Goal: Transaction & Acquisition: Purchase product/service

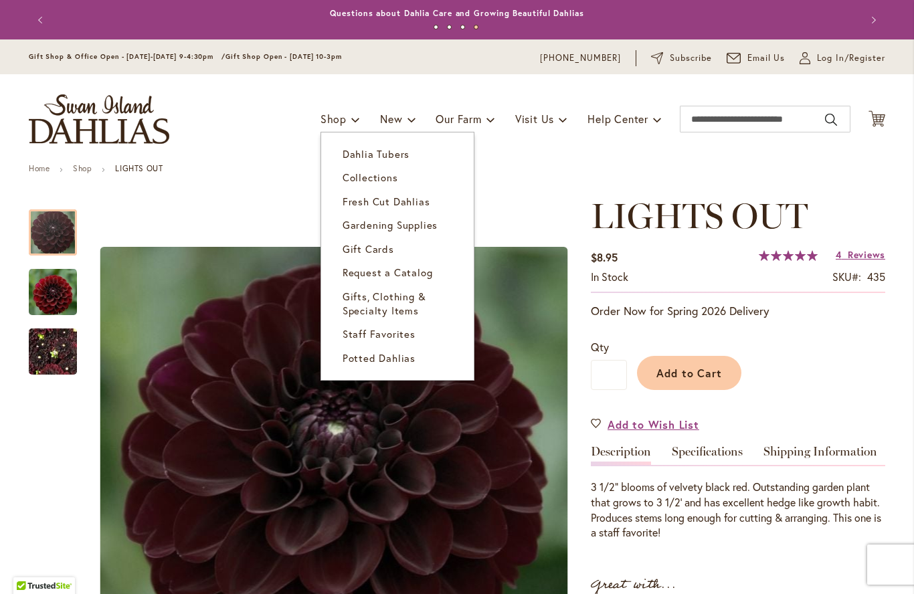
click link "Dahlia Tubers"
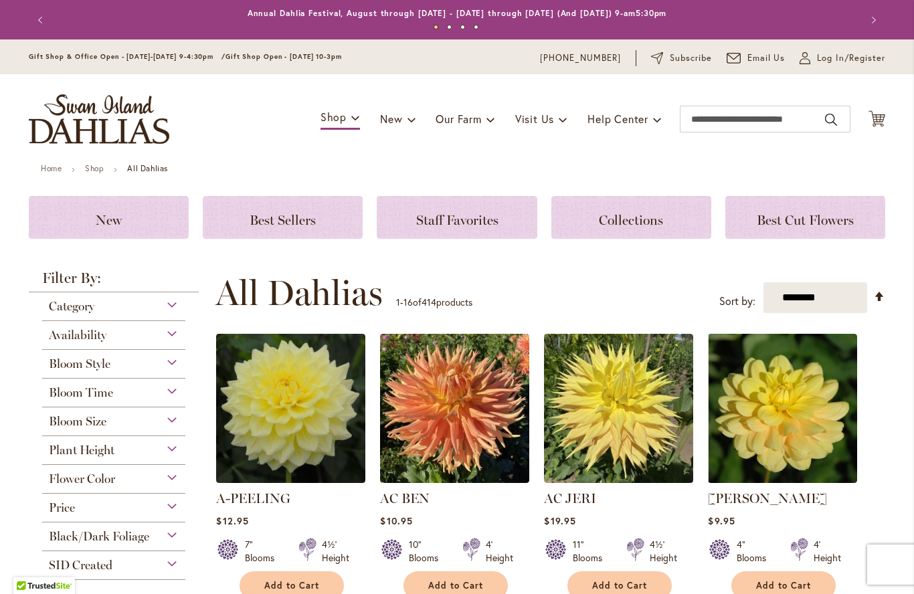
click at [173, 304] on div "Category" at bounding box center [113, 302] width 143 height 21
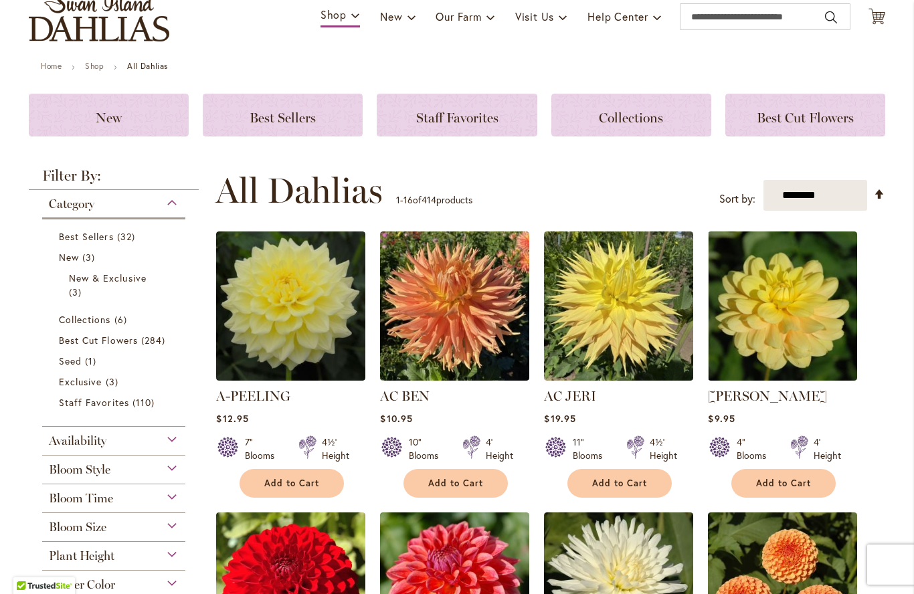
scroll to position [130, 0]
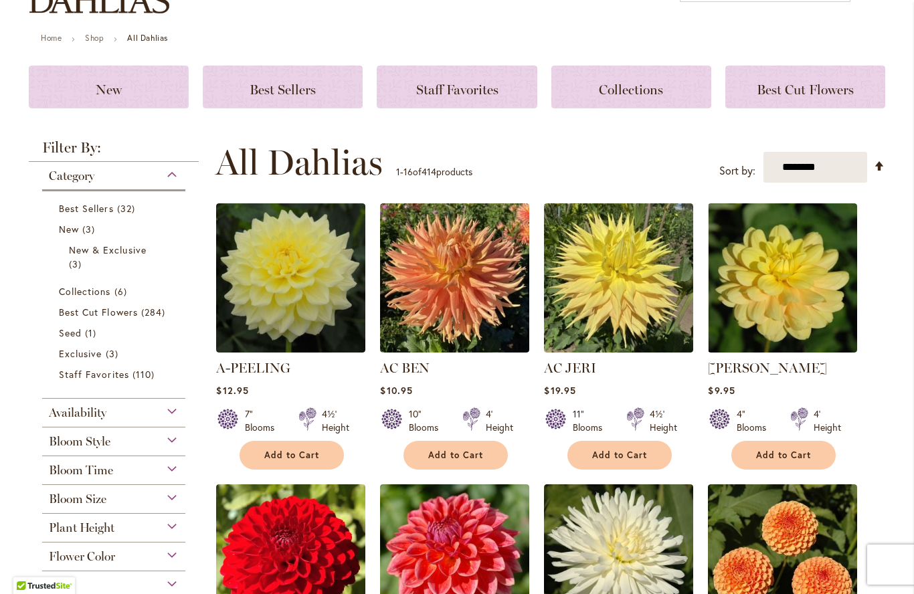
click at [152, 308] on span "284 items" at bounding box center [154, 312] width 27 height 14
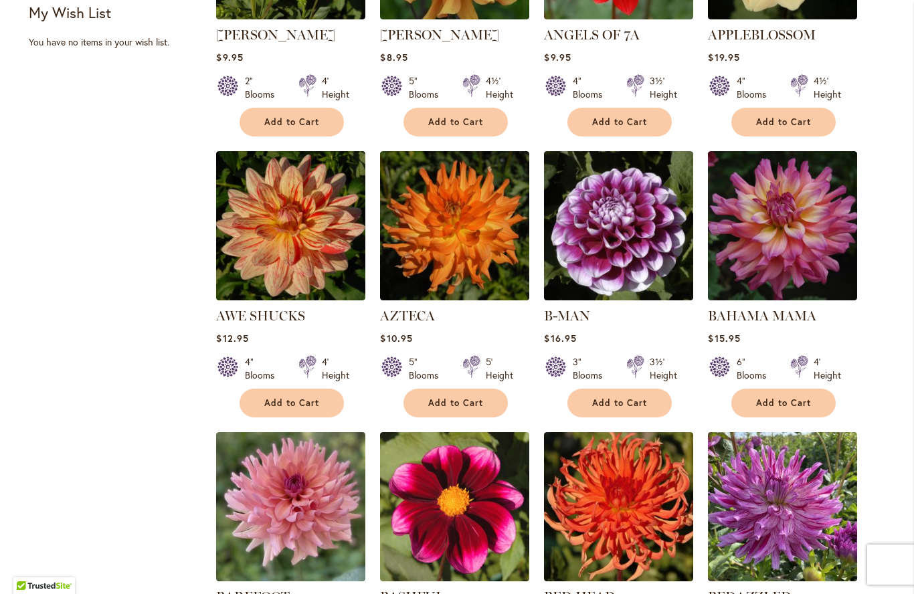
scroll to position [719, 0]
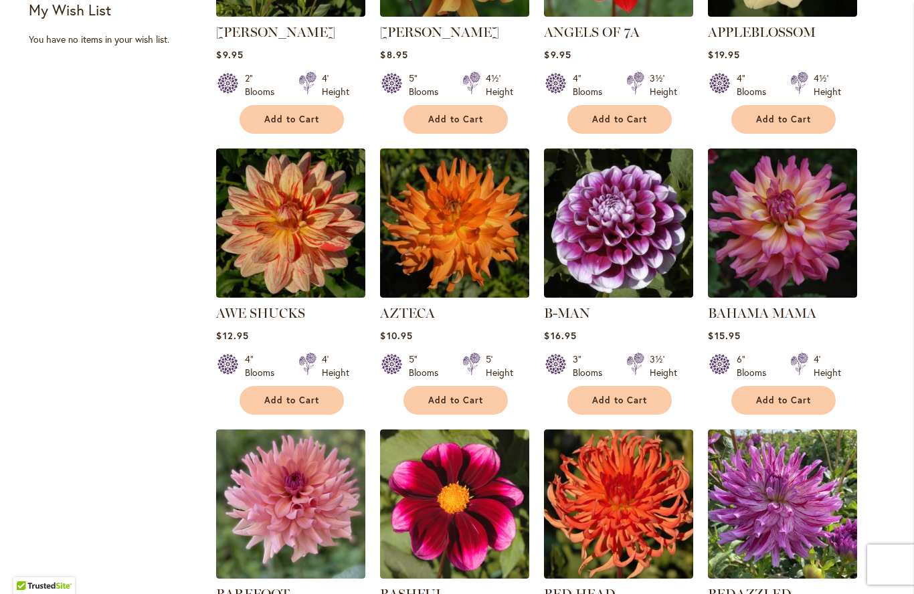
click at [801, 399] on span "Add to Cart" at bounding box center [783, 400] width 55 height 11
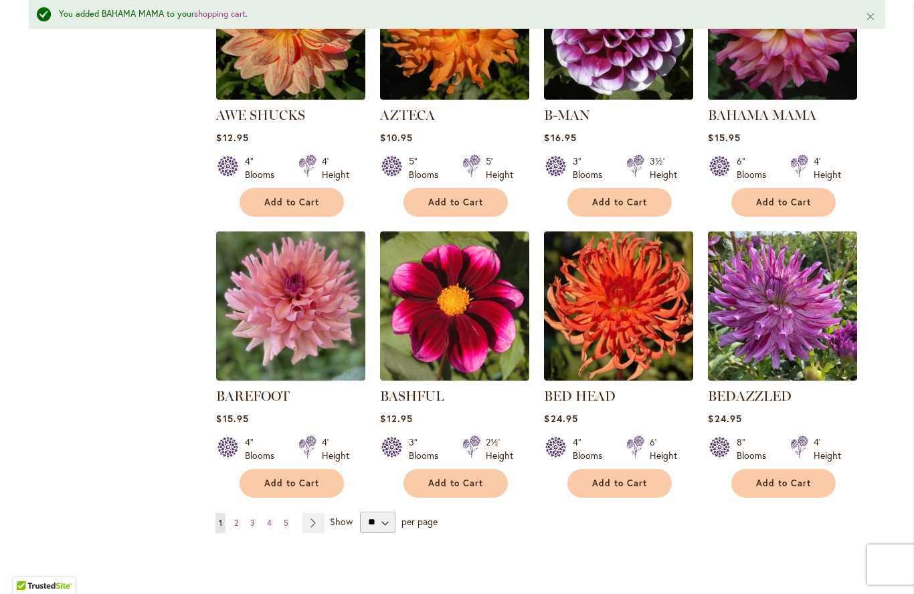
scroll to position [981, 0]
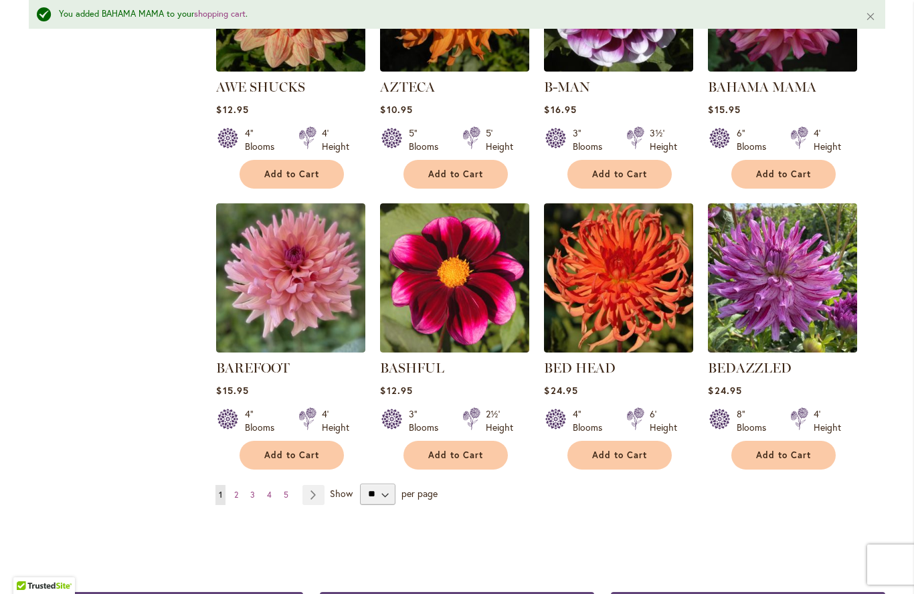
click at [768, 452] on span "Add to Cart" at bounding box center [783, 455] width 55 height 11
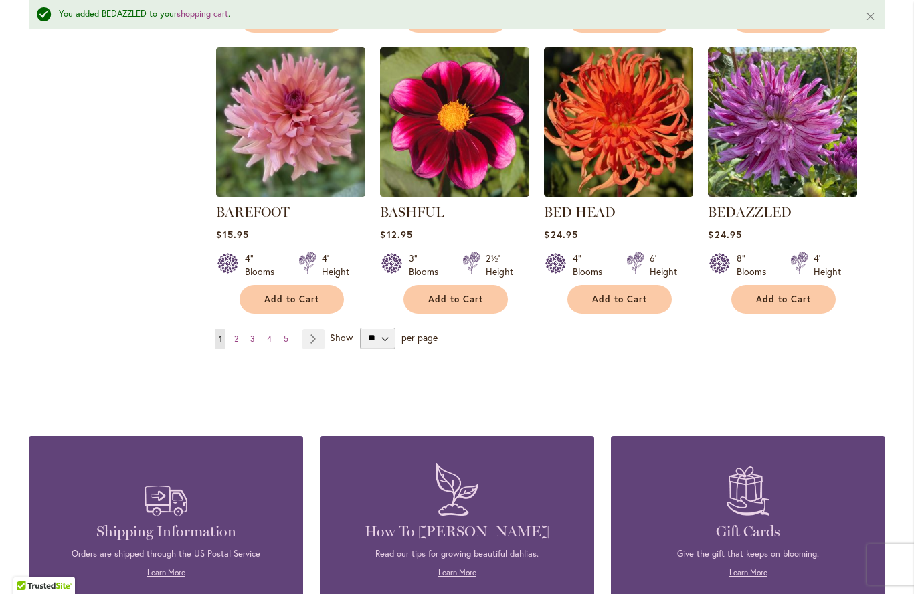
scroll to position [1190, 0]
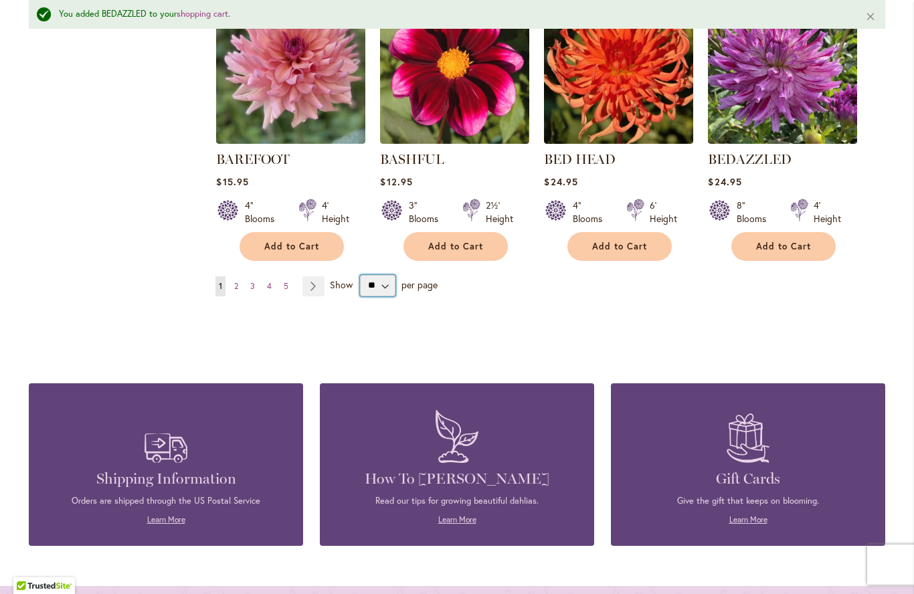
click at [381, 282] on select "** ** ** **" at bounding box center [377, 285] width 35 height 21
select select "**"
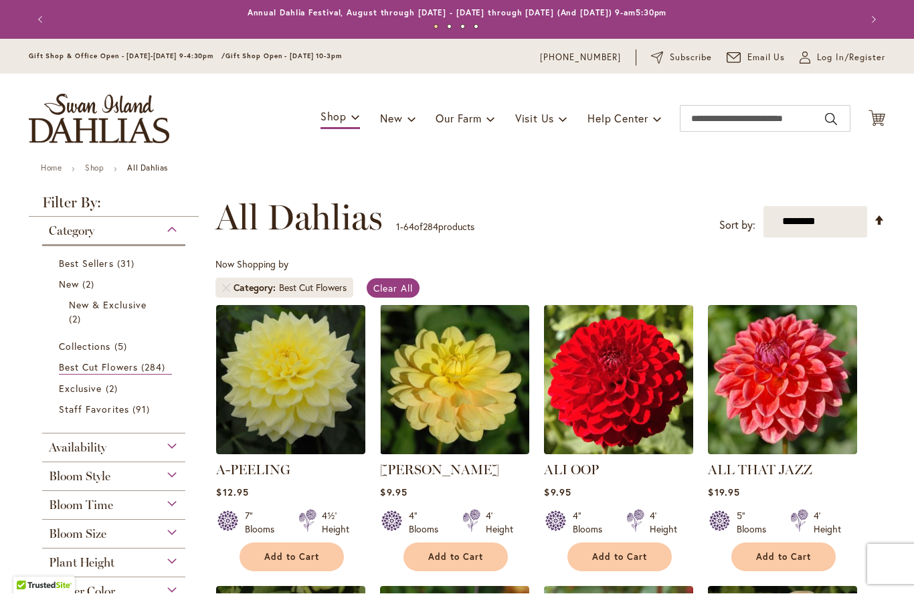
scroll to position [248, 0]
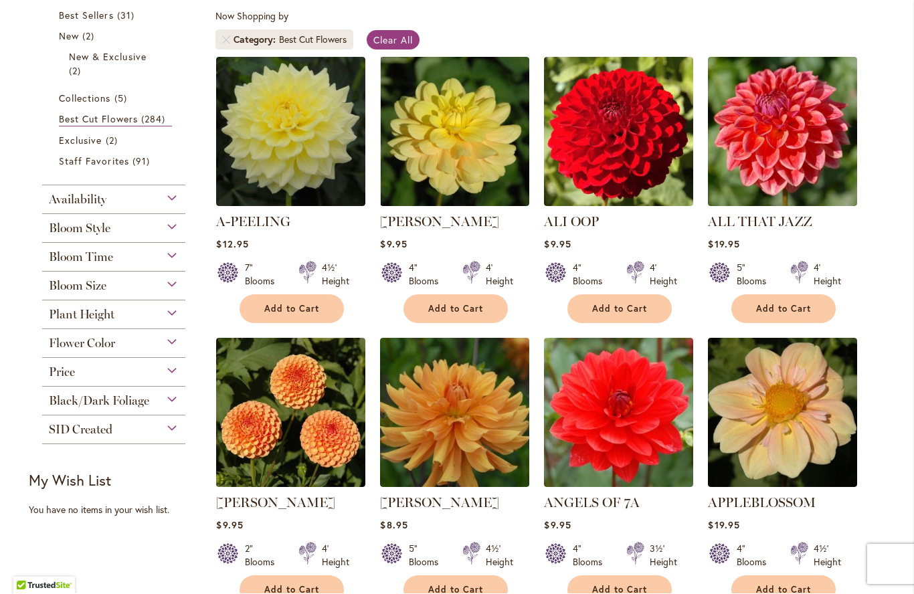
click at [171, 286] on div "Bloom Size" at bounding box center [113, 282] width 143 height 21
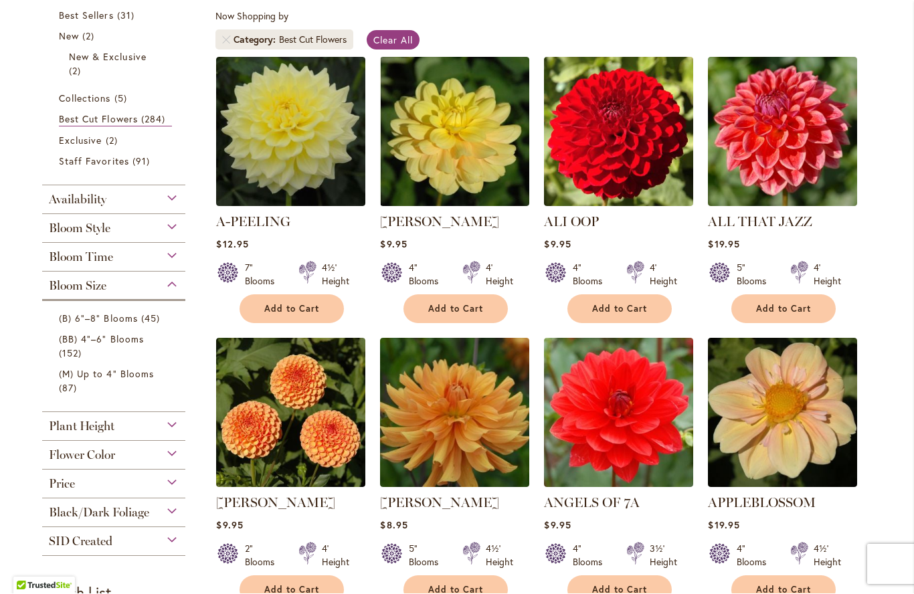
click at [137, 320] on link "(B) 6"–8" Blooms 45 items" at bounding box center [115, 319] width 113 height 14
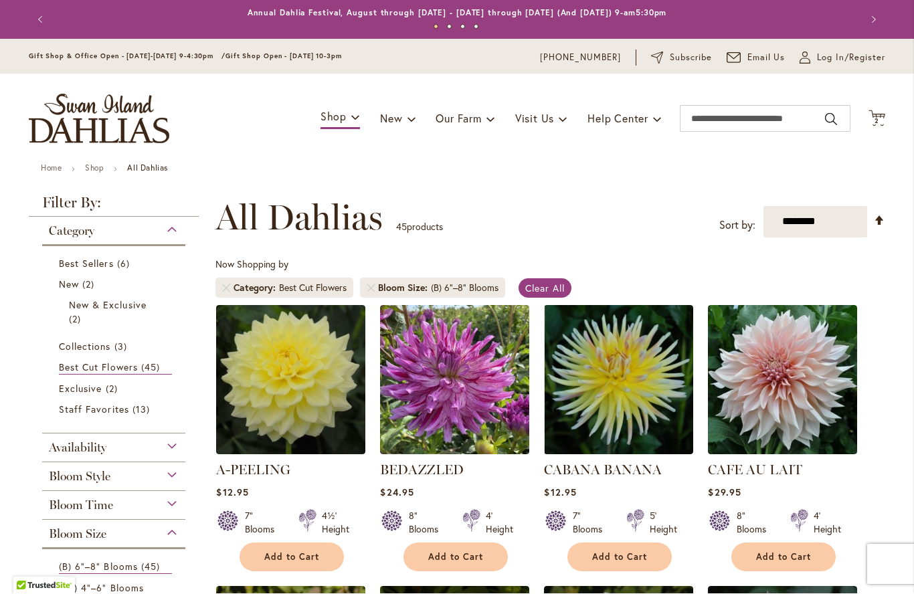
scroll to position [248, 0]
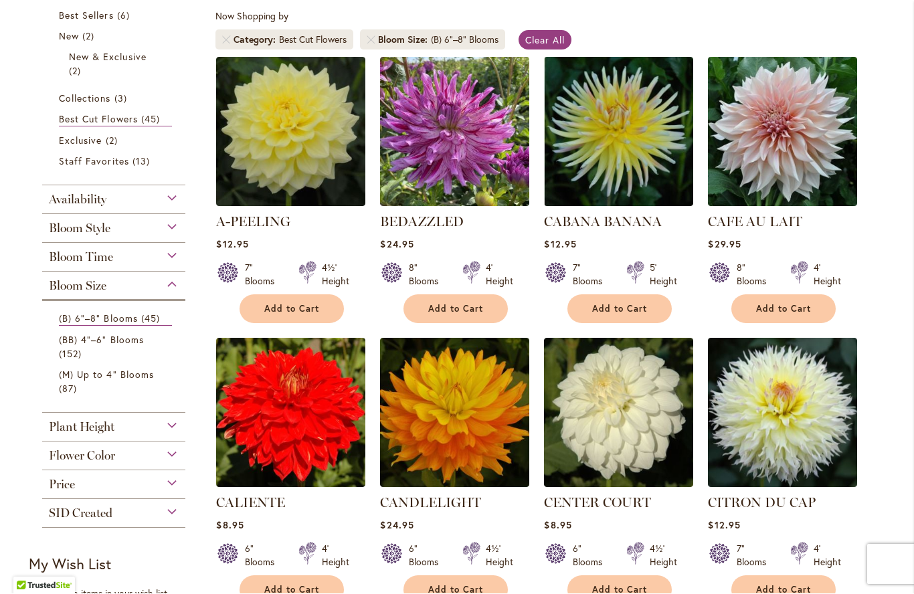
click at [175, 426] on div "Plant Height" at bounding box center [113, 423] width 143 height 21
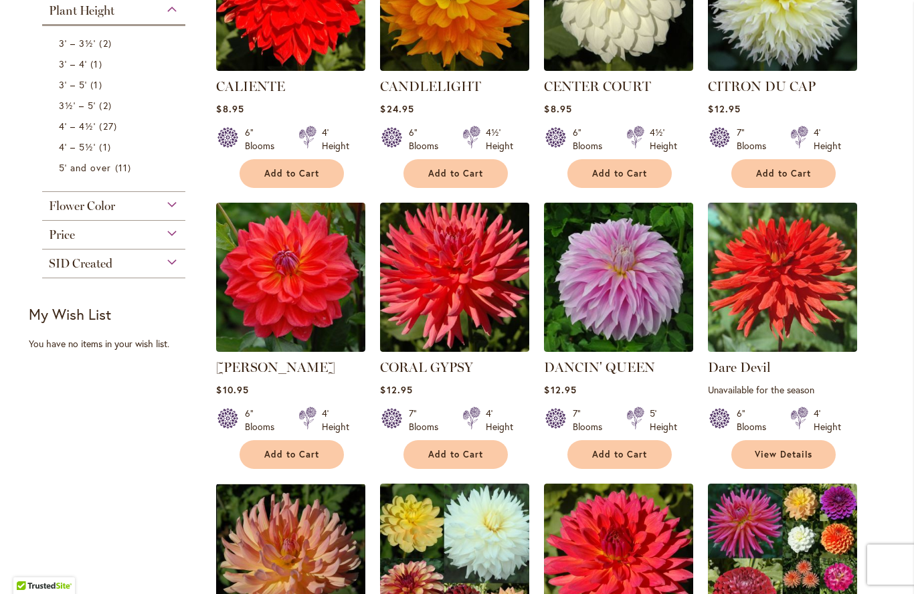
click at [99, 133] on span "27 items" at bounding box center [109, 126] width 21 height 14
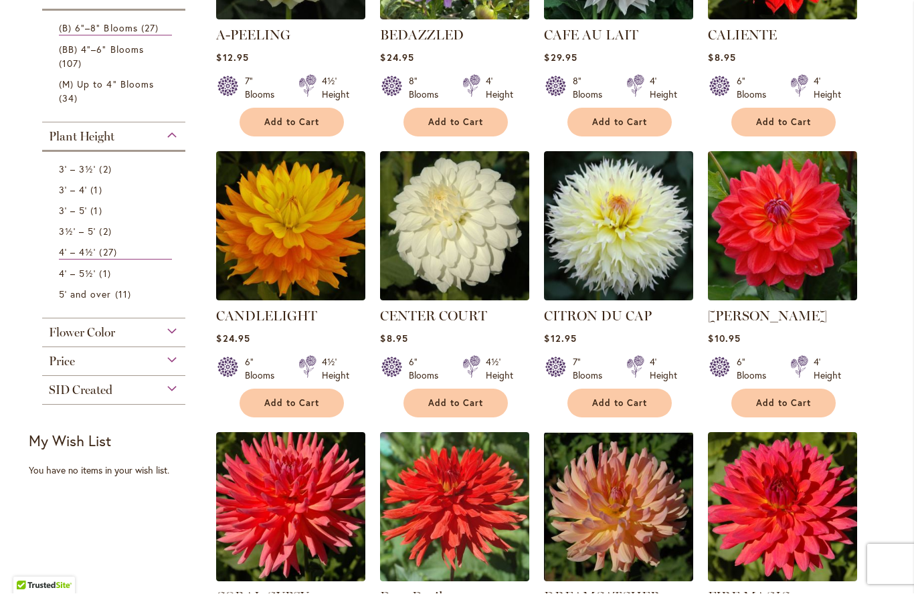
scroll to position [436, 0]
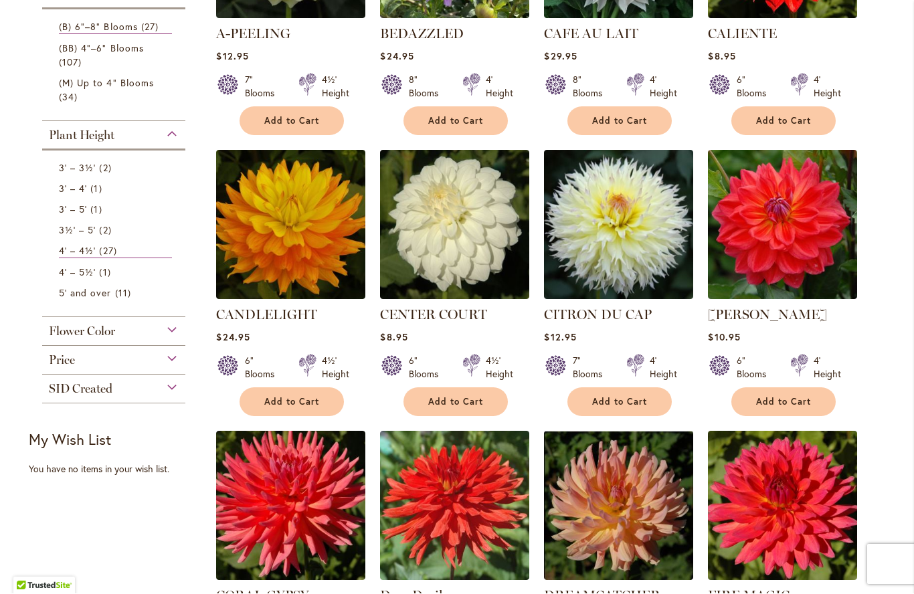
click at [309, 399] on span "Add to Cart" at bounding box center [291, 402] width 55 height 11
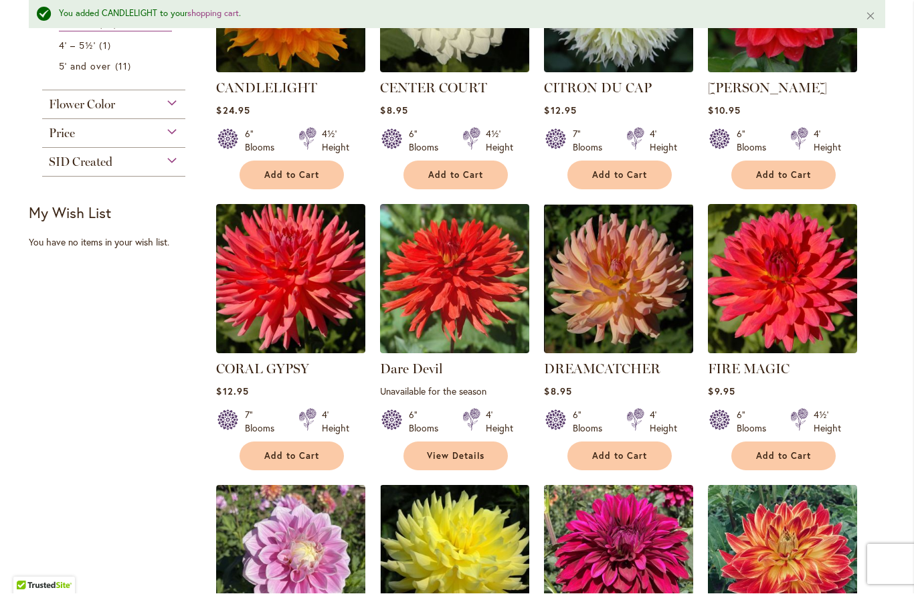
scroll to position [722, 0]
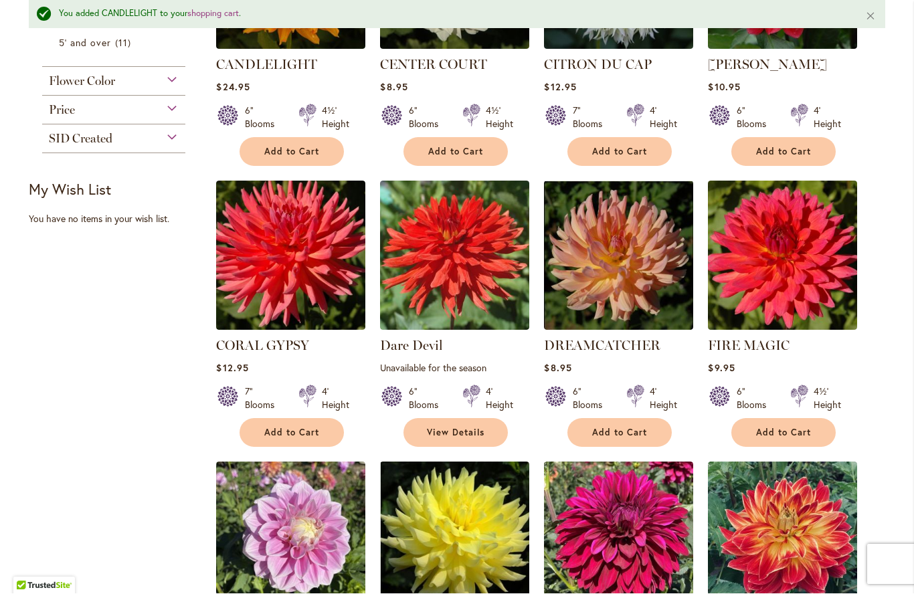
click at [635, 425] on button "Add to Cart" at bounding box center [619, 433] width 104 height 29
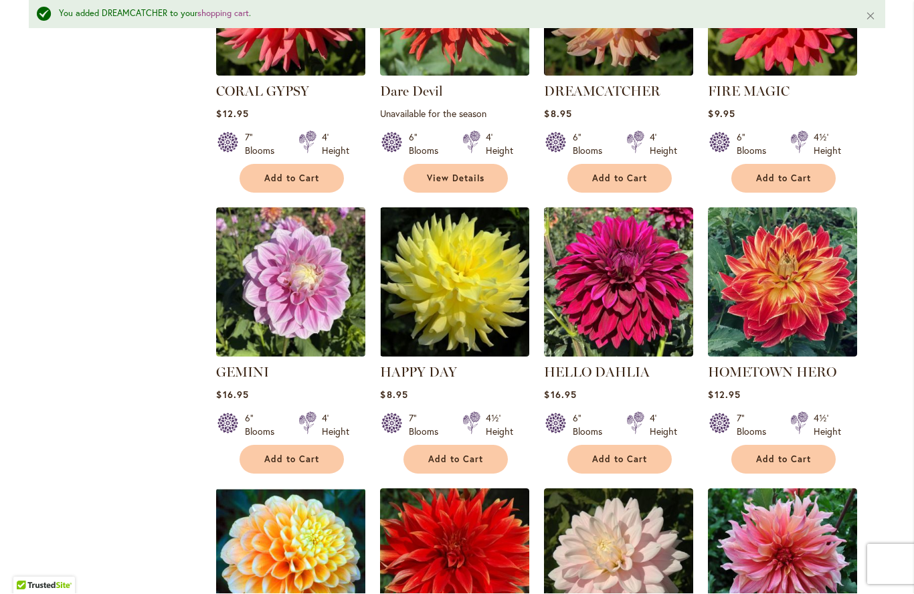
scroll to position [977, 0]
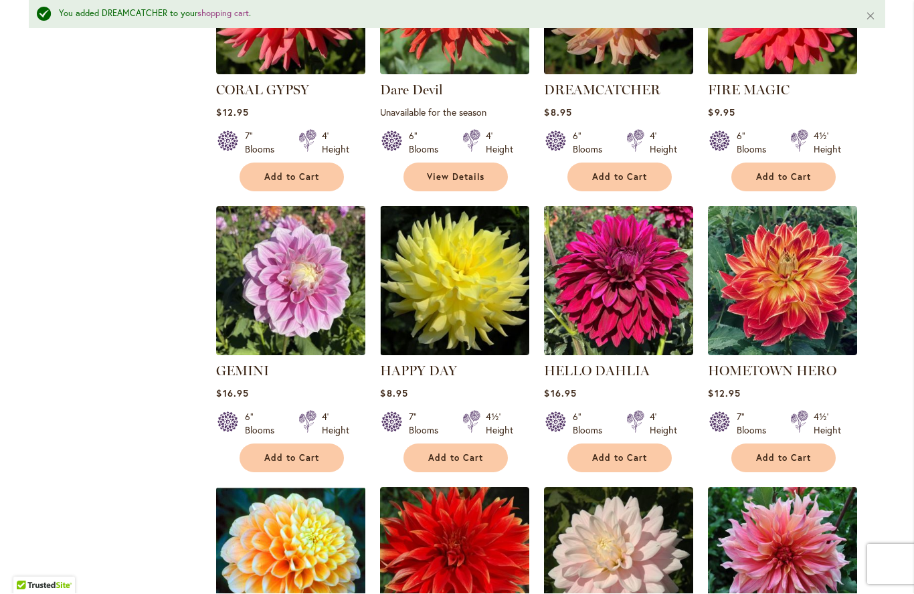
click at [786, 456] on span "Add to Cart" at bounding box center [783, 458] width 55 height 11
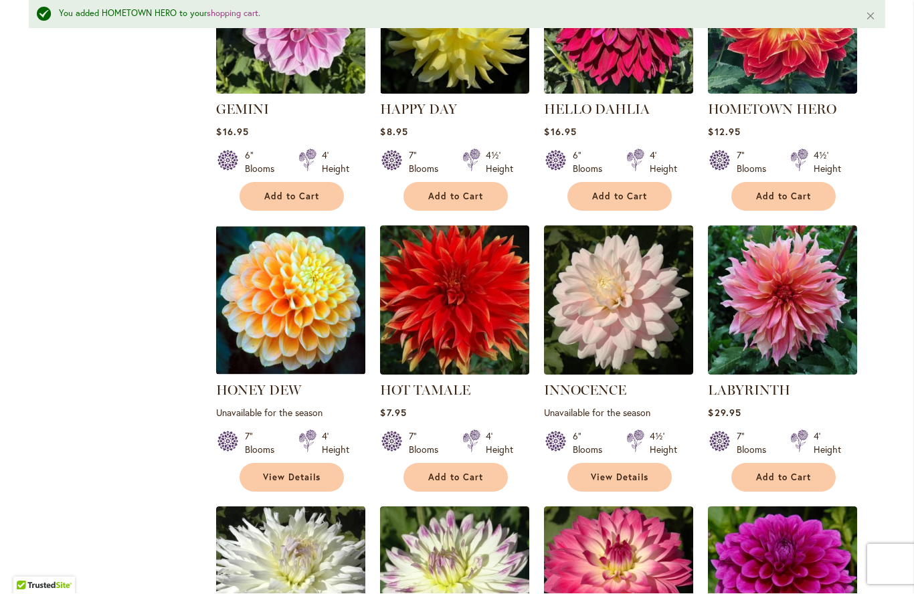
scroll to position [1239, 0]
click at [313, 476] on span "View Details" at bounding box center [292, 477] width 58 height 11
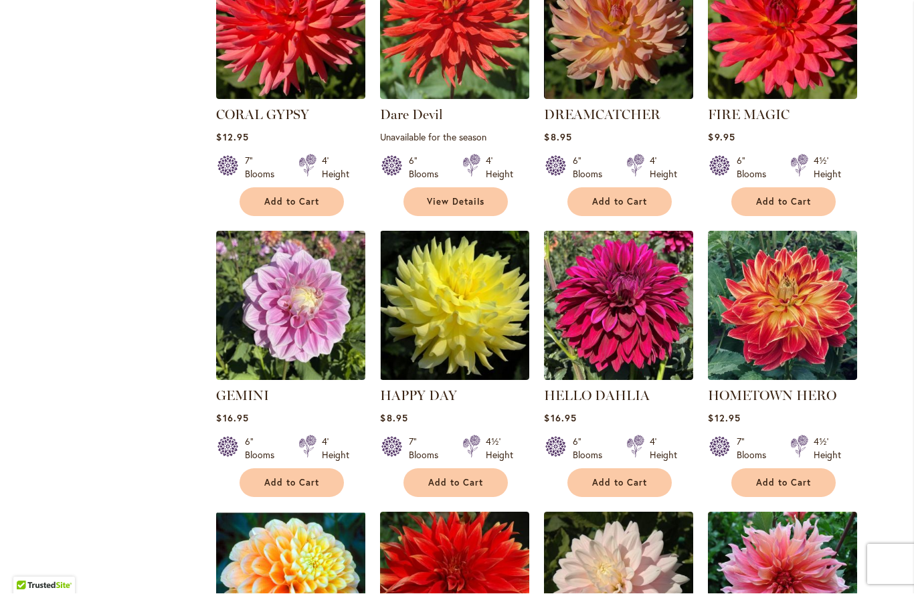
scroll to position [918, 0]
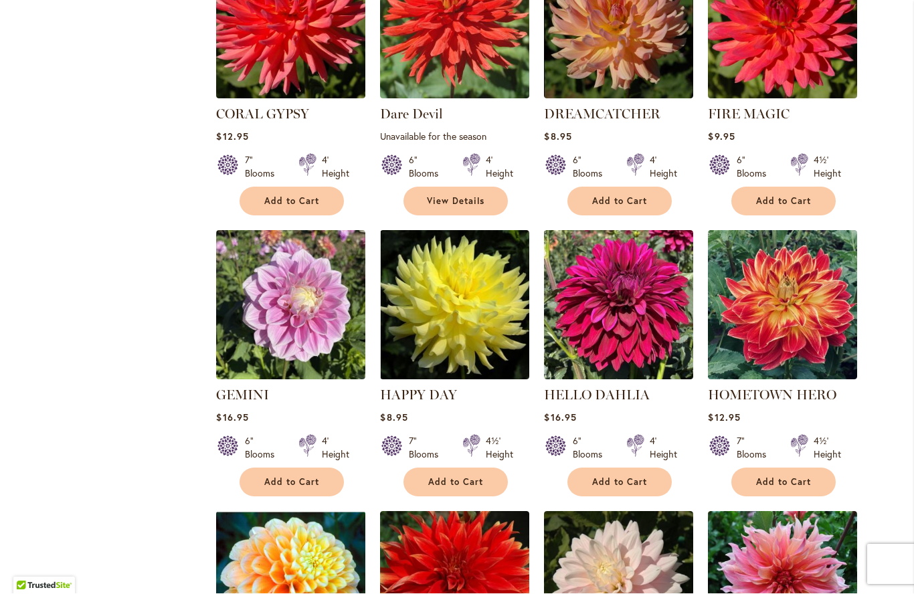
click at [800, 473] on button "Add to Cart" at bounding box center [783, 482] width 104 height 29
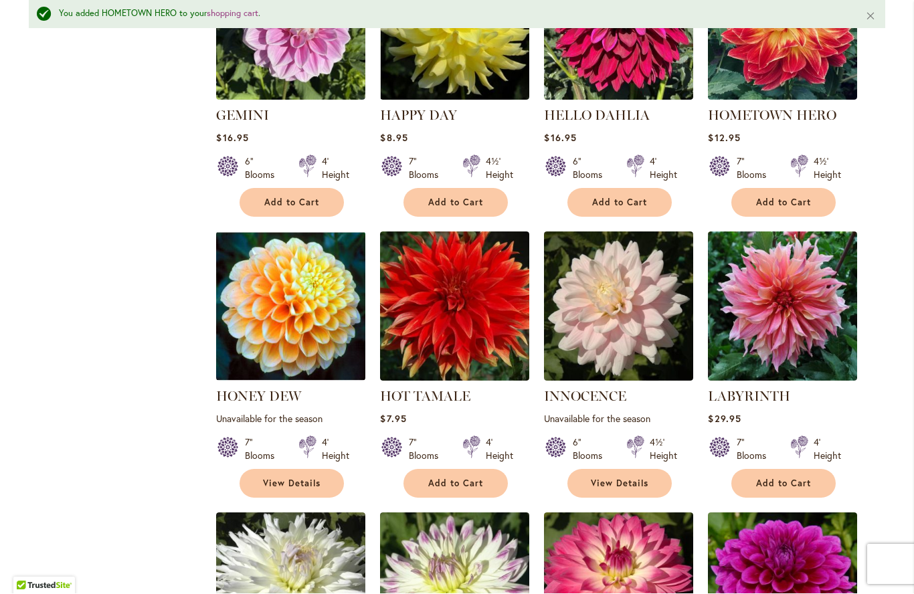
scroll to position [1240, 0]
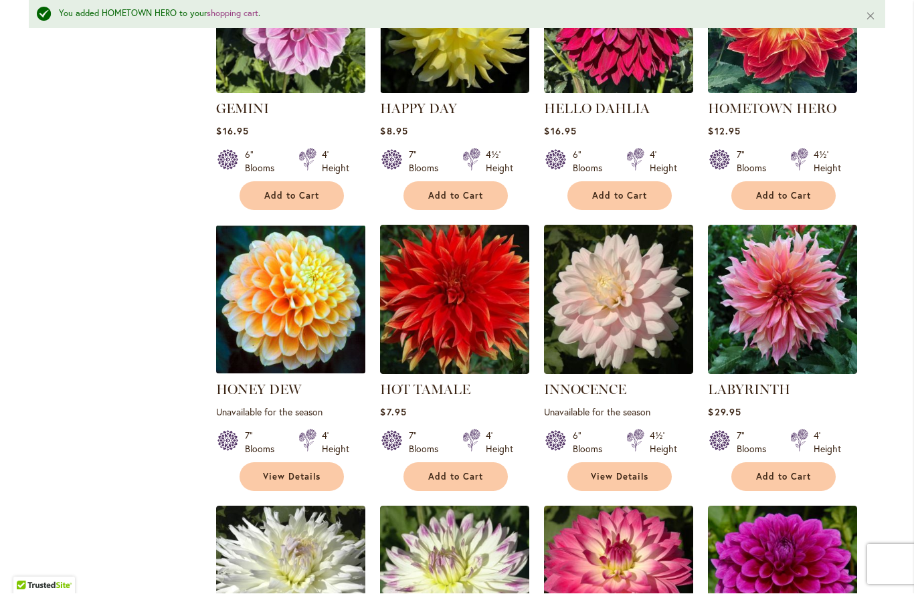
click at [470, 474] on span "Add to Cart" at bounding box center [455, 477] width 55 height 11
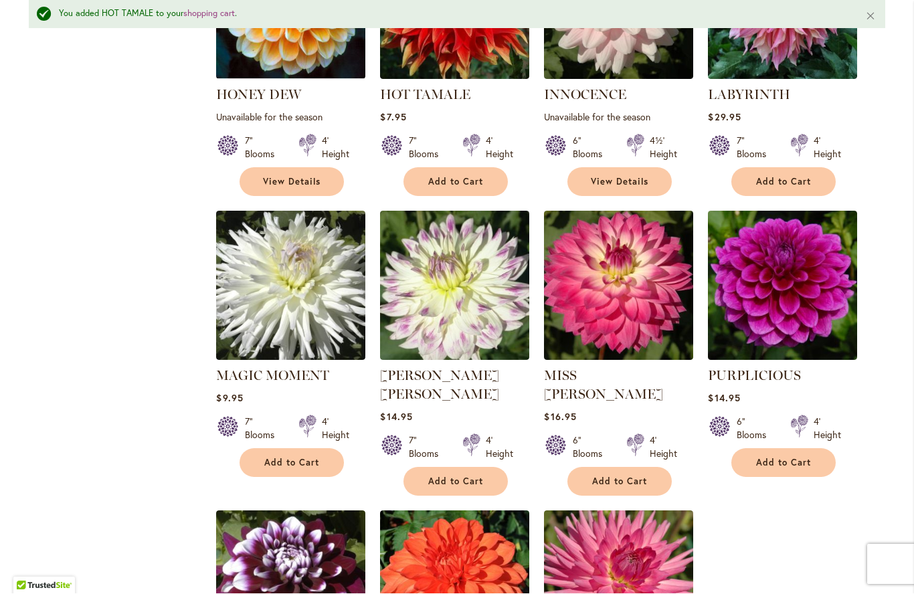
scroll to position [1536, 0]
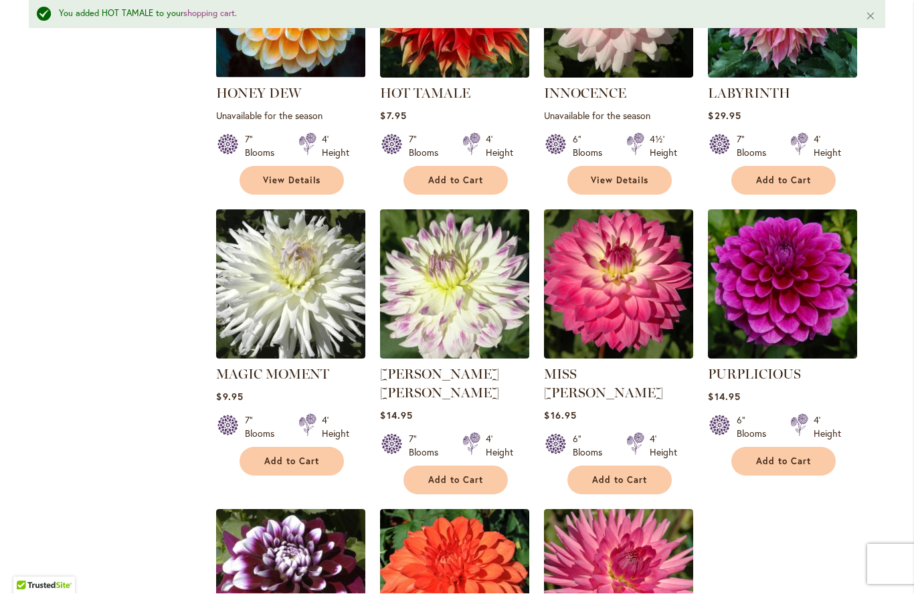
click at [628, 474] on button "Add to Cart" at bounding box center [619, 480] width 104 height 29
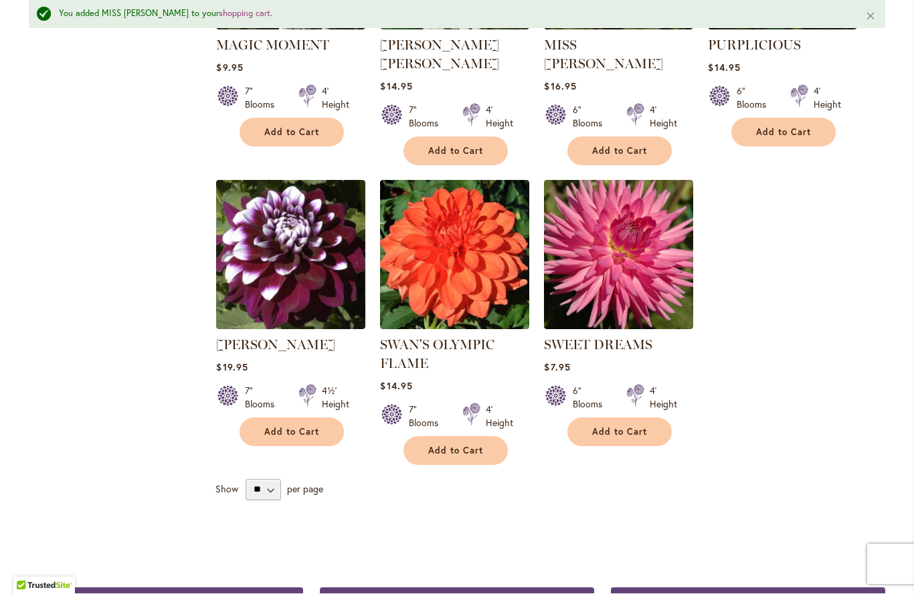
scroll to position [1867, 0]
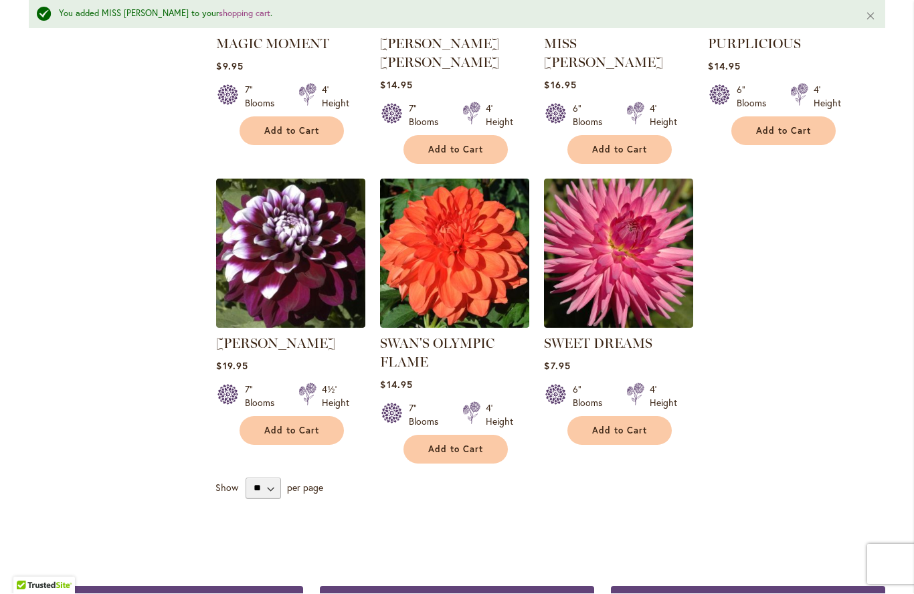
click at [299, 426] on span "Add to Cart" at bounding box center [291, 431] width 55 height 11
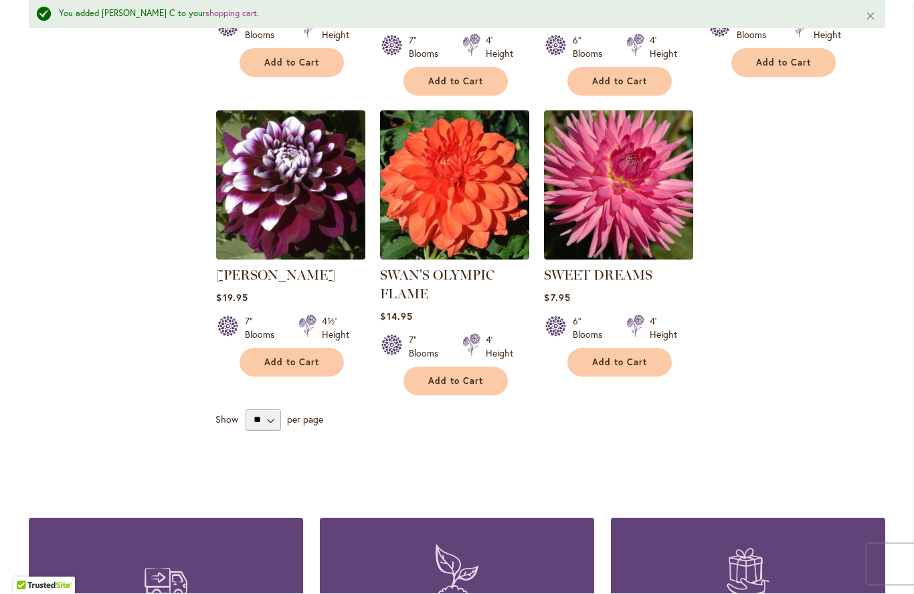
scroll to position [1893, 0]
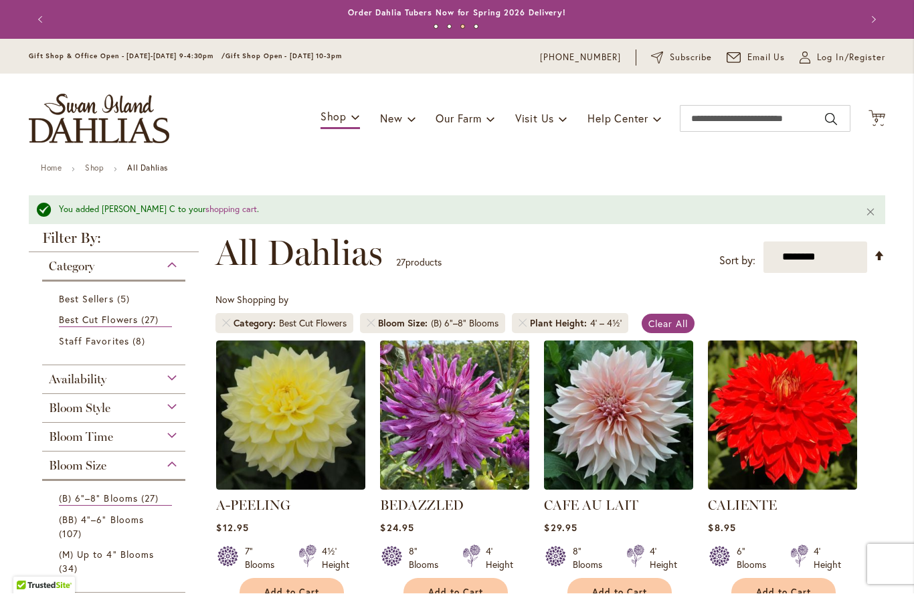
scroll to position [0, 0]
click at [108, 302] on span "Best Sellers" at bounding box center [86, 299] width 55 height 13
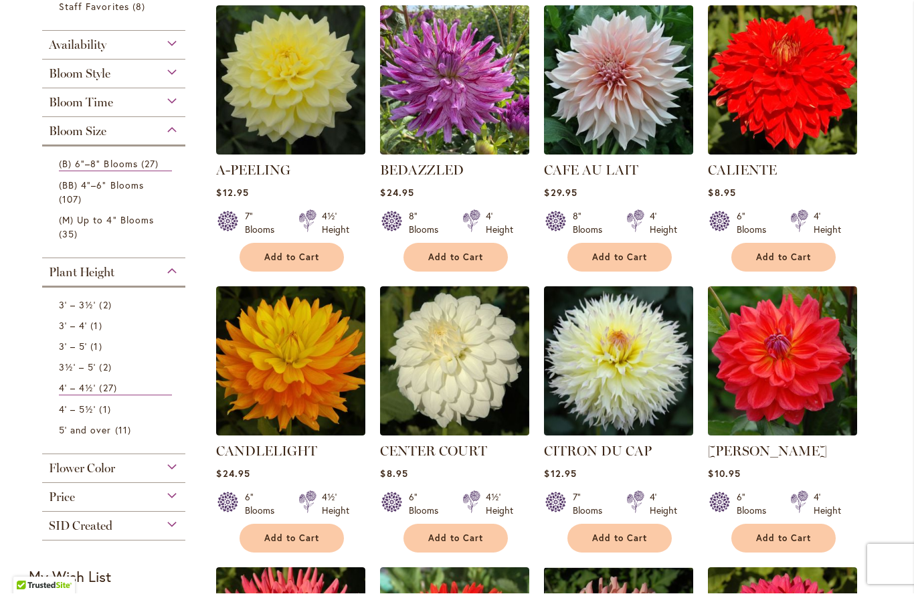
scroll to position [335, 0]
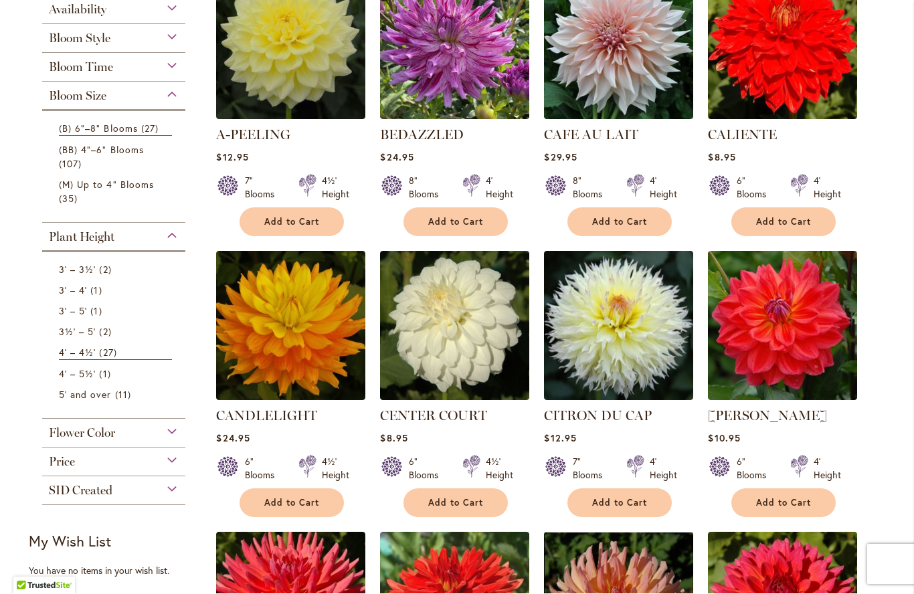
click at [640, 498] on span "Add to Cart" at bounding box center [619, 503] width 55 height 11
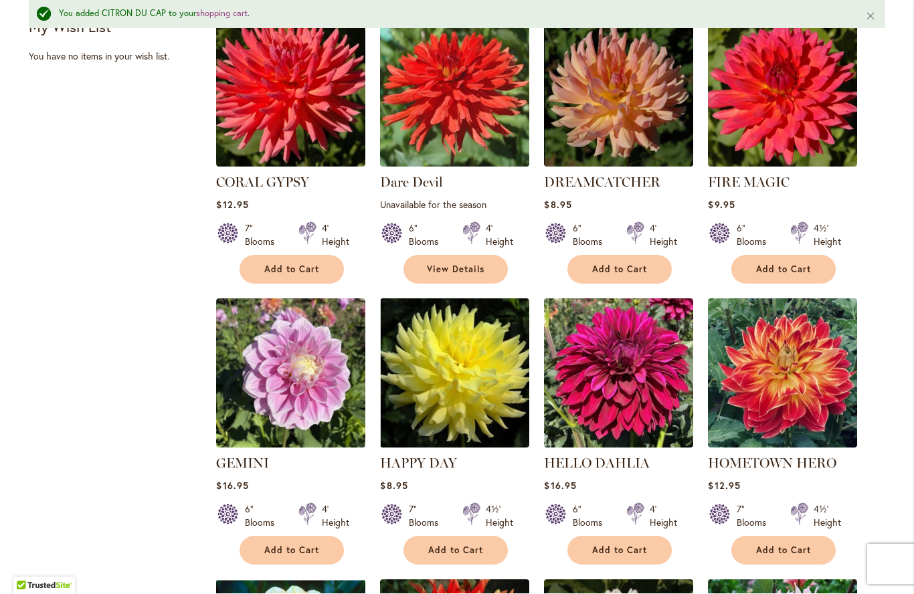
scroll to position [887, 0]
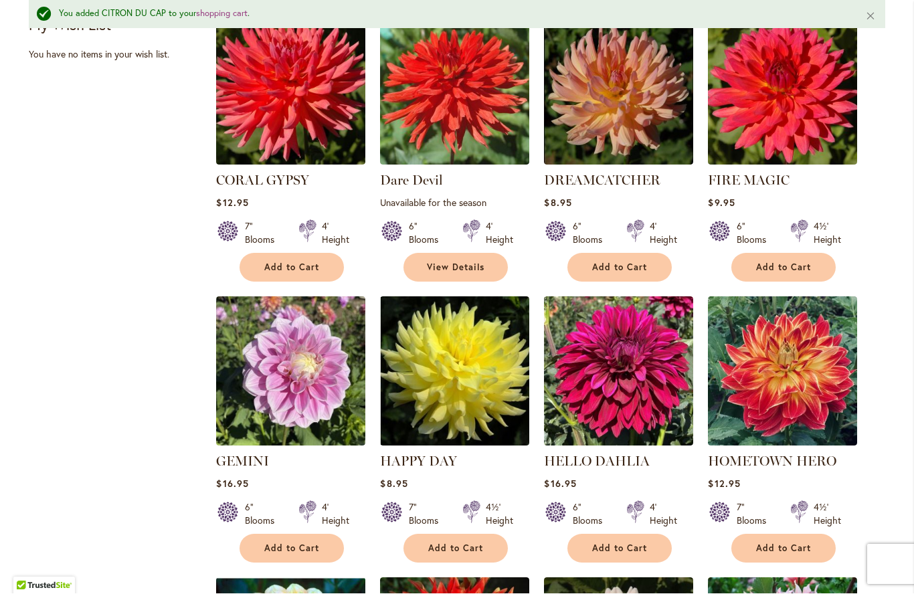
click at [801, 539] on button "Add to Cart" at bounding box center [783, 549] width 104 height 29
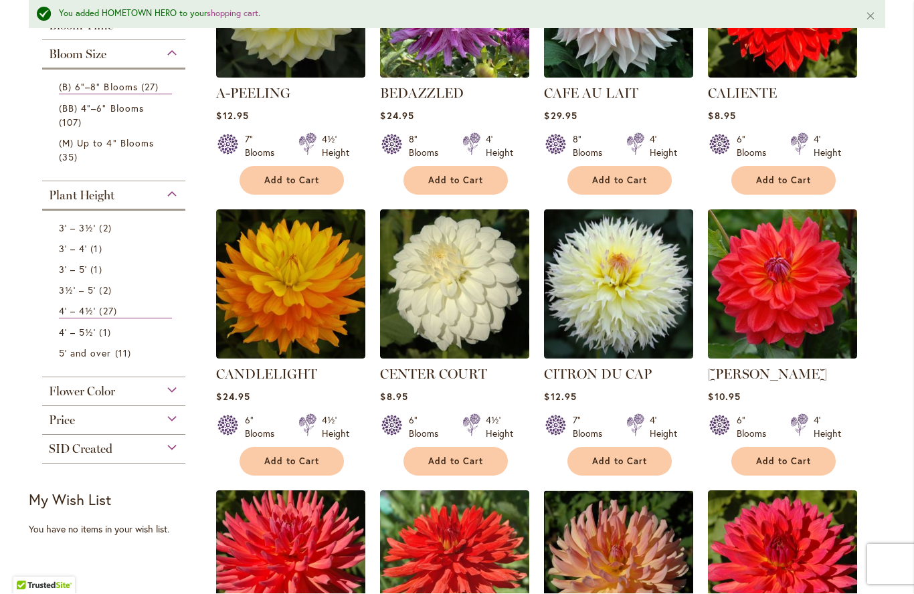
scroll to position [411, 0]
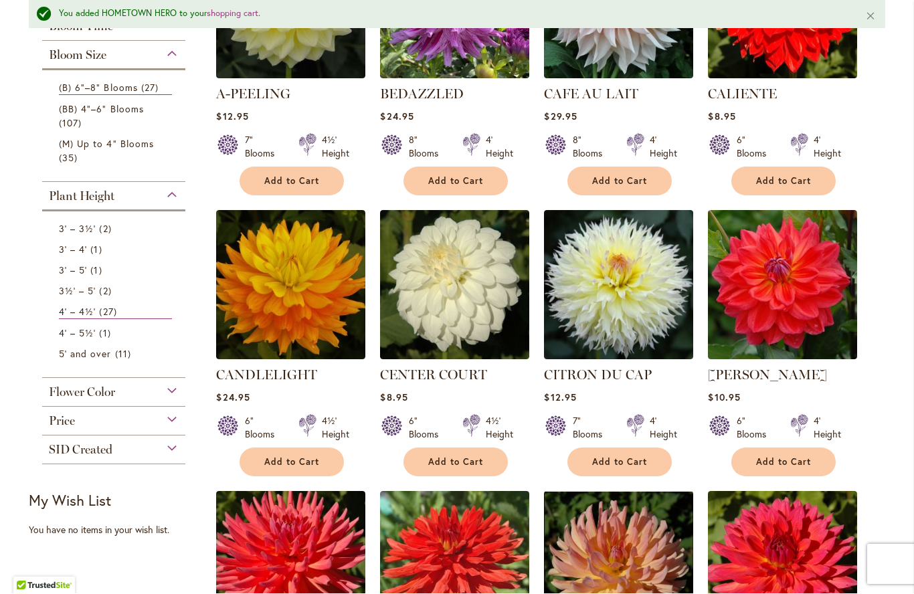
click at [774, 457] on span "Add to Cart" at bounding box center [783, 462] width 55 height 11
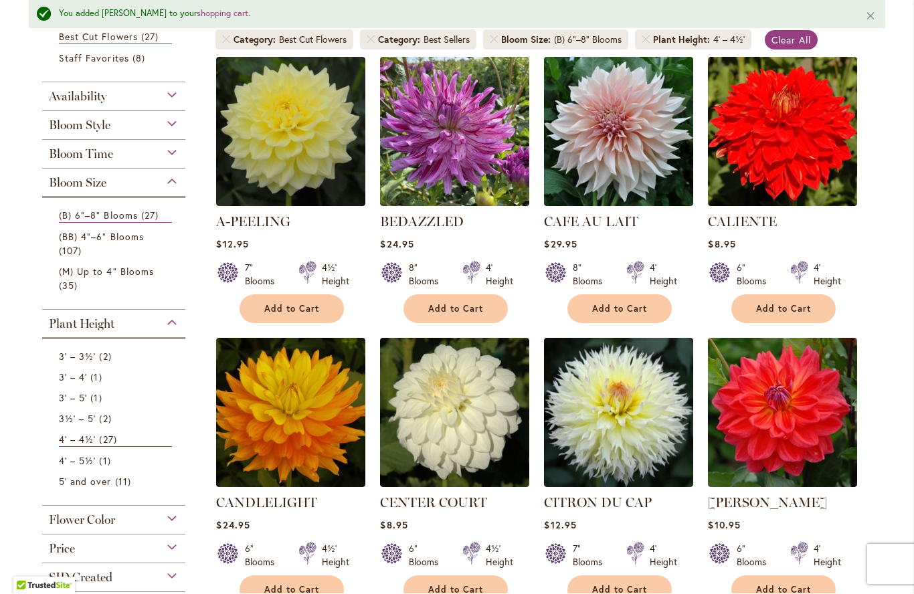
scroll to position [280, 0]
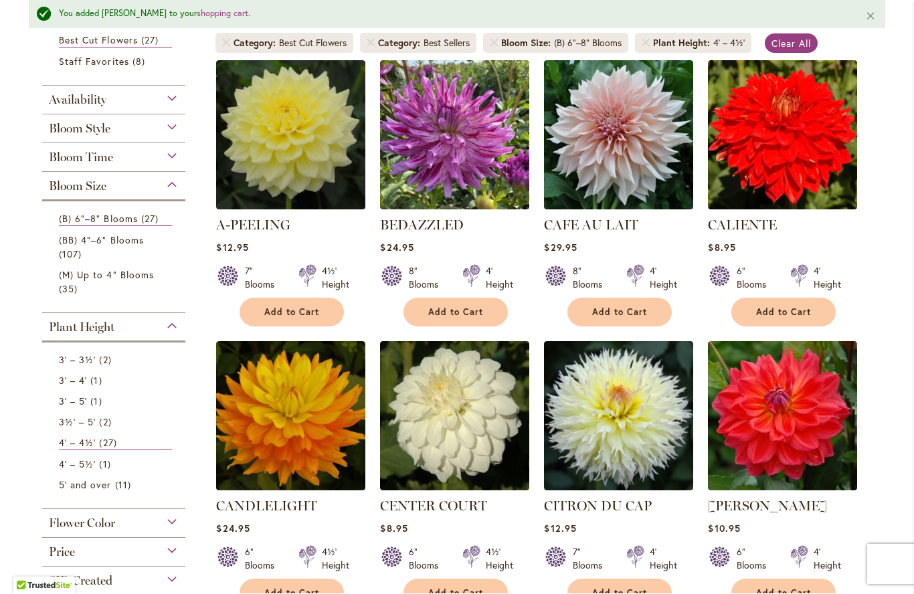
click at [107, 251] on link "(BB) 4"–6" Blooms 107 items" at bounding box center [115, 248] width 113 height 28
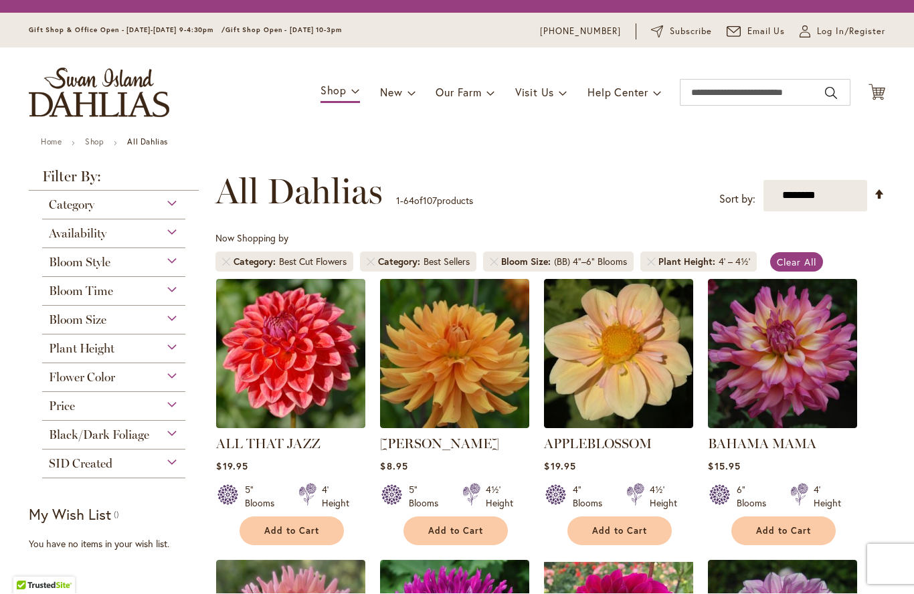
scroll to position [248, 0]
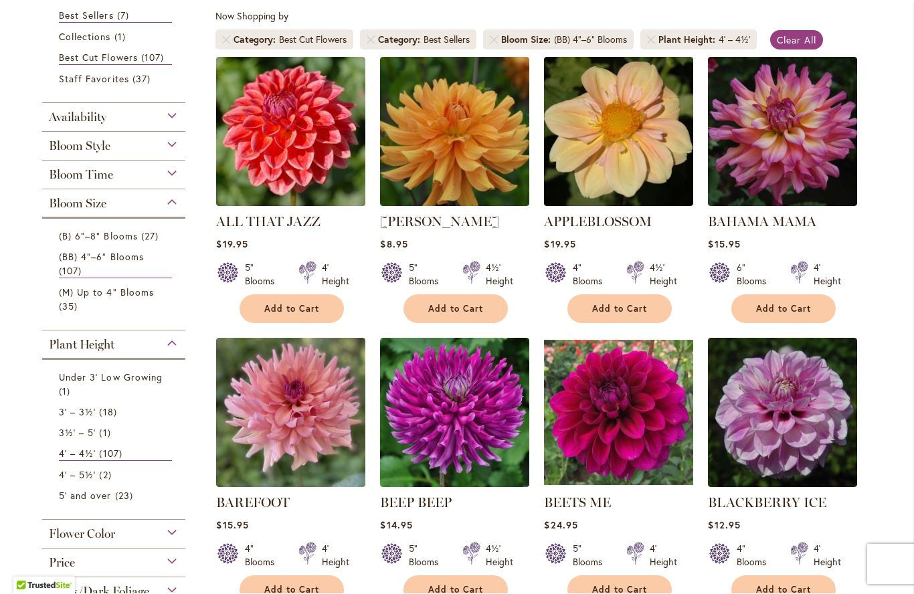
click at [106, 415] on span "18 items" at bounding box center [109, 412] width 21 height 14
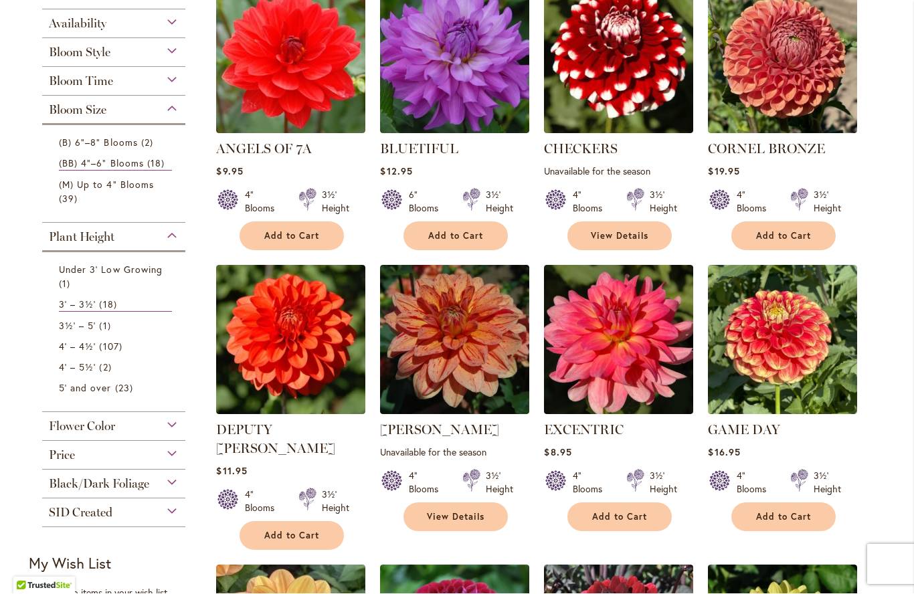
scroll to position [322, 0]
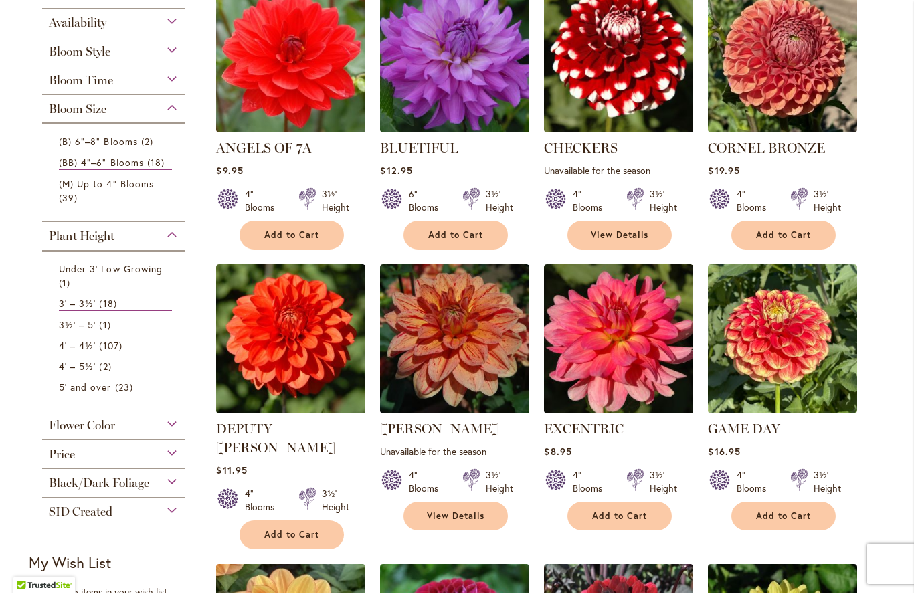
click at [793, 512] on span "Add to Cart" at bounding box center [783, 516] width 55 height 11
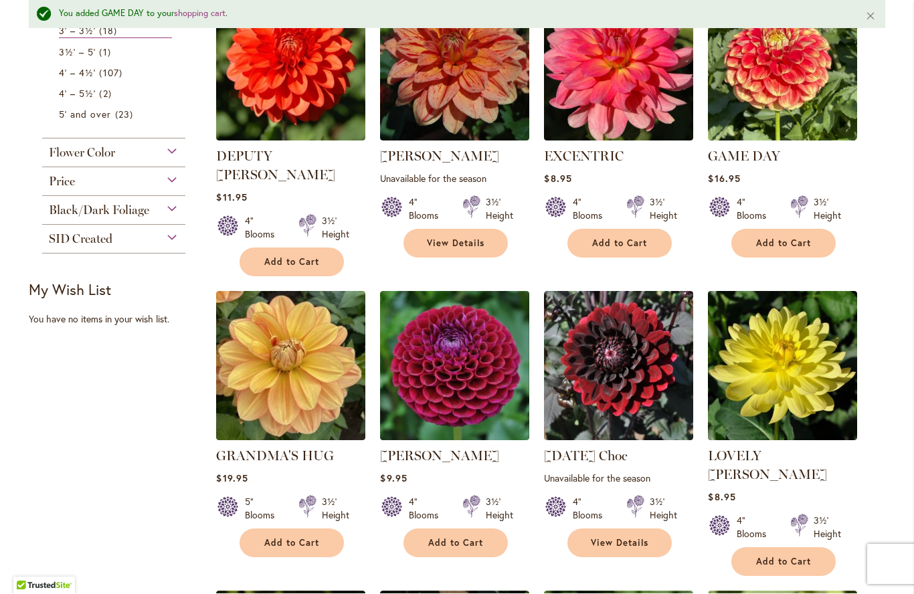
scroll to position [631, 0]
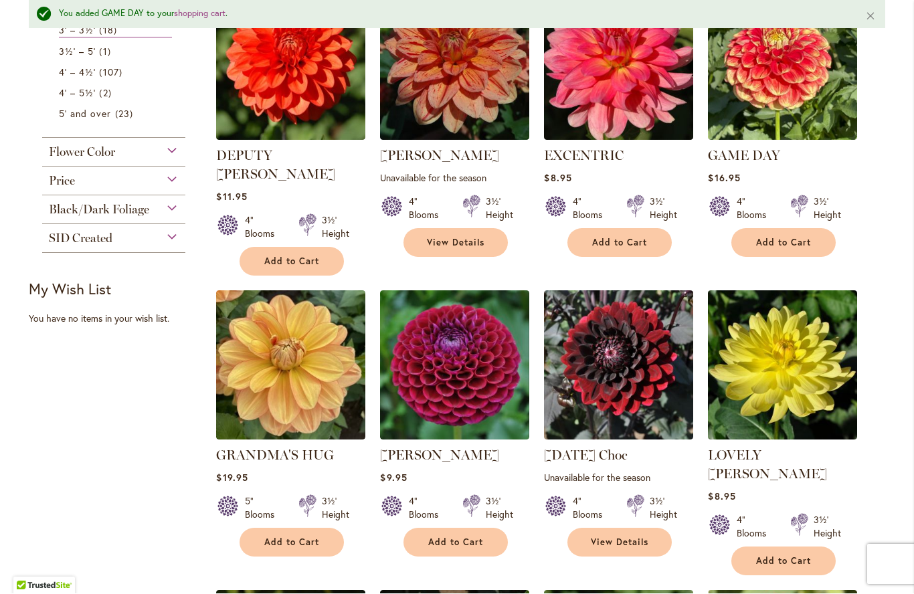
click at [473, 537] on span "Add to Cart" at bounding box center [455, 542] width 55 height 11
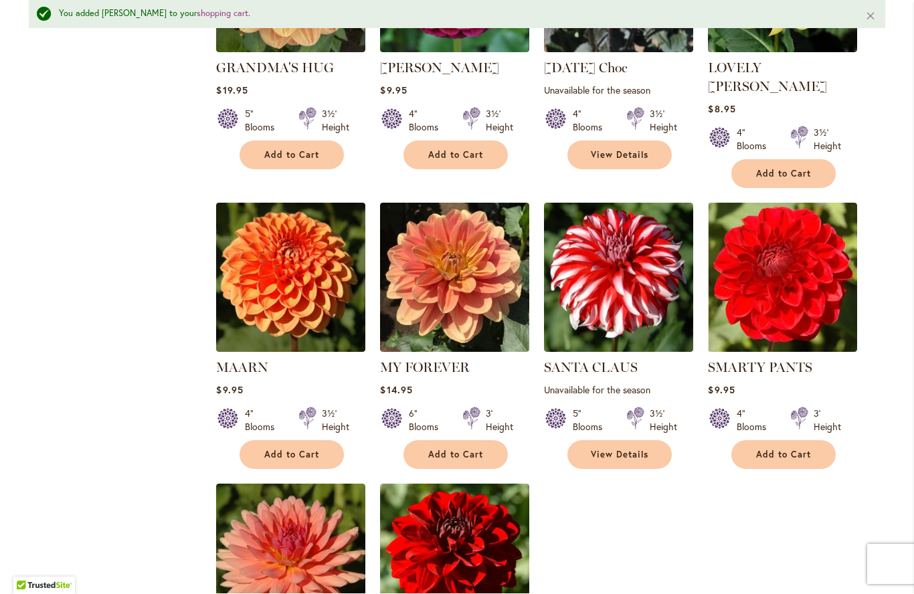
scroll to position [1050, 0]
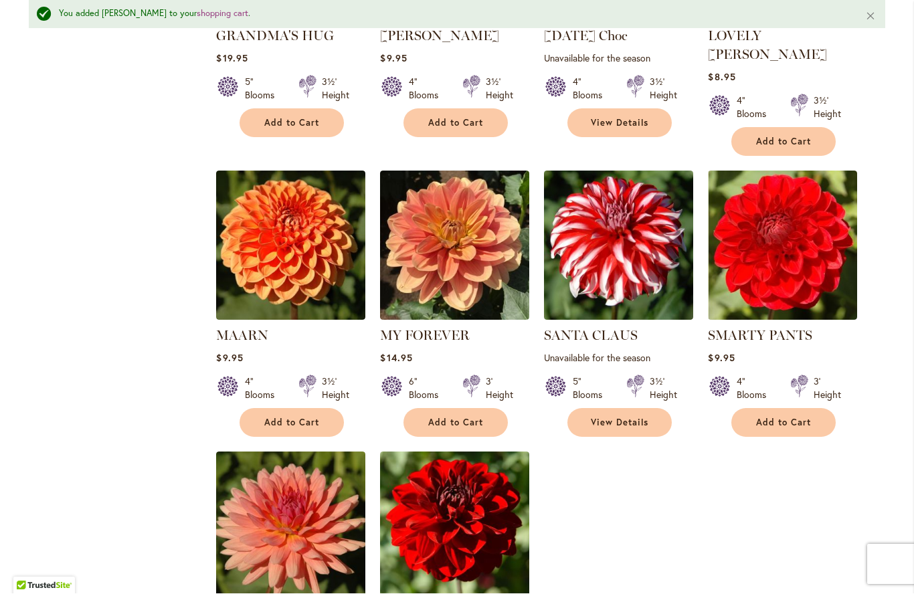
click at [276, 409] on button "Add to Cart" at bounding box center [292, 423] width 104 height 29
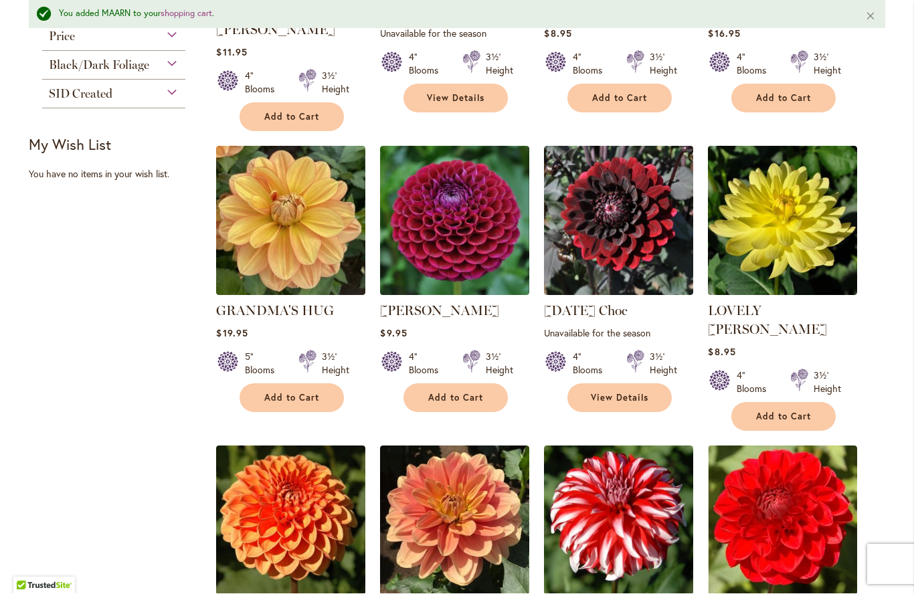
scroll to position [749, 0]
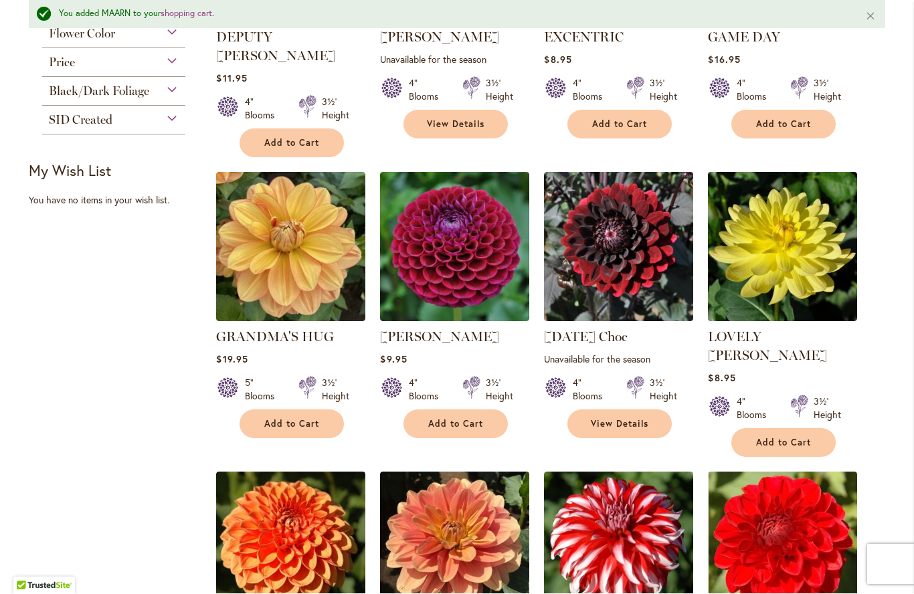
click at [452, 419] on span "Add to Cart" at bounding box center [455, 424] width 55 height 11
click at [101, 306] on div "Filter by: Filter By: Category Best Sellers 3 items Best Cut Flowers 18 items O…" at bounding box center [457, 292] width 856 height 1620
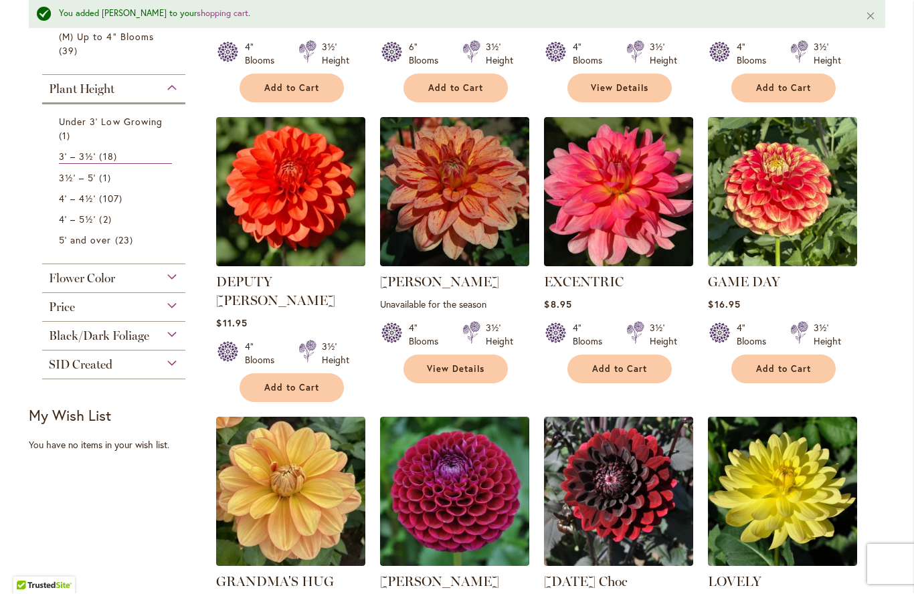
scroll to position [494, 0]
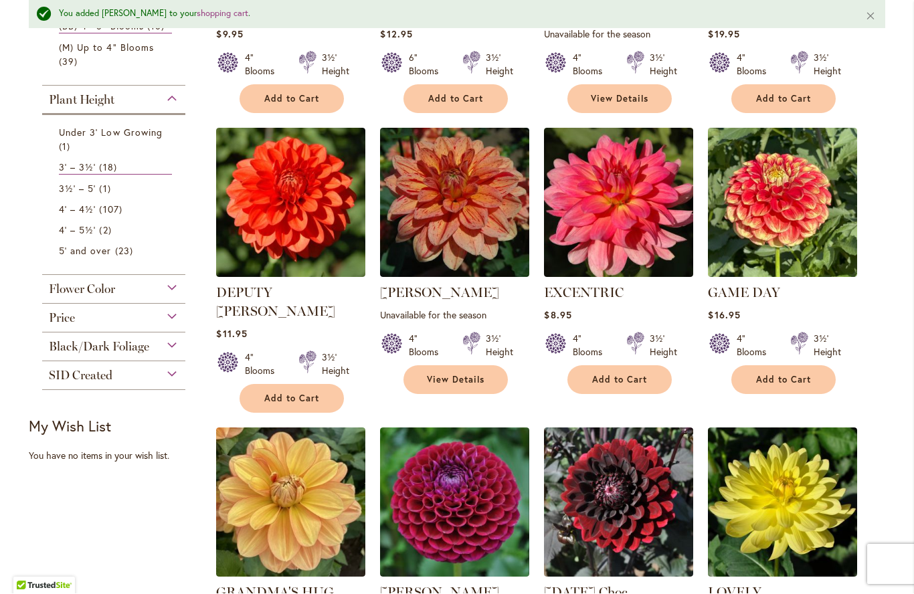
click at [84, 288] on span "Flower Color" at bounding box center [82, 289] width 66 height 15
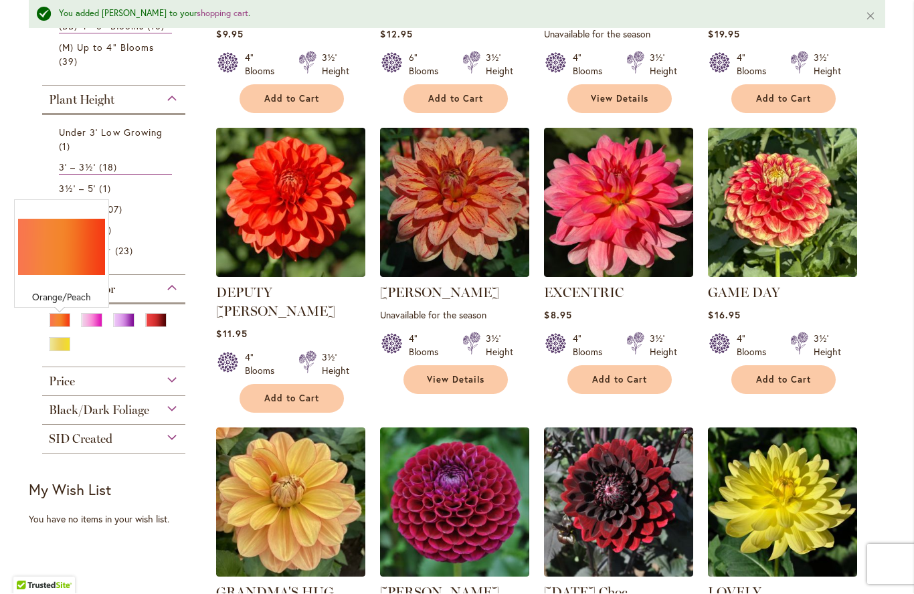
click at [53, 318] on div "Orange/Peach" at bounding box center [59, 321] width 21 height 14
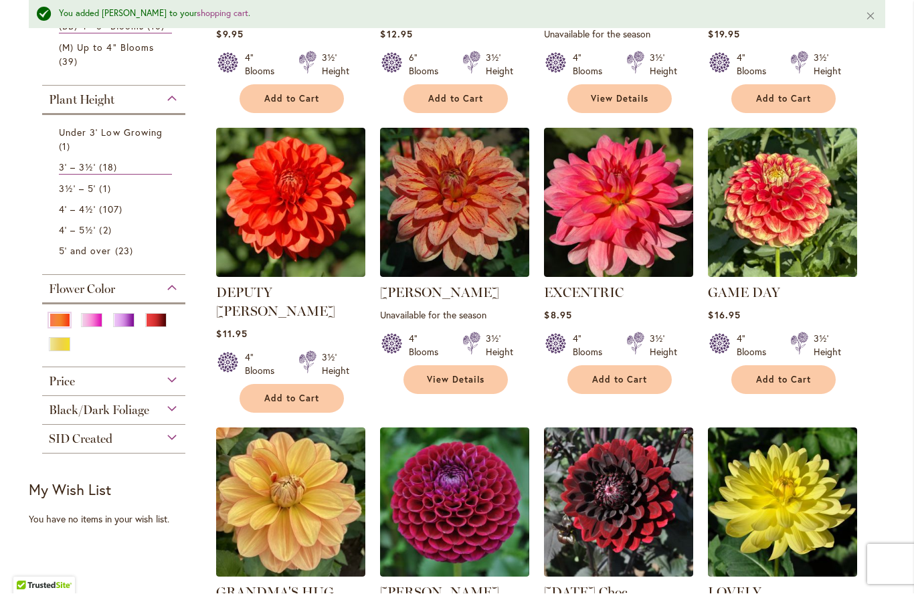
click at [52, 241] on li "4' – 5½' 2 items" at bounding box center [114, 230] width 130 height 21
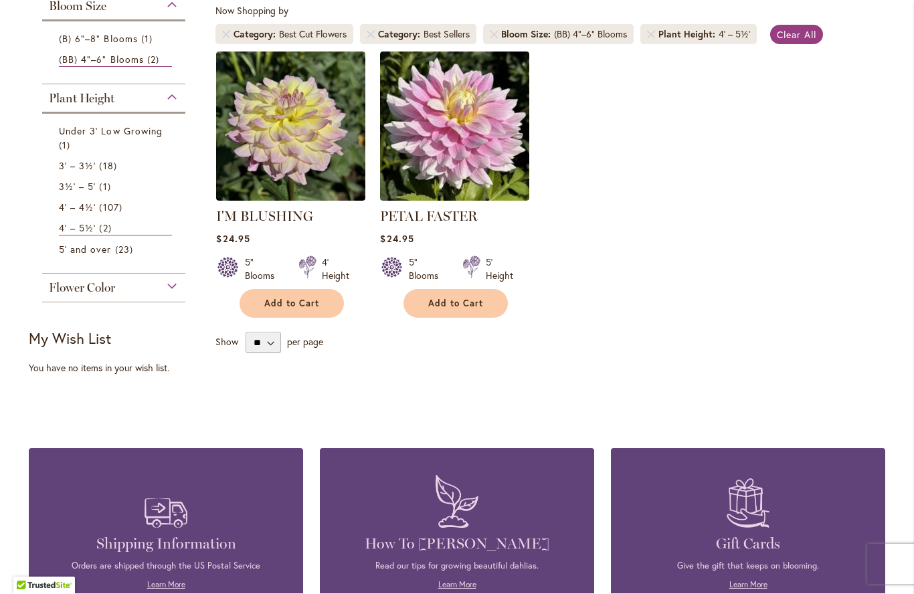
scroll to position [252, 0]
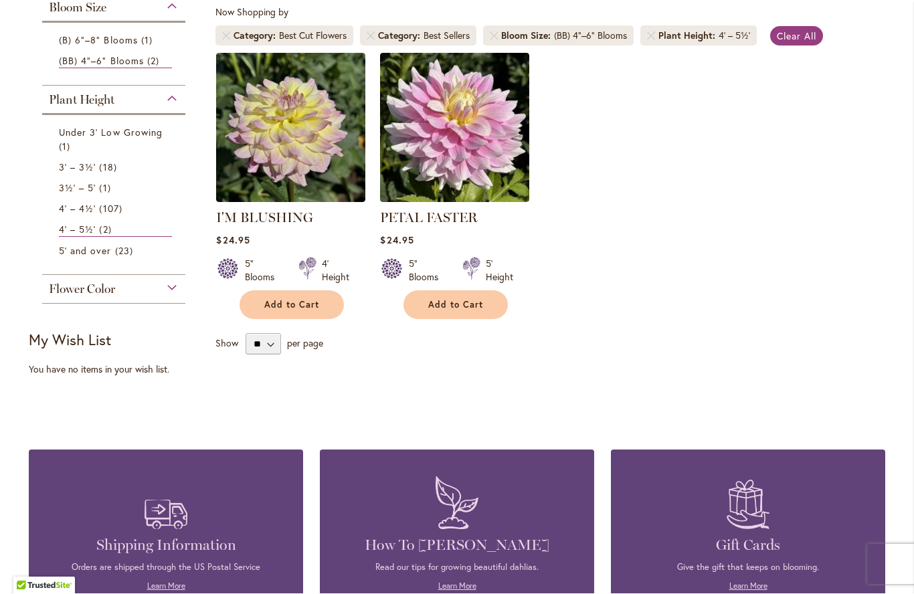
click at [72, 209] on span "4' – 4½'" at bounding box center [77, 209] width 37 height 13
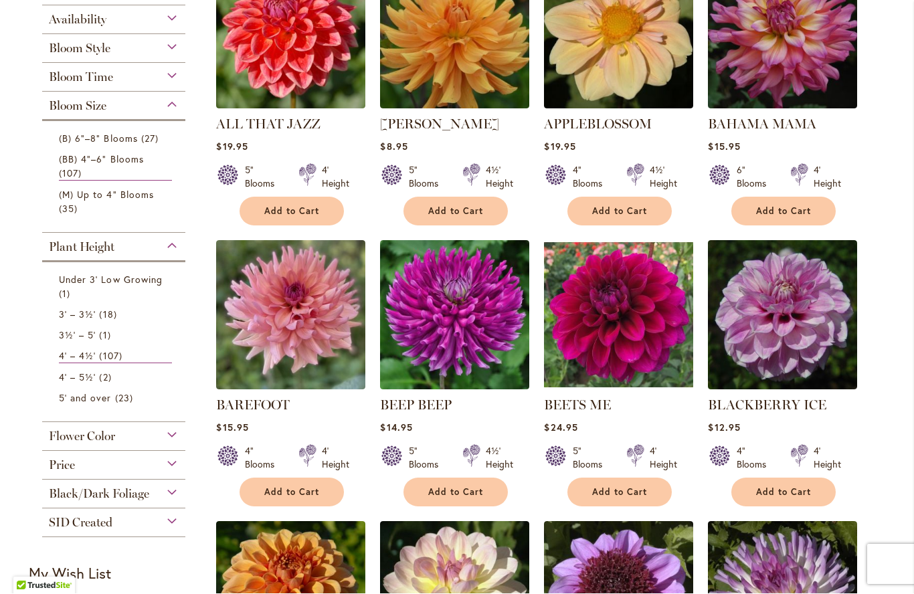
scroll to position [367, 0]
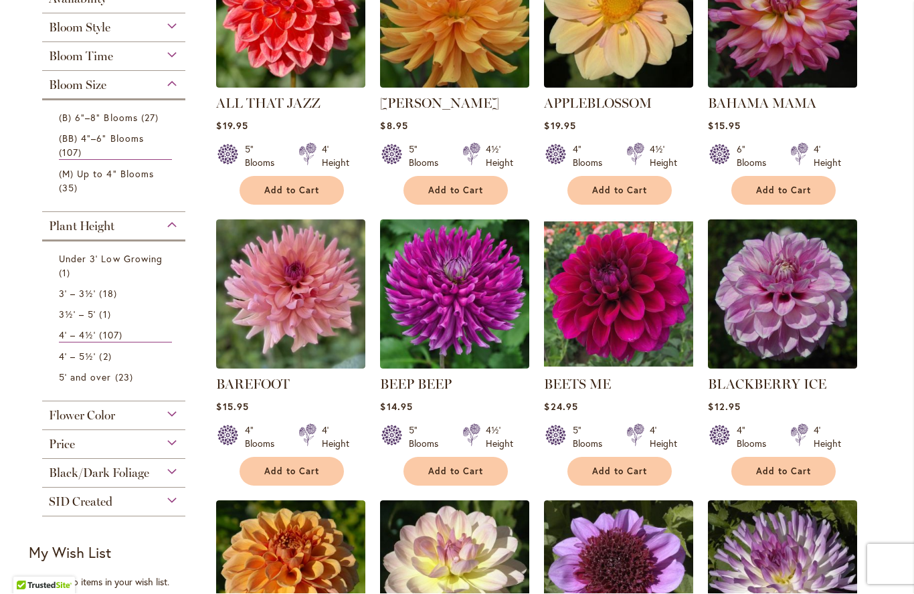
click at [175, 419] on div "Flower Color" at bounding box center [113, 412] width 143 height 21
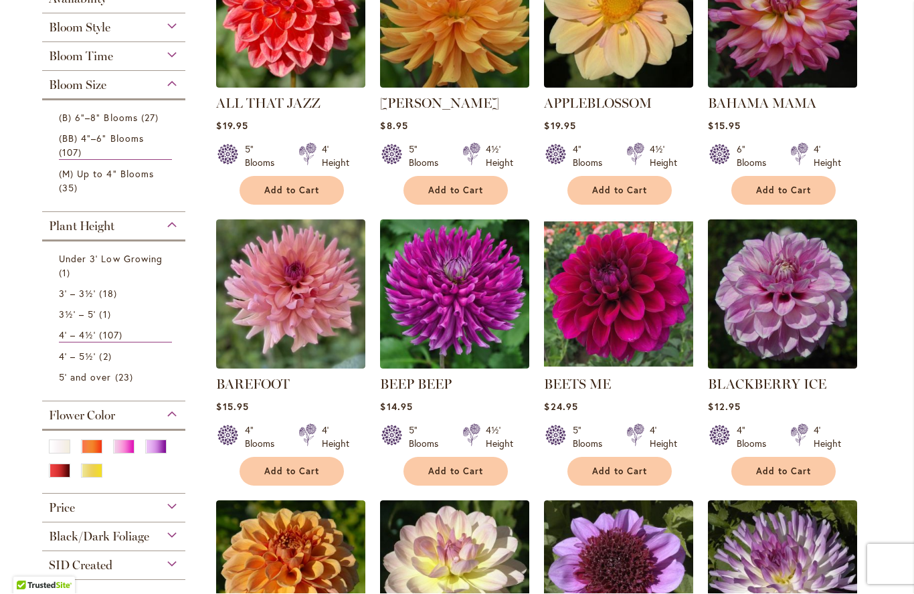
click at [91, 449] on div "Orange/Peach" at bounding box center [91, 447] width 21 height 14
click at [96, 384] on span "5' and over" at bounding box center [85, 377] width 53 height 13
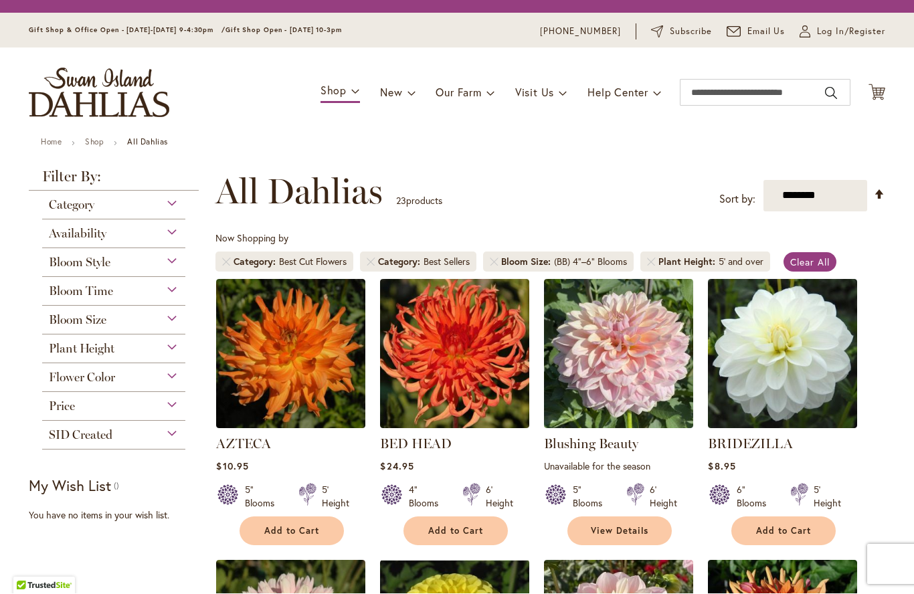
scroll to position [248, 0]
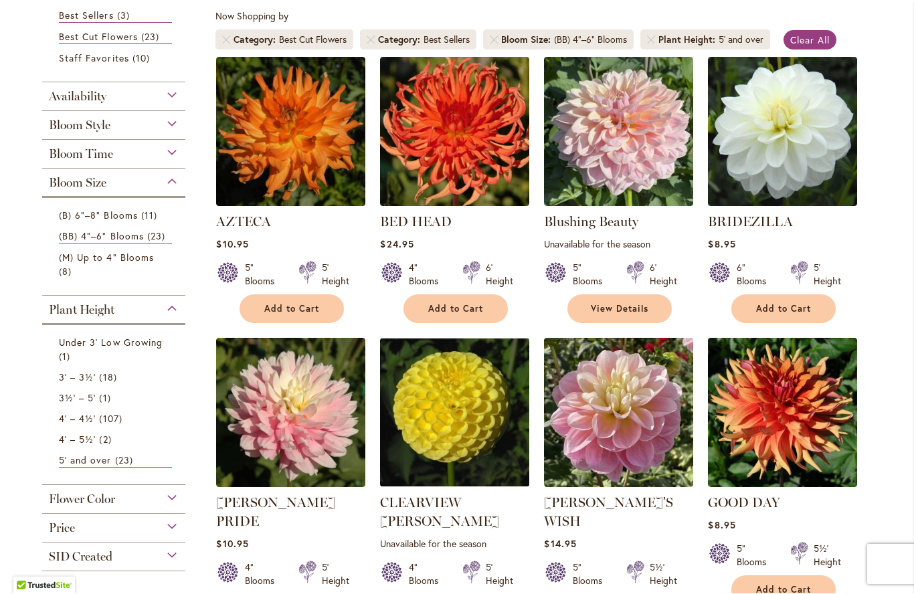
click at [292, 304] on span "Add to Cart" at bounding box center [291, 309] width 55 height 11
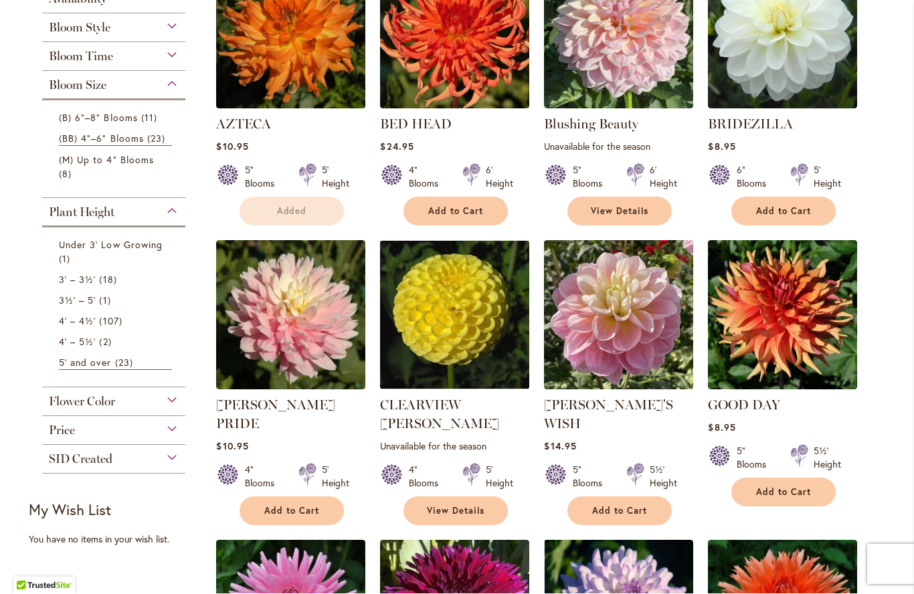
scroll to position [349, 0]
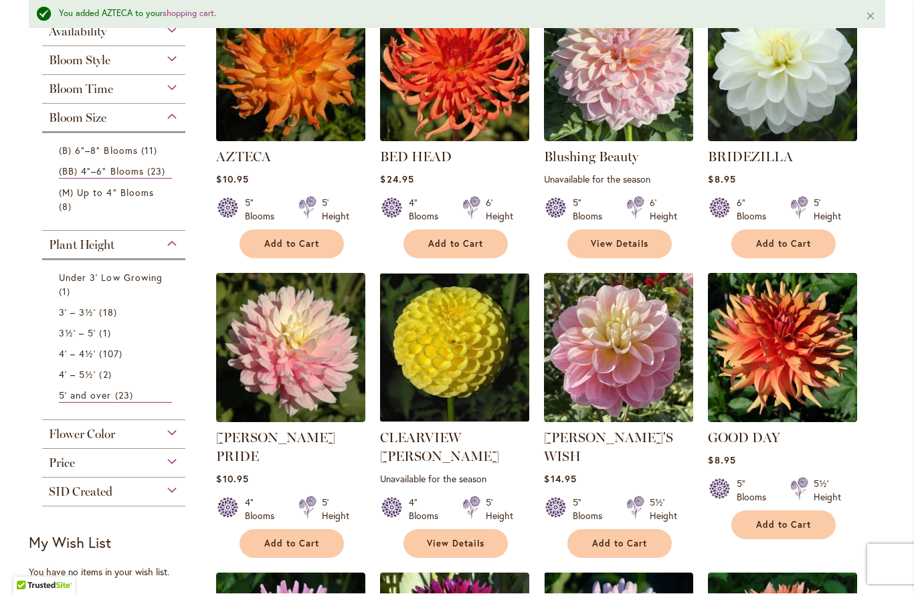
click at [791, 516] on button "Add to Cart" at bounding box center [783, 525] width 104 height 29
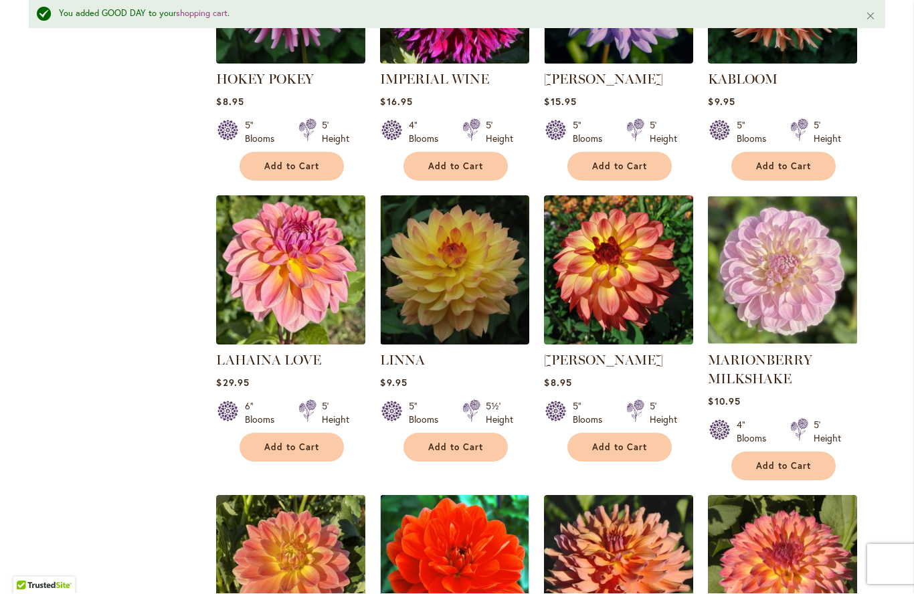
scroll to position [1008, 0]
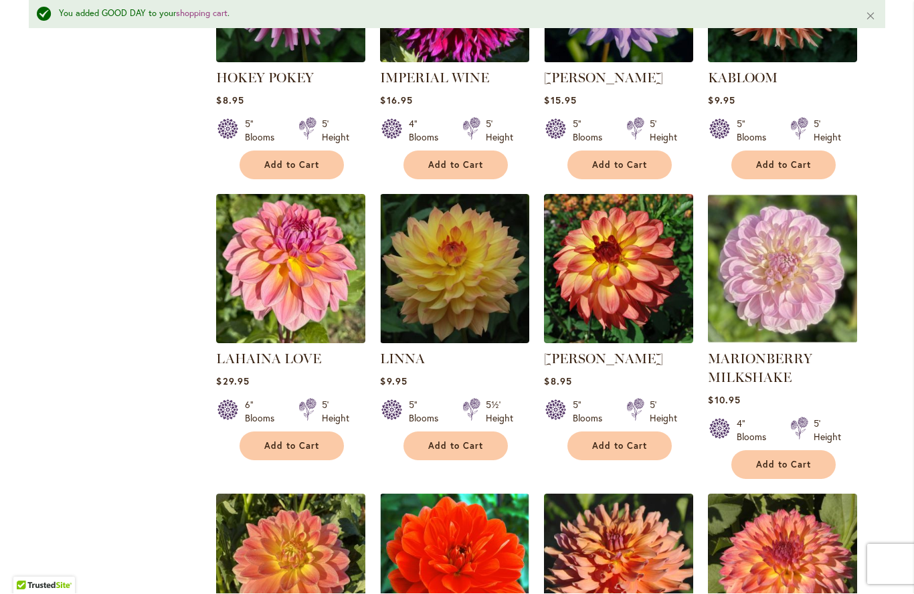
click at [601, 432] on button "Add to Cart" at bounding box center [619, 446] width 104 height 29
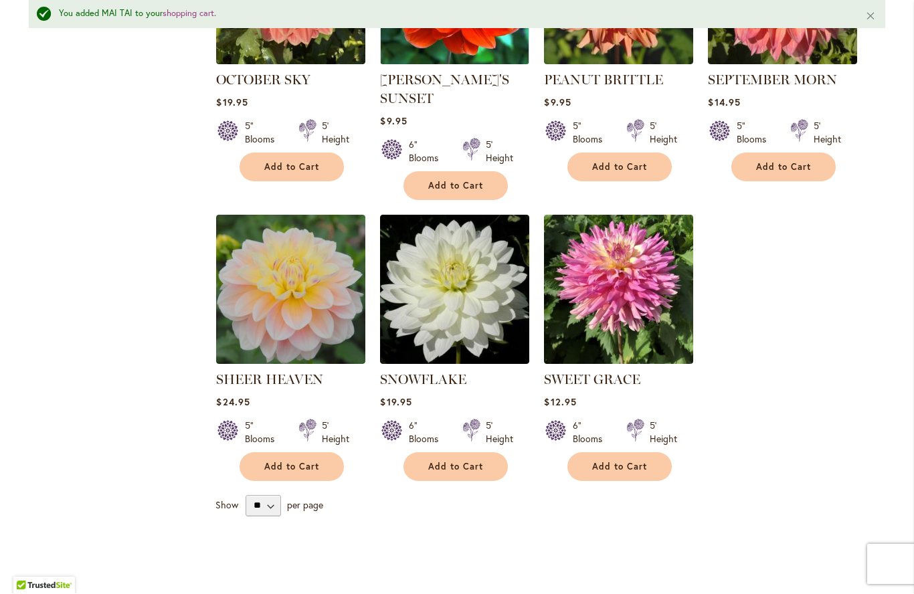
scroll to position [1588, 0]
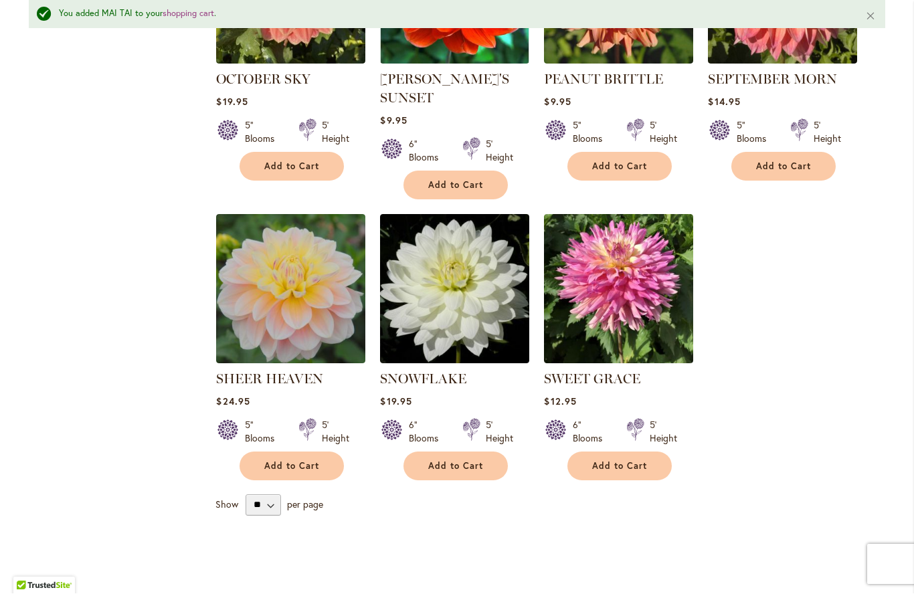
click at [628, 461] on span "Add to Cart" at bounding box center [619, 466] width 55 height 11
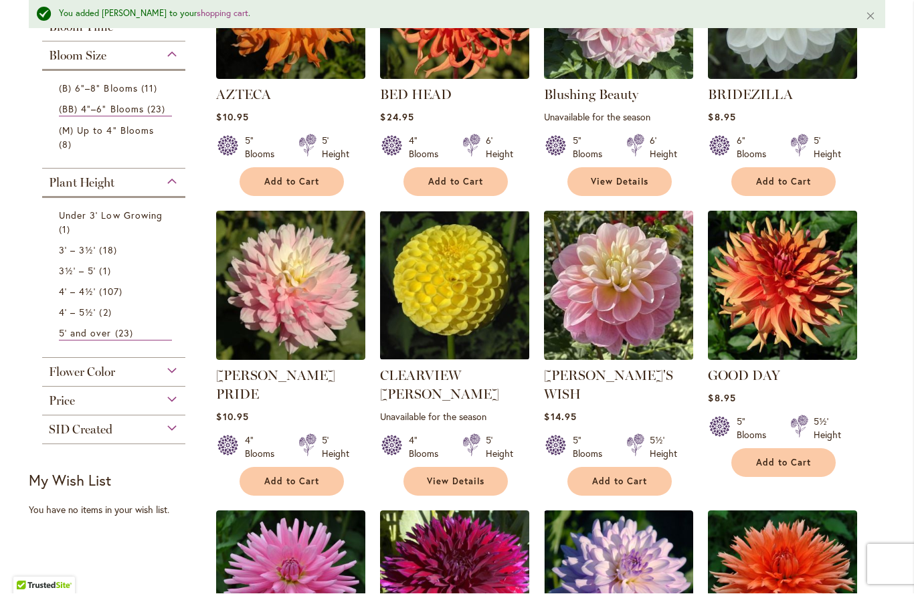
scroll to position [414, 0]
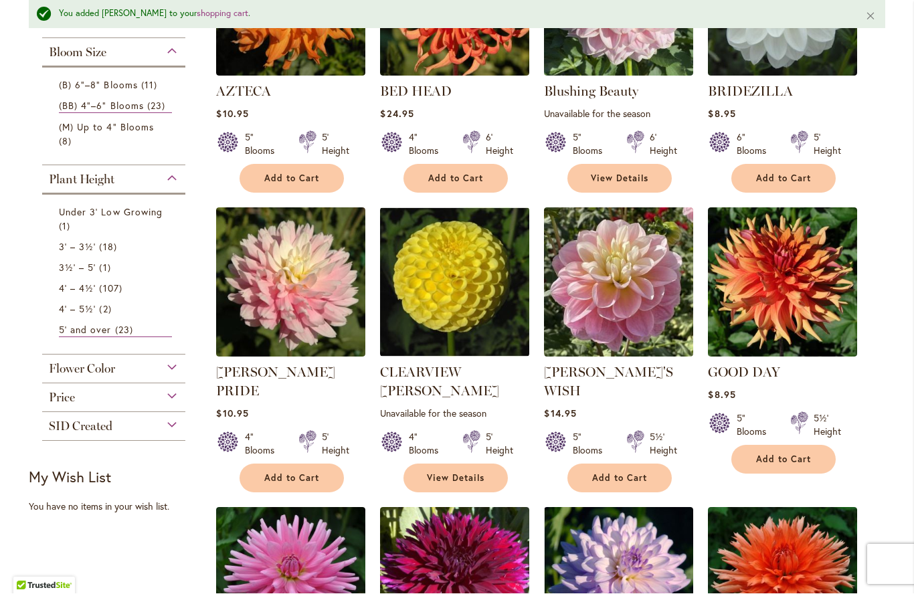
click at [167, 369] on div "Flower Color" at bounding box center [113, 365] width 143 height 21
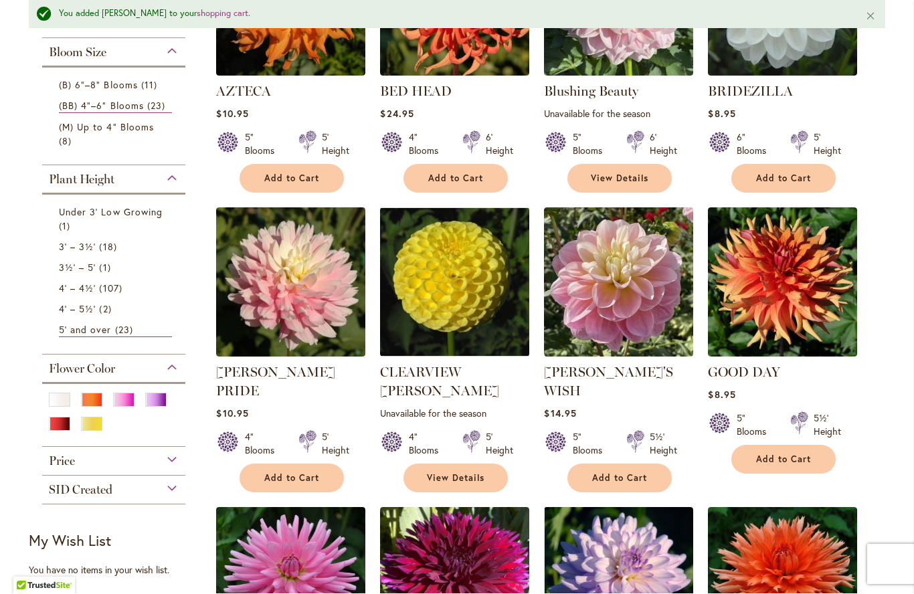
click at [150, 402] on div "Purple" at bounding box center [155, 400] width 21 height 14
click at [171, 320] on li "4' – 5½' 2 items" at bounding box center [114, 309] width 130 height 21
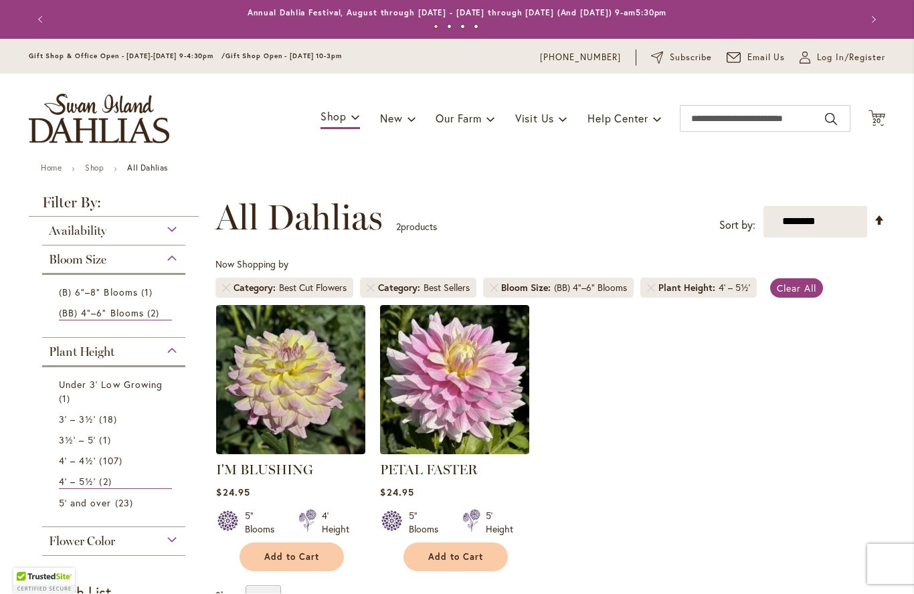
scroll to position [248, 0]
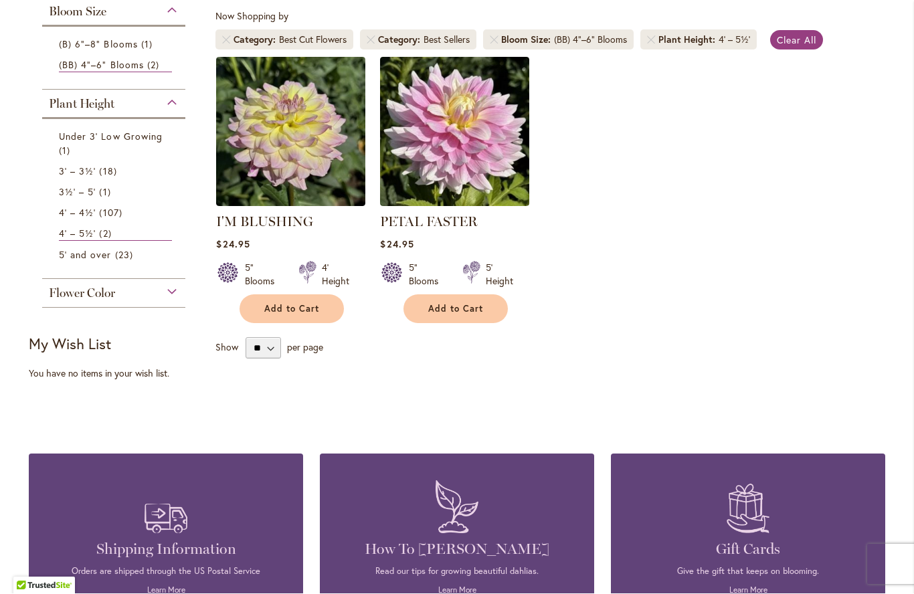
click at [167, 292] on div "Flower Color" at bounding box center [113, 290] width 143 height 21
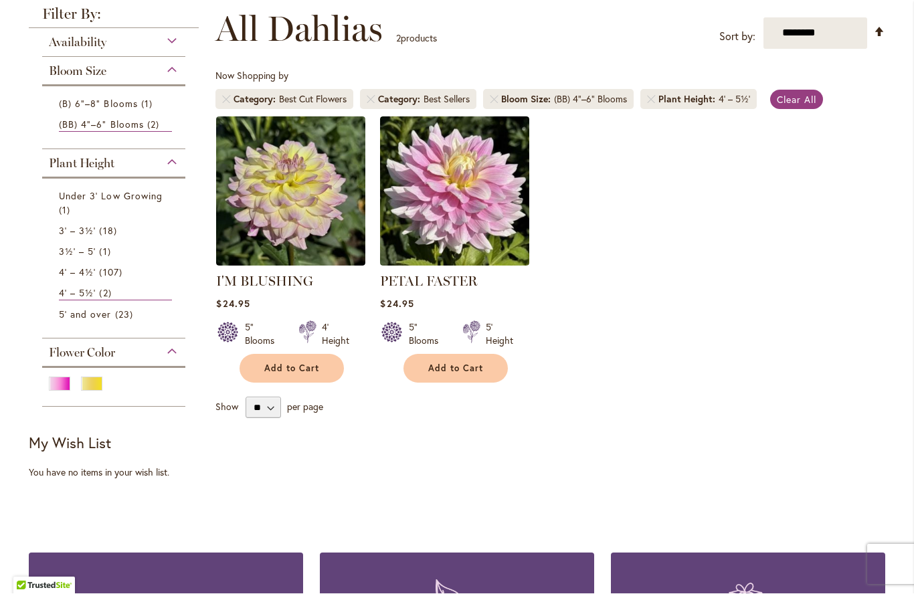
scroll to position [181, 0]
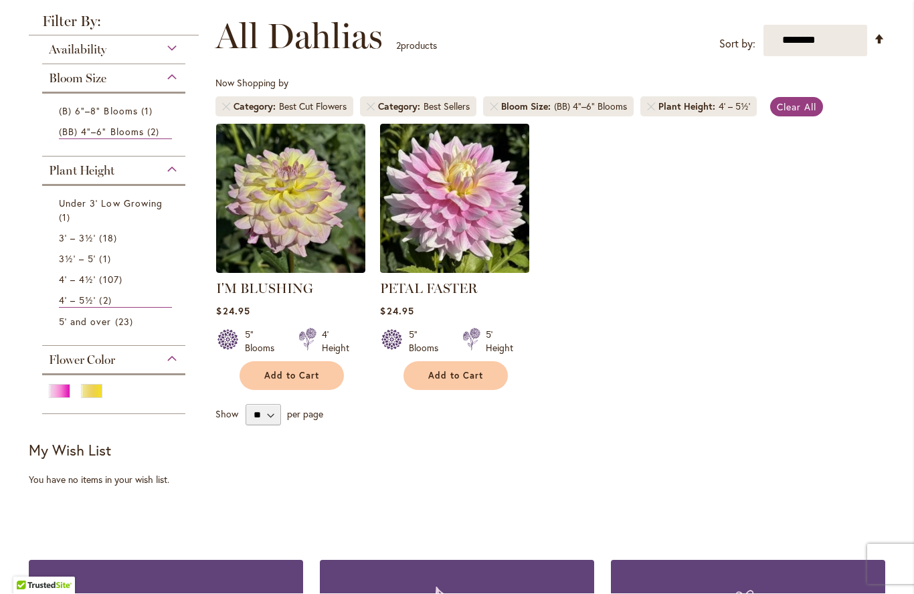
click at [122, 276] on span "107 items" at bounding box center [112, 280] width 26 height 14
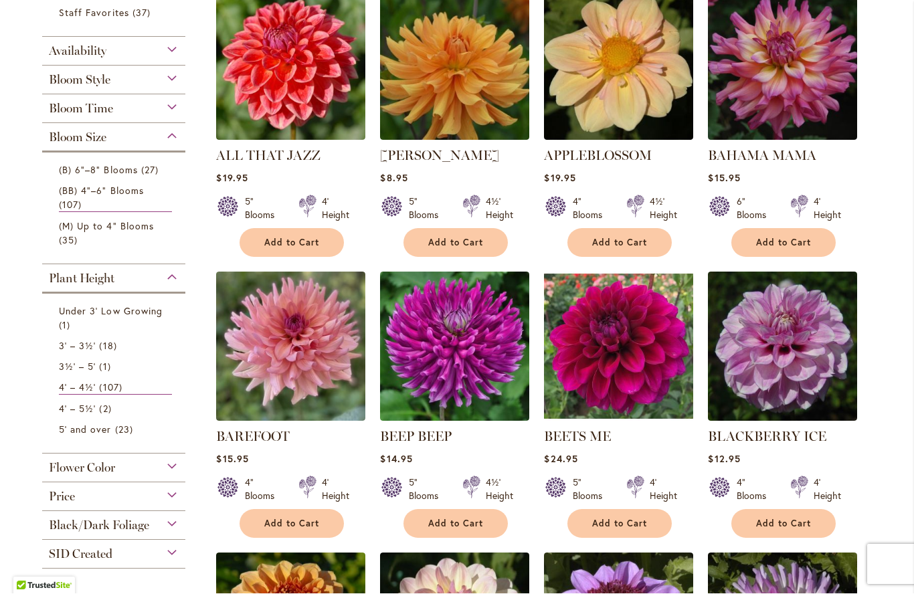
scroll to position [322, 0]
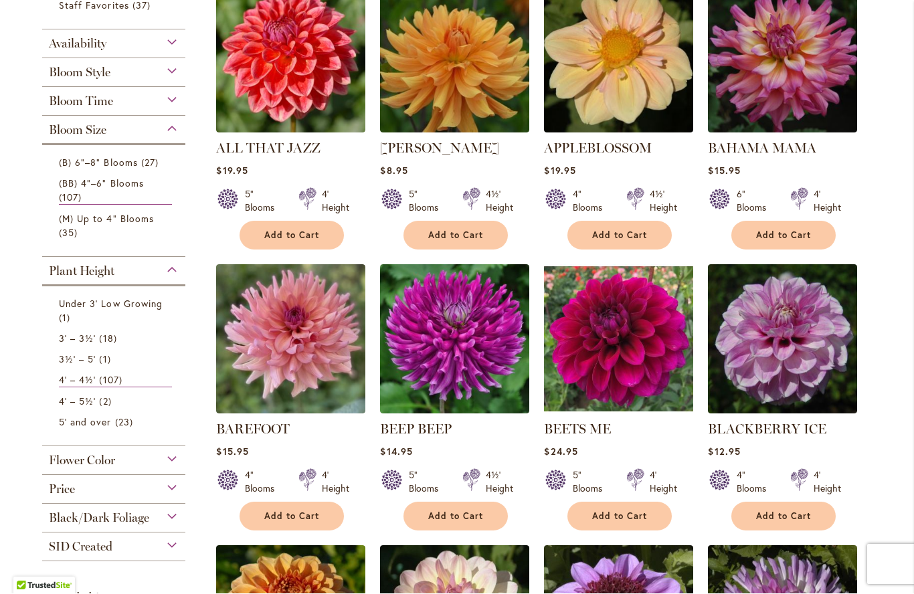
click at [165, 465] on div "Flower Color" at bounding box center [113, 457] width 143 height 21
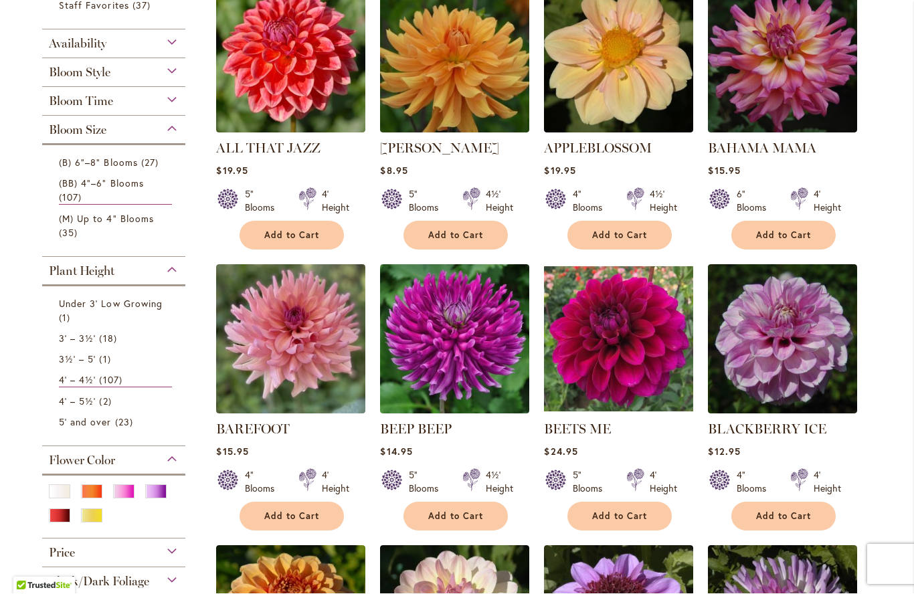
click at [155, 494] on div "Purple" at bounding box center [155, 492] width 21 height 14
click at [162, 419] on link "5' and over 23 items" at bounding box center [115, 422] width 113 height 14
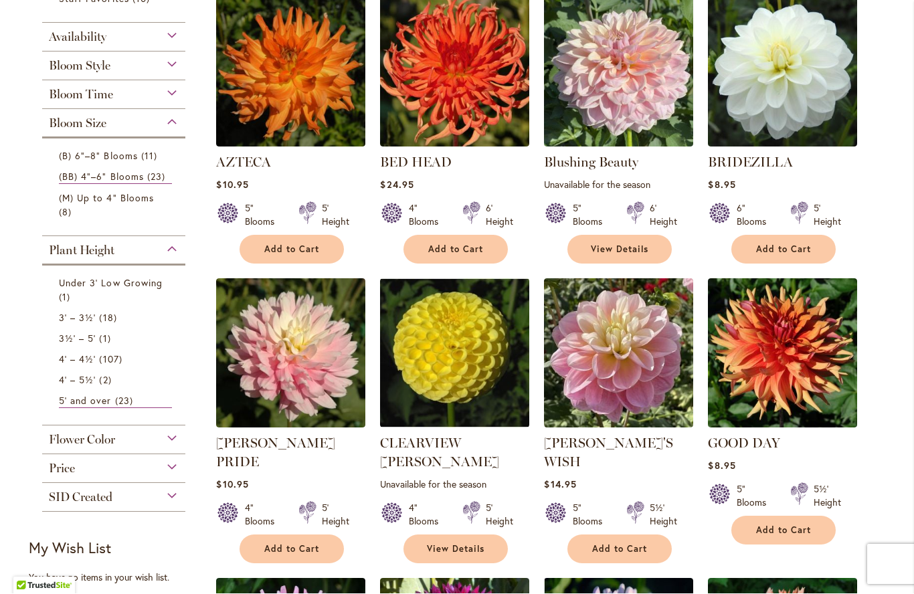
scroll to position [308, 0]
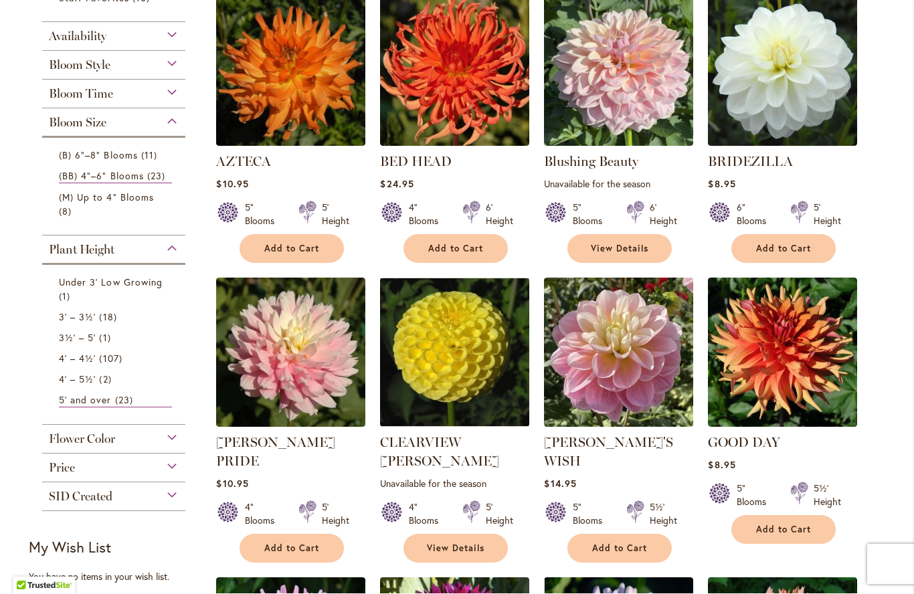
click at [171, 440] on div "Flower Color" at bounding box center [113, 436] width 143 height 21
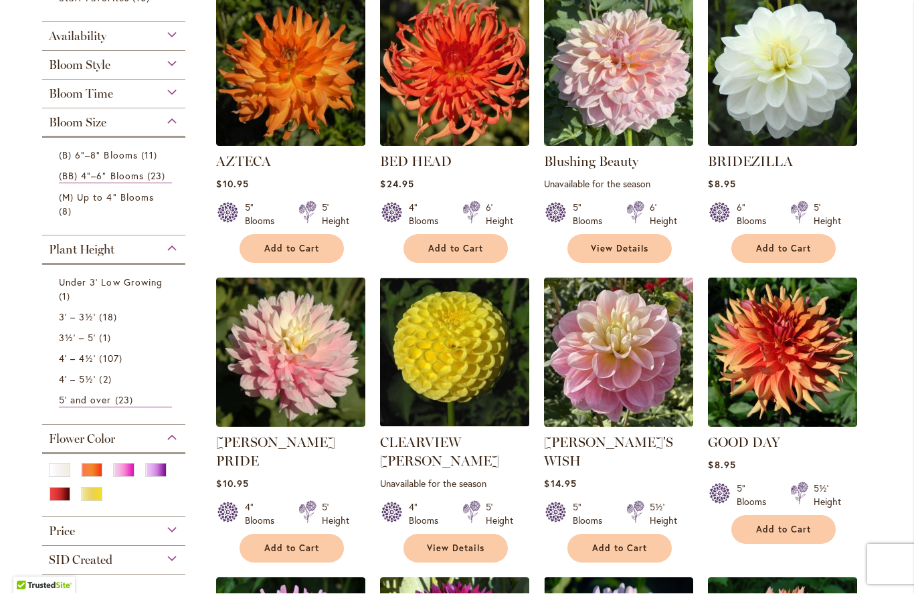
click at [159, 476] on div "Purple" at bounding box center [155, 471] width 21 height 14
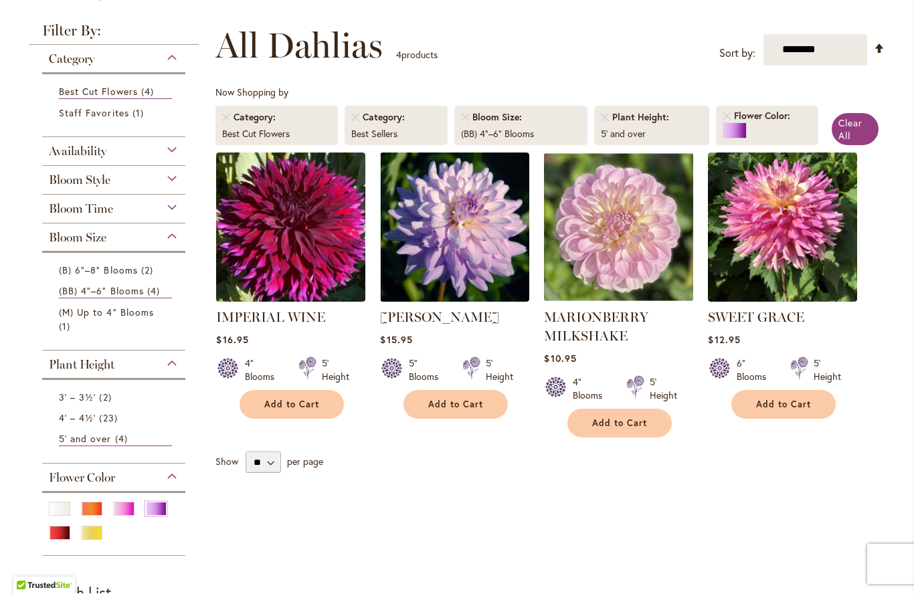
scroll to position [173, 0]
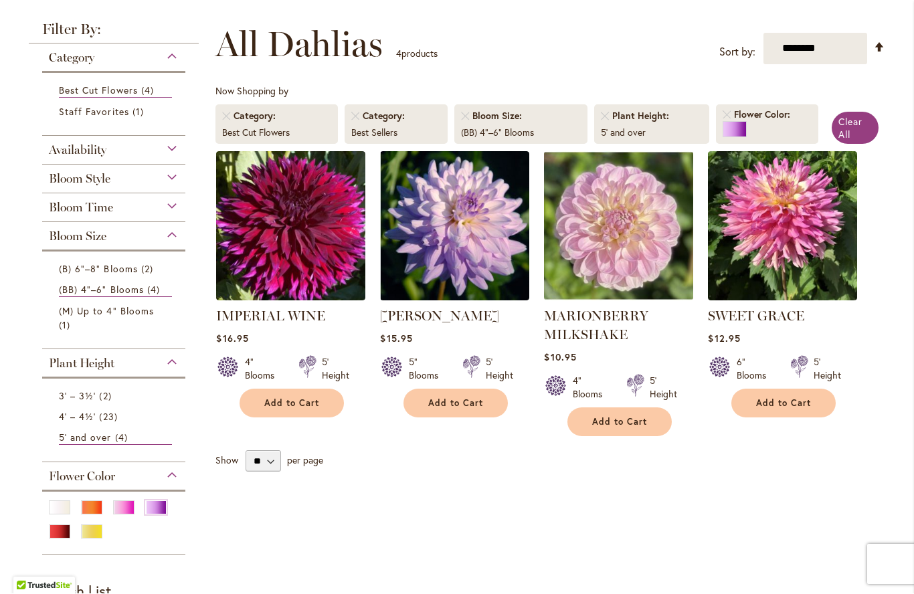
click at [106, 419] on span "23 items" at bounding box center [109, 417] width 21 height 14
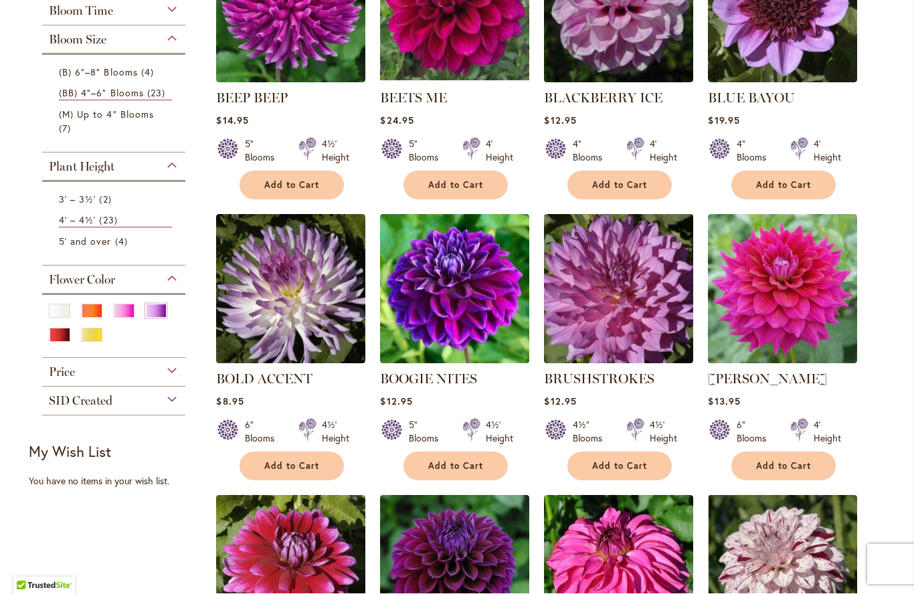
scroll to position [395, 0]
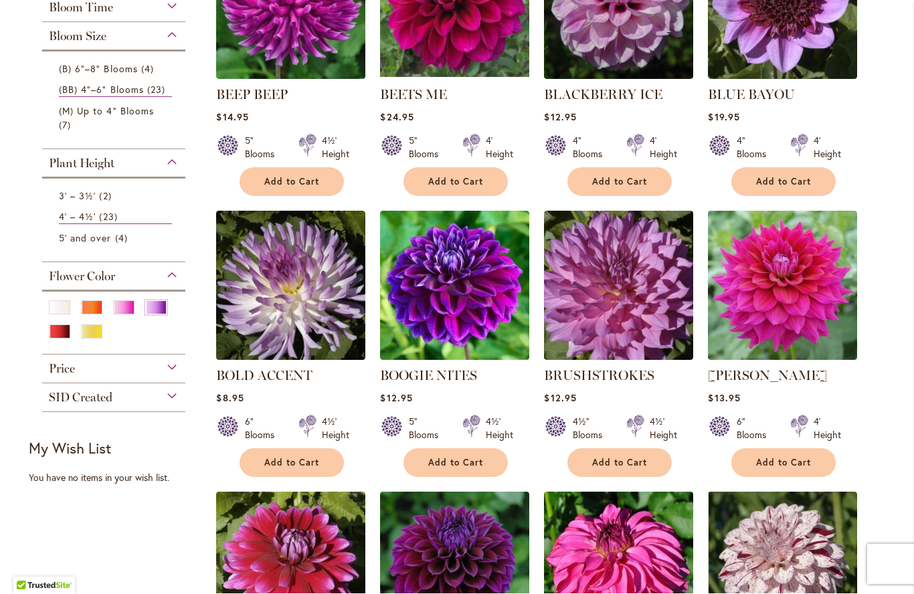
click at [302, 458] on span "Add to Cart" at bounding box center [291, 463] width 55 height 11
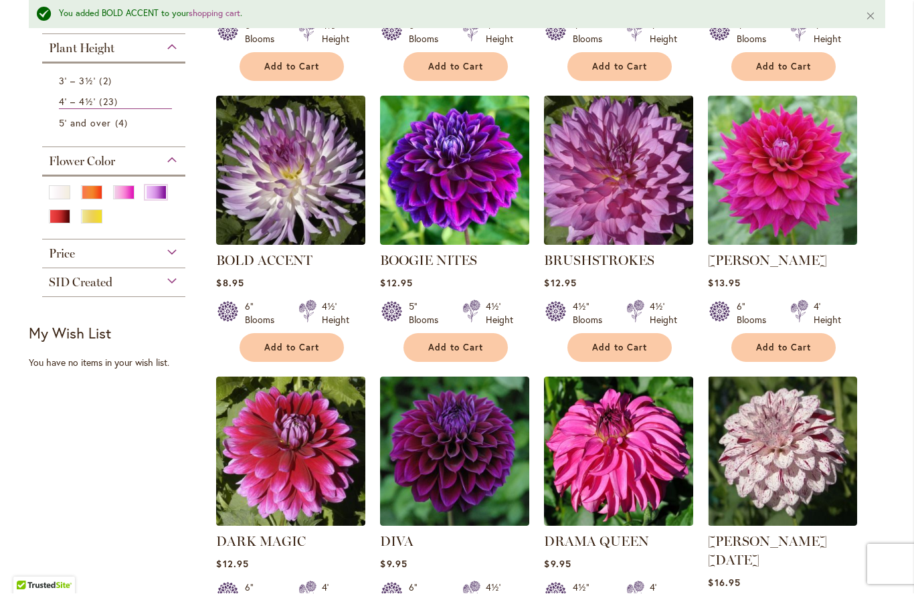
scroll to position [547, 0]
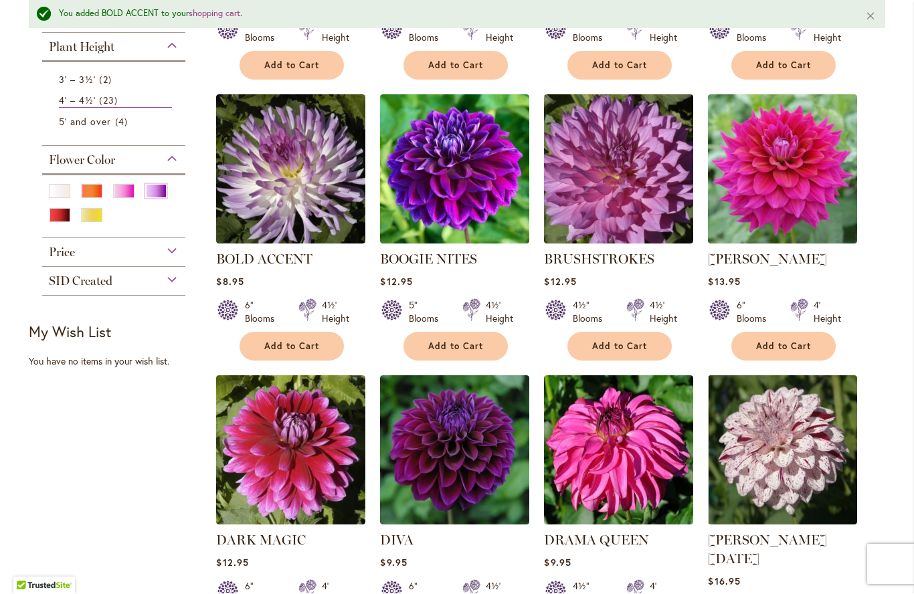
click at [800, 341] on span "Add to Cart" at bounding box center [783, 346] width 55 height 11
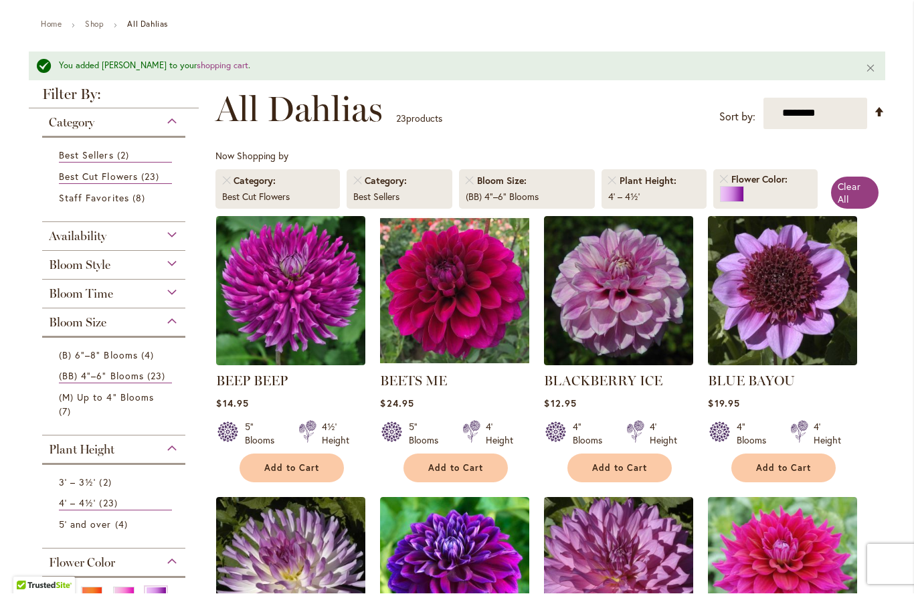
scroll to position [191, 0]
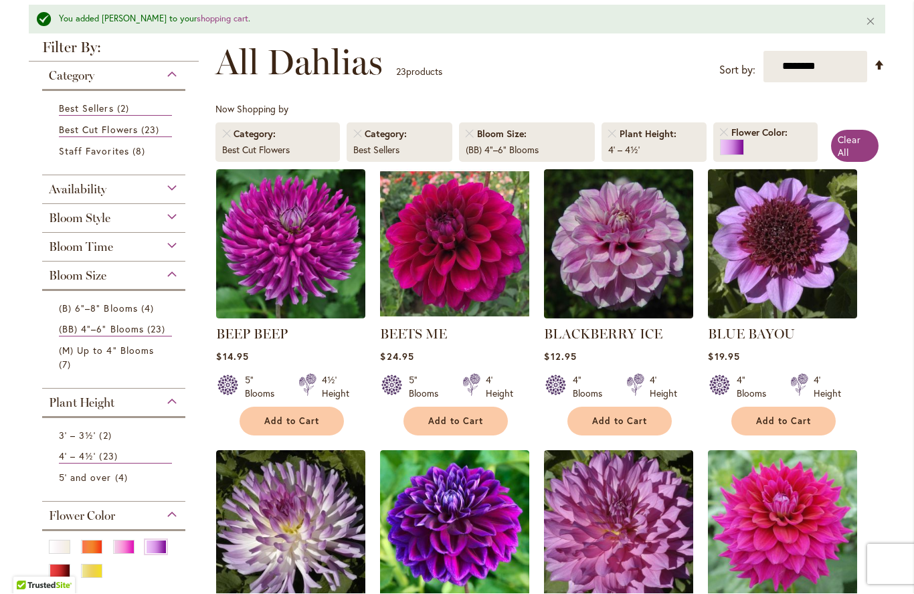
click at [60, 215] on span "Bloom Style" at bounding box center [80, 218] width 62 height 15
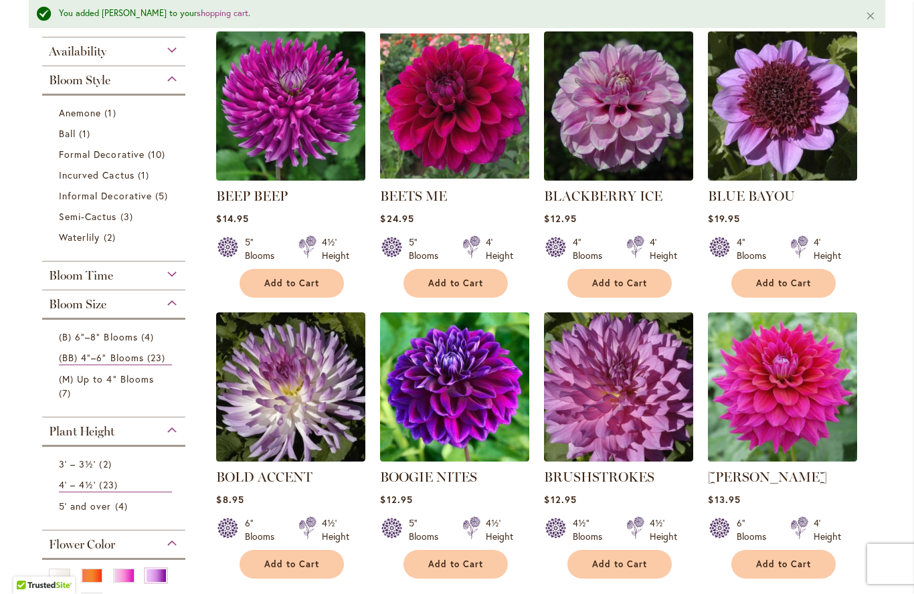
scroll to position [361, 0]
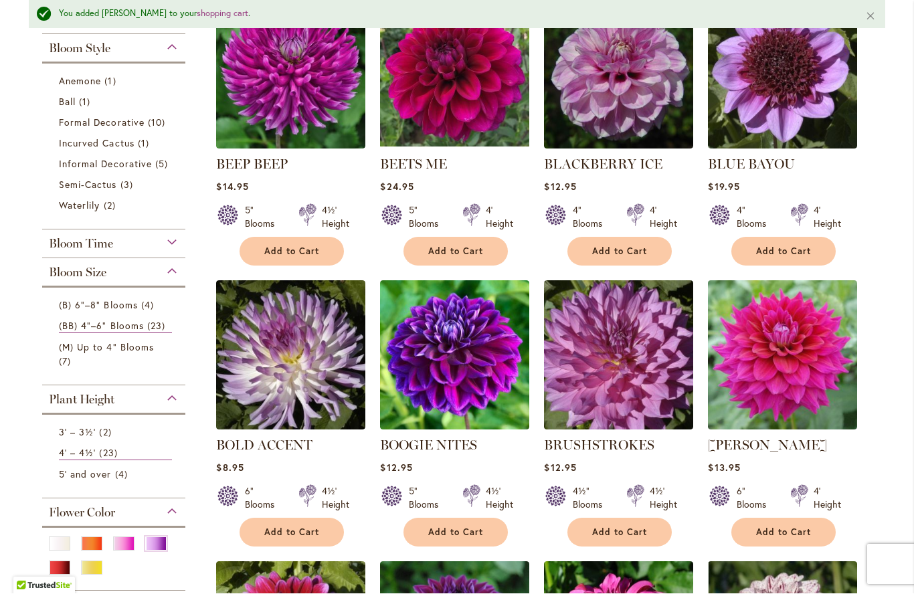
click at [46, 267] on div "Bloom Size" at bounding box center [113, 269] width 143 height 21
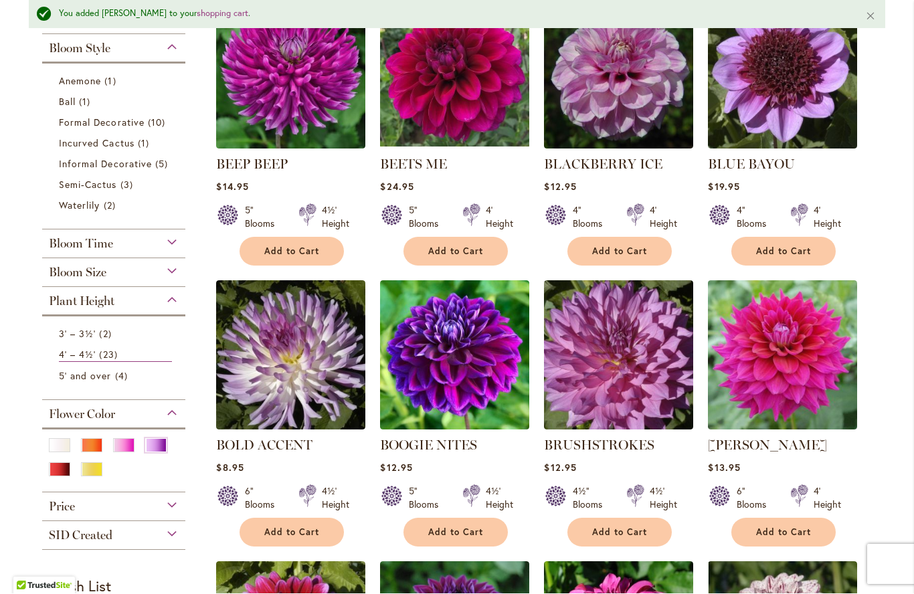
click at [50, 266] on div "Bloom Size" at bounding box center [113, 269] width 143 height 21
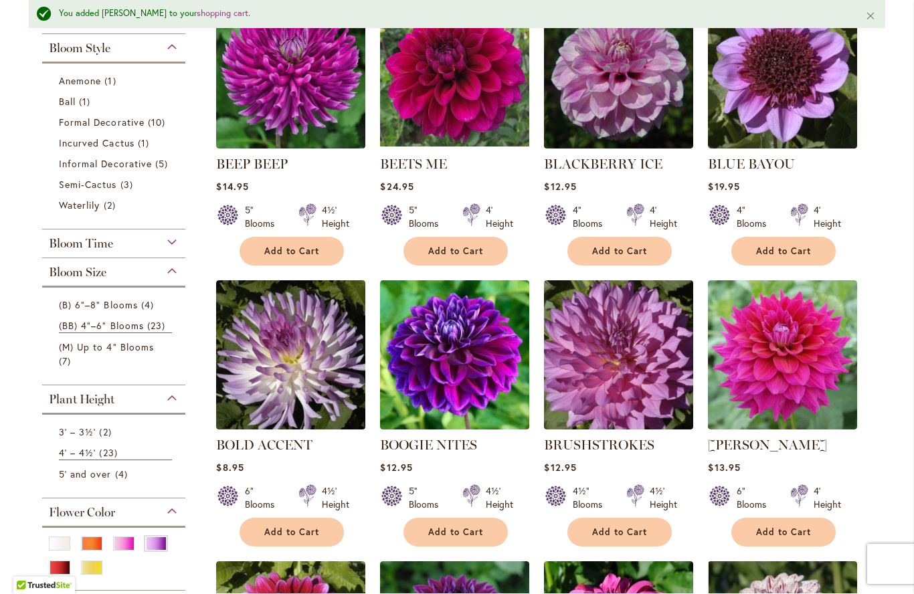
click at [72, 318] on li "(BB) 4"–6" Blooms 23 items" at bounding box center [114, 326] width 130 height 21
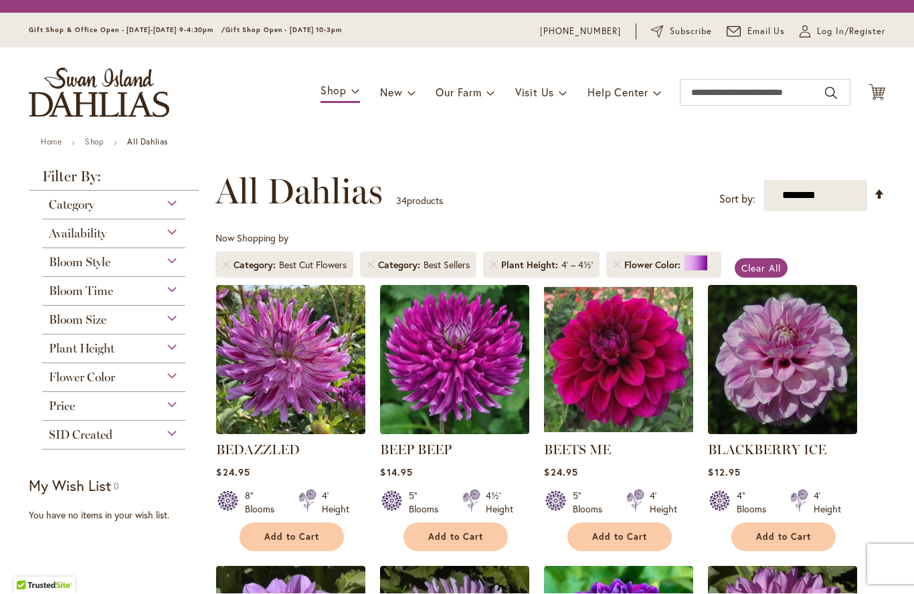
scroll to position [225, 0]
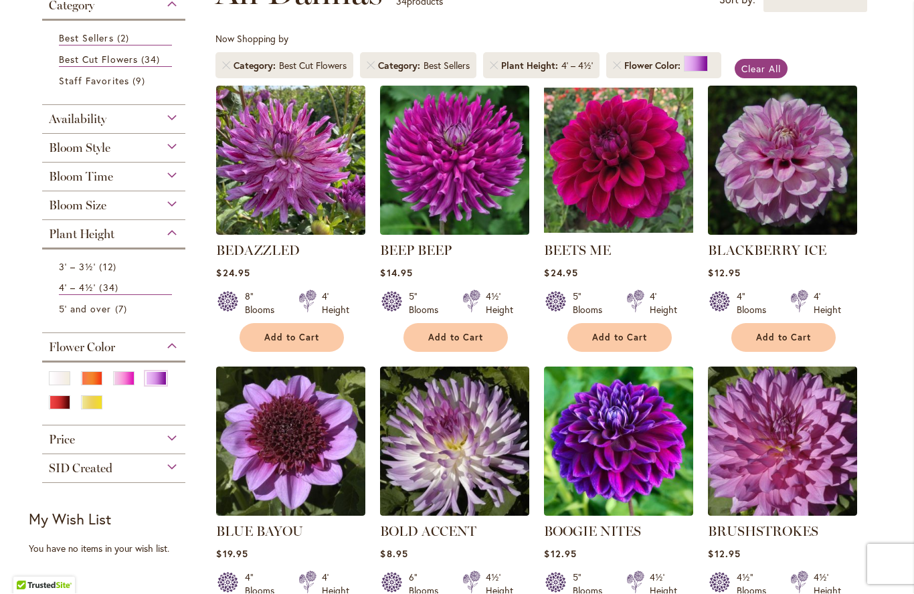
click at [81, 287] on span "4' – 4½'" at bounding box center [77, 288] width 37 height 13
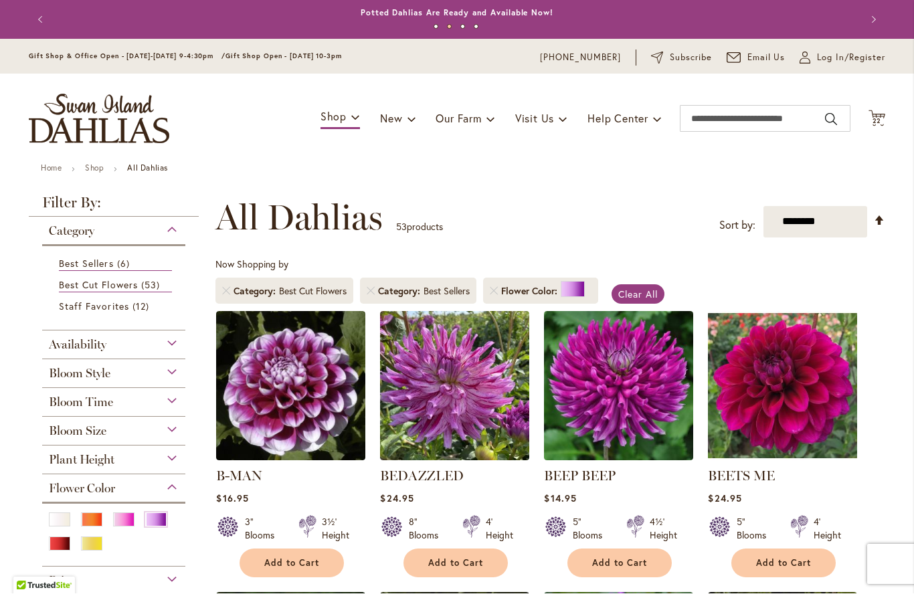
click at [74, 280] on span "Best Cut Flowers" at bounding box center [98, 285] width 79 height 13
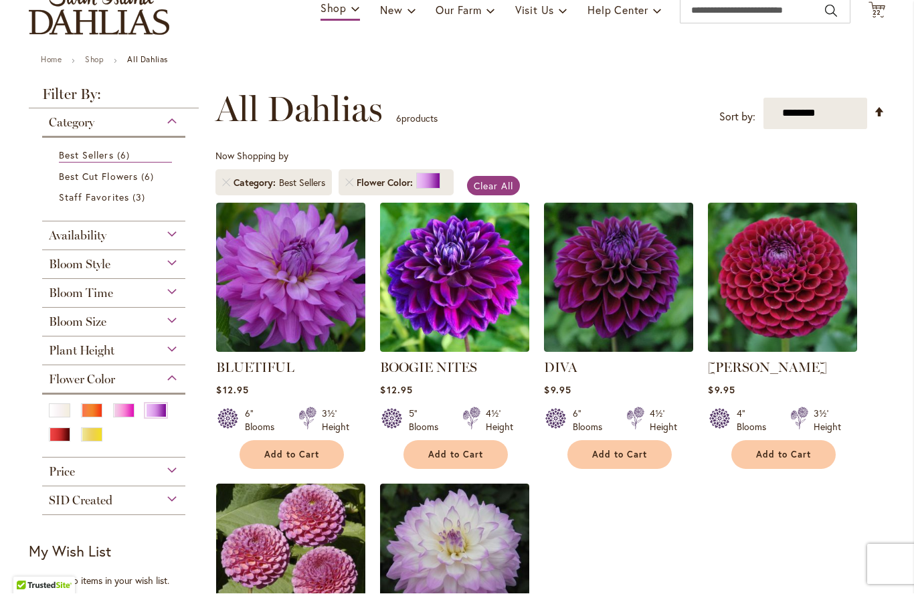
scroll to position [104, 0]
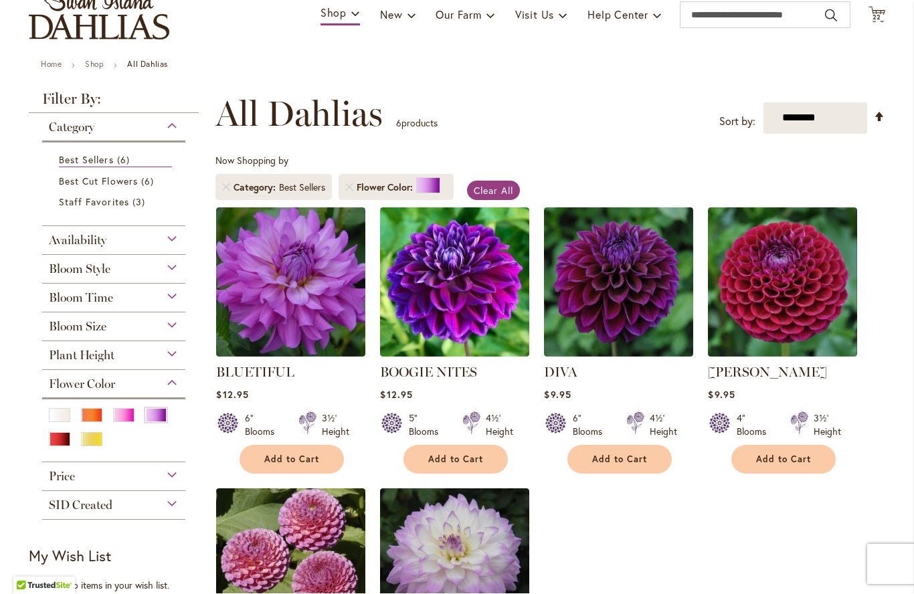
click at [79, 158] on span "Best Sellers" at bounding box center [86, 160] width 55 height 13
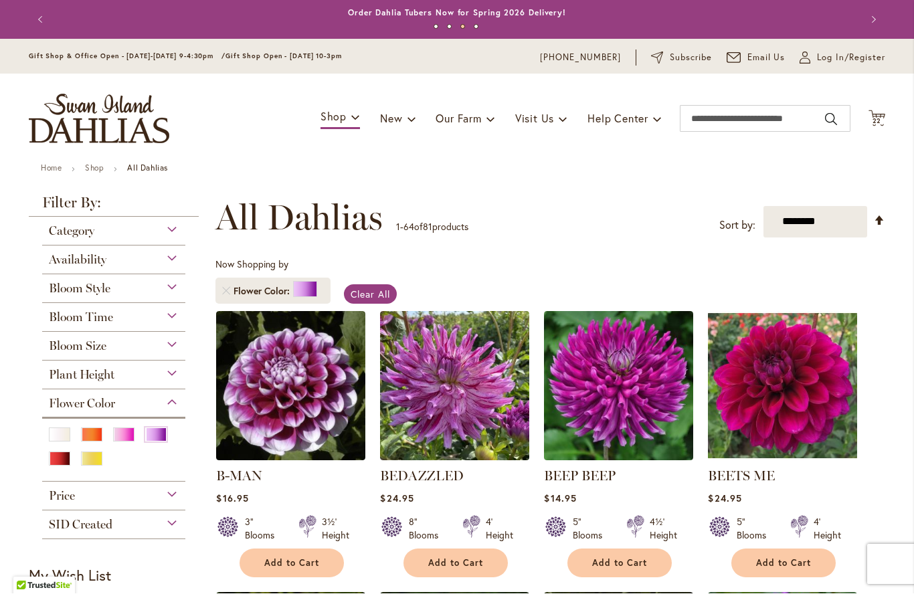
click at [800, 221] on select "**********" at bounding box center [815, 222] width 104 height 31
select select "**********"
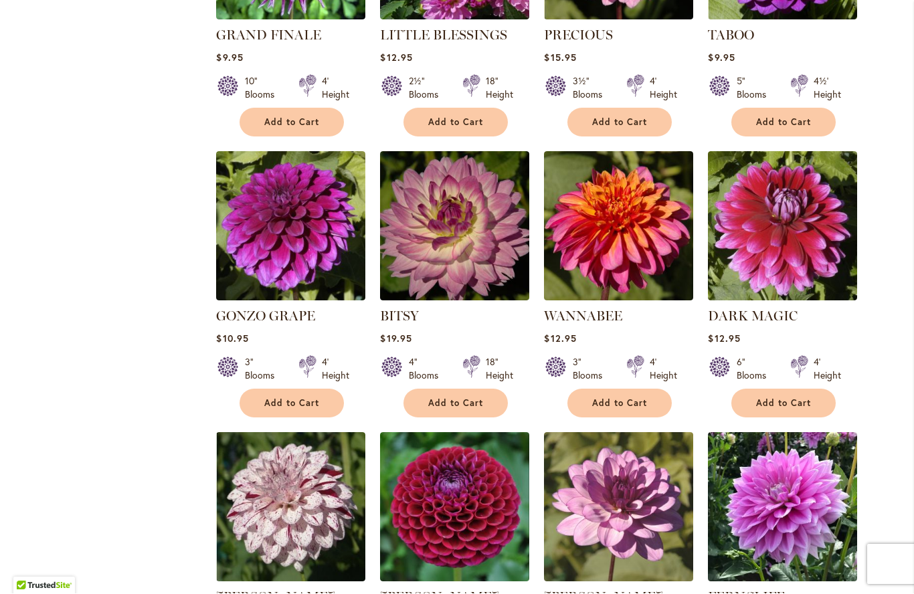
scroll to position [1285, 0]
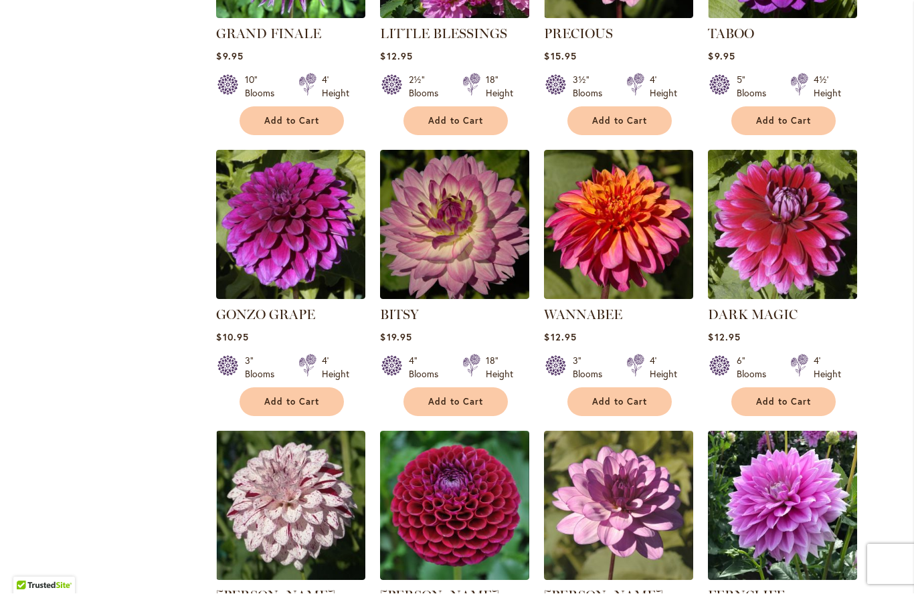
click at [643, 398] on span "Add to Cart" at bounding box center [619, 402] width 55 height 11
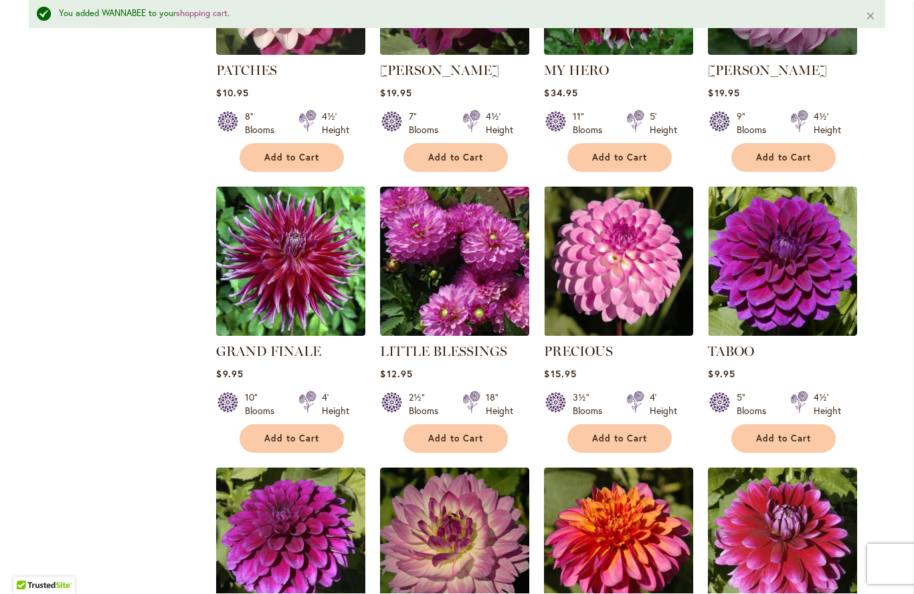
scroll to position [1002, 0]
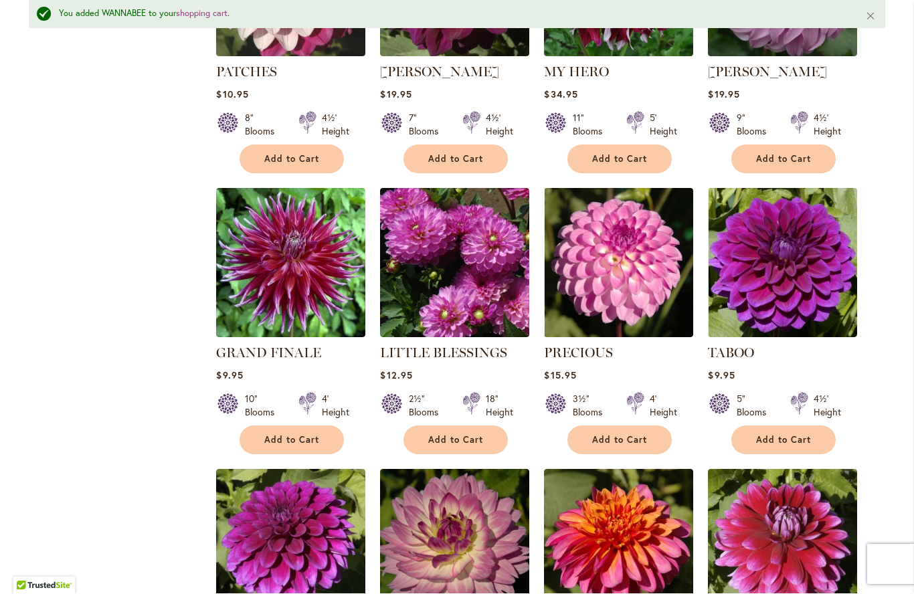
click at [303, 430] on button "Add to Cart" at bounding box center [292, 440] width 104 height 29
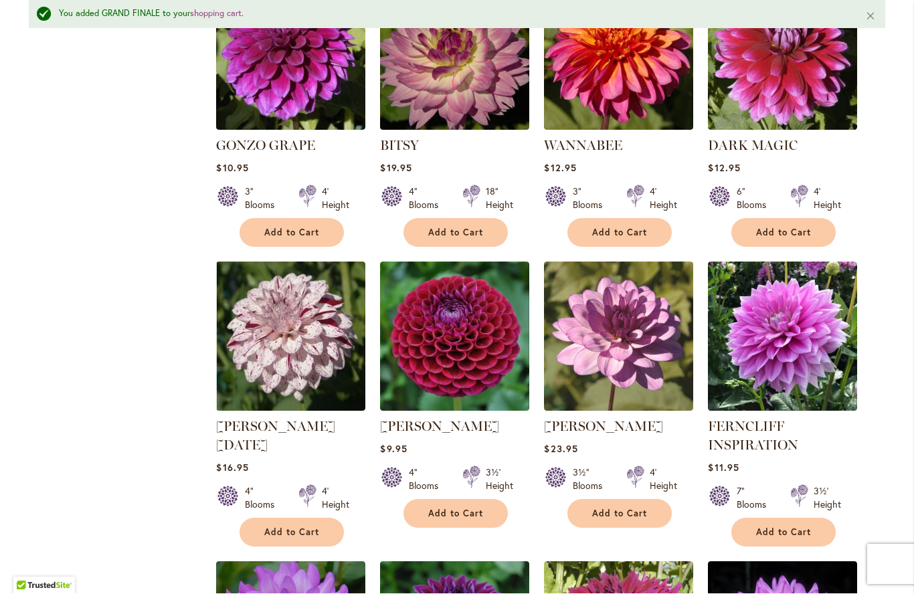
scroll to position [1408, 0]
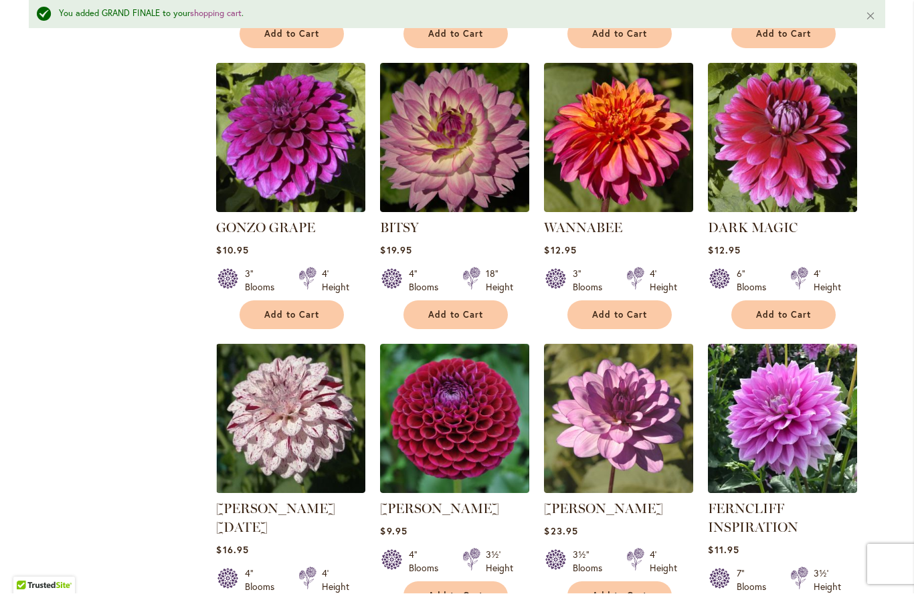
click at [481, 316] on span "Add to Cart" at bounding box center [455, 315] width 55 height 11
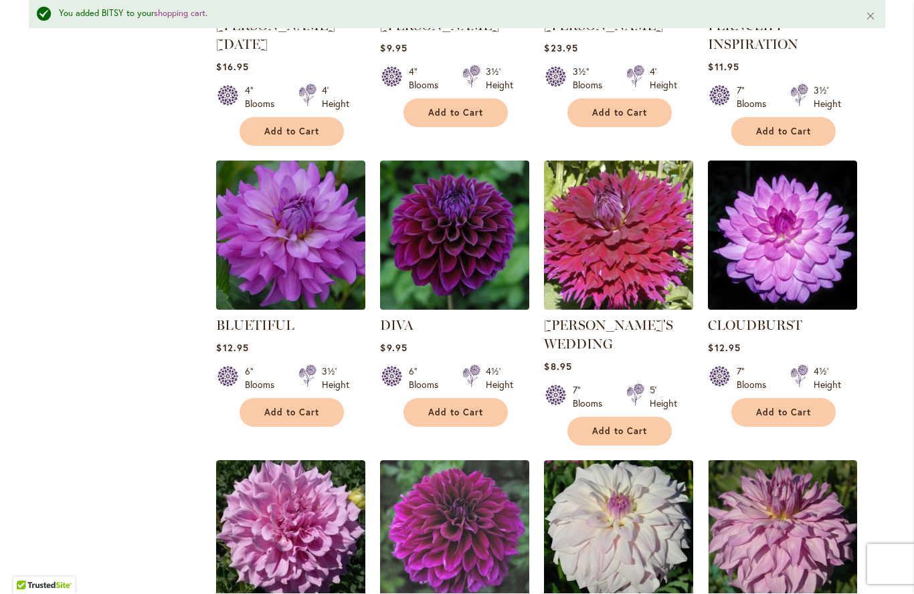
scroll to position [1891, 0]
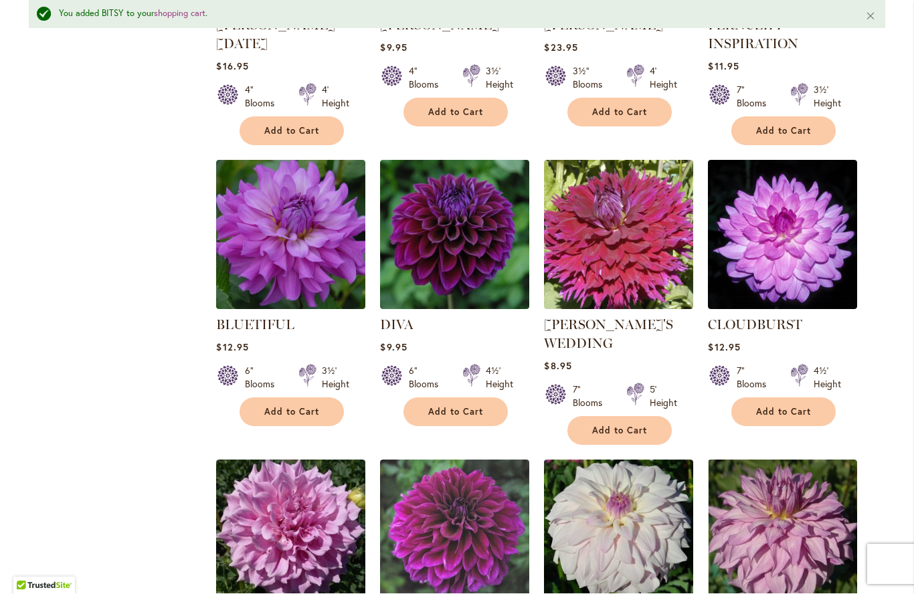
click at [804, 409] on span "Add to Cart" at bounding box center [783, 412] width 55 height 11
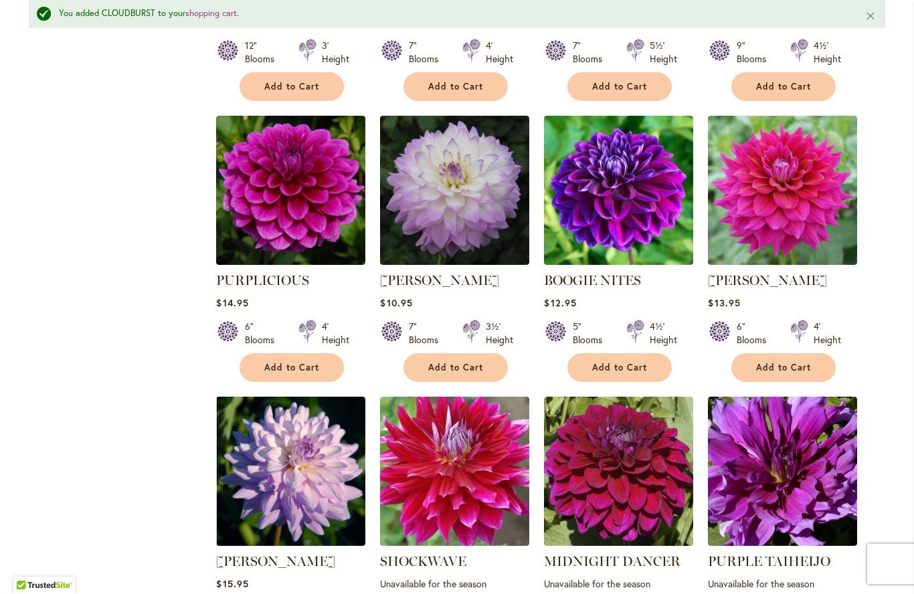
scroll to position [2517, 0]
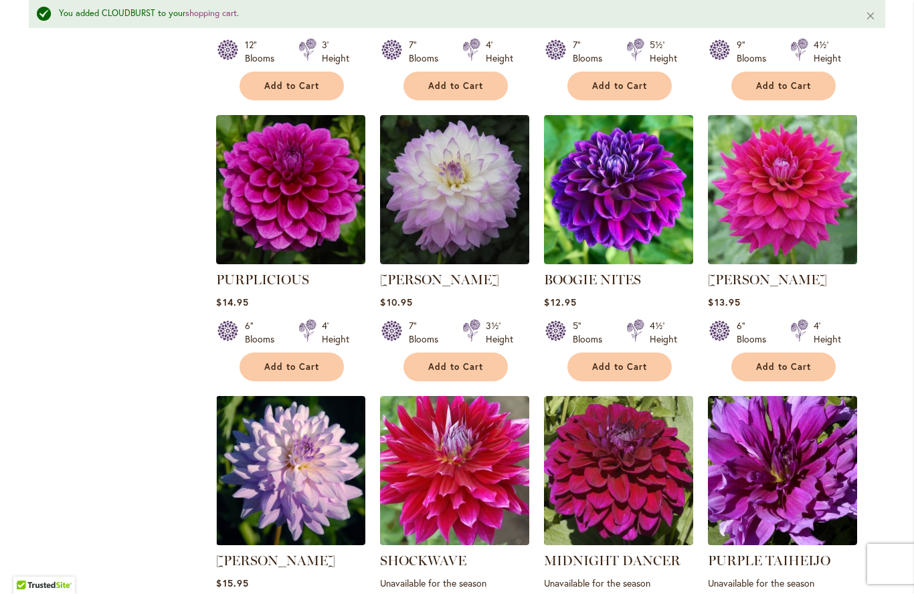
click at [638, 353] on button "Add to Cart" at bounding box center [619, 367] width 104 height 29
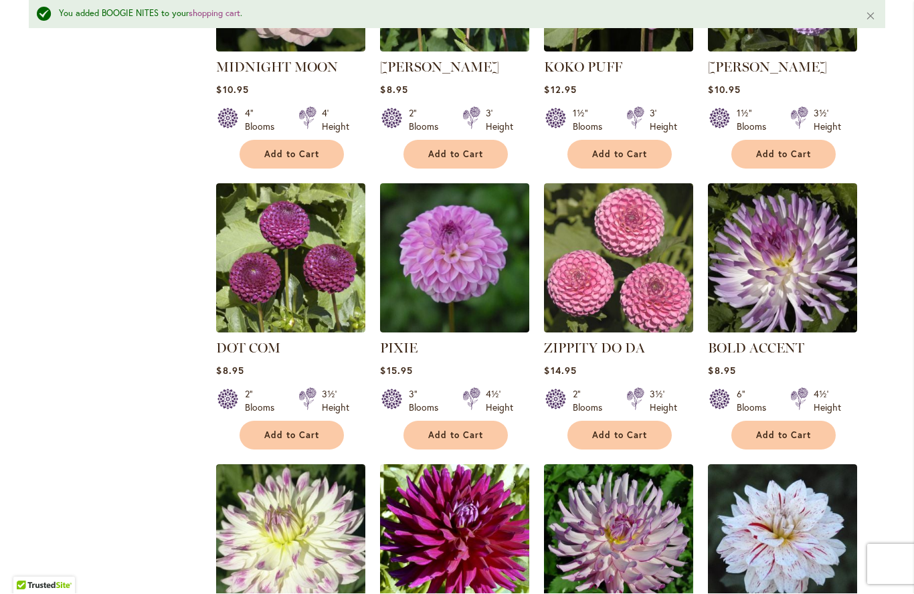
scroll to position [3875, 0]
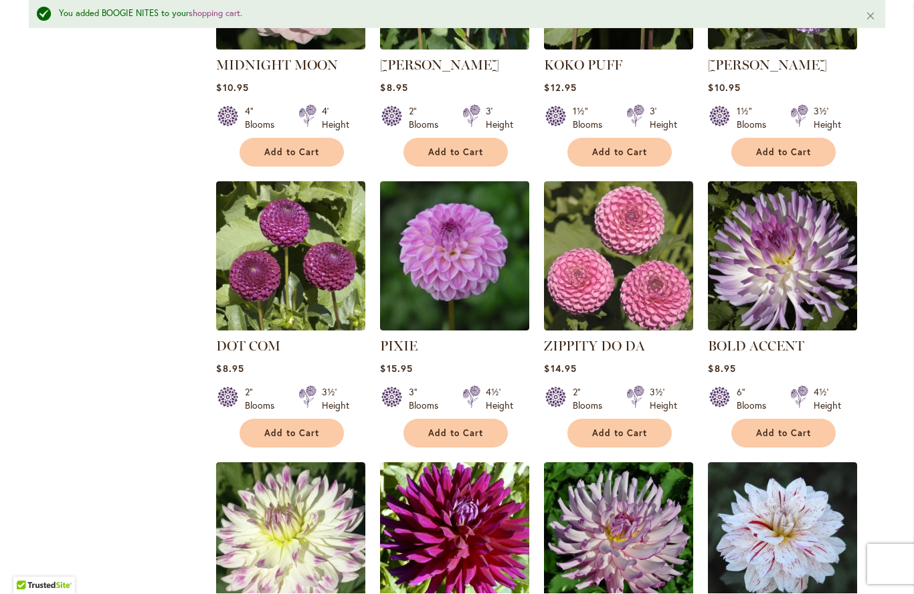
click at [780, 428] on span "Add to Cart" at bounding box center [783, 433] width 55 height 11
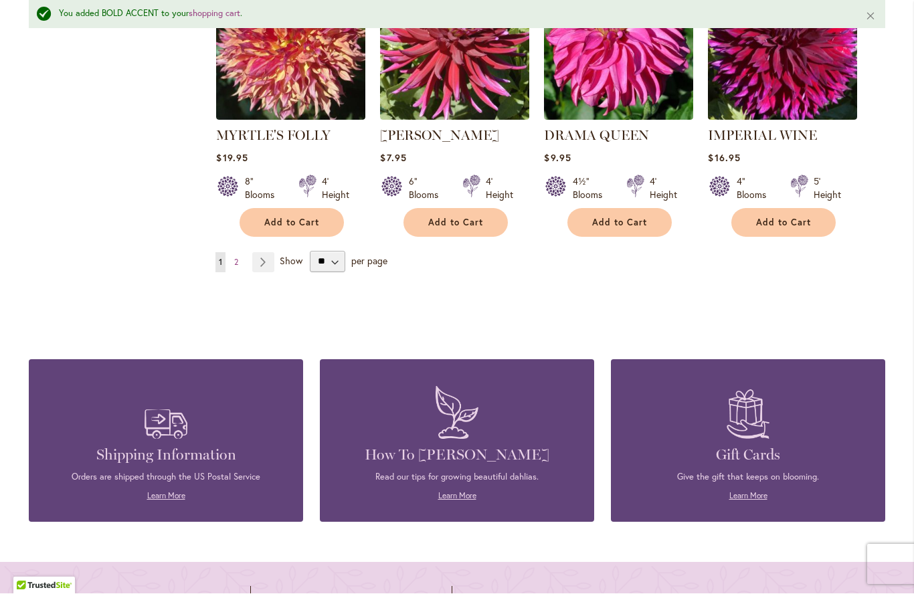
scroll to position [4667, 0]
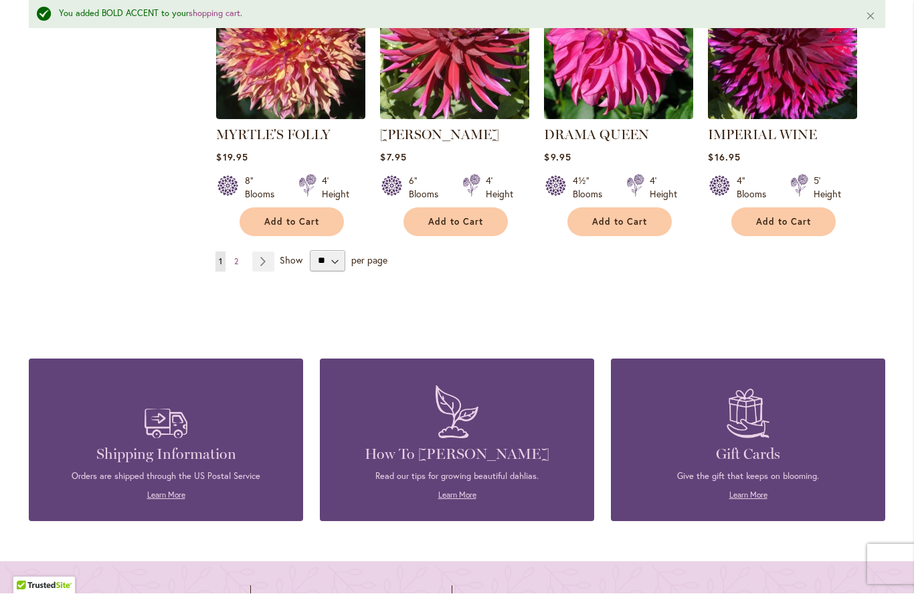
click at [264, 252] on link "Page Next" at bounding box center [263, 262] width 22 height 20
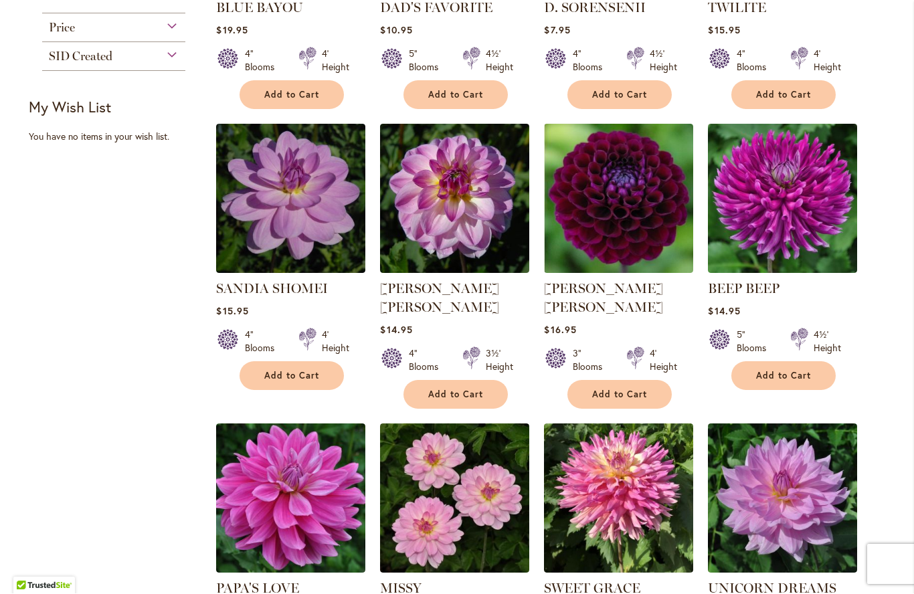
scroll to position [468, 0]
click at [797, 382] on button "Add to Cart" at bounding box center [783, 376] width 104 height 29
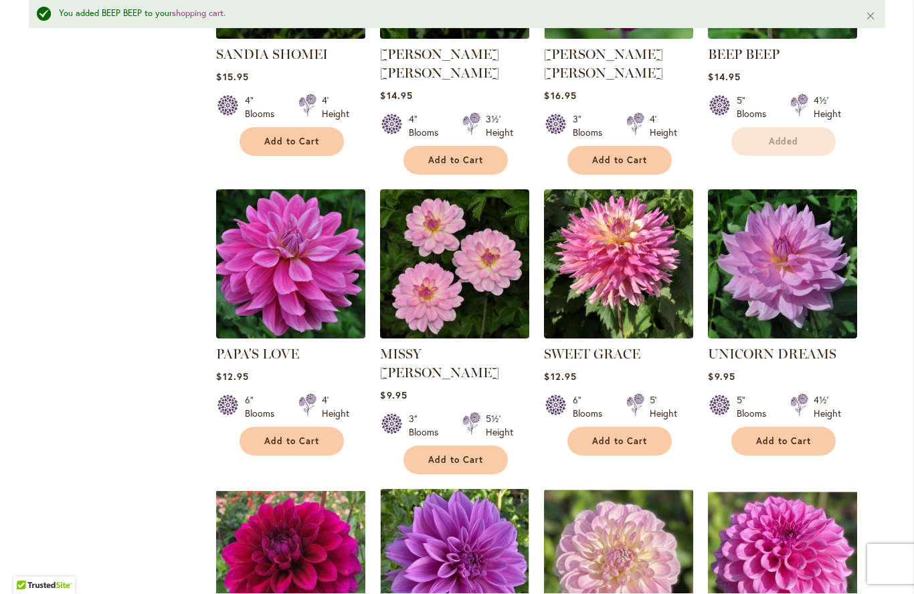
scroll to position [743, 0]
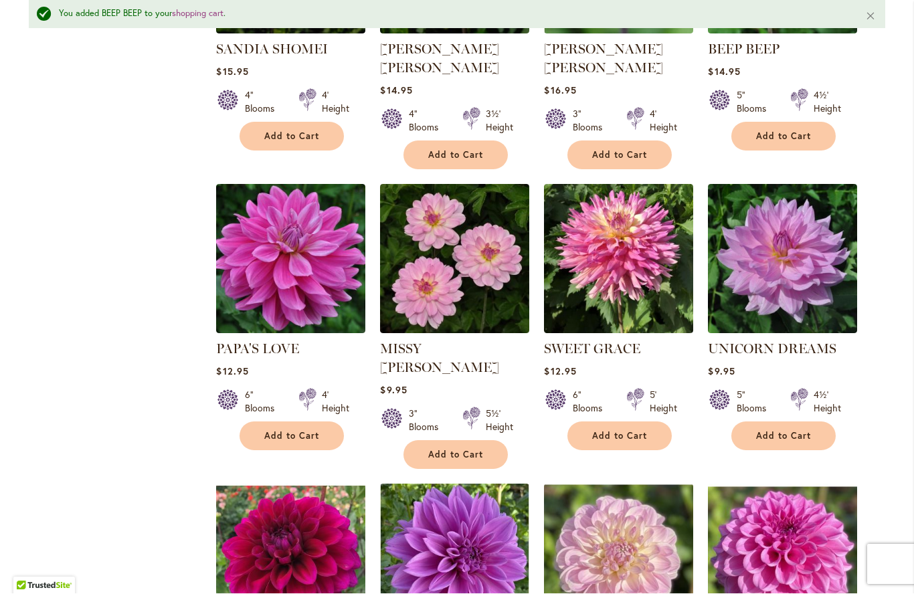
click at [644, 431] on span "Add to Cart" at bounding box center [619, 436] width 55 height 11
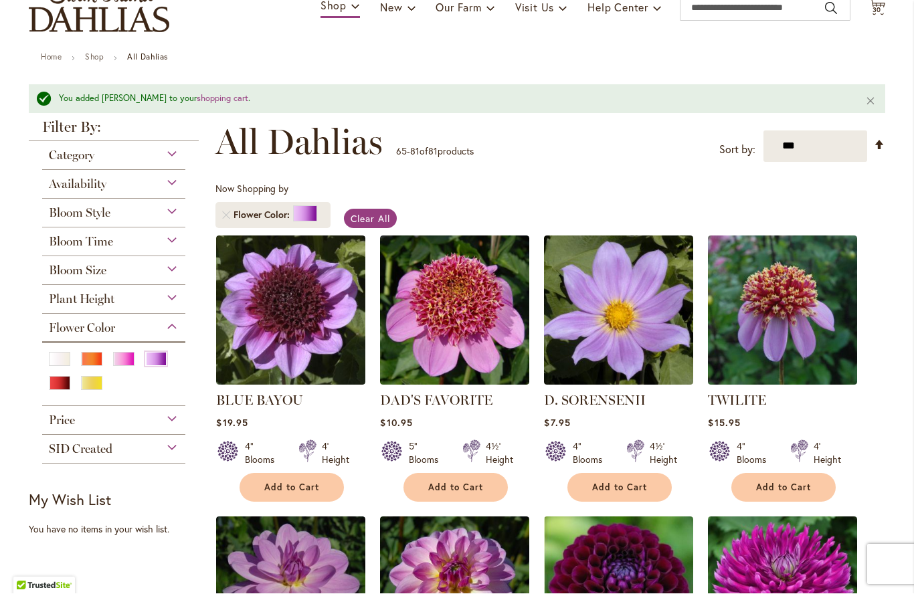
scroll to position [88, 0]
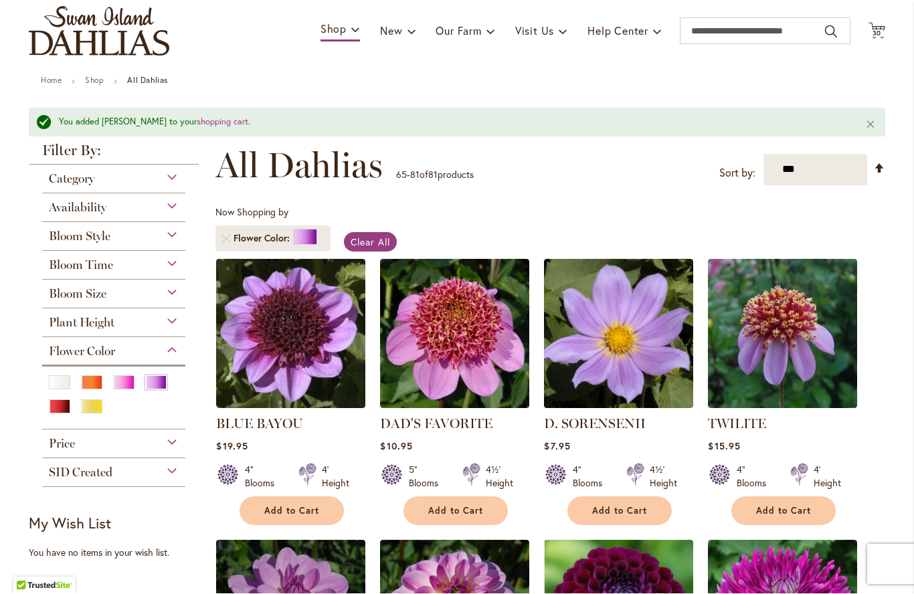
click at [54, 173] on span "Category" at bounding box center [71, 179] width 45 height 15
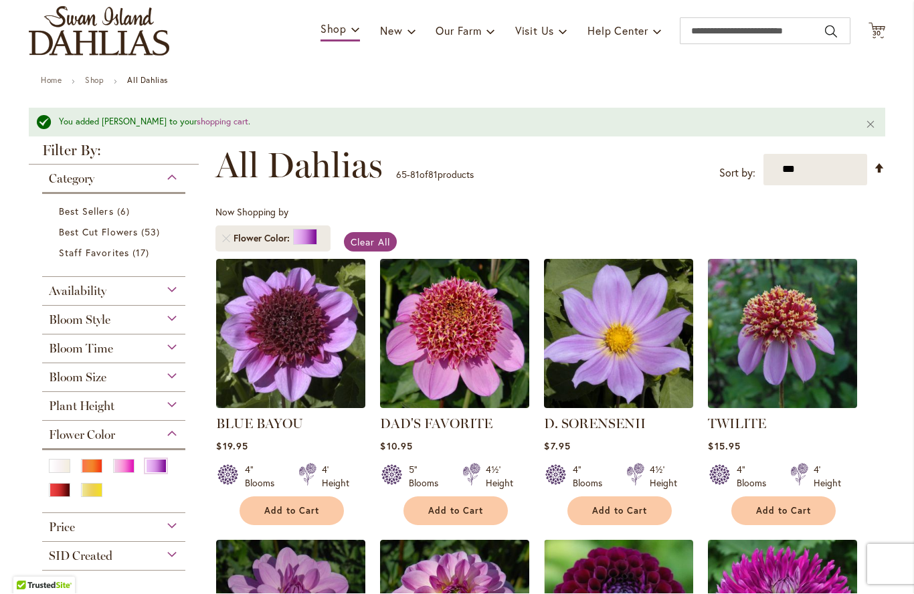
click at [55, 286] on span "Availability" at bounding box center [78, 291] width 58 height 15
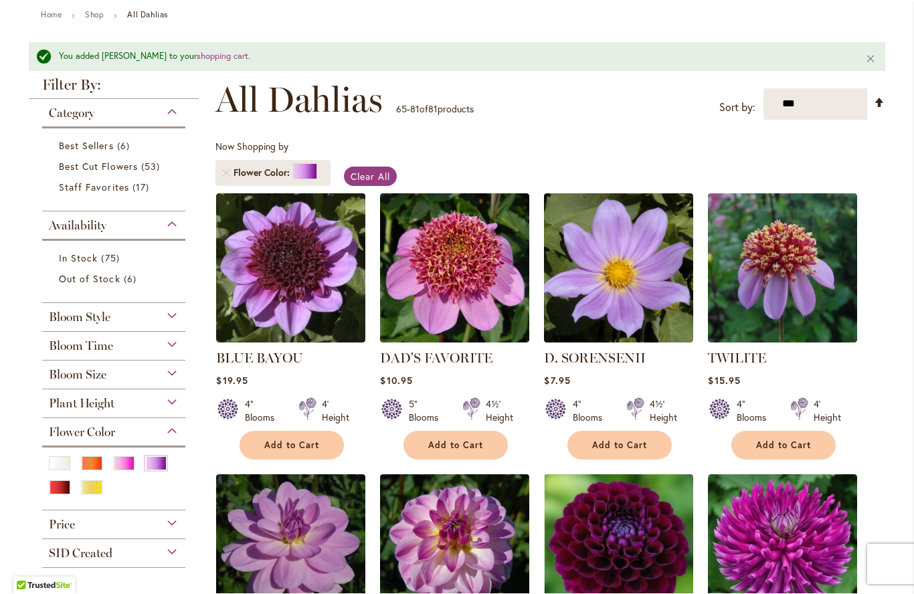
scroll to position [157, 0]
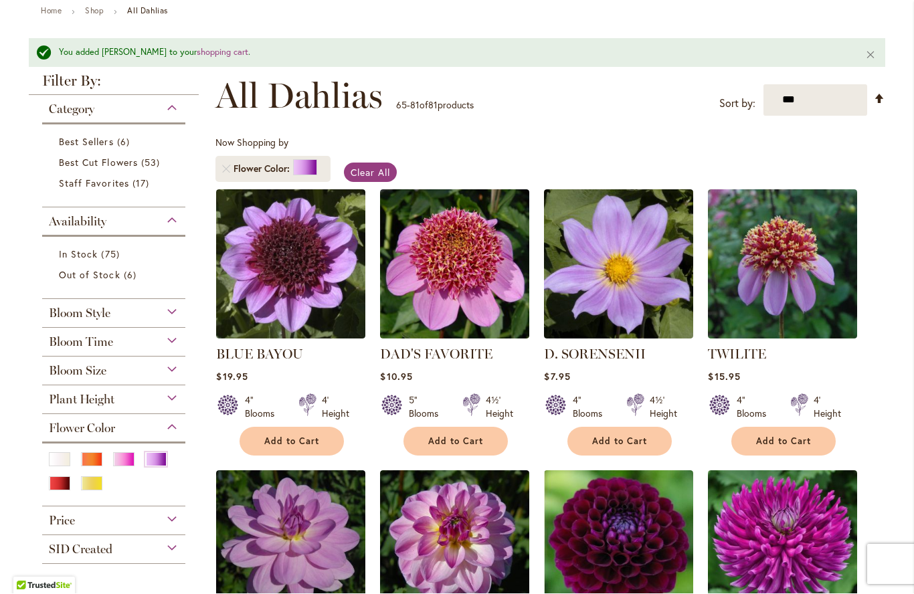
click at [55, 310] on span "Bloom Style" at bounding box center [80, 313] width 62 height 15
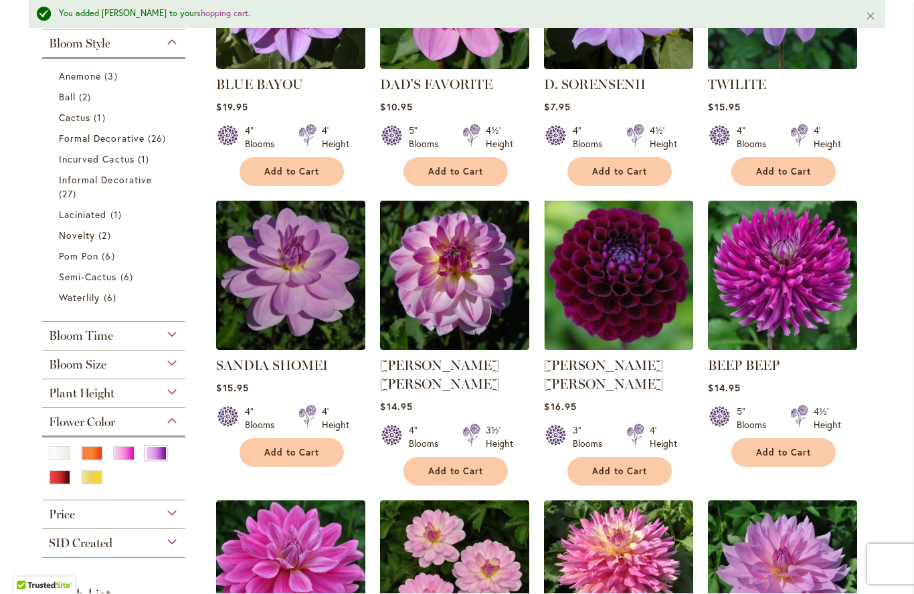
scroll to position [428, 0]
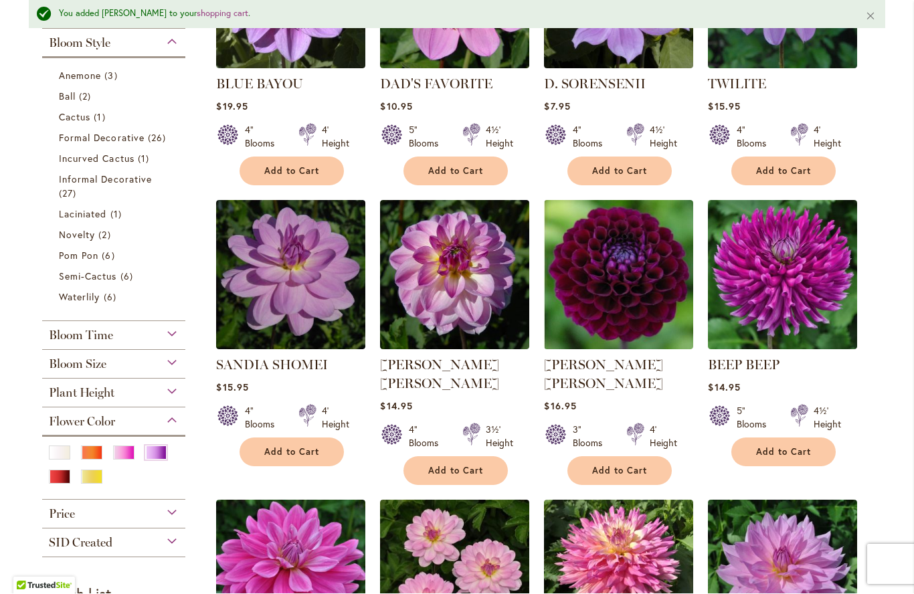
click at [56, 326] on div "Bloom Time" at bounding box center [113, 332] width 143 height 21
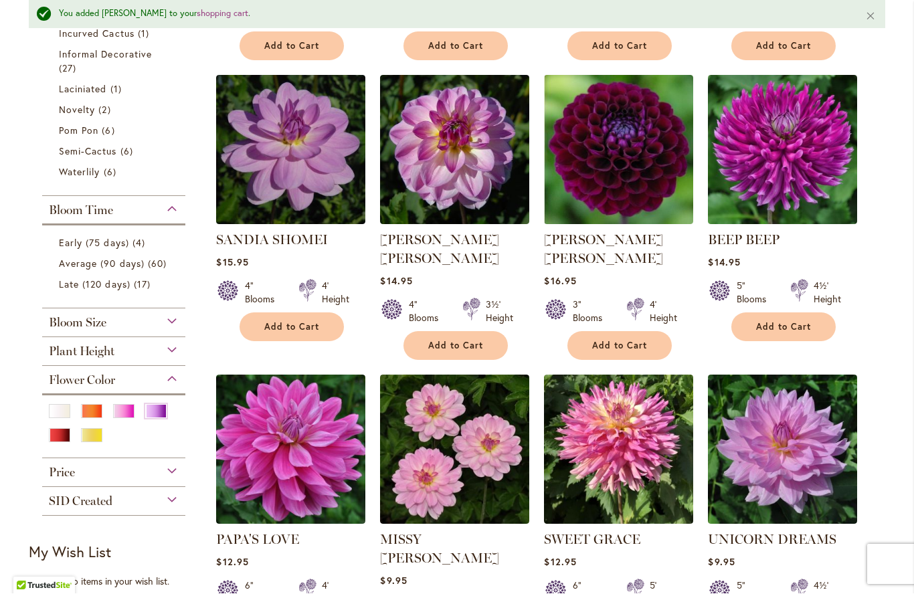
scroll to position [558, 0]
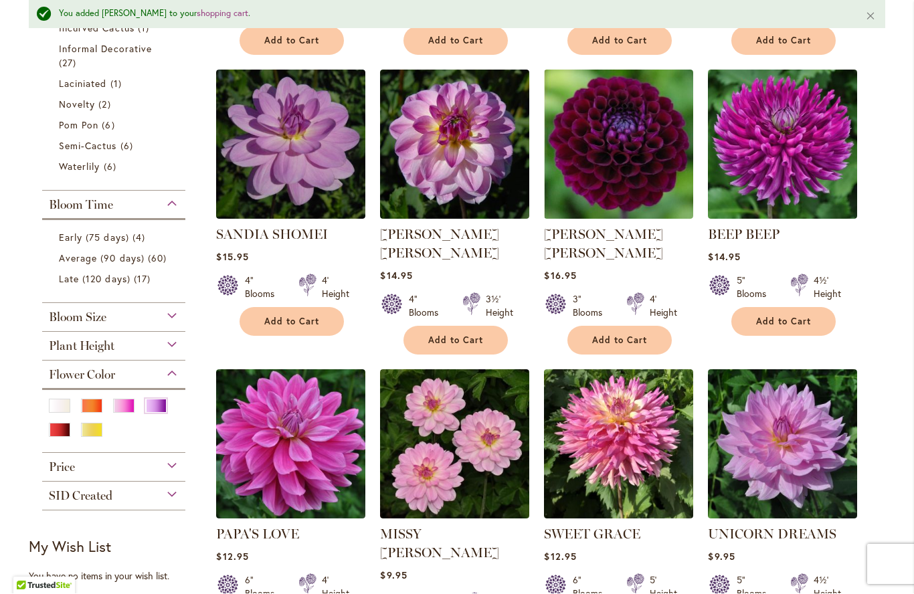
click at [48, 306] on div "Bloom Size" at bounding box center [113, 314] width 143 height 21
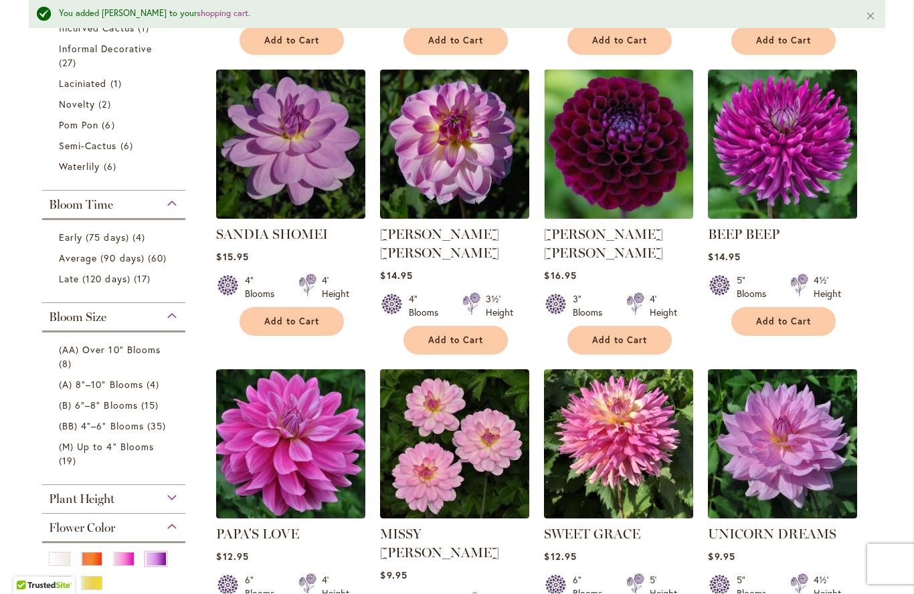
click at [134, 352] on span "(AA) Over 10" Blooms" at bounding box center [110, 350] width 102 height 13
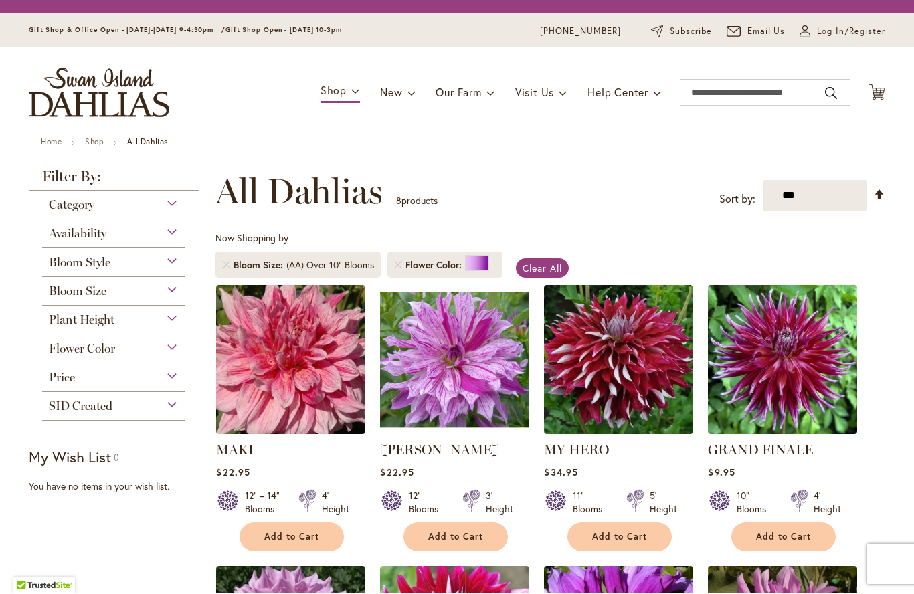
scroll to position [248, 0]
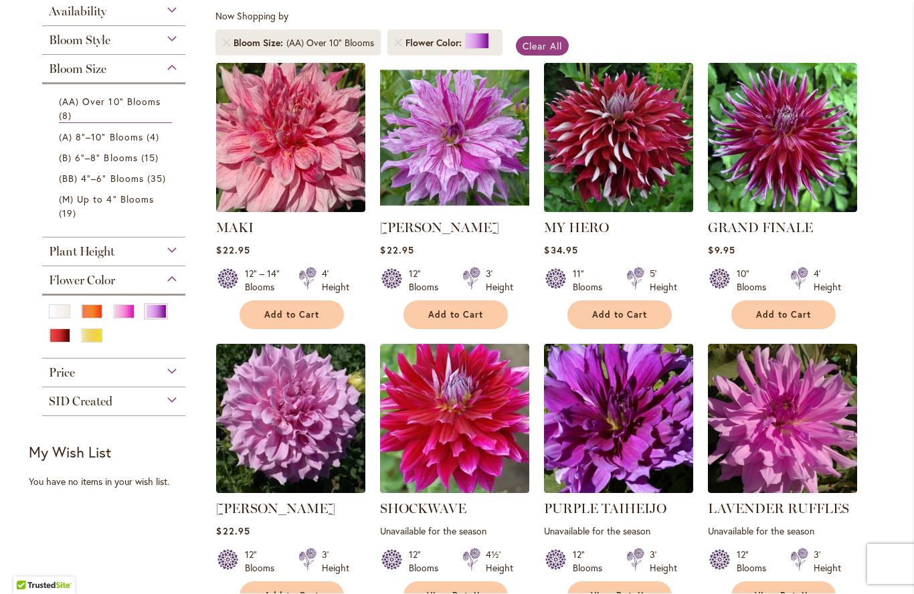
click at [306, 312] on span "Add to Cart" at bounding box center [291, 315] width 55 height 11
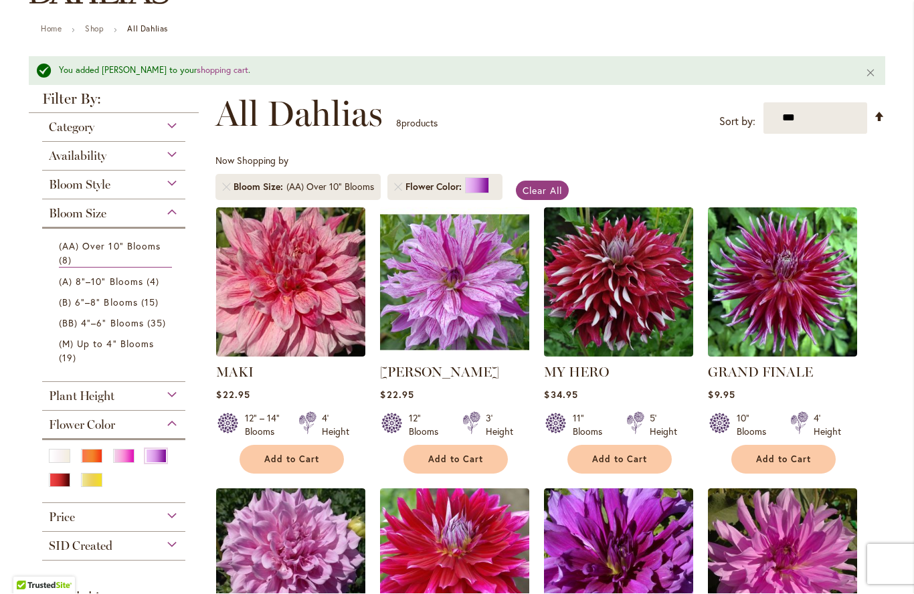
scroll to position [136, 0]
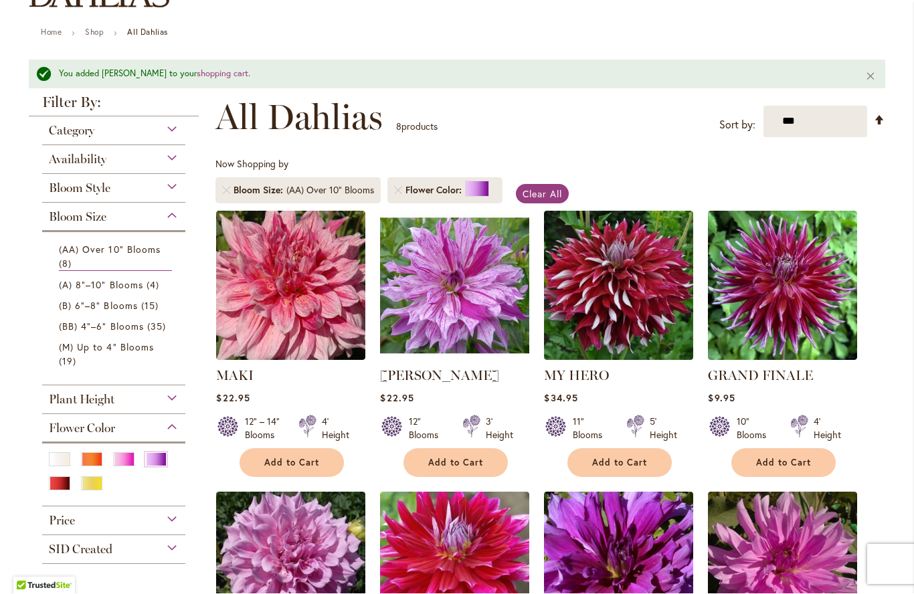
click at [27, 335] on main "Home Shop All Dahlias You added [PERSON_NAME] to your shopping cart . Close New…" at bounding box center [457, 556] width 880 height 1056
click at [118, 254] on span "(AA) Over 10" Blooms" at bounding box center [110, 250] width 102 height 13
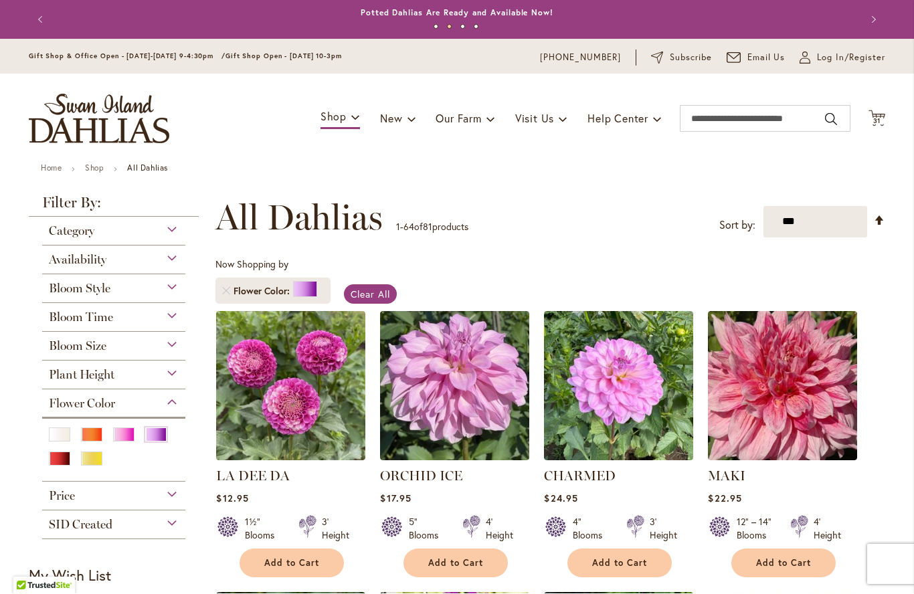
click at [167, 235] on div "Category" at bounding box center [113, 227] width 143 height 21
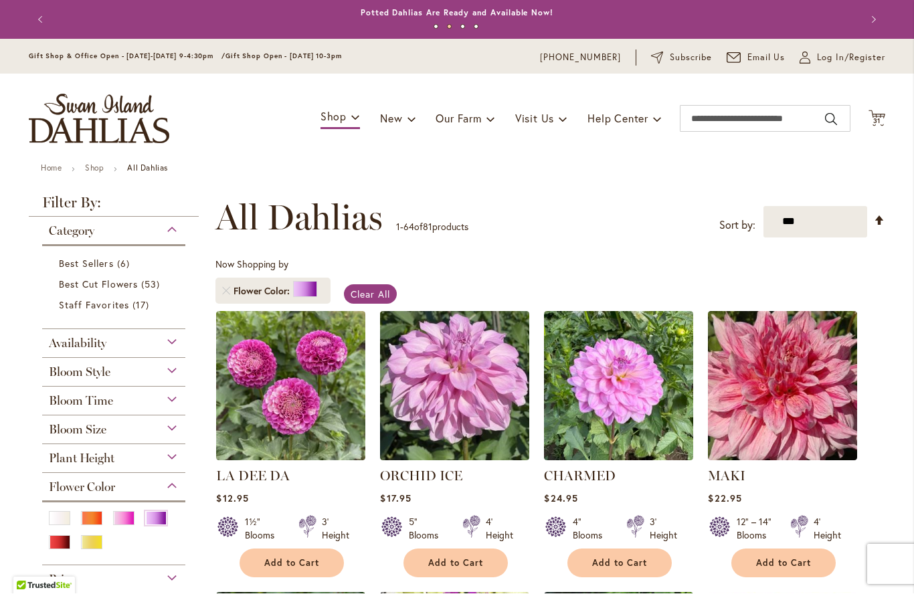
click at [167, 342] on div "Availability" at bounding box center [113, 340] width 143 height 21
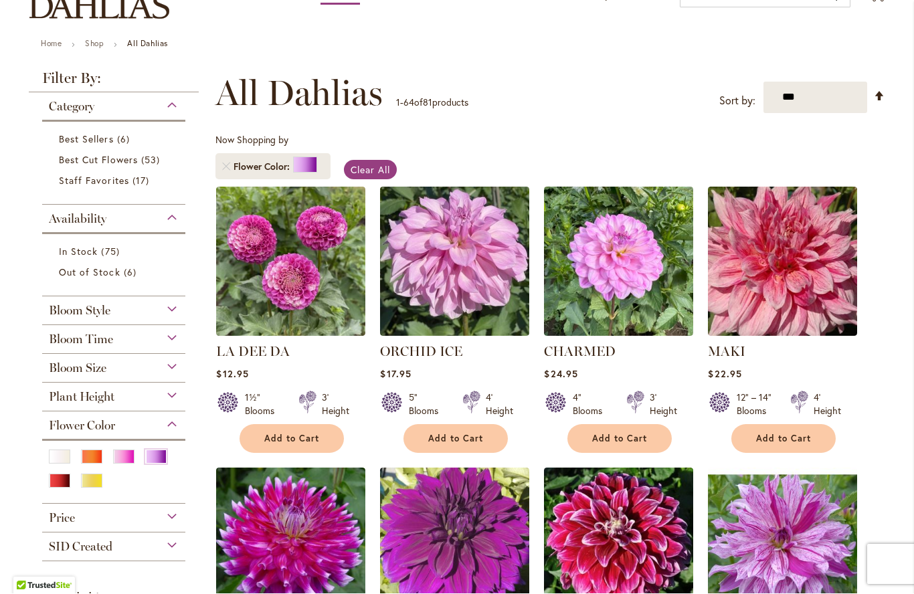
scroll to position [127, 0]
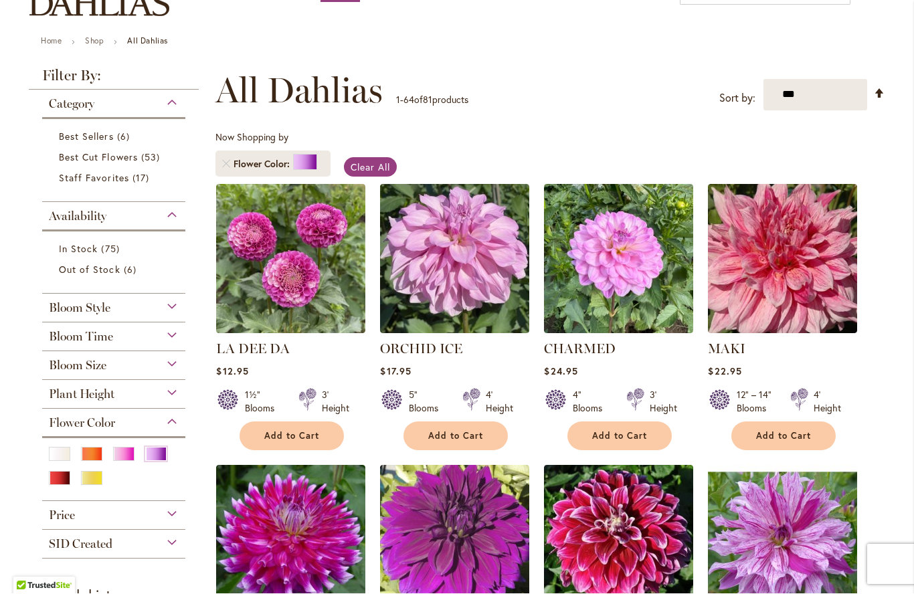
click at [173, 424] on div "Flower Color" at bounding box center [113, 419] width 143 height 21
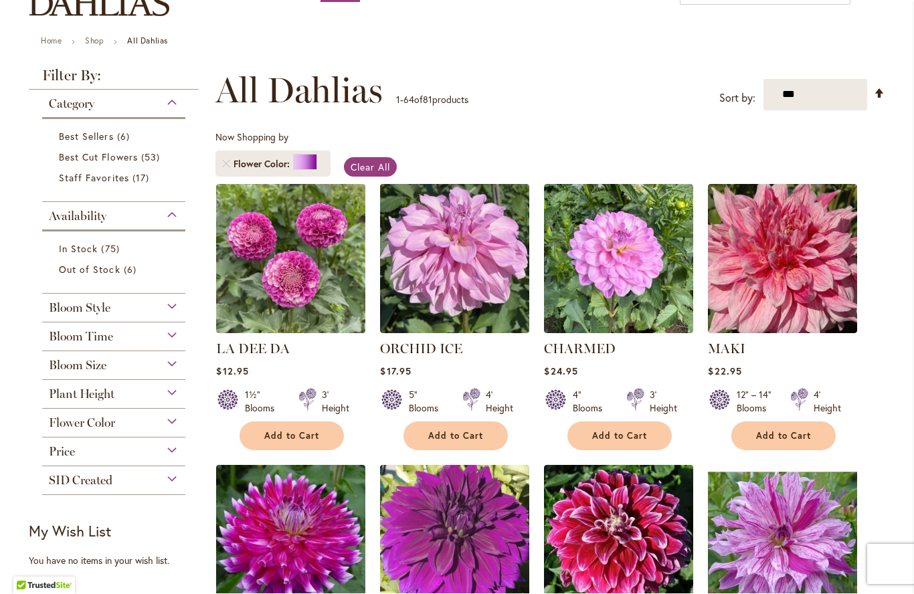
click at [173, 428] on div "Flower Color" at bounding box center [113, 419] width 143 height 21
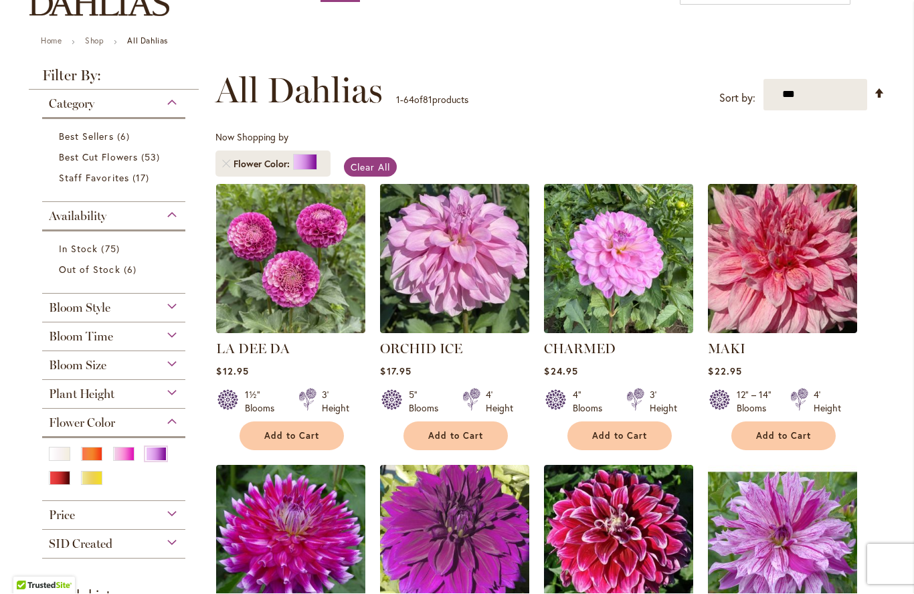
click at [156, 459] on div "Purple" at bounding box center [155, 455] width 21 height 14
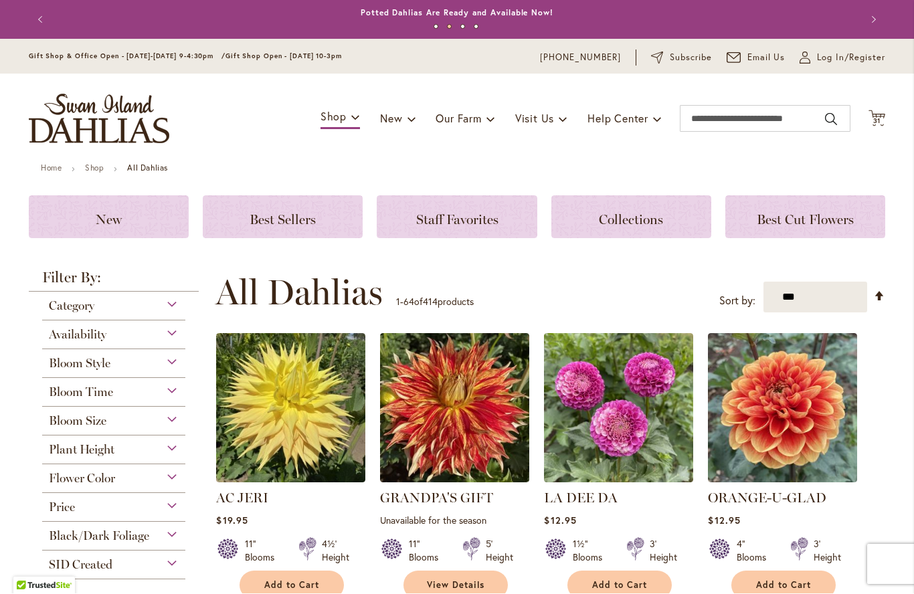
click at [175, 423] on div "Bloom Size" at bounding box center [113, 417] width 143 height 21
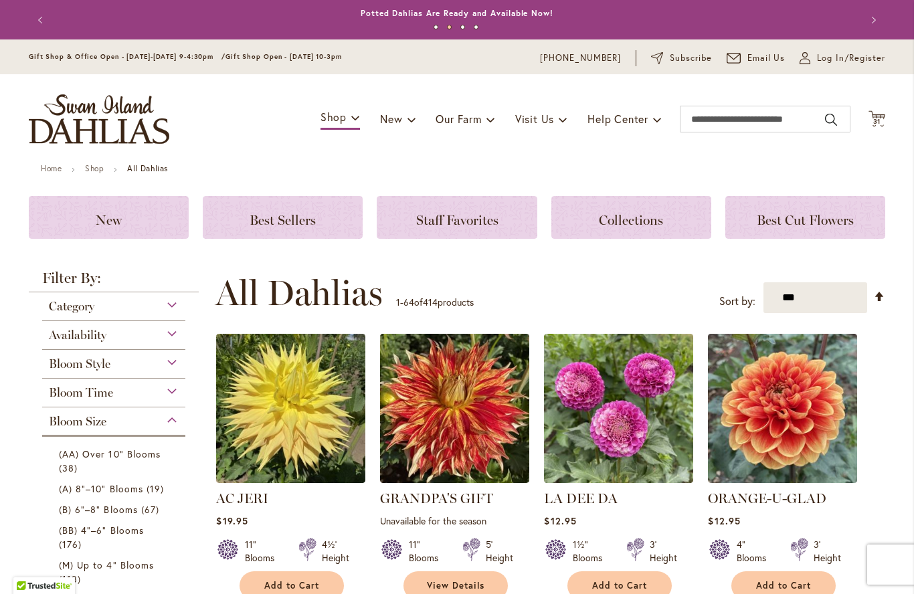
scroll to position [410, 0]
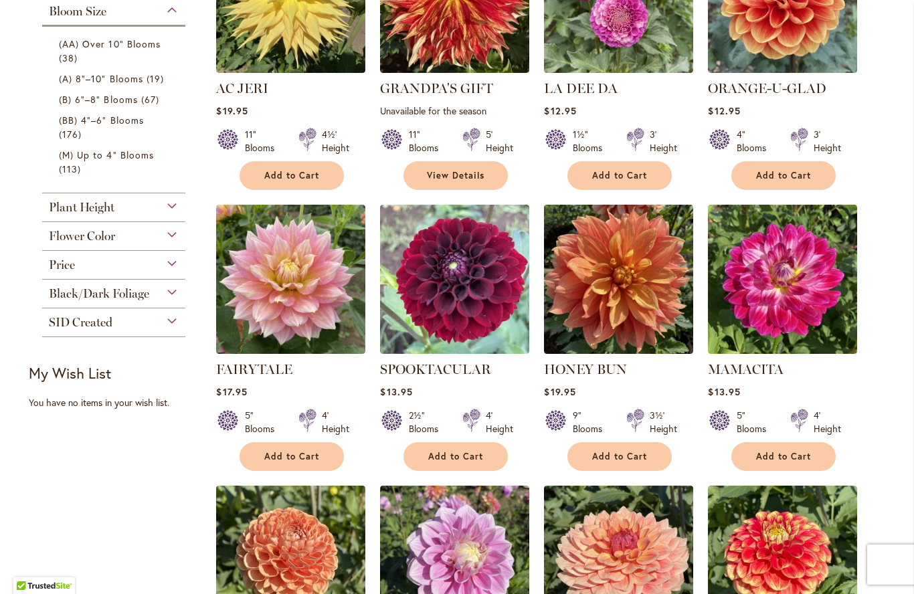
click at [107, 50] on span "(AA) Over 10" Blooms" at bounding box center [110, 43] width 102 height 13
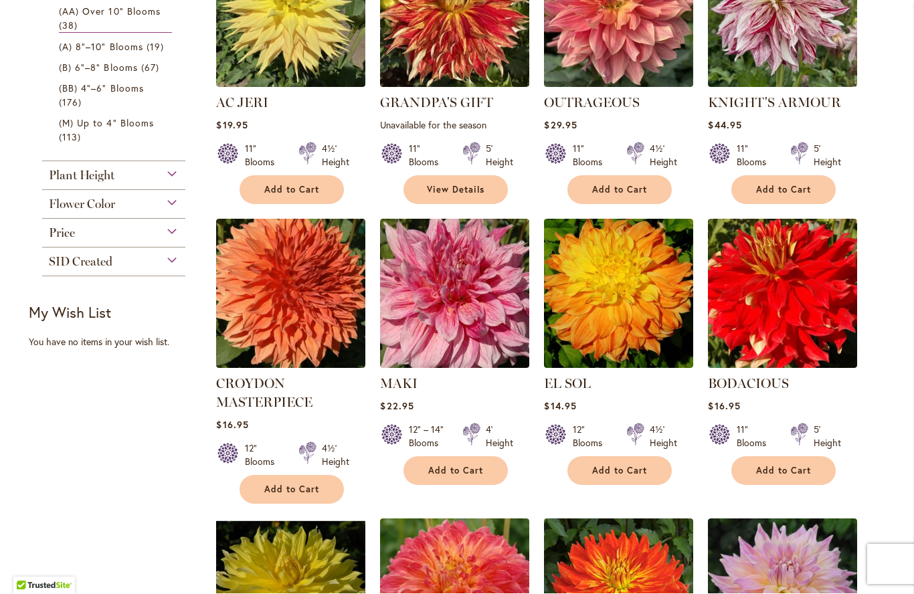
scroll to position [368, 0]
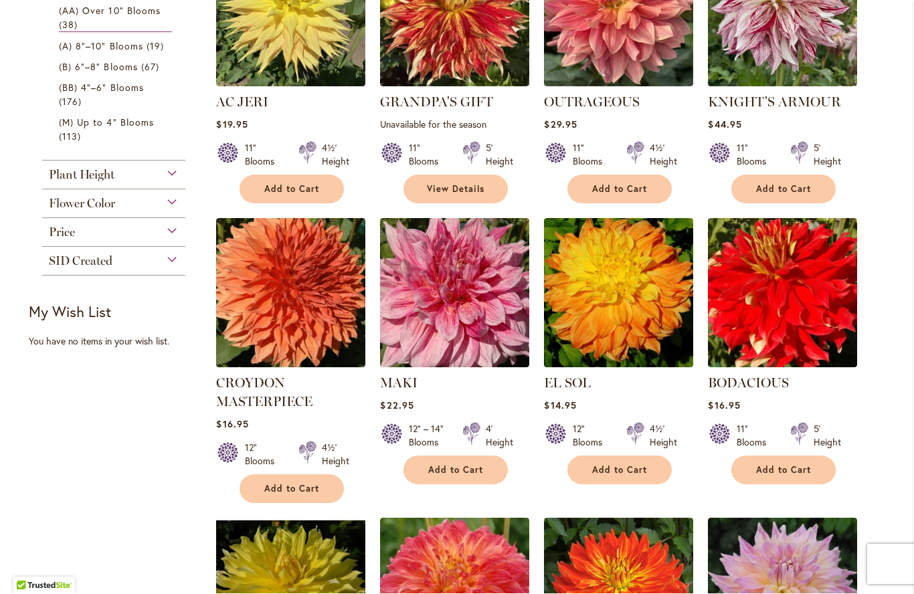
click at [301, 493] on span "Add to Cart" at bounding box center [291, 489] width 55 height 11
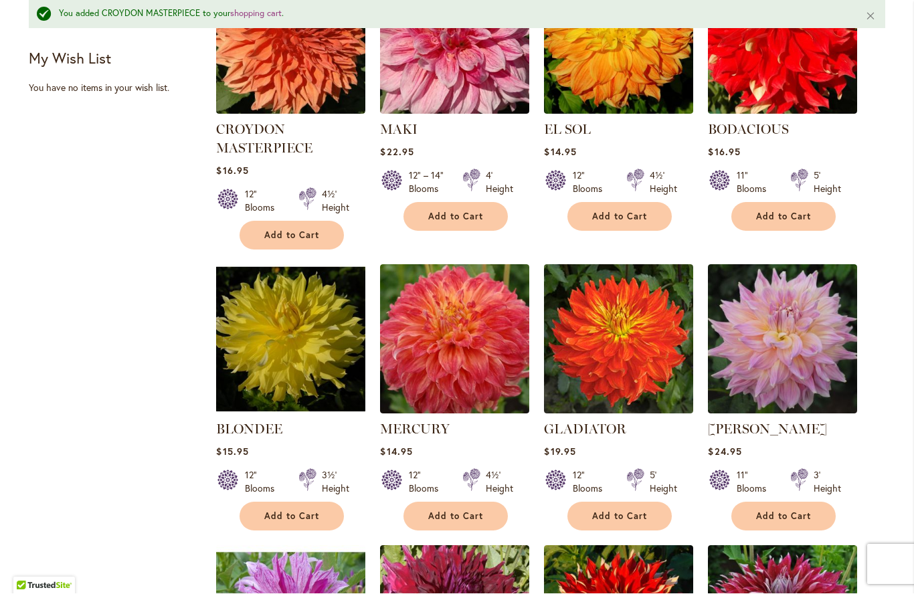
scroll to position [660, 0]
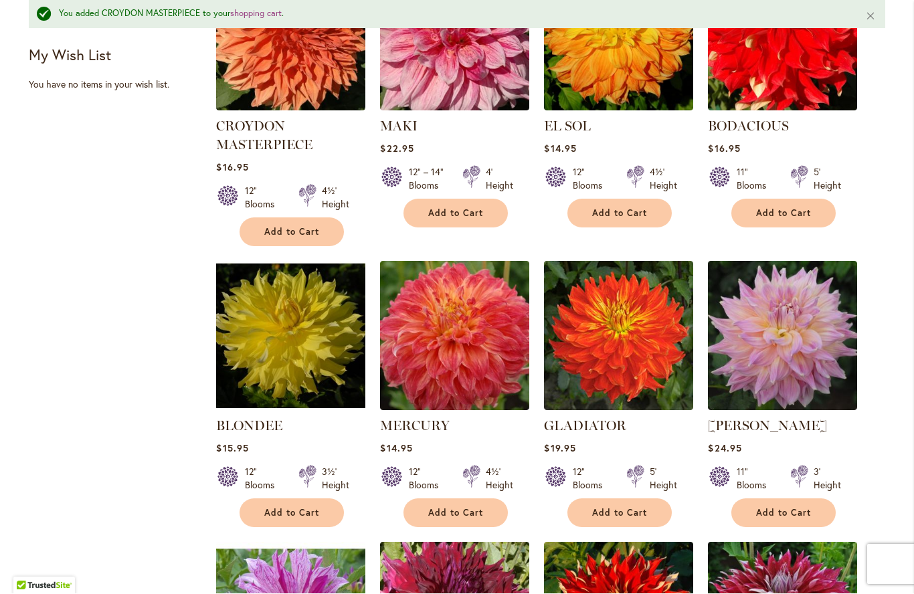
click at [636, 502] on button "Add to Cart" at bounding box center [619, 513] width 104 height 29
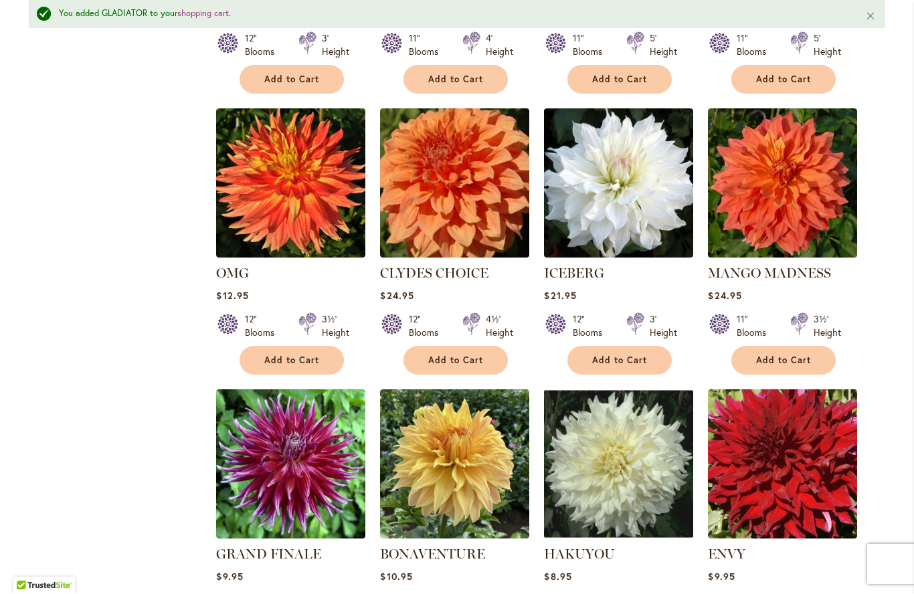
scroll to position [1375, 0]
click at [292, 355] on span "Add to Cart" at bounding box center [291, 360] width 55 height 11
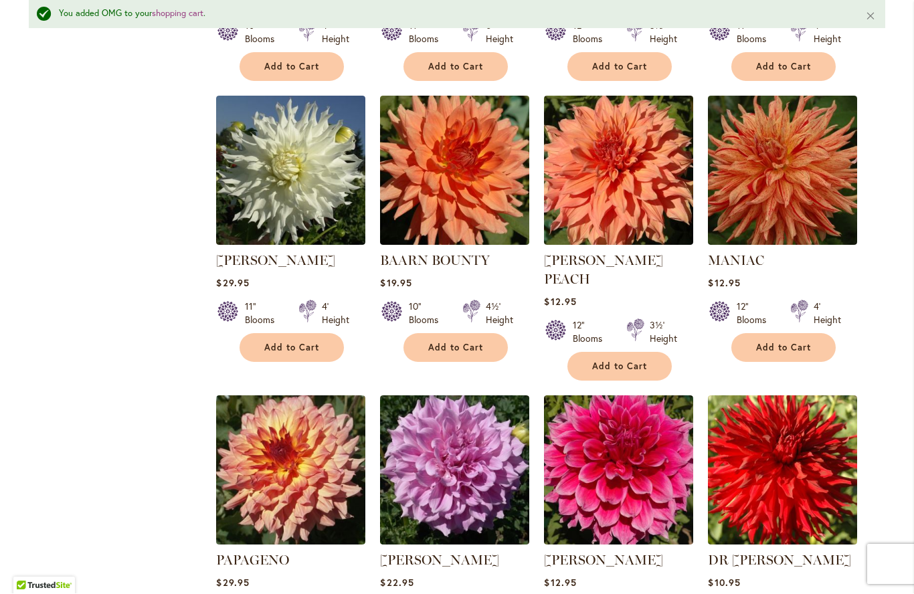
scroll to position [1932, 0]
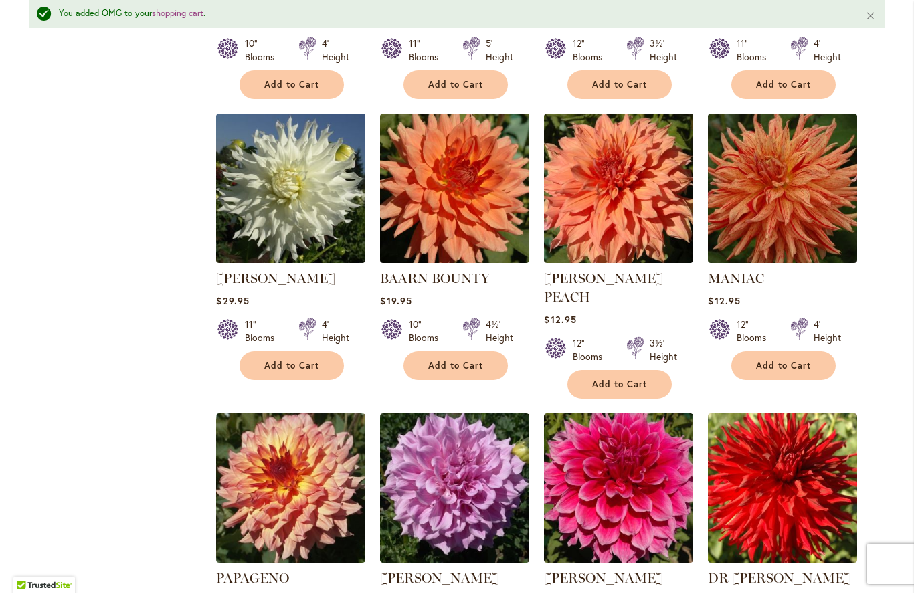
click at [769, 358] on button "Add to Cart" at bounding box center [783, 366] width 104 height 29
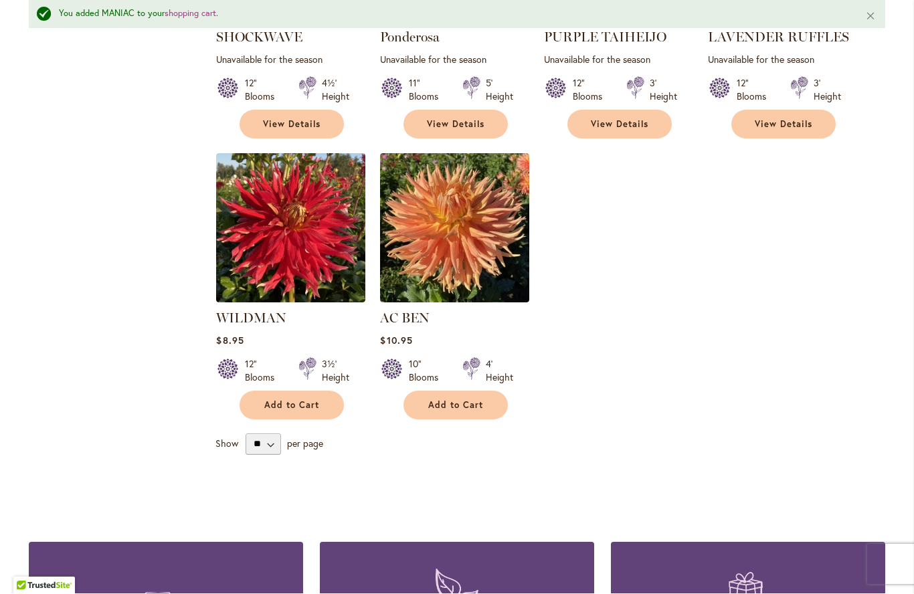
scroll to position [2754, 0]
click at [306, 400] on span "Add to Cart" at bounding box center [291, 405] width 55 height 11
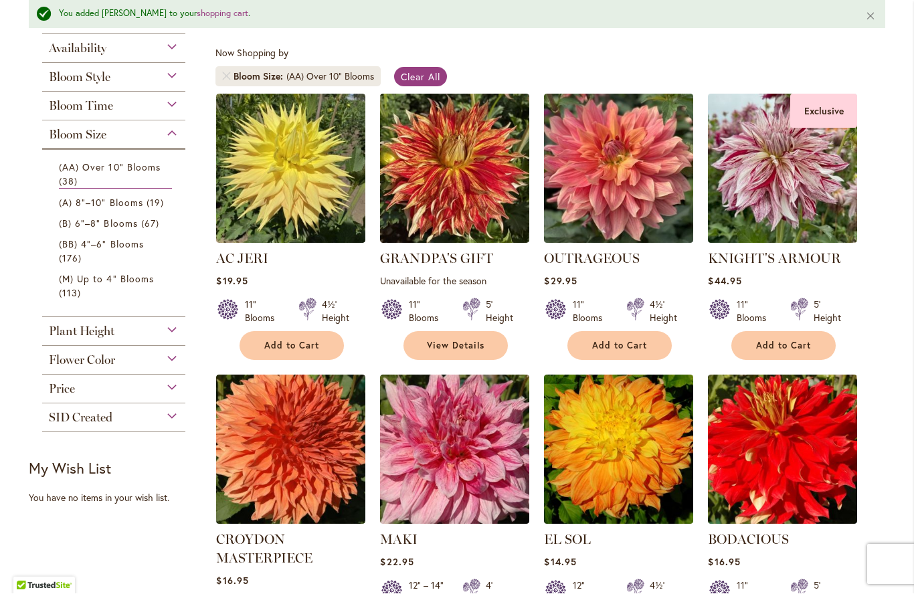
scroll to position [246, 0]
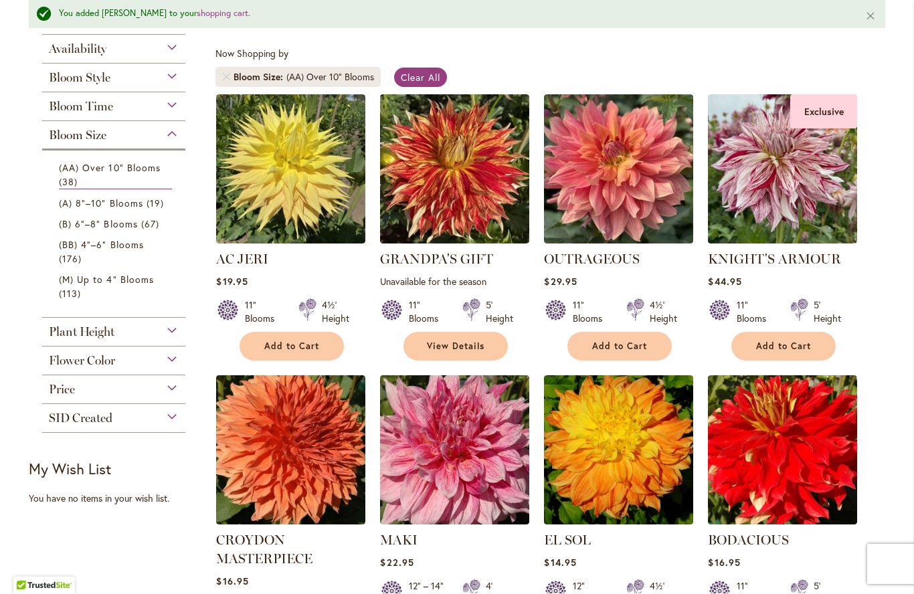
click at [64, 179] on span "38 items" at bounding box center [70, 182] width 22 height 14
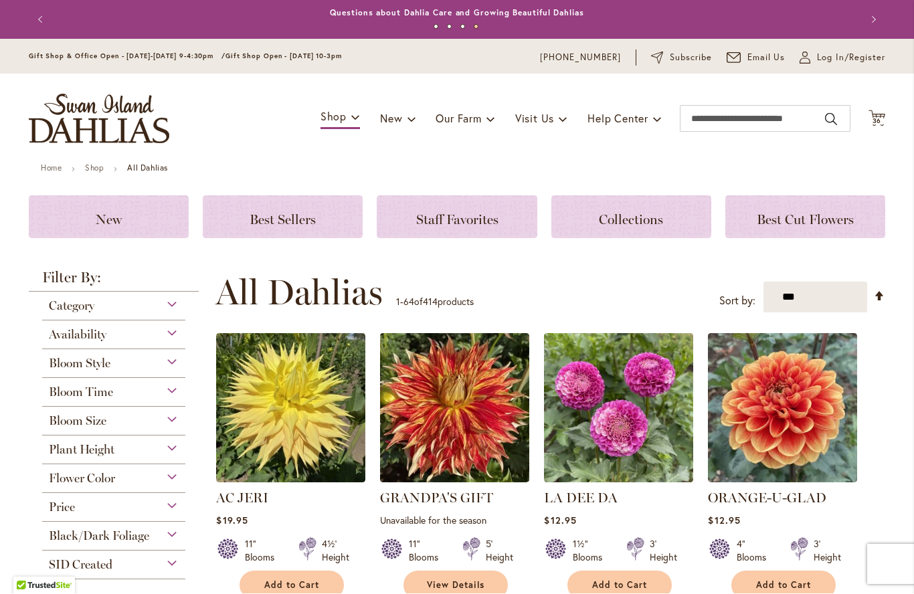
click at [171, 308] on div "Category" at bounding box center [113, 302] width 143 height 21
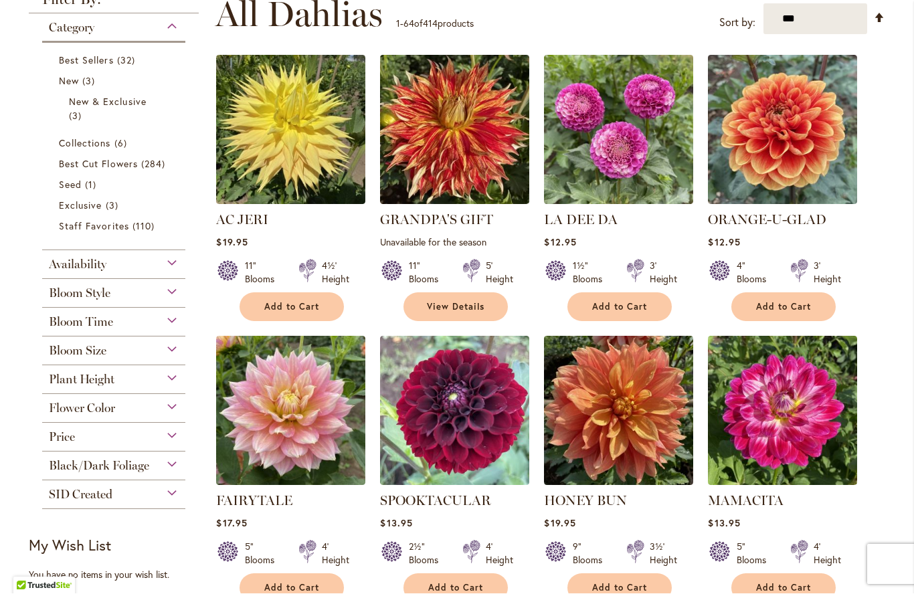
scroll to position [281, 0]
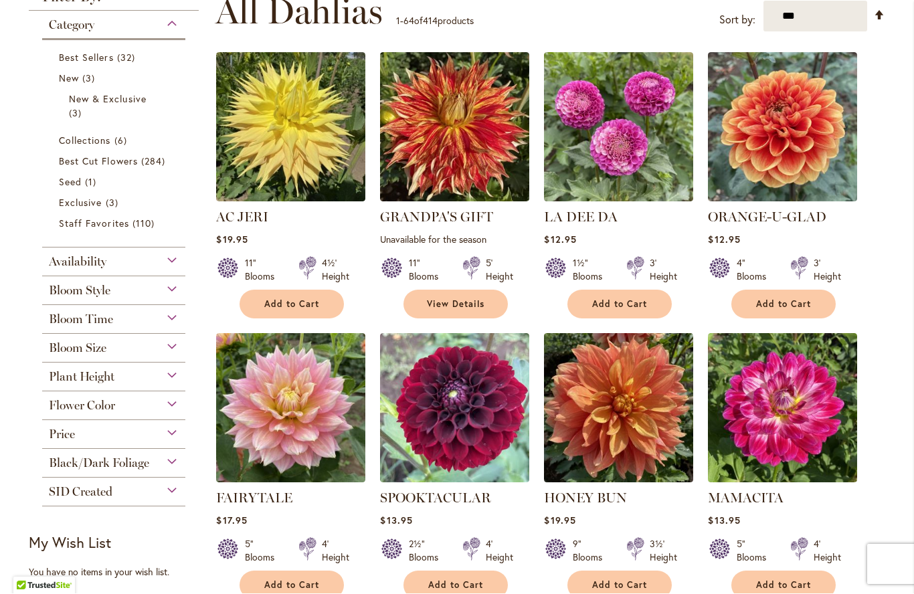
click at [173, 258] on div "Availability" at bounding box center [113, 258] width 143 height 21
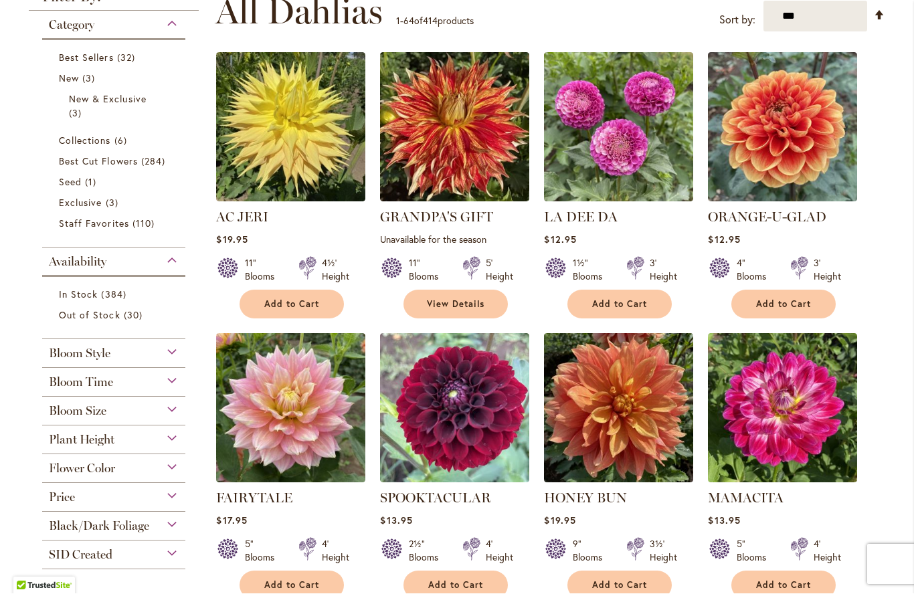
click at [109, 294] on span "384 items" at bounding box center [115, 295] width 28 height 14
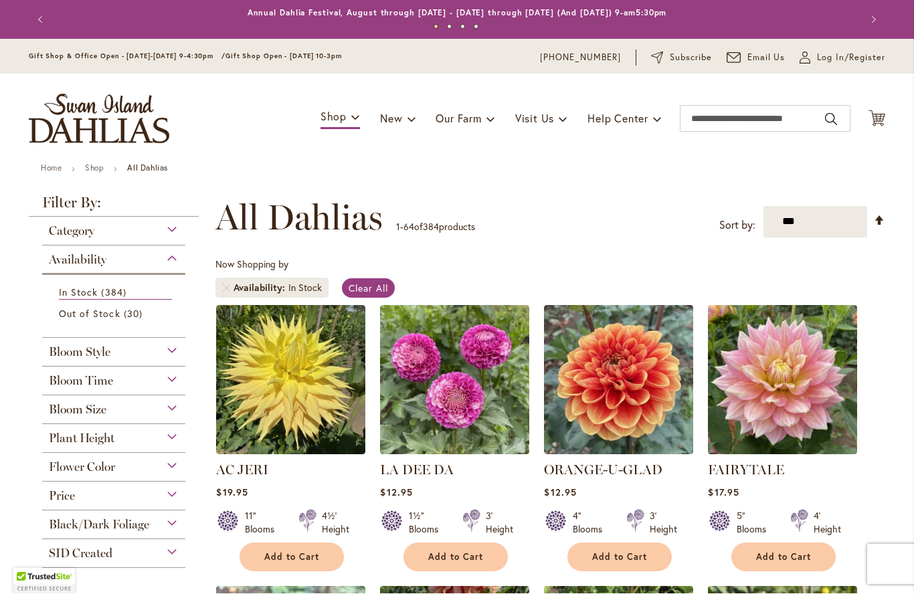
scroll to position [248, 0]
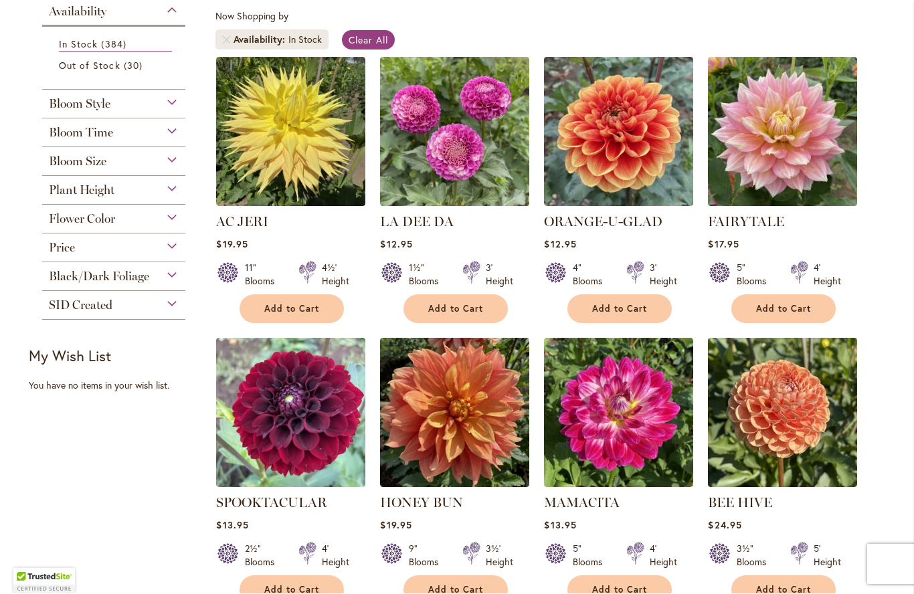
click at [174, 191] on div "Plant Height" at bounding box center [113, 187] width 143 height 21
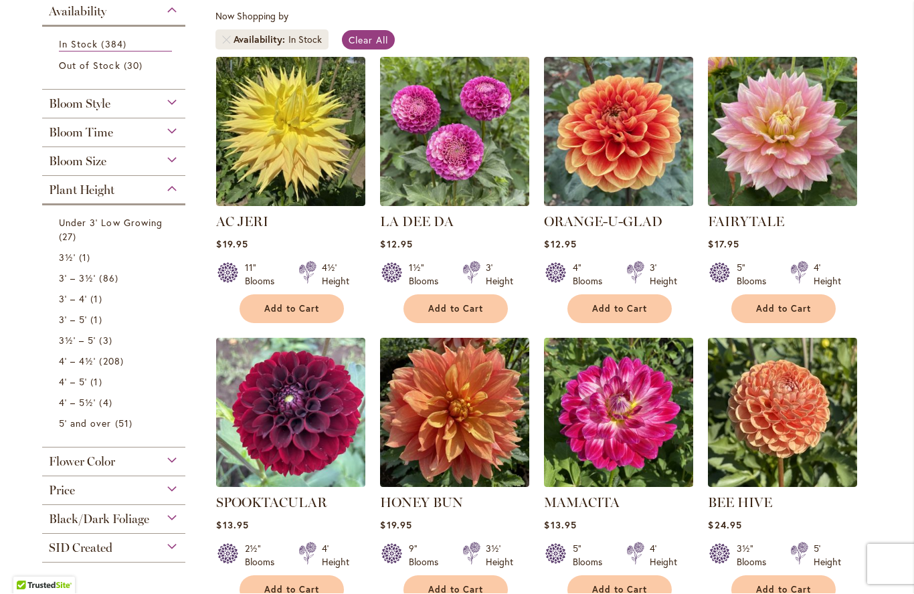
click at [115, 425] on span "51 items" at bounding box center [125, 424] width 21 height 14
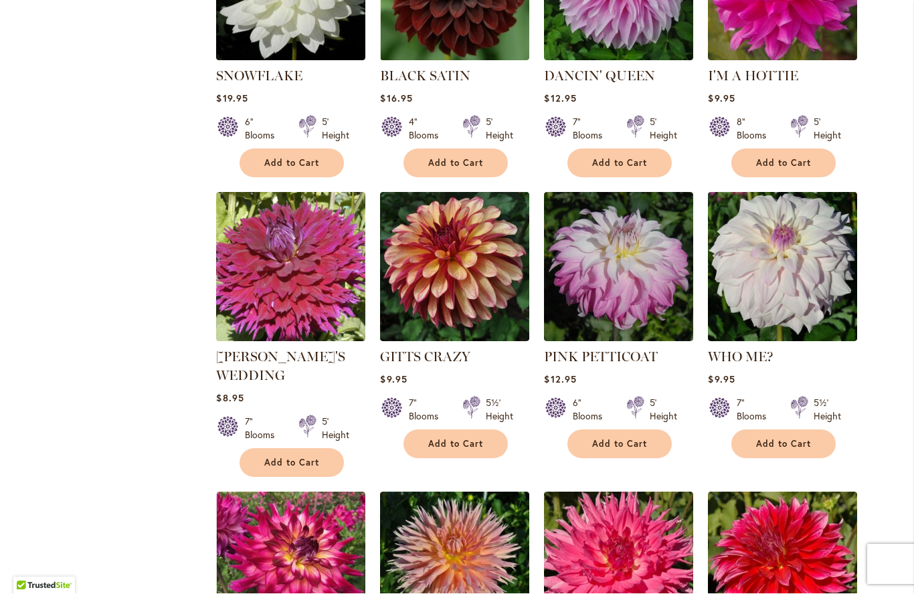
scroll to position [1256, 0]
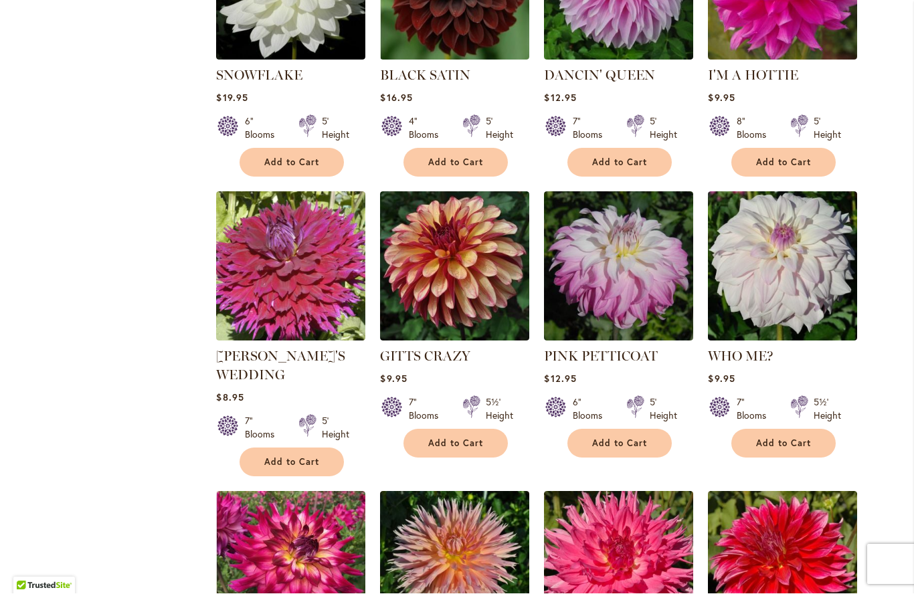
click at [446, 438] on span "Add to Cart" at bounding box center [455, 443] width 55 height 11
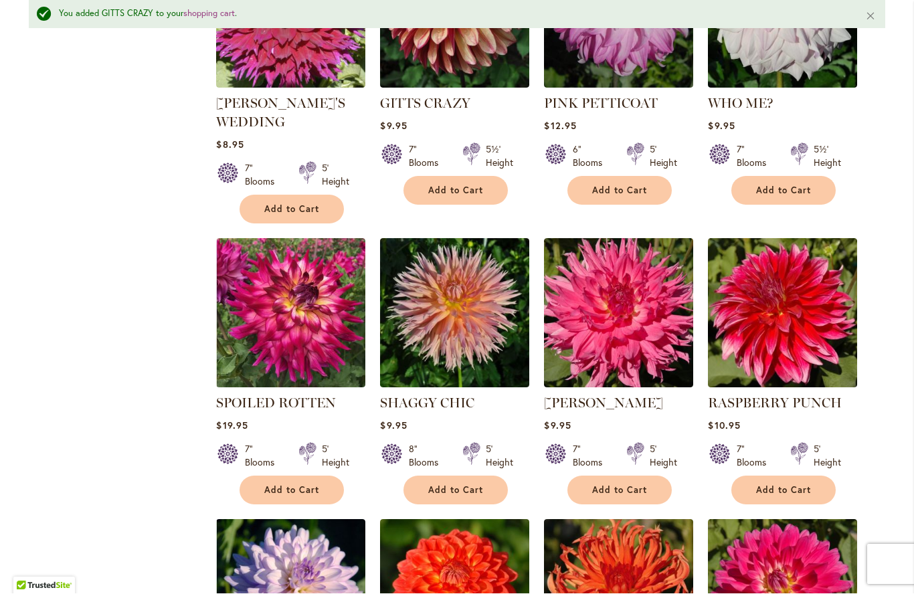
scroll to position [1546, 0]
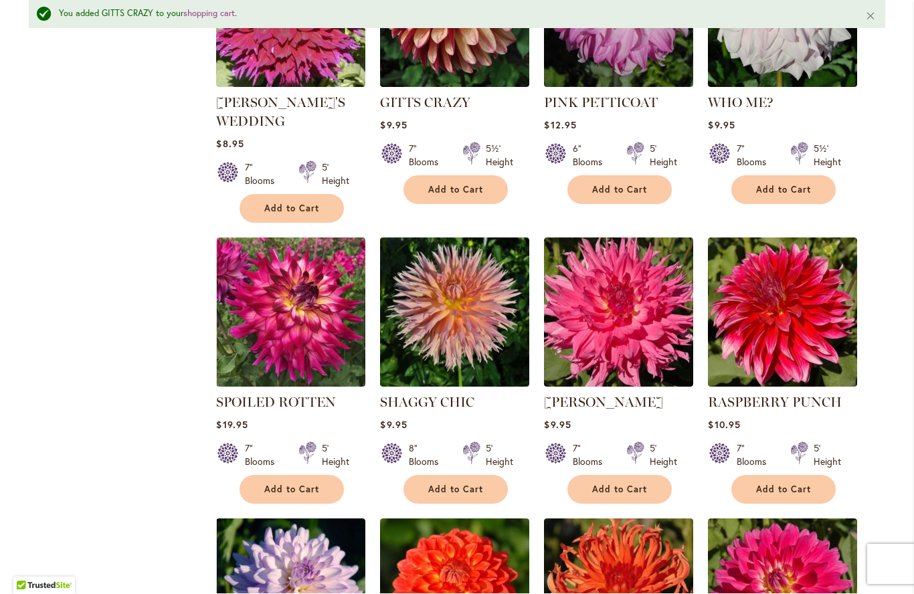
click at [454, 490] on span "Add to Cart" at bounding box center [455, 489] width 55 height 11
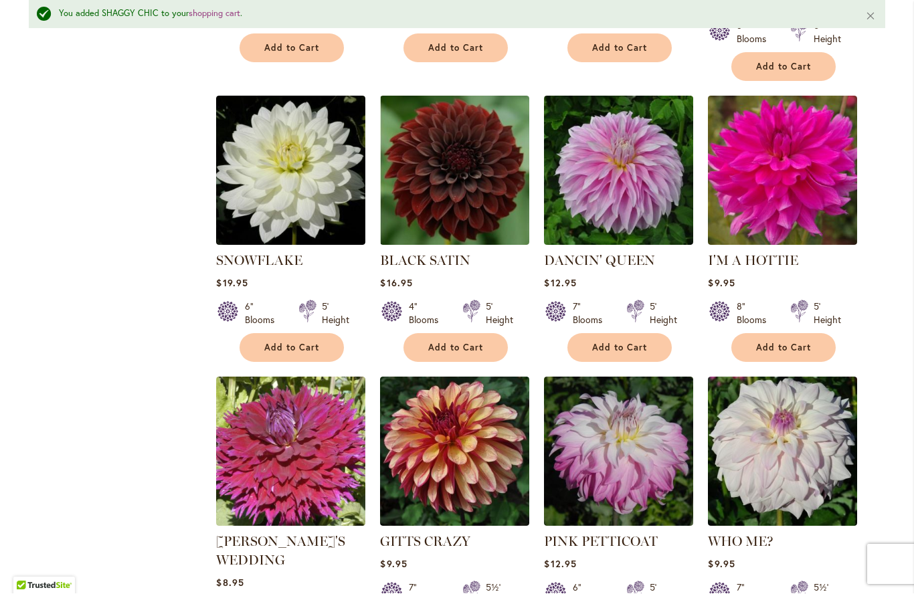
scroll to position [1106, 0]
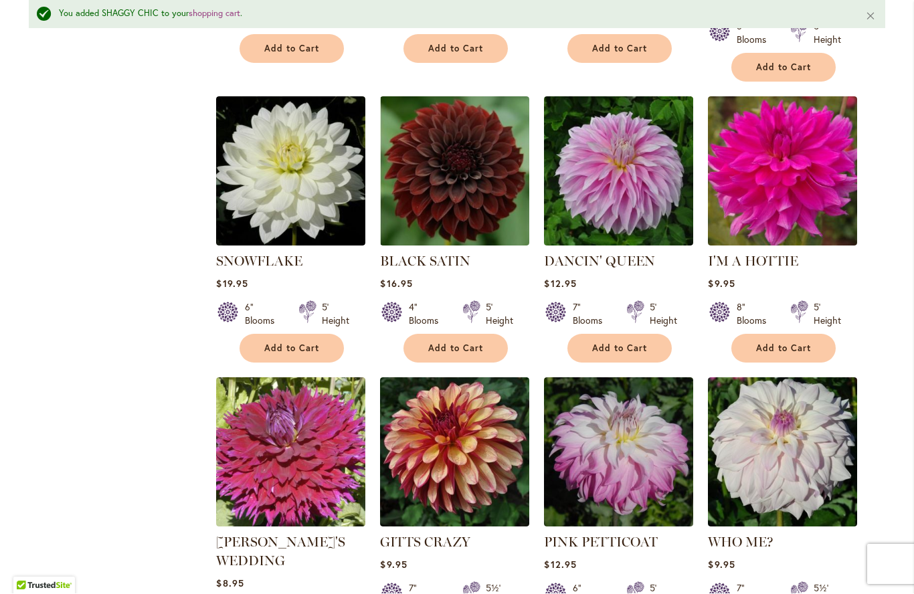
click at [603, 340] on button "Add to Cart" at bounding box center [619, 349] width 104 height 29
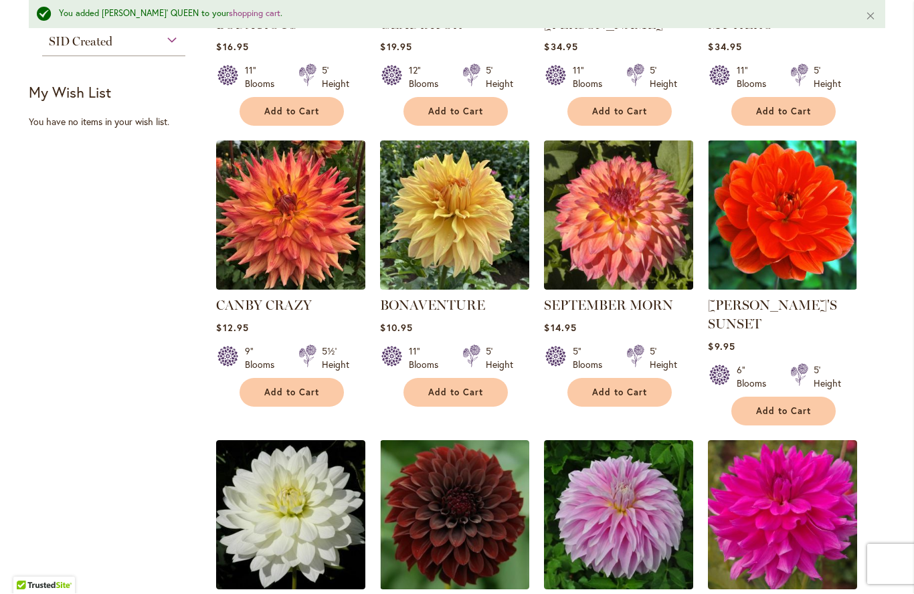
scroll to position [759, 0]
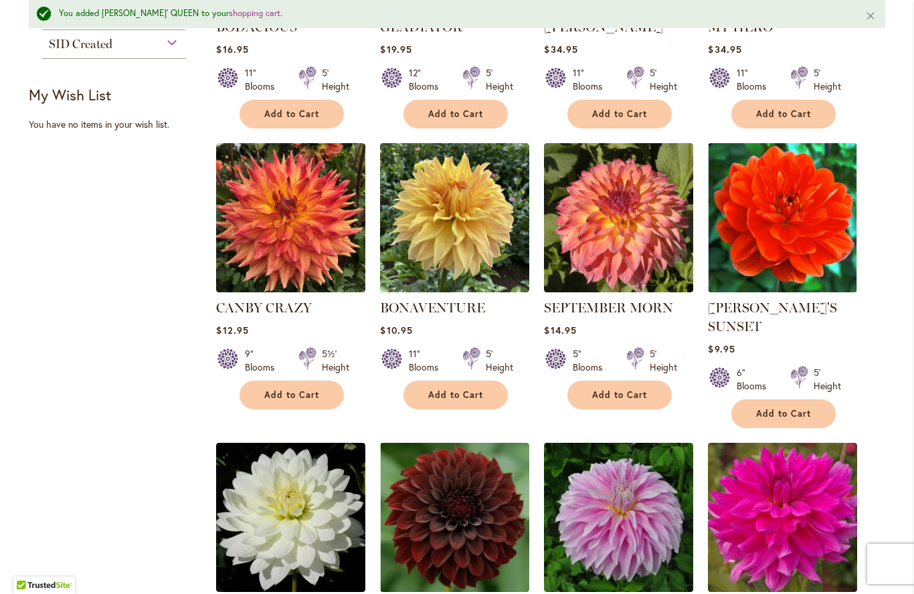
click at [589, 387] on button "Add to Cart" at bounding box center [619, 395] width 104 height 29
click at [304, 391] on span "Add to Cart" at bounding box center [291, 395] width 55 height 11
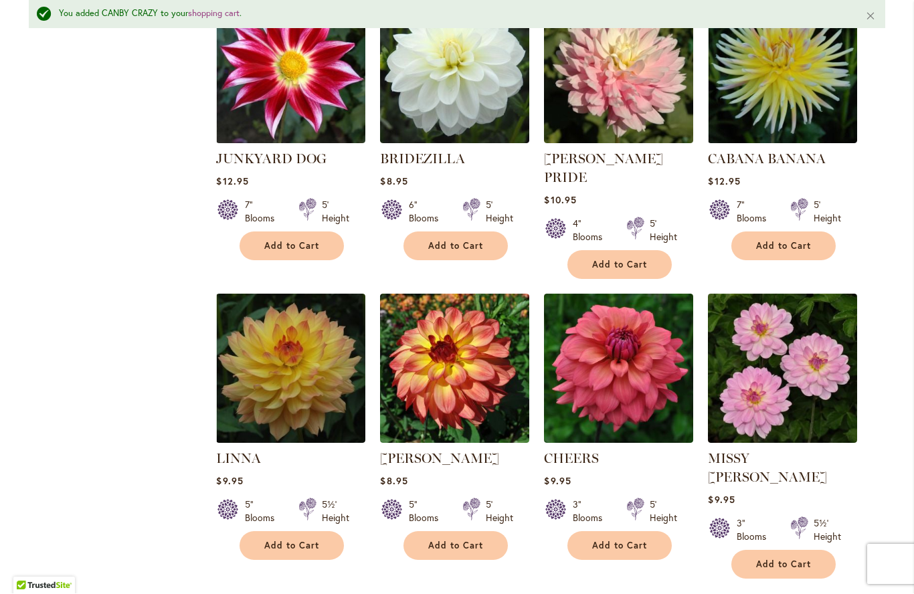
scroll to position [2918, 0]
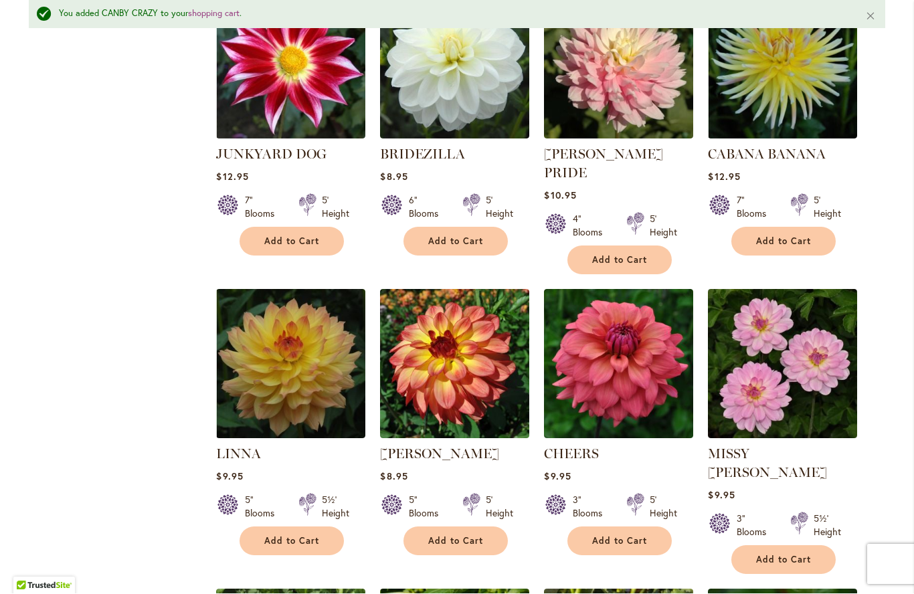
click at [468, 527] on button "Add to Cart" at bounding box center [455, 541] width 104 height 29
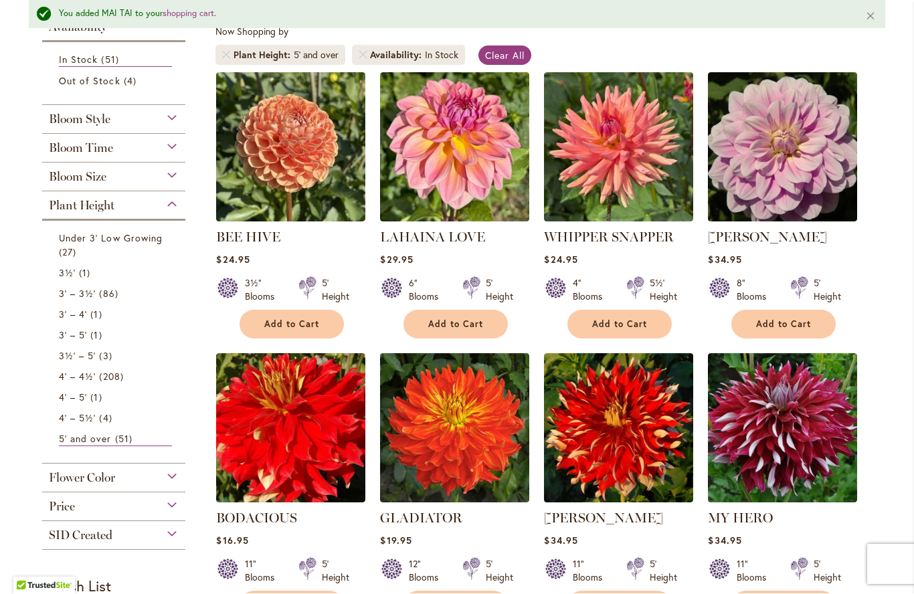
scroll to position [269, 0]
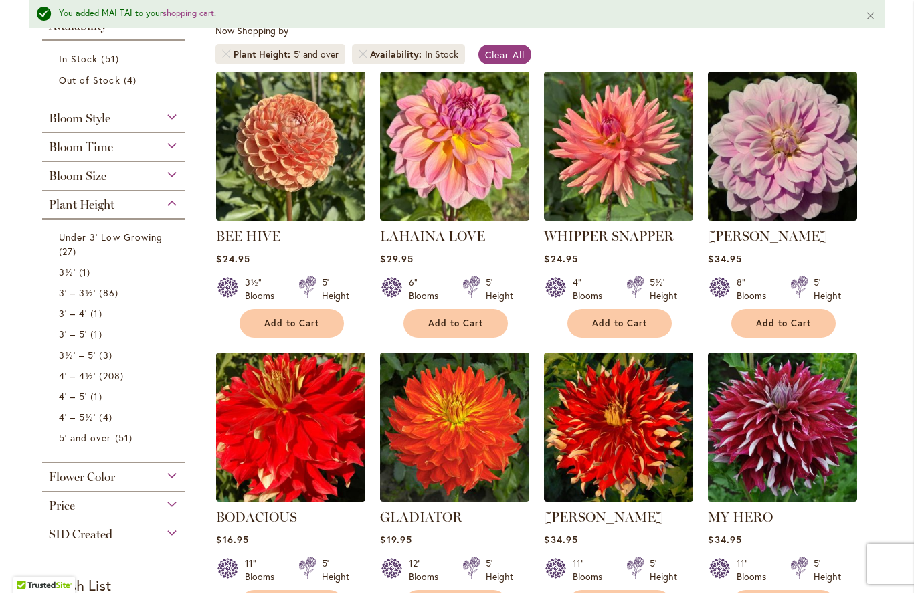
click at [130, 439] on span "51 items" at bounding box center [125, 439] width 21 height 14
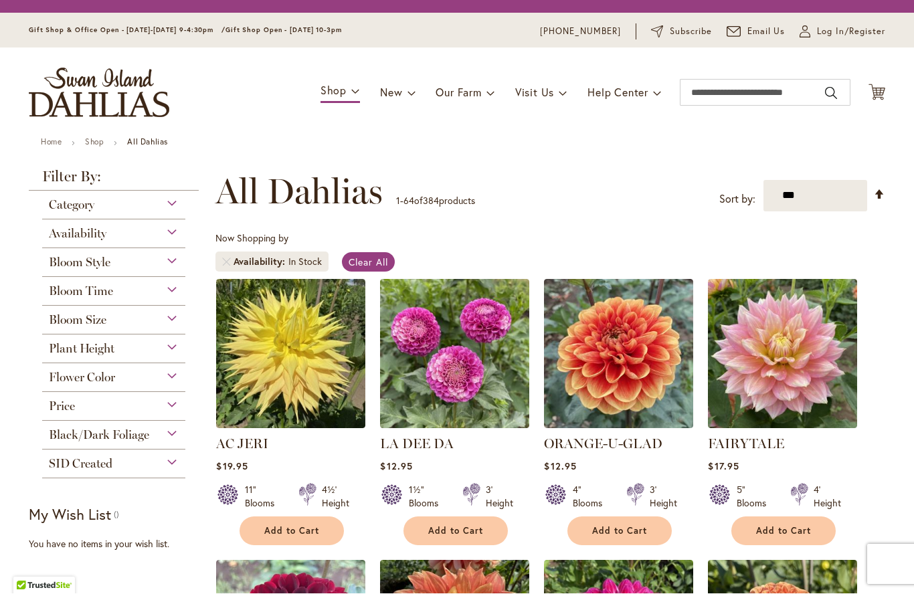
scroll to position [248, 0]
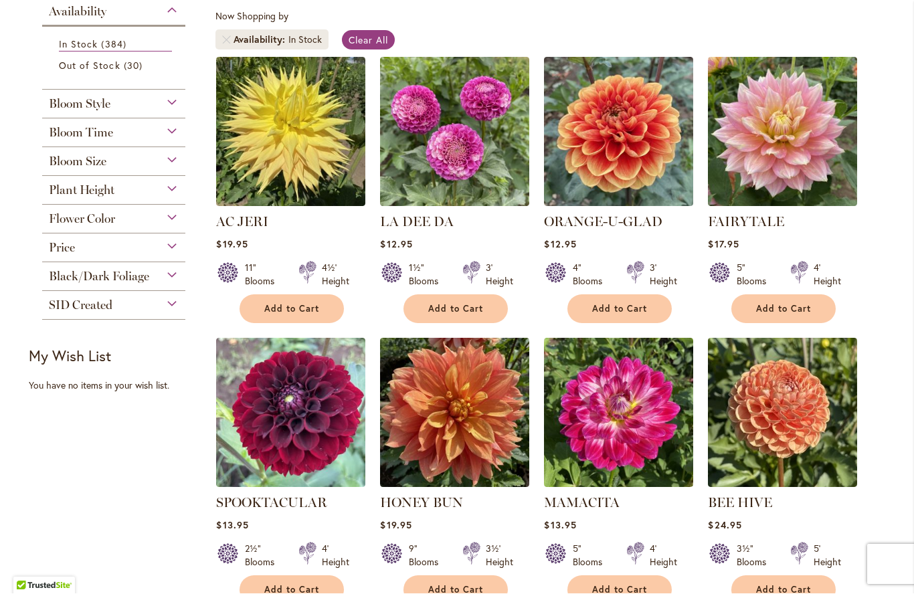
click at [178, 193] on div "Plant Height" at bounding box center [113, 187] width 143 height 21
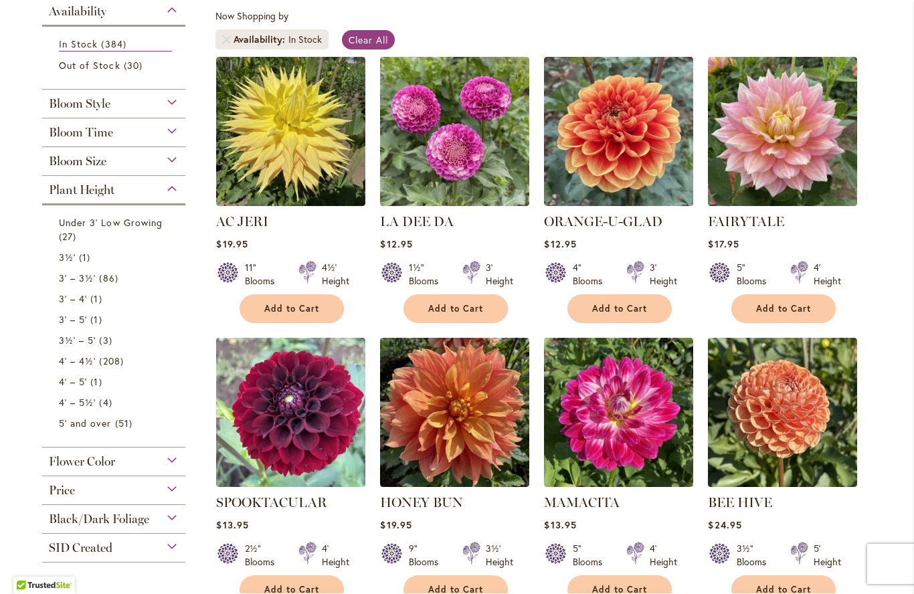
click at [130, 224] on span "Under 3' Low Growing" at bounding box center [111, 223] width 104 height 13
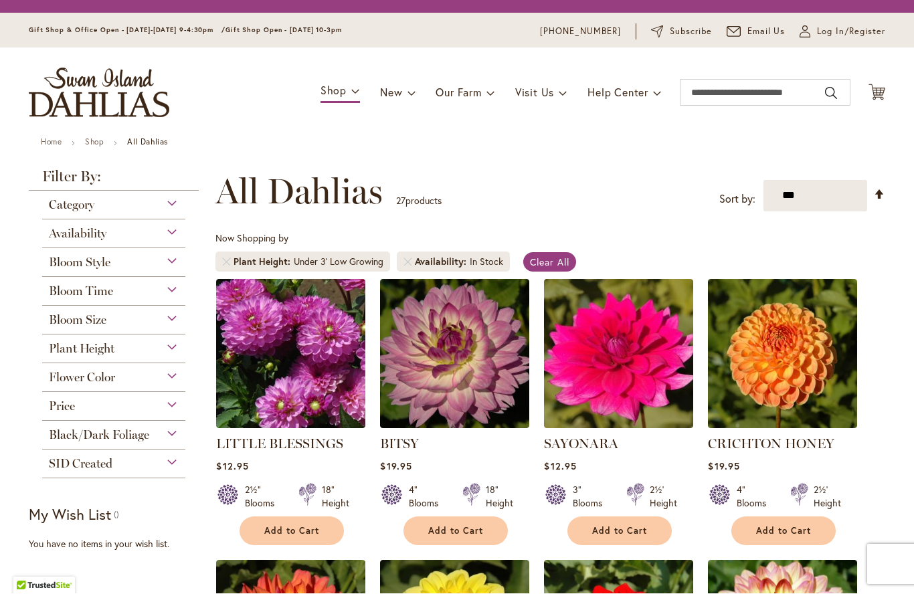
scroll to position [248, 0]
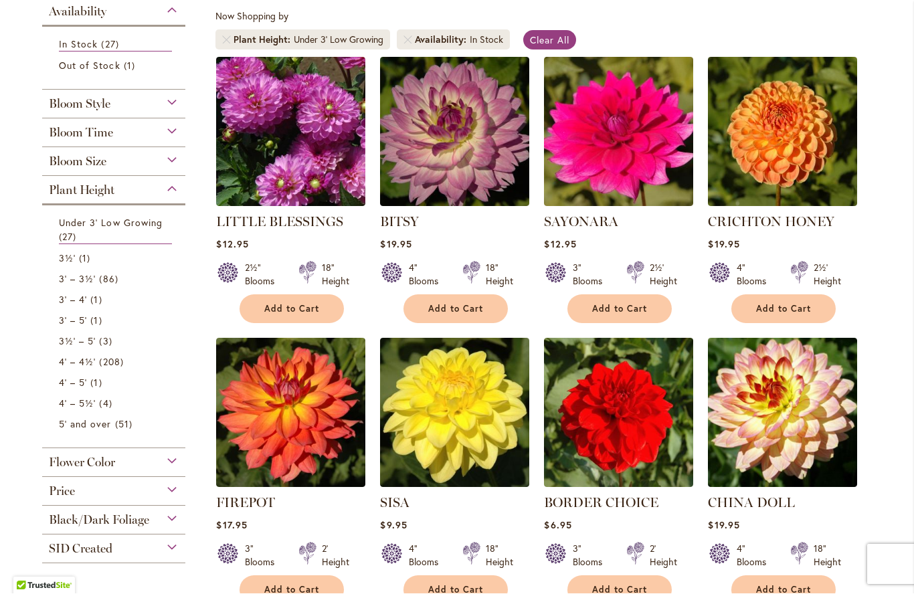
click at [451, 313] on span "Add to Cart" at bounding box center [455, 309] width 55 height 11
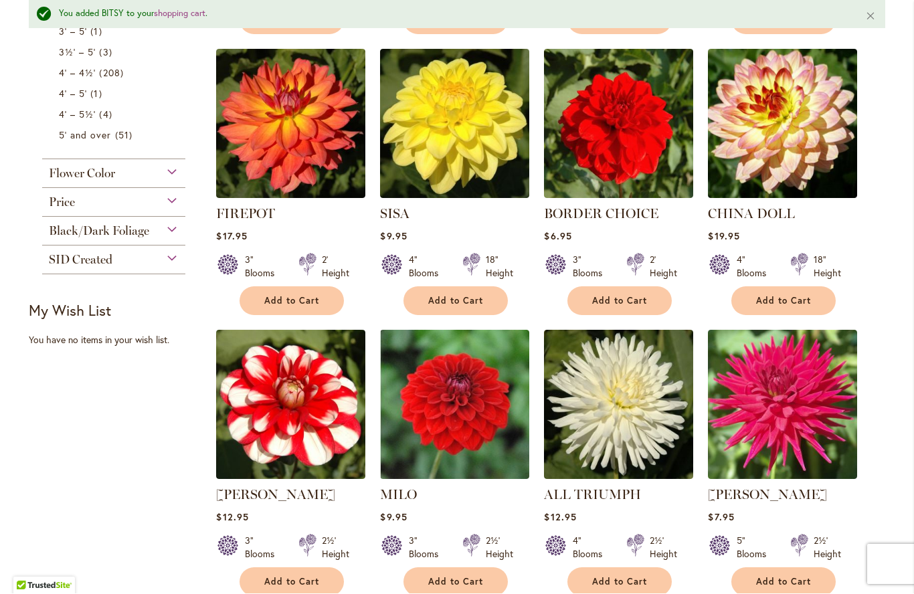
scroll to position [573, 0]
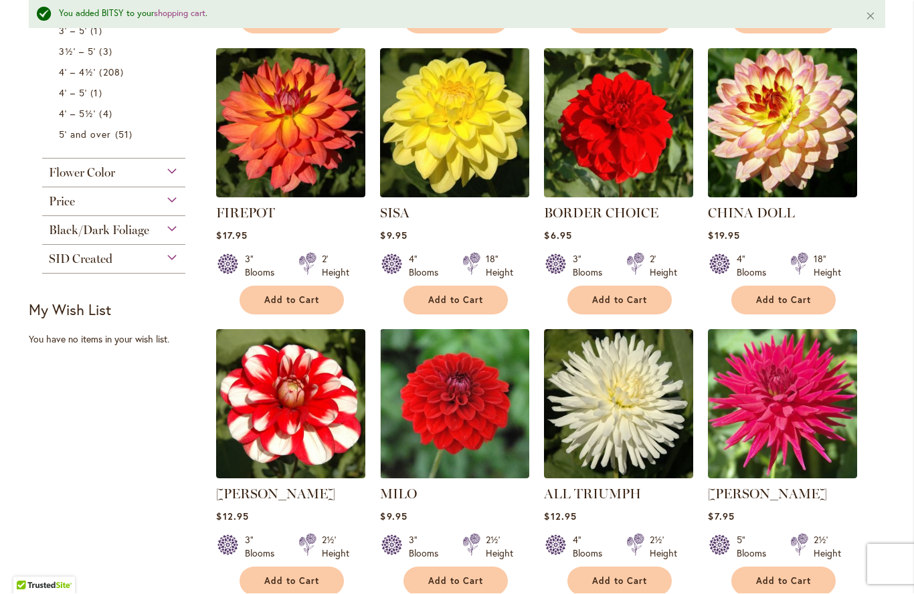
click at [176, 227] on div "Black/Dark Foliage" at bounding box center [113, 227] width 143 height 21
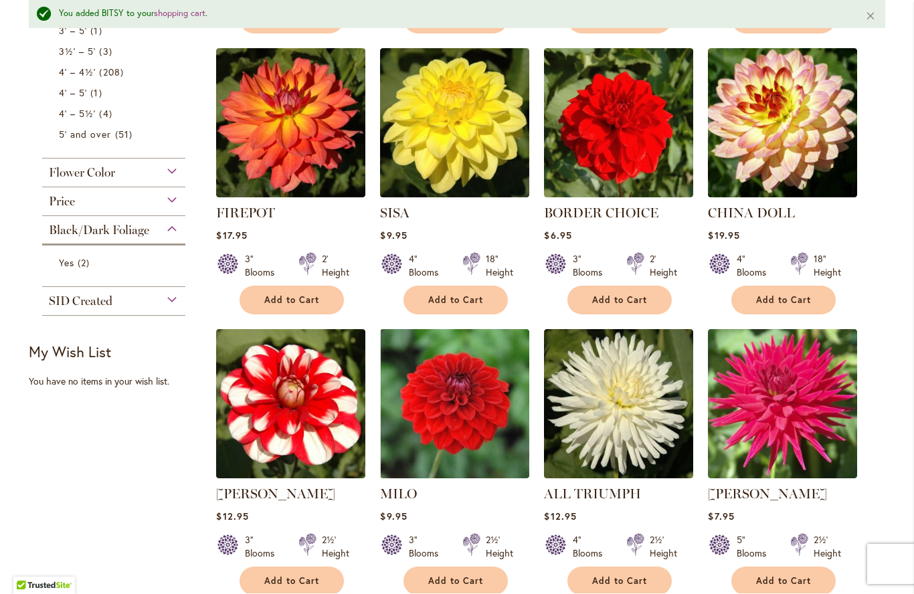
click at [72, 268] on span "Yes" at bounding box center [66, 263] width 15 height 13
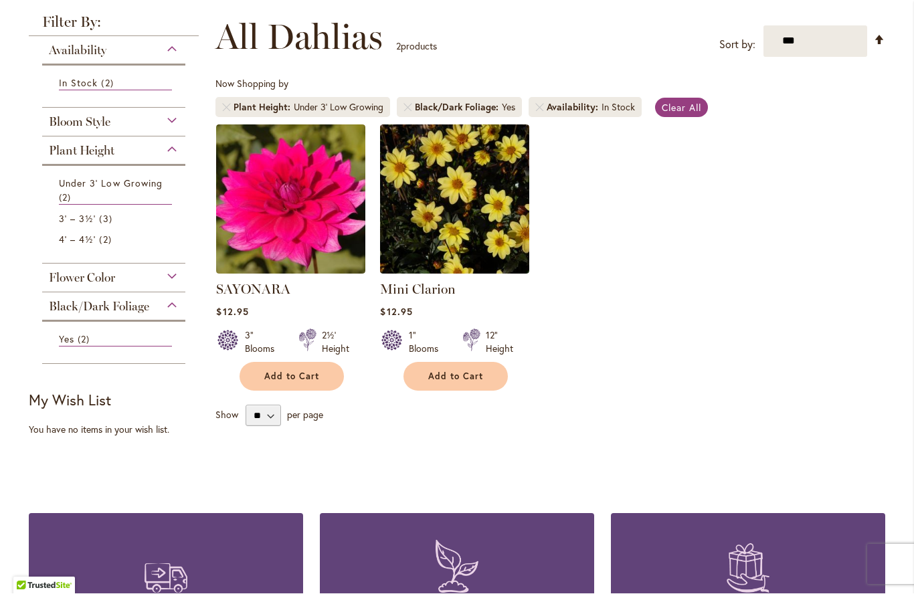
scroll to position [177, 0]
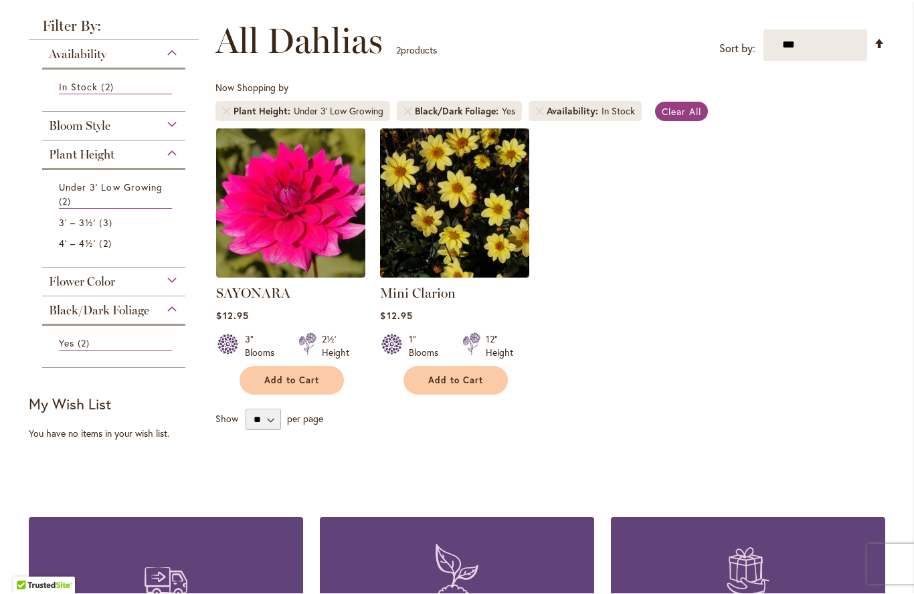
click at [66, 340] on span "Yes" at bounding box center [66, 343] width 15 height 13
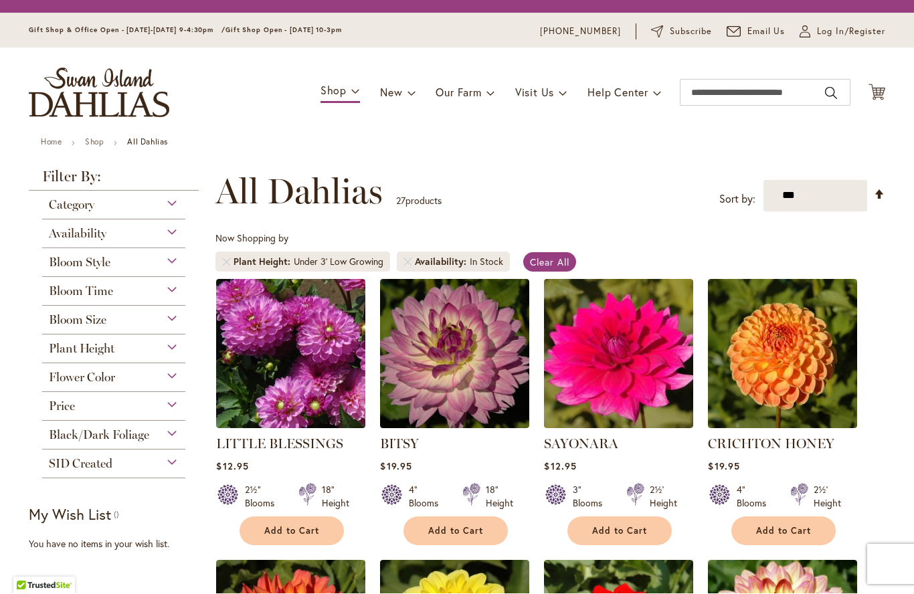
scroll to position [248, 0]
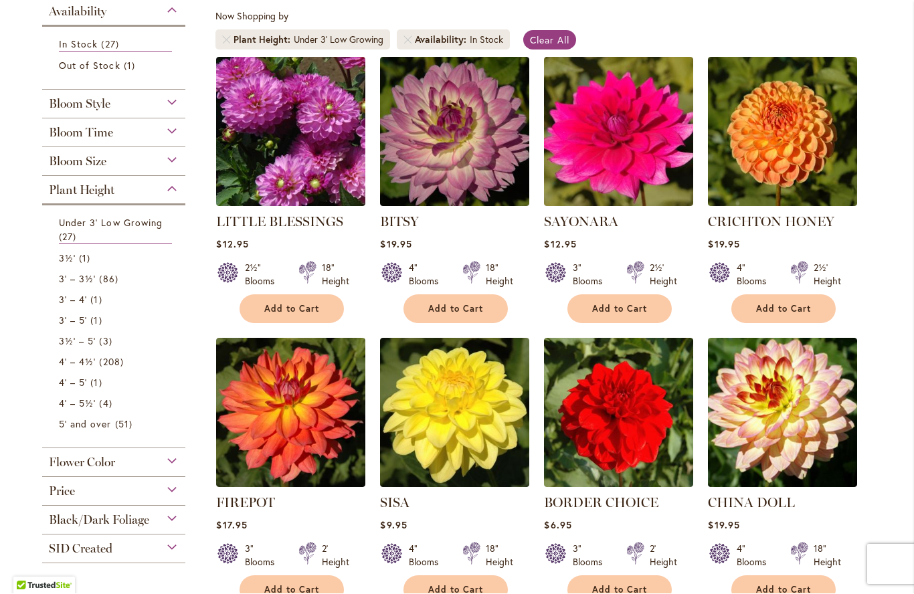
click at [66, 223] on span "Under 3' Low Growing" at bounding box center [111, 223] width 104 height 13
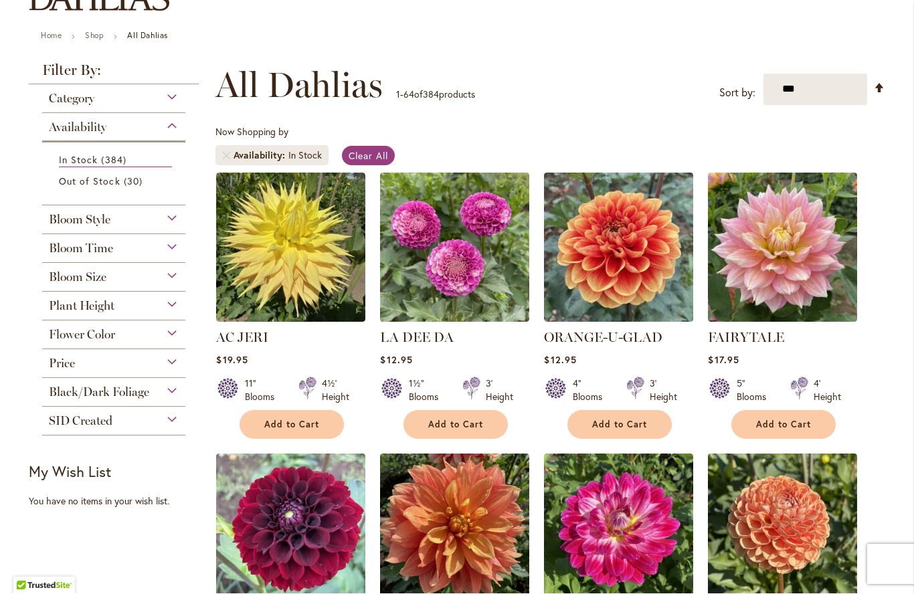
scroll to position [127, 0]
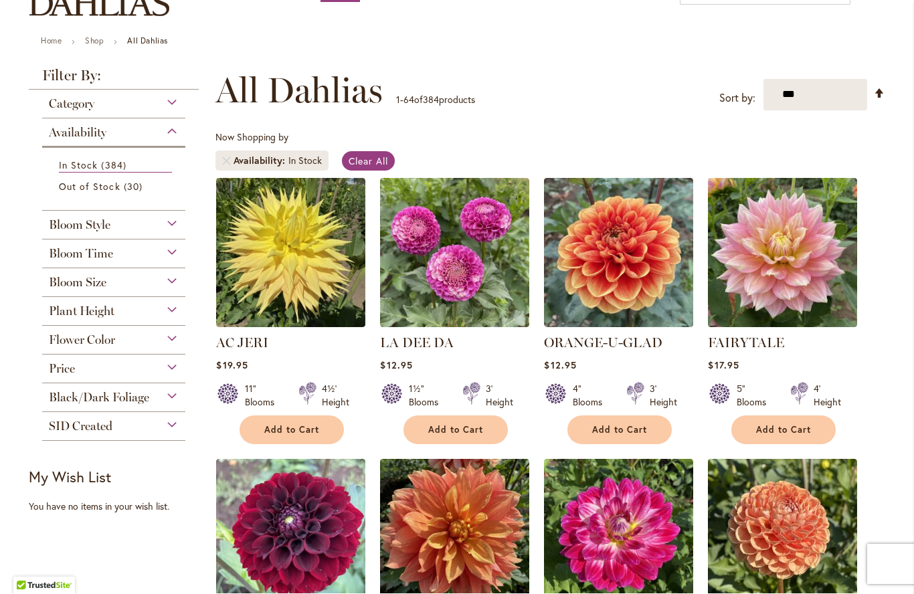
click at [73, 393] on div "Black/Dark Foliage" at bounding box center [113, 394] width 143 height 21
click at [57, 423] on div "Yes 7 items" at bounding box center [113, 429] width 143 height 36
click at [76, 432] on link "Yes 7 items" at bounding box center [115, 431] width 113 height 14
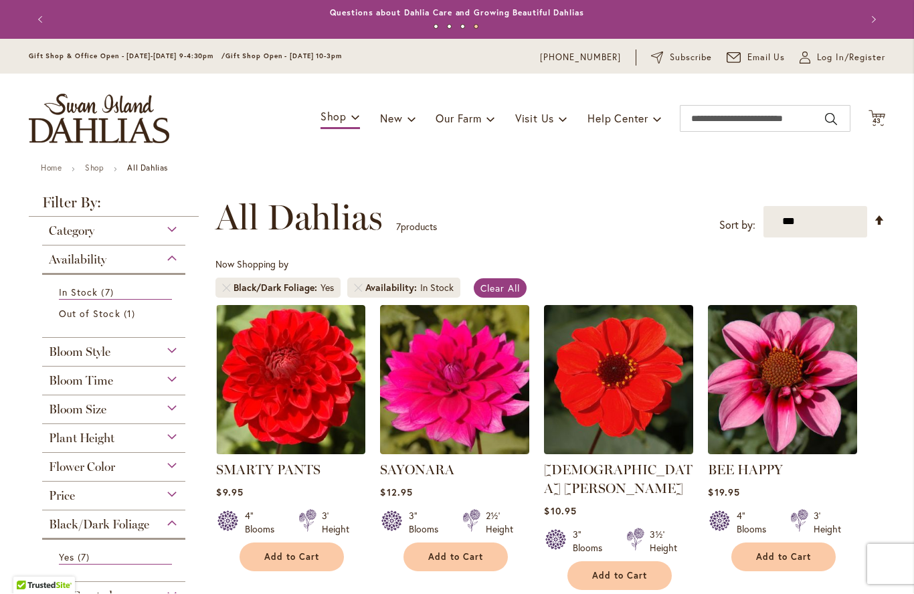
click at [844, 52] on span "Log In/Register" at bounding box center [851, 58] width 68 height 13
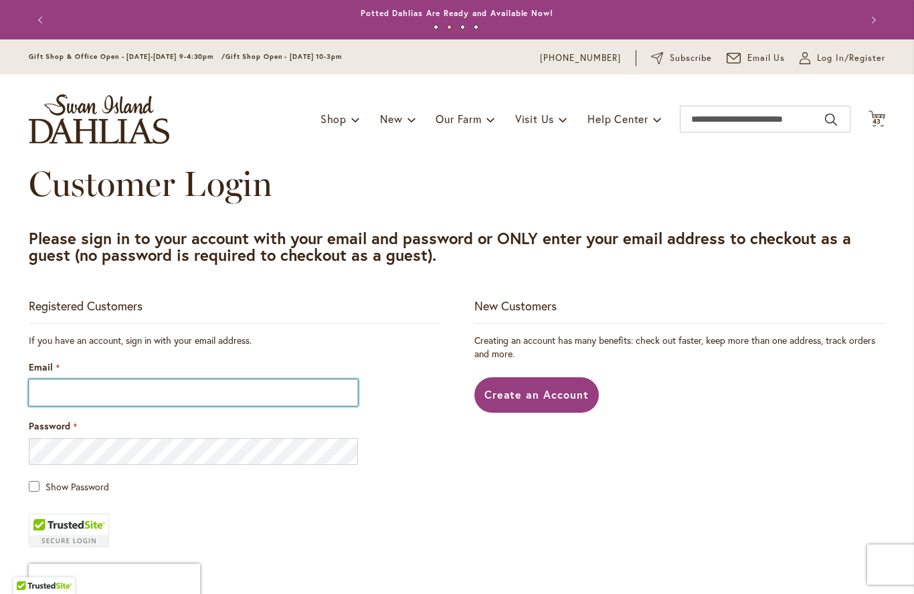
click at [238, 402] on input "Email" at bounding box center [193, 392] width 329 height 27
type input "**********"
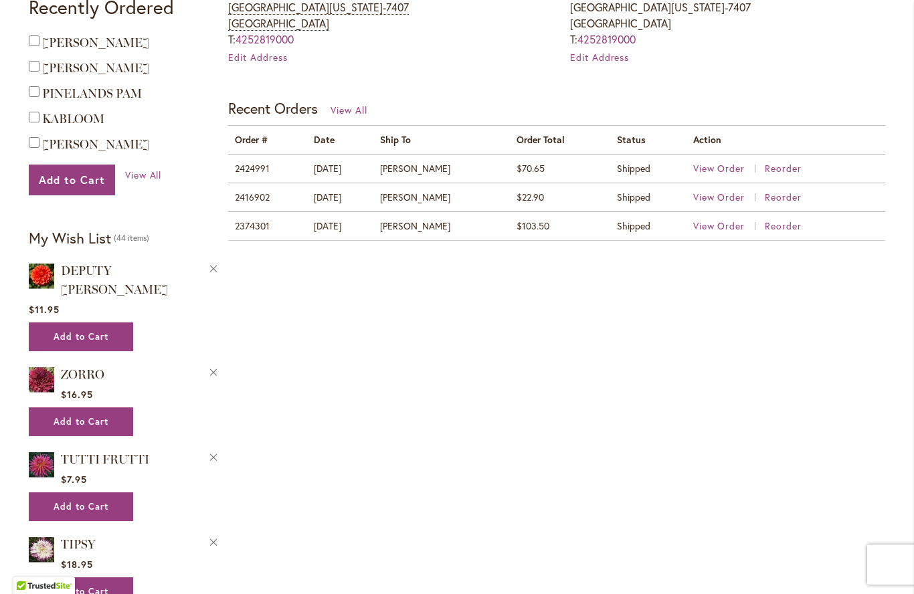
scroll to position [572, 0]
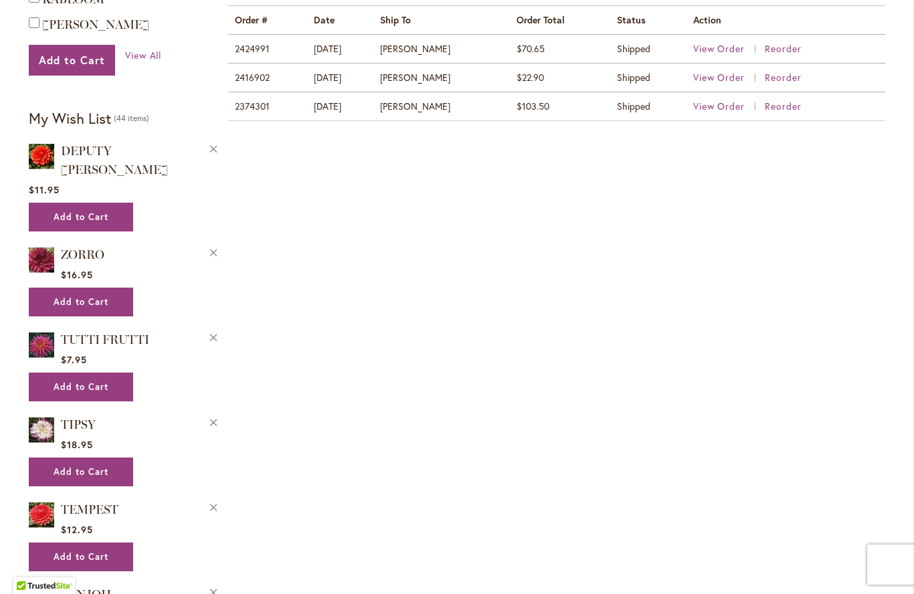
scroll to position [616, 0]
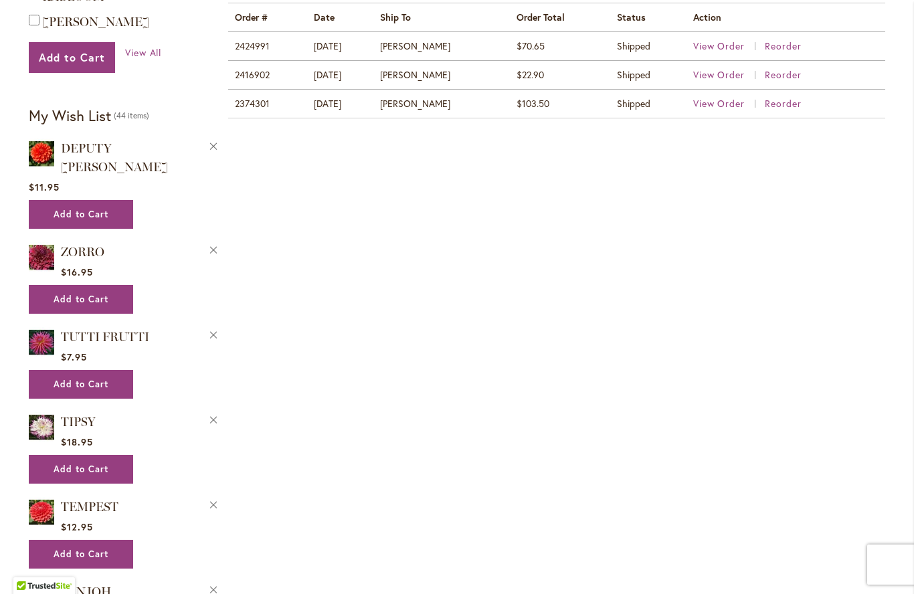
click at [36, 327] on img at bounding box center [41, 342] width 25 height 30
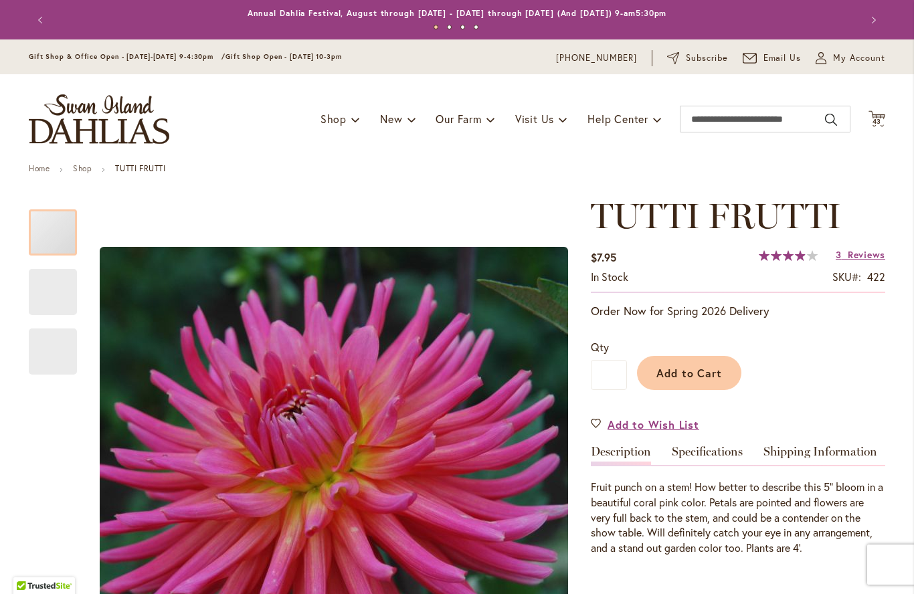
type input "*****"
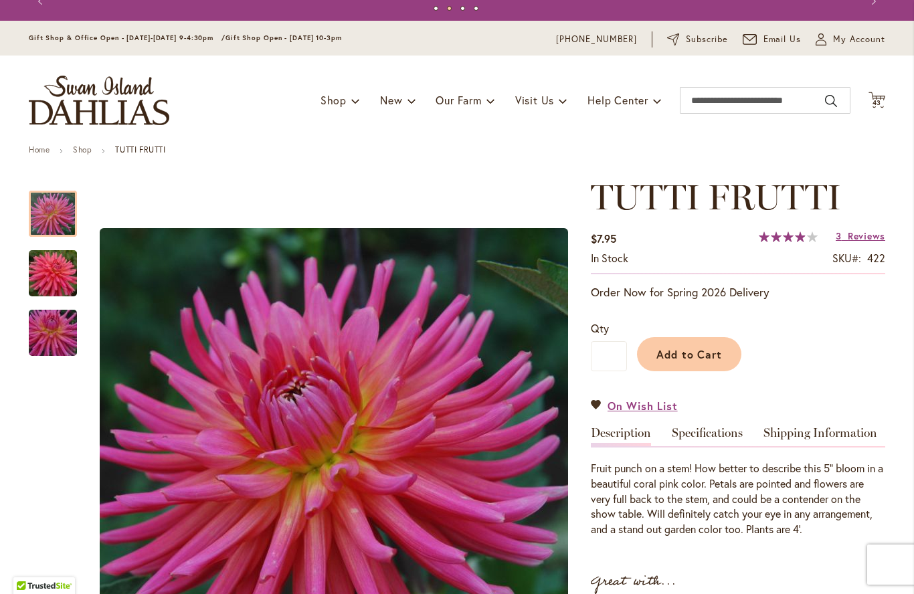
scroll to position [17, 0]
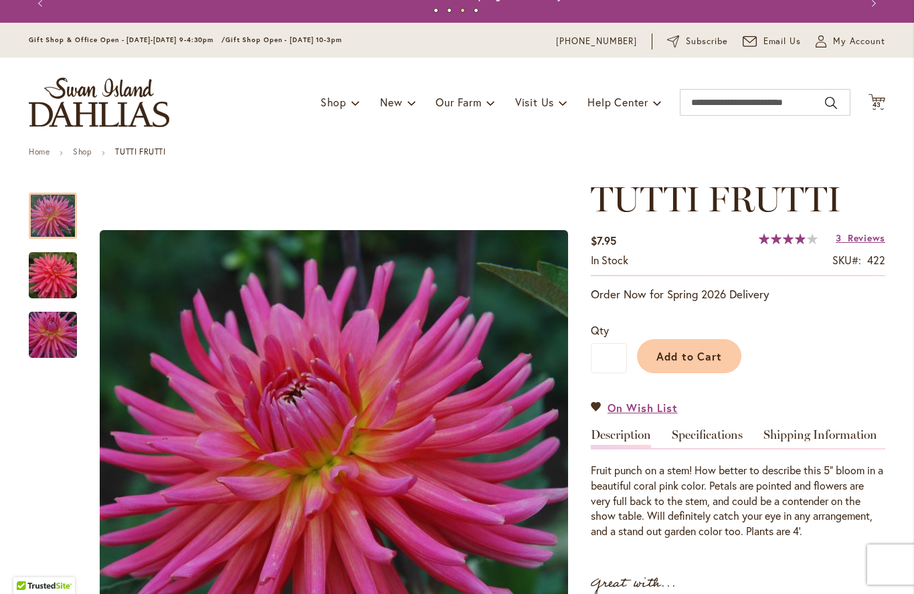
click at [711, 355] on span "Add to Cart" at bounding box center [689, 356] width 66 height 14
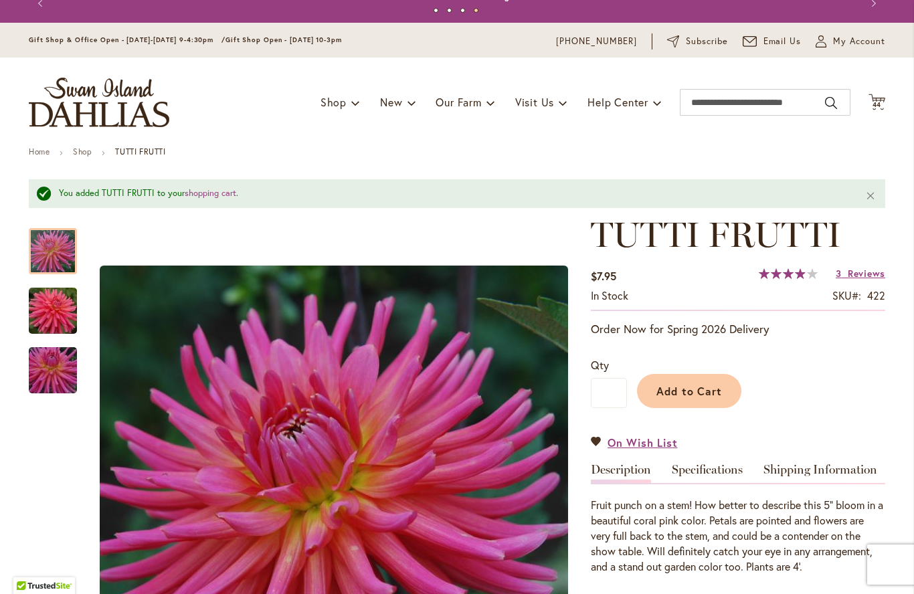
click at [882, 96] on icon "Cart .cls-1 { fill: #231f20; }" at bounding box center [876, 102] width 17 height 17
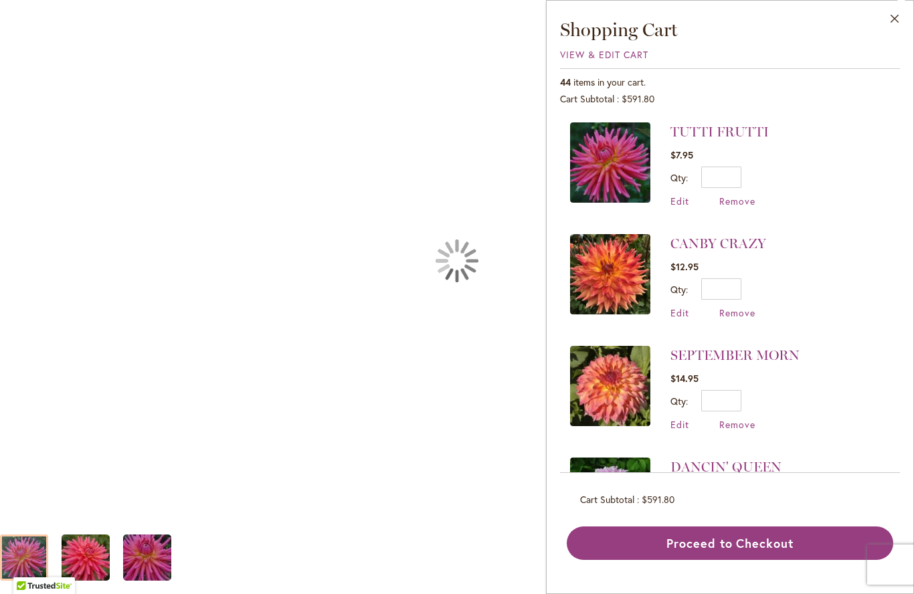
click at [424, 231] on div "TUTTI FRUTTI" at bounding box center [457, 260] width 914 height 521
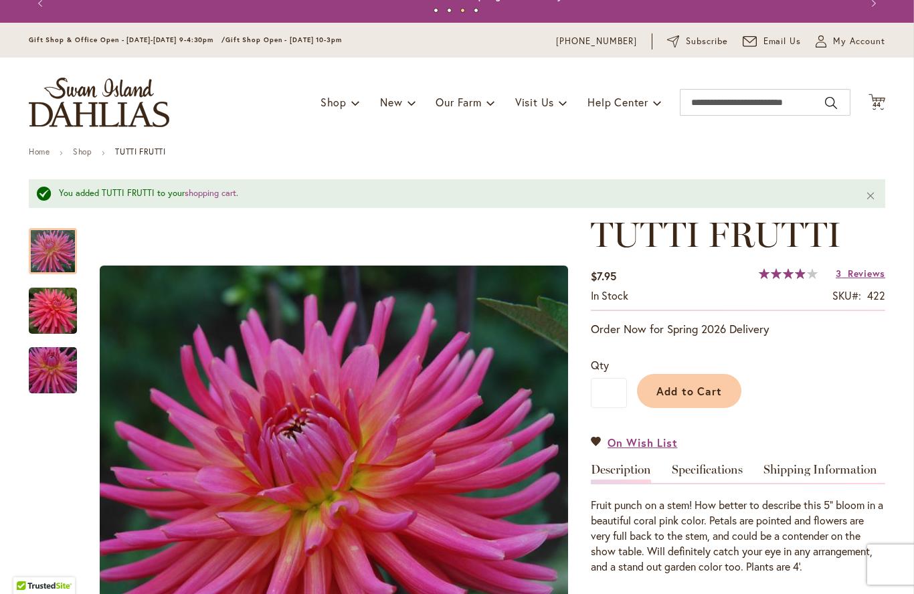
scroll to position [212, 0]
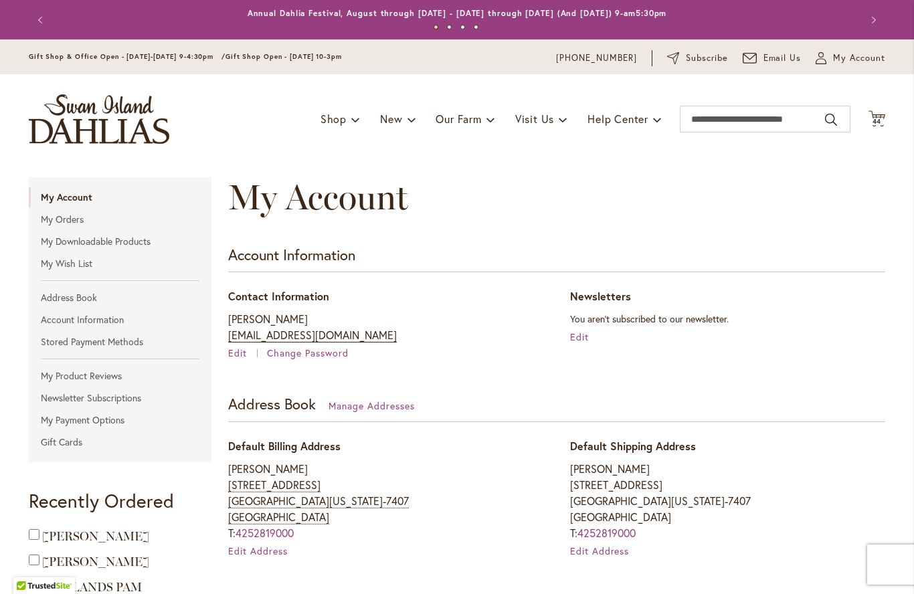
click at [878, 114] on icon "Cart .cls-1 { fill: #231f20; }" at bounding box center [876, 118] width 17 height 17
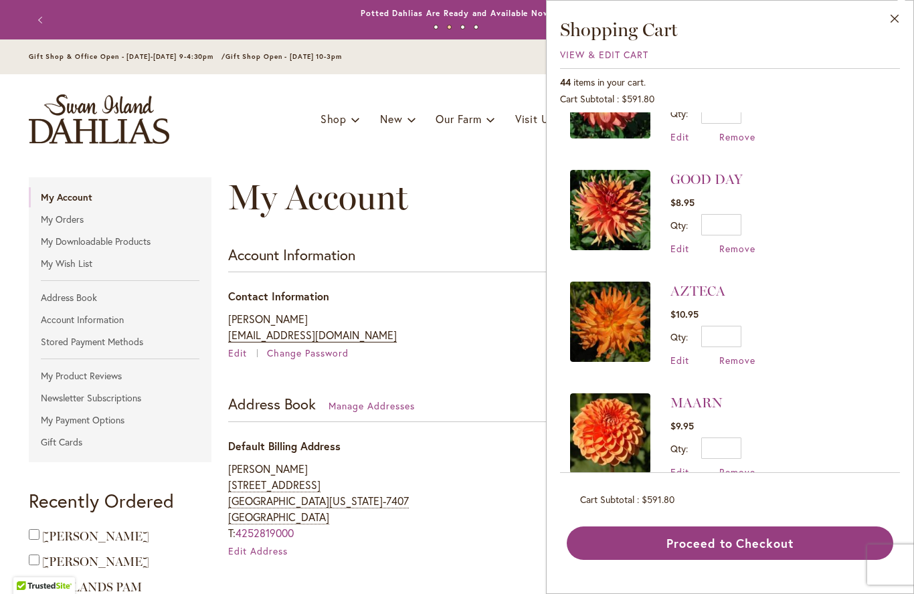
scroll to position [2411, 0]
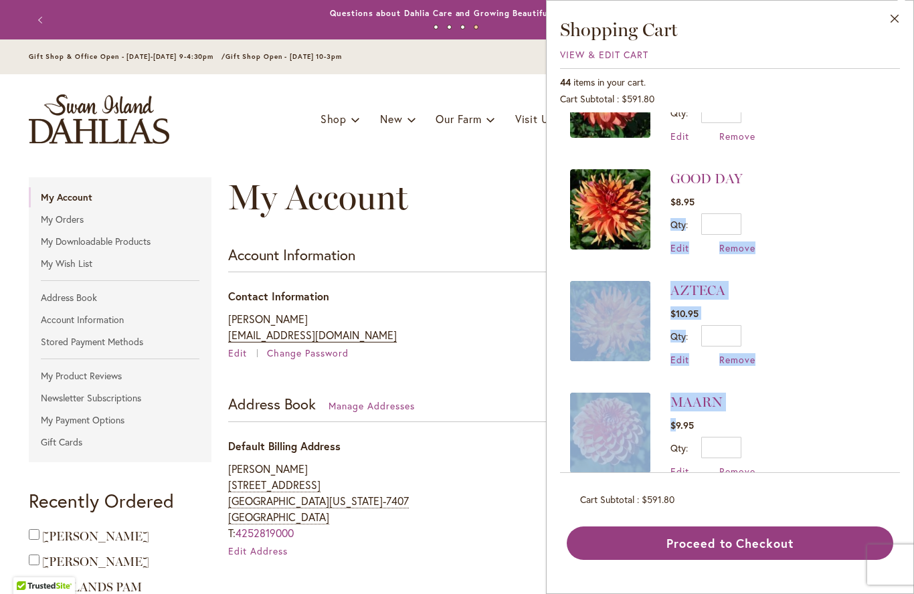
click at [825, 491] on li "IVANETTI $9.95 Qty * Update Edit Remove" at bounding box center [730, 547] width 320 height 112
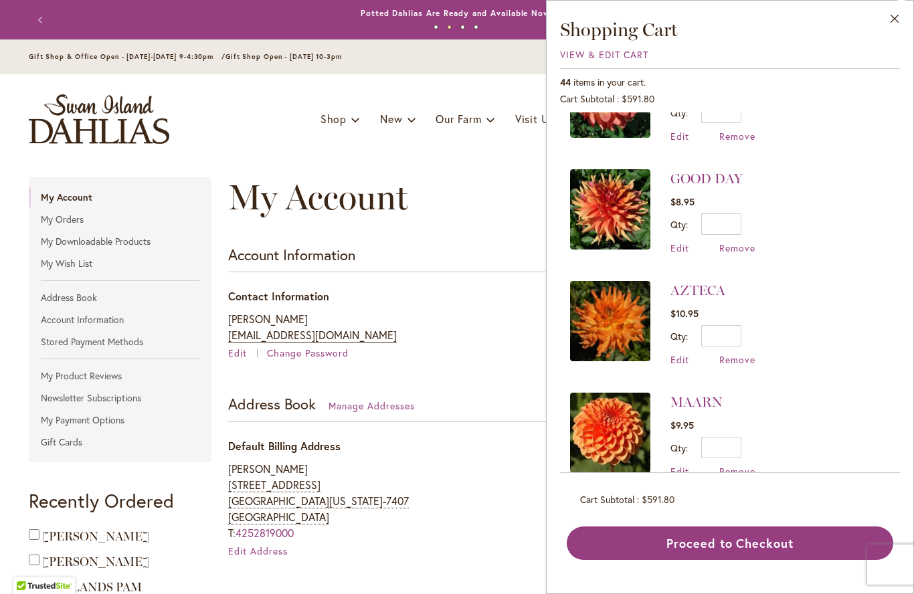
scroll to position [2413, 0]
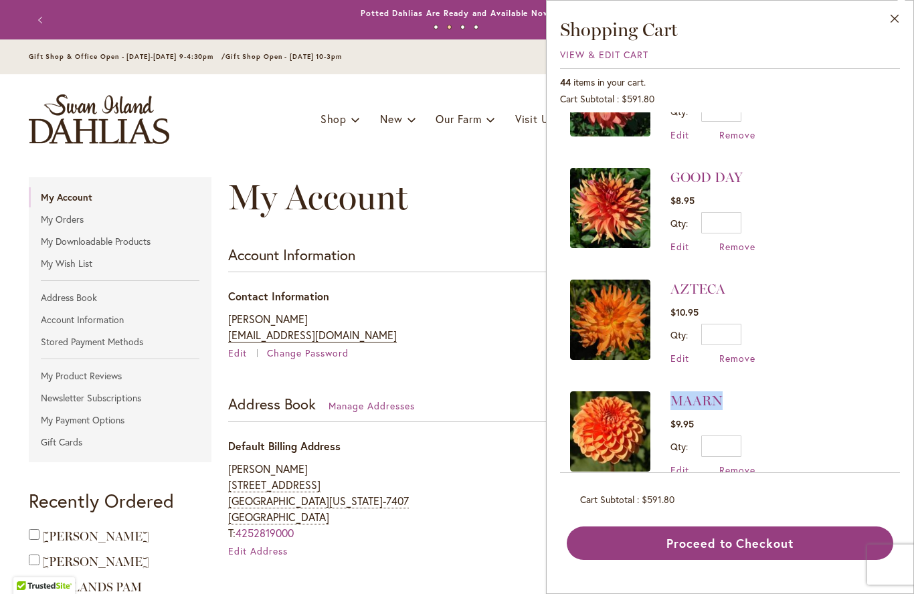
click at [787, 392] on li "MAARN $9.95 Qty * Update Edit Remove" at bounding box center [730, 434] width 320 height 112
click at [598, 58] on span "View & Edit Cart" at bounding box center [604, 54] width 88 height 13
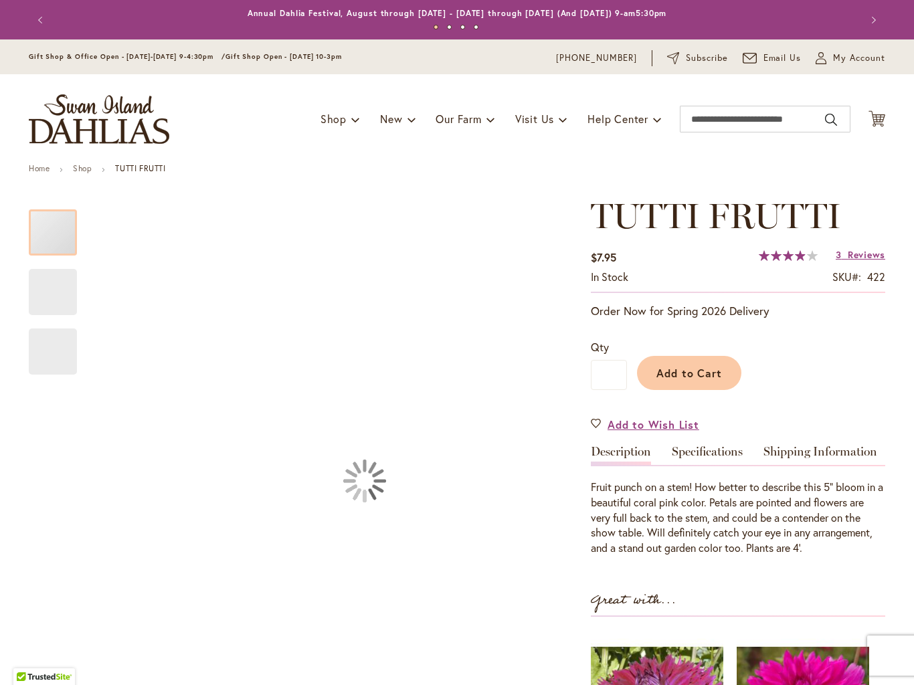
type input "*****"
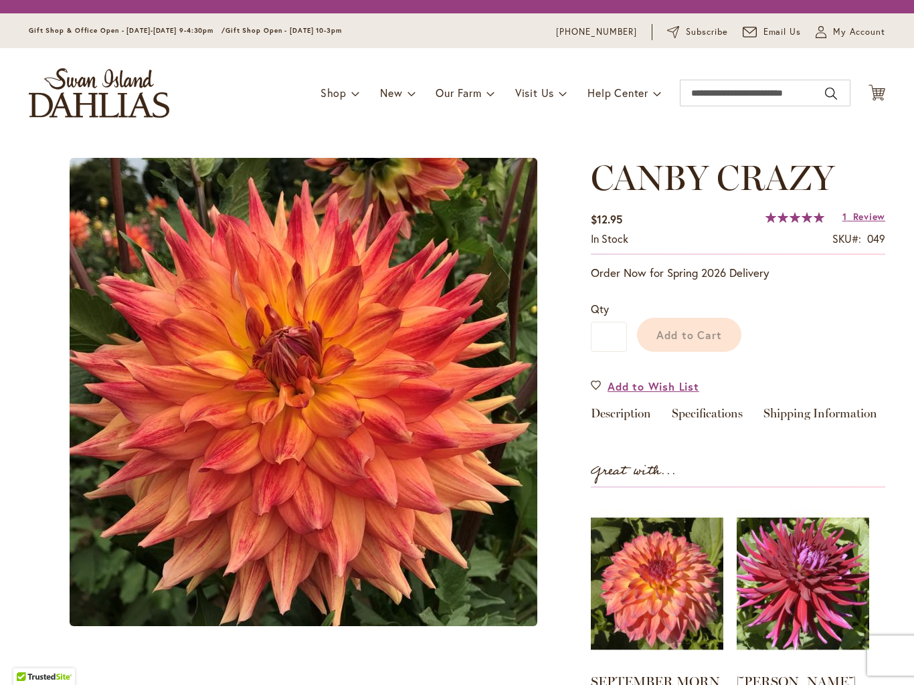
type input "*****"
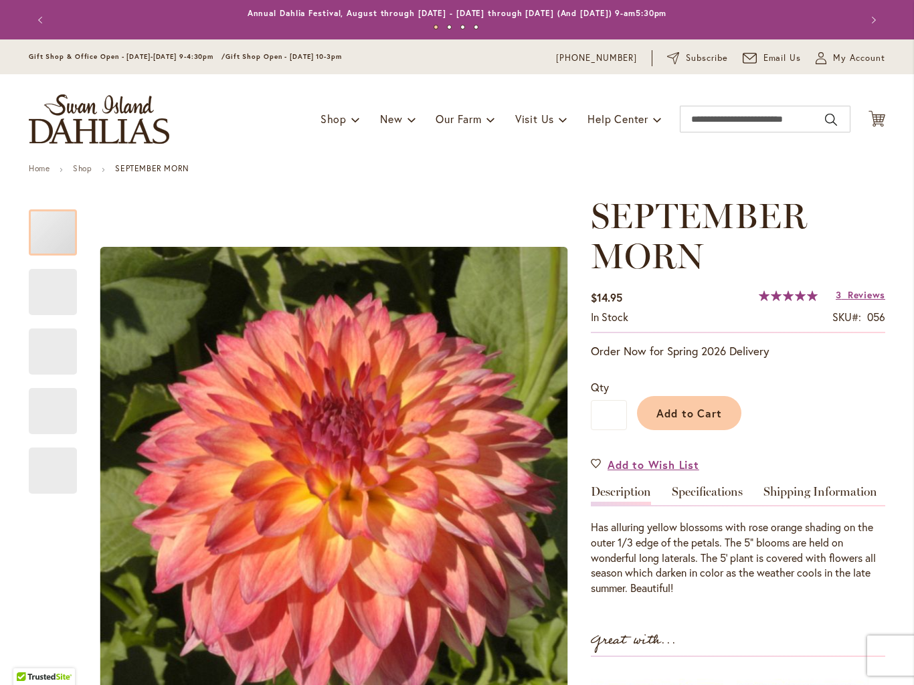
type input "*****"
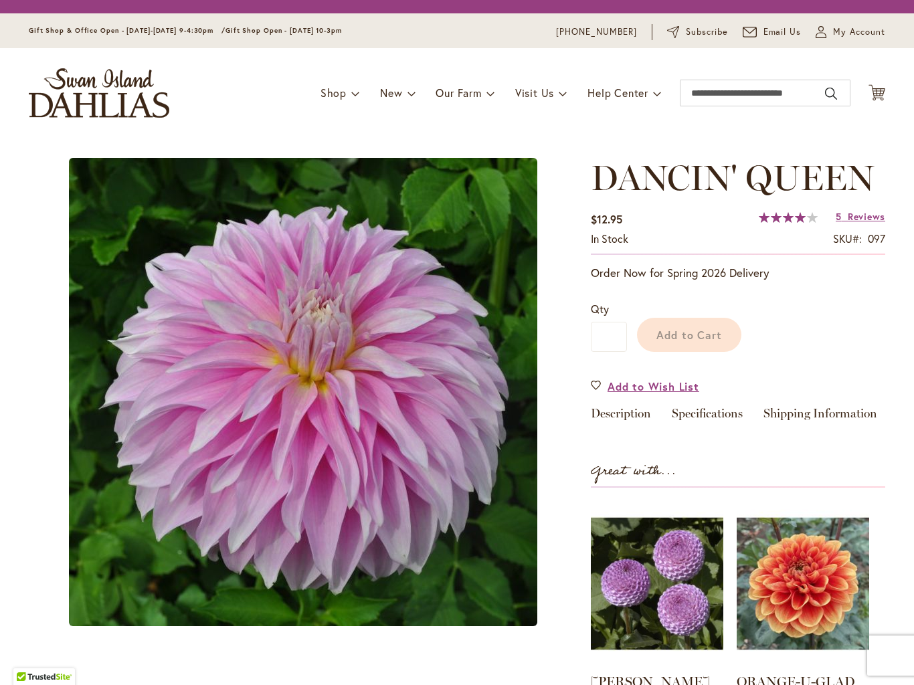
type input "*****"
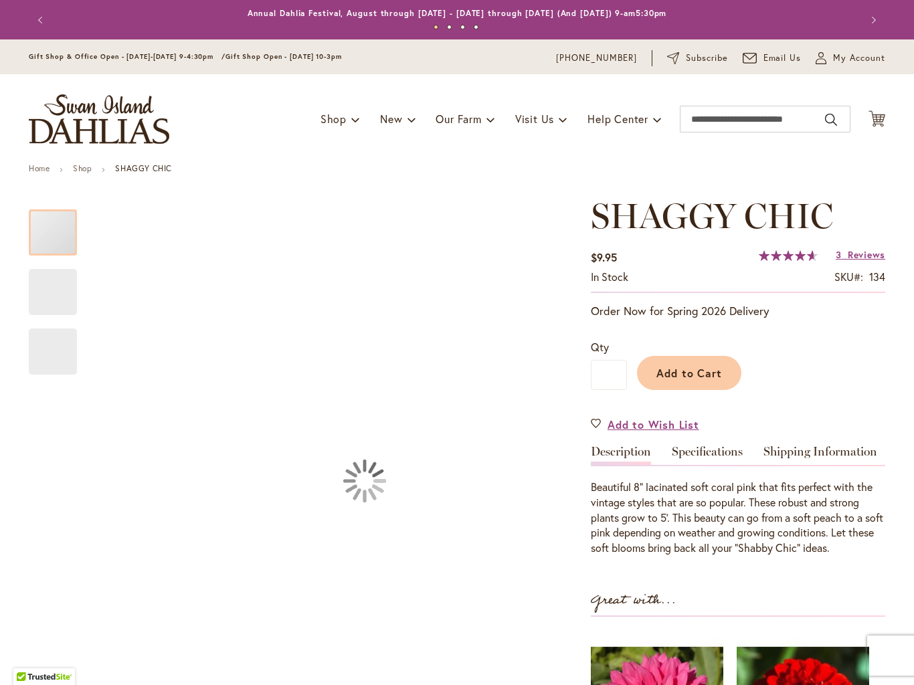
type input "*****"
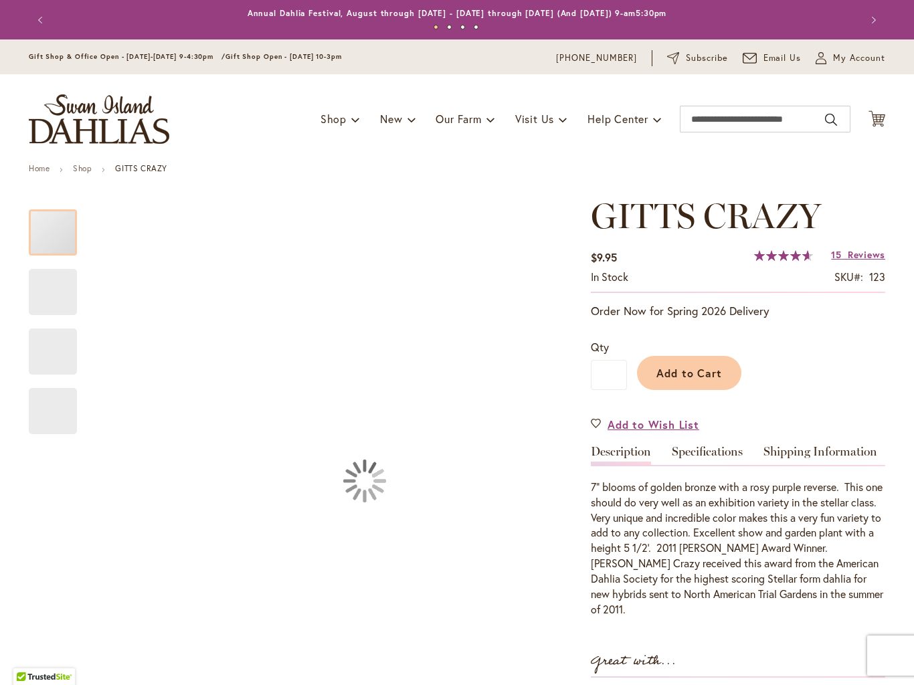
type input "*****"
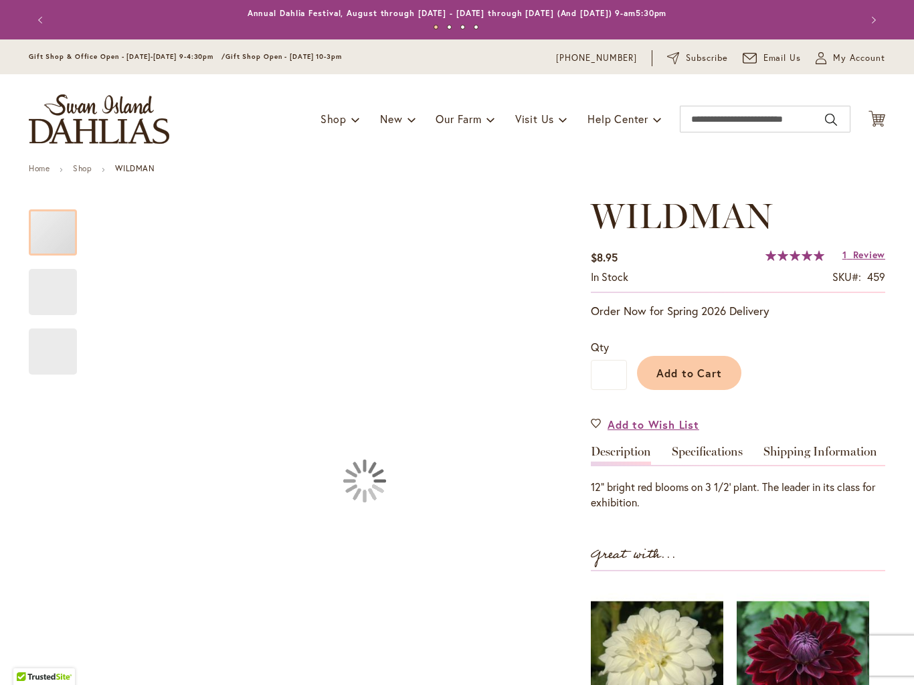
type input "*****"
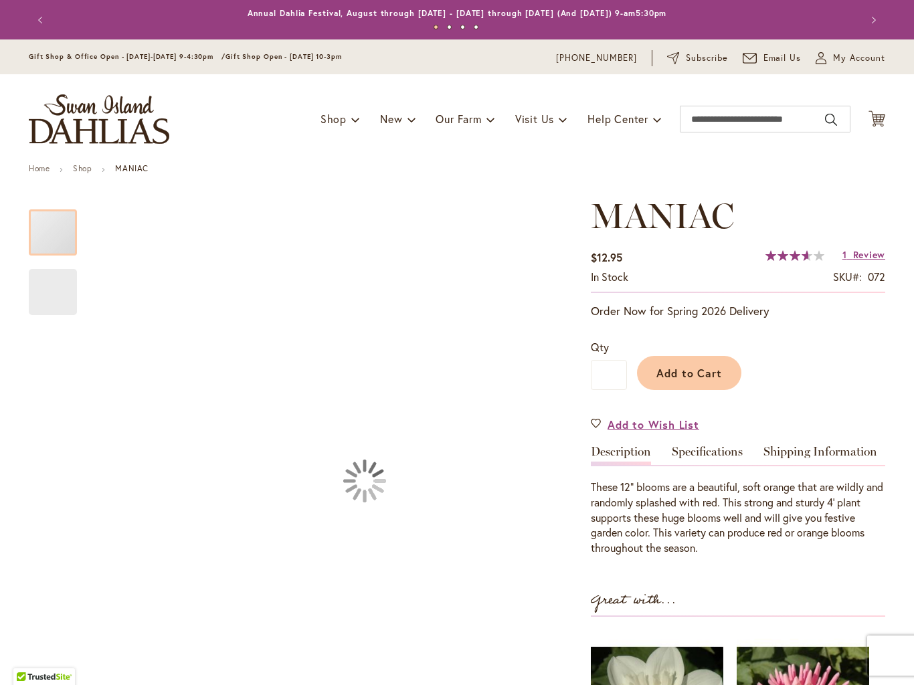
type input "*****"
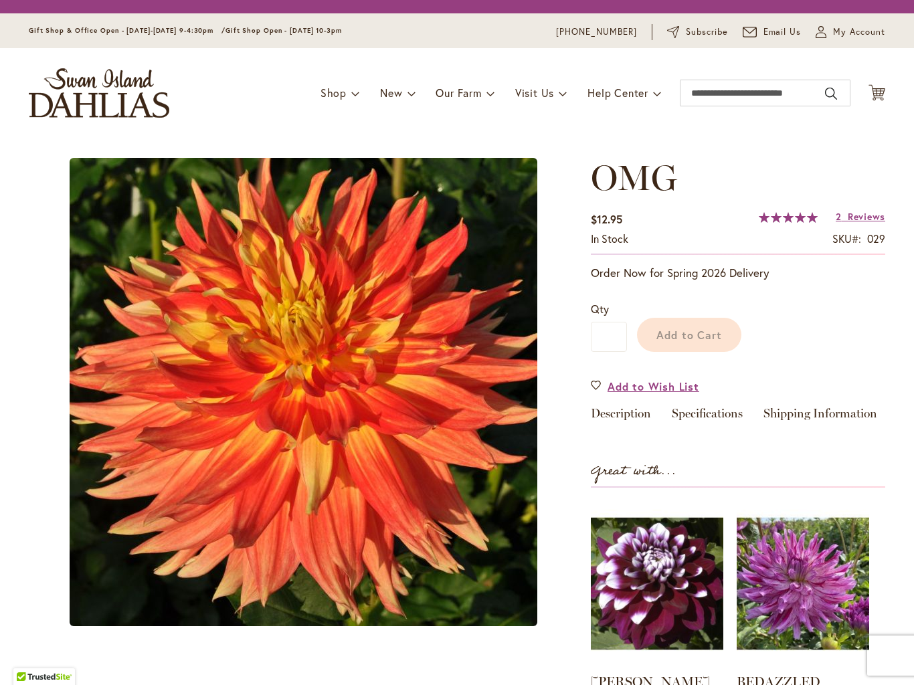
type input "*****"
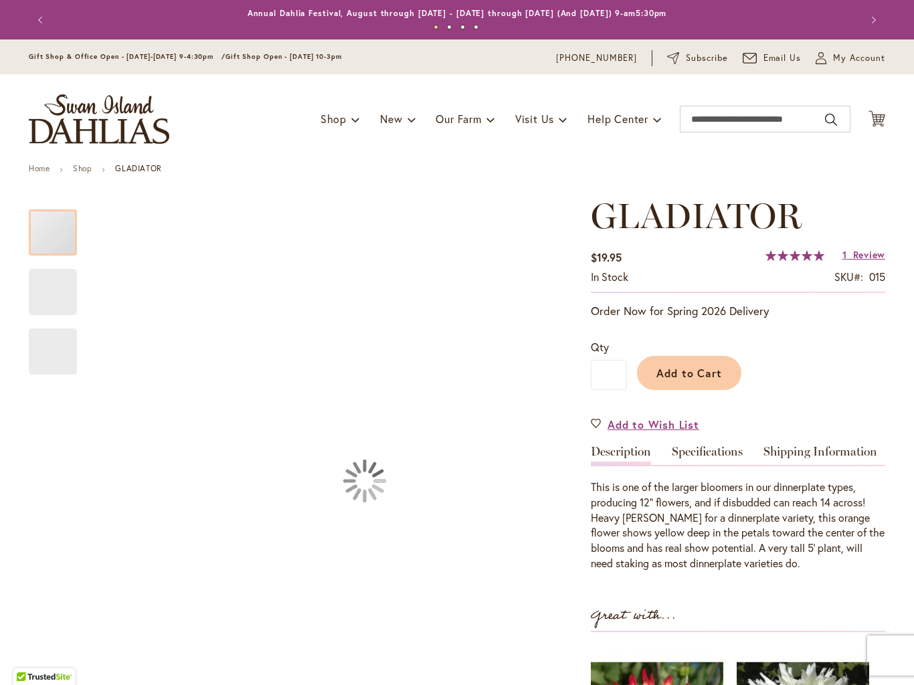
type input "*****"
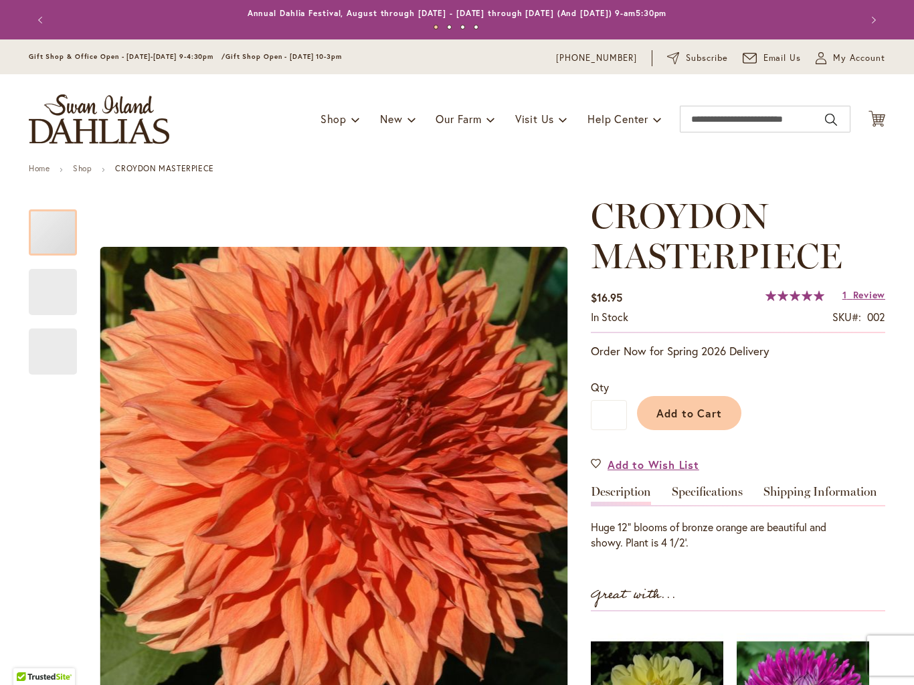
type input "*****"
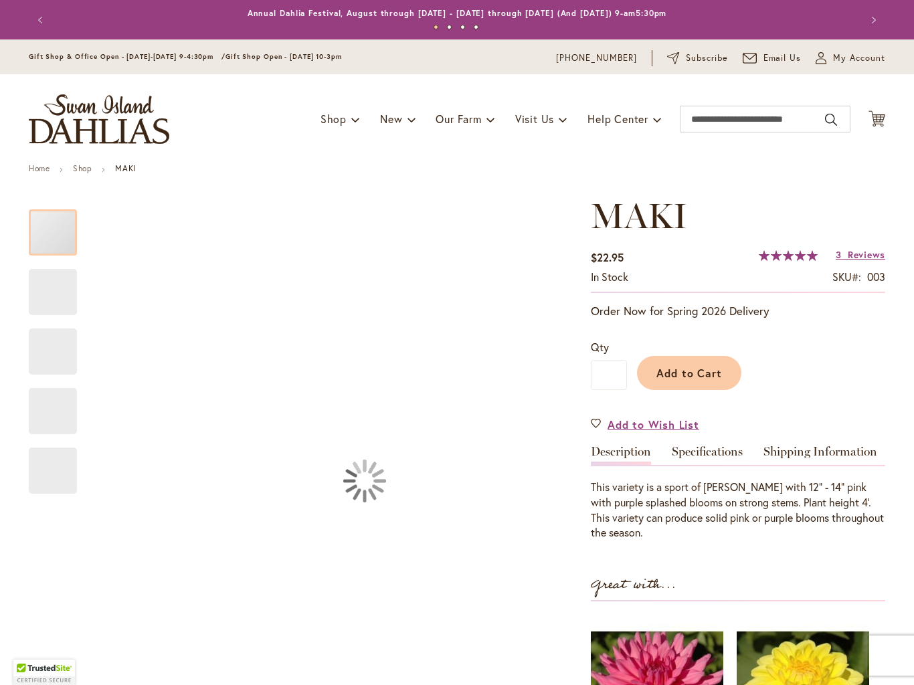
type input "*****"
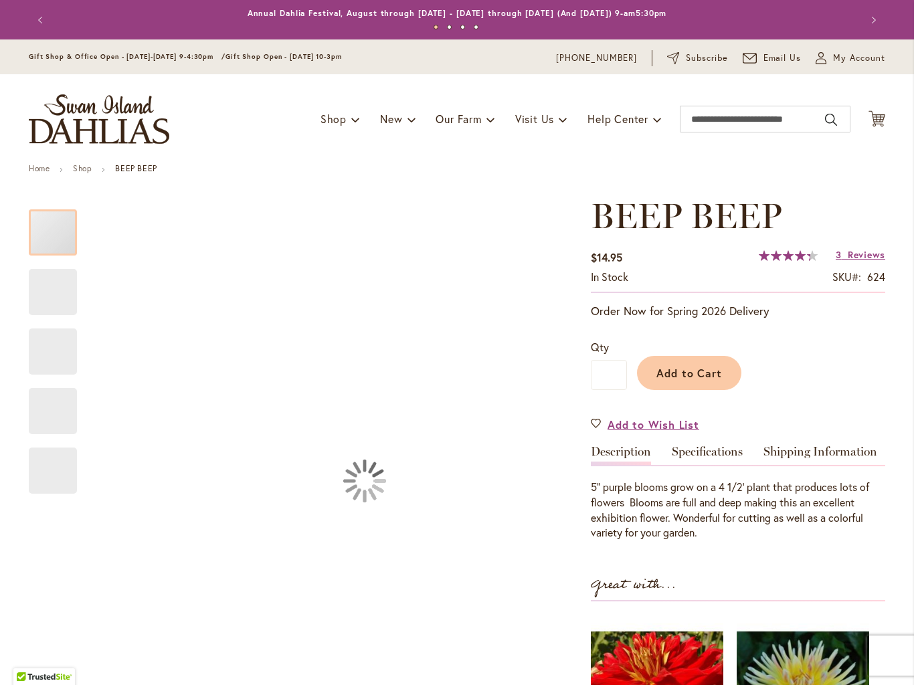
type input "*****"
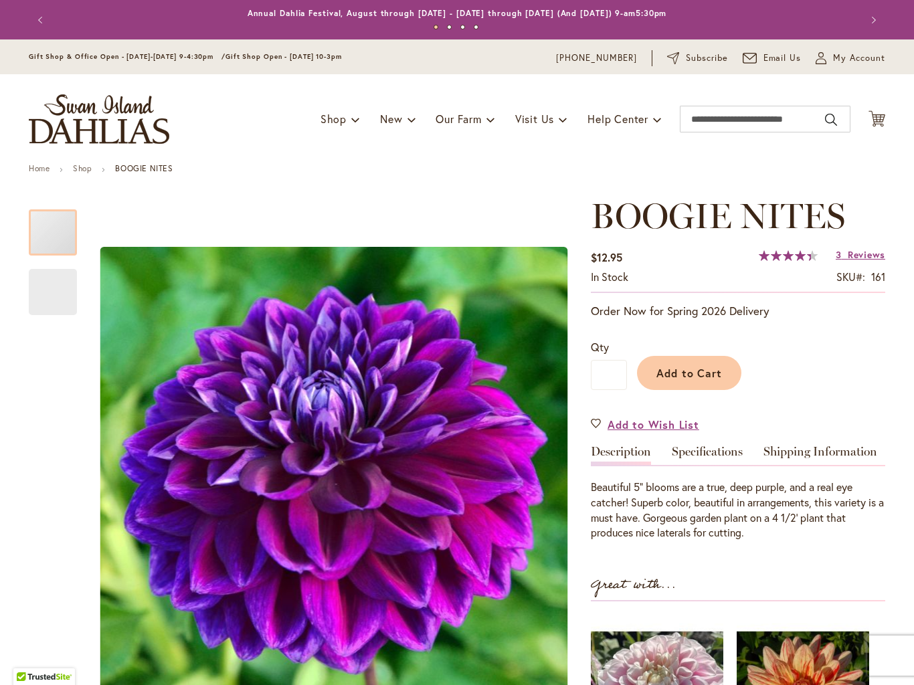
type input "*****"
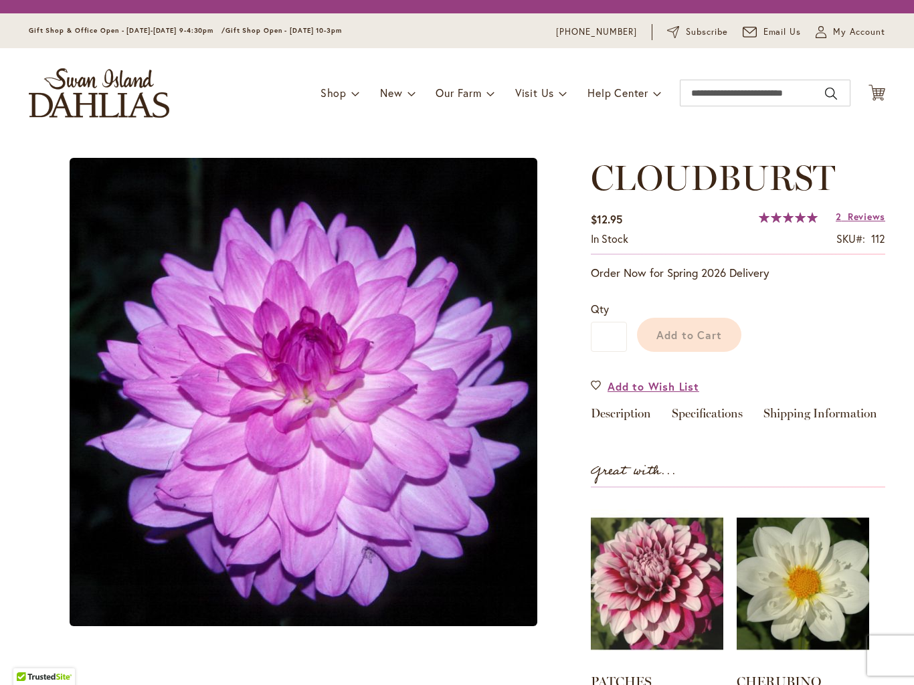
type input "*****"
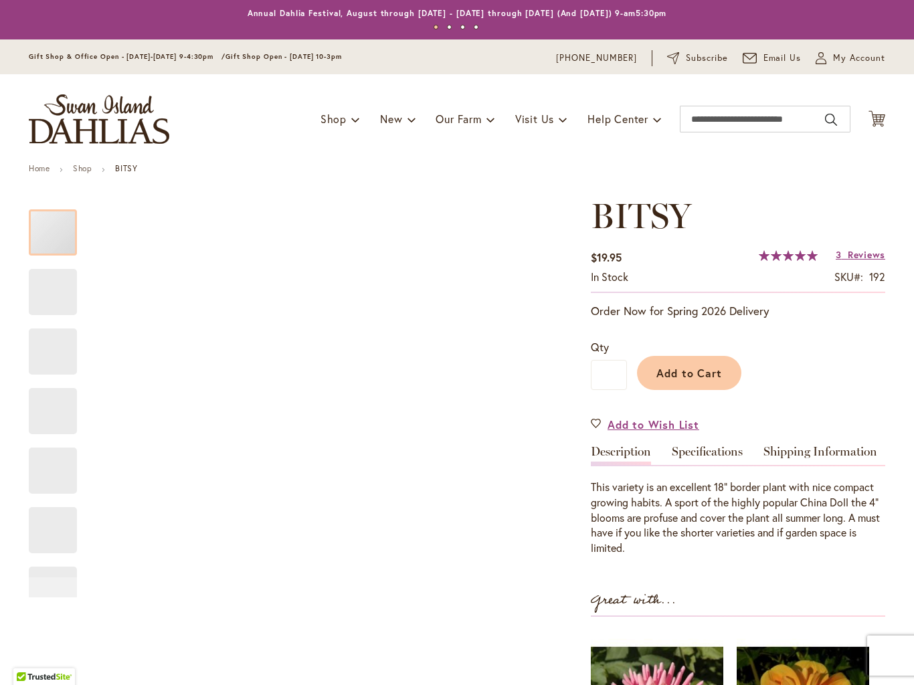
type input "*****"
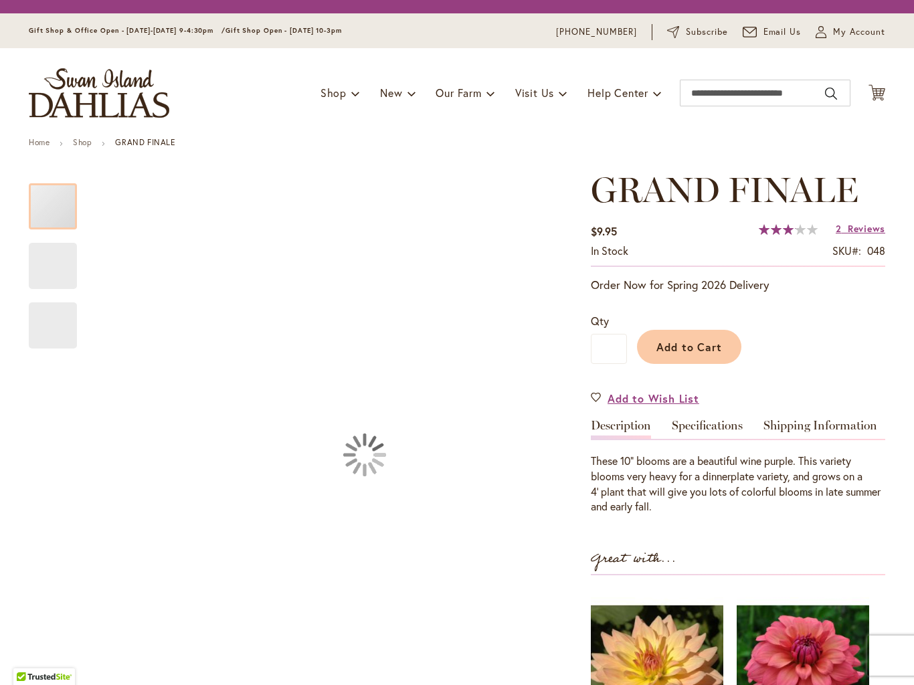
type input "*****"
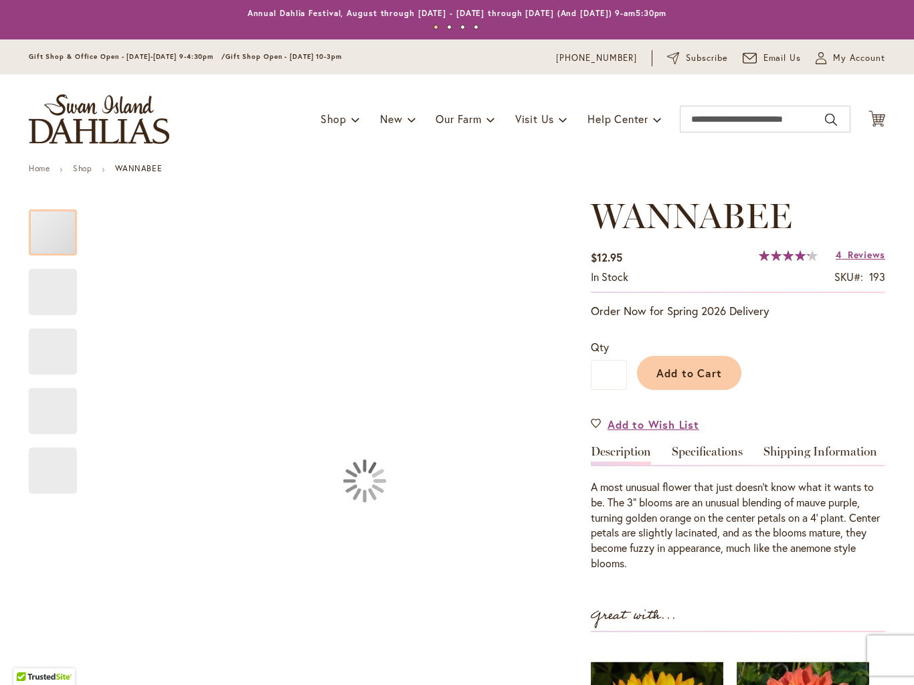
type input "*****"
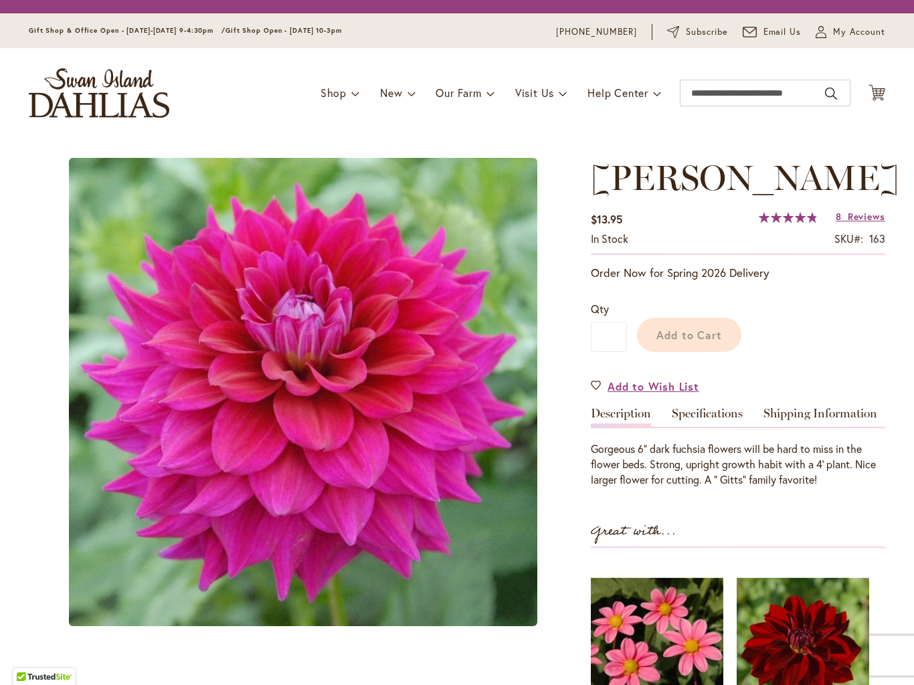
type input "*****"
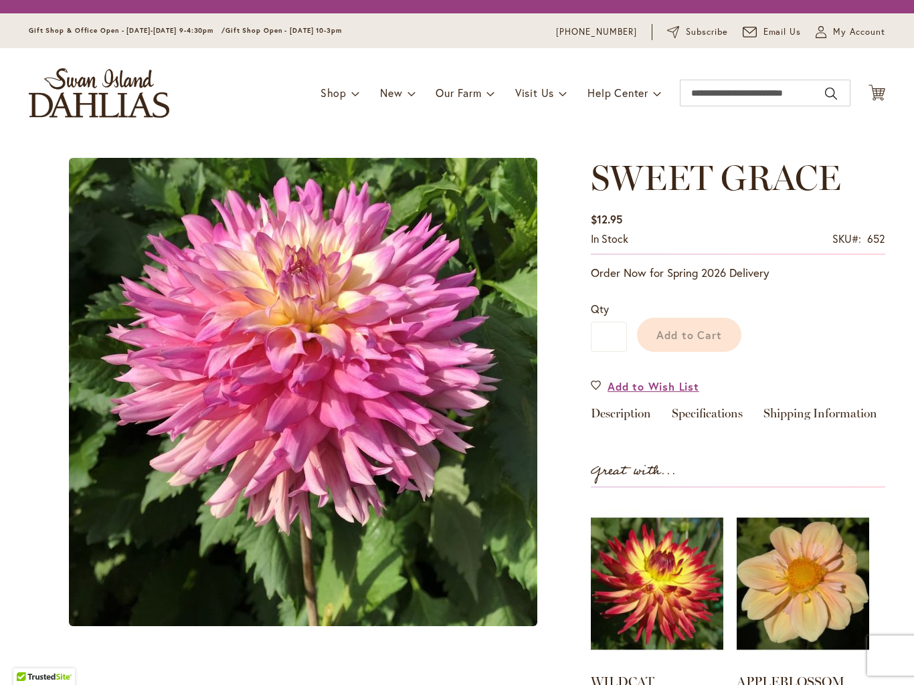
type input "*****"
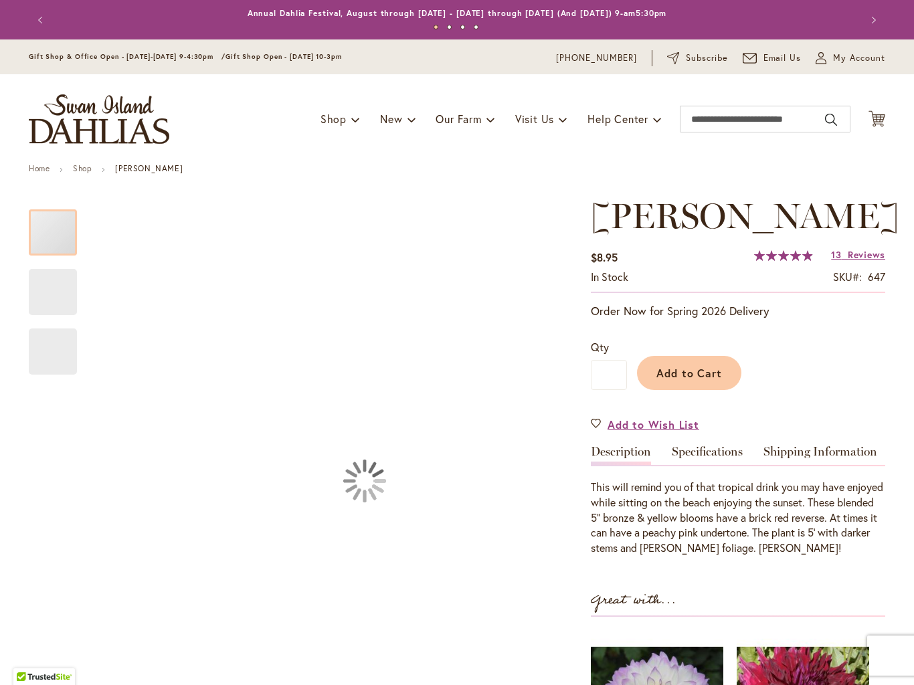
type input "*****"
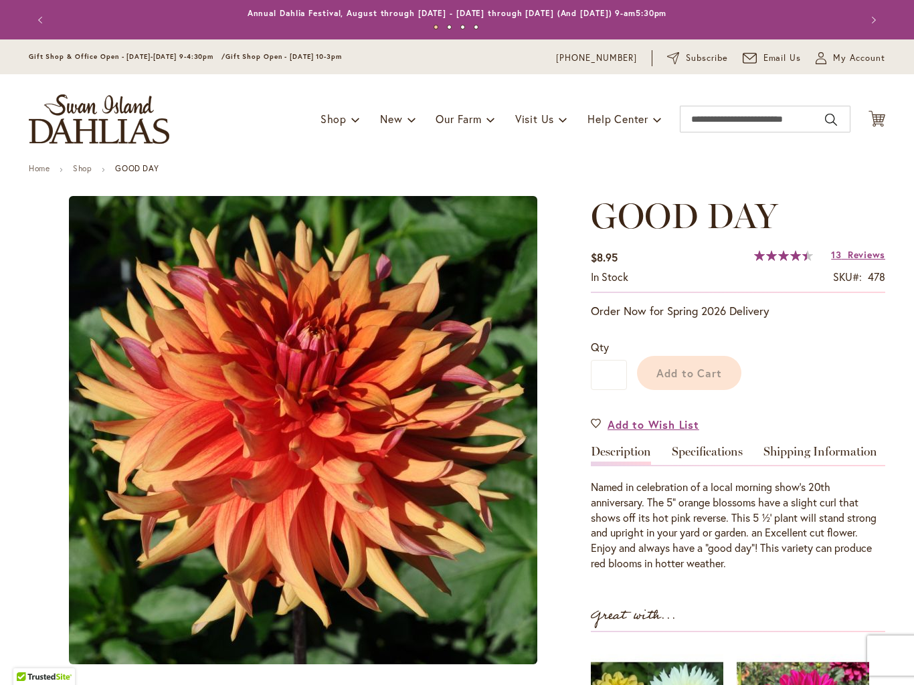
type input "*****"
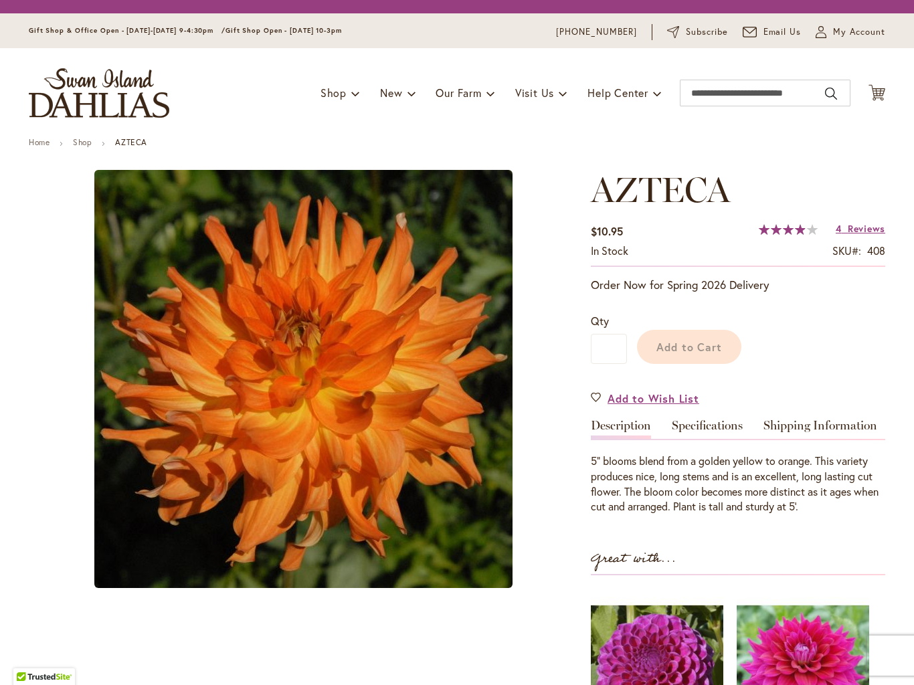
type input "*****"
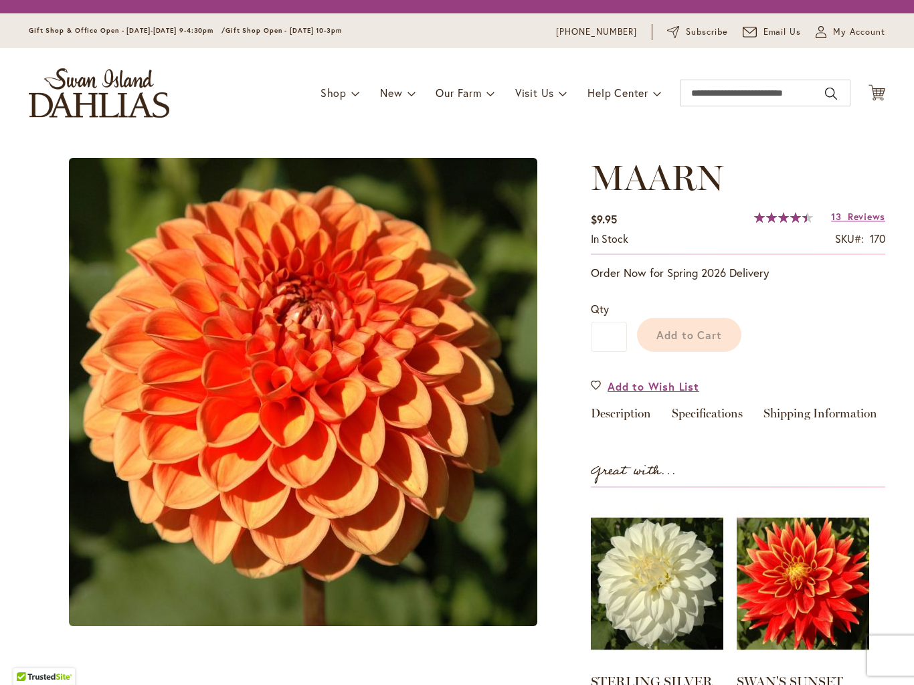
type input "*****"
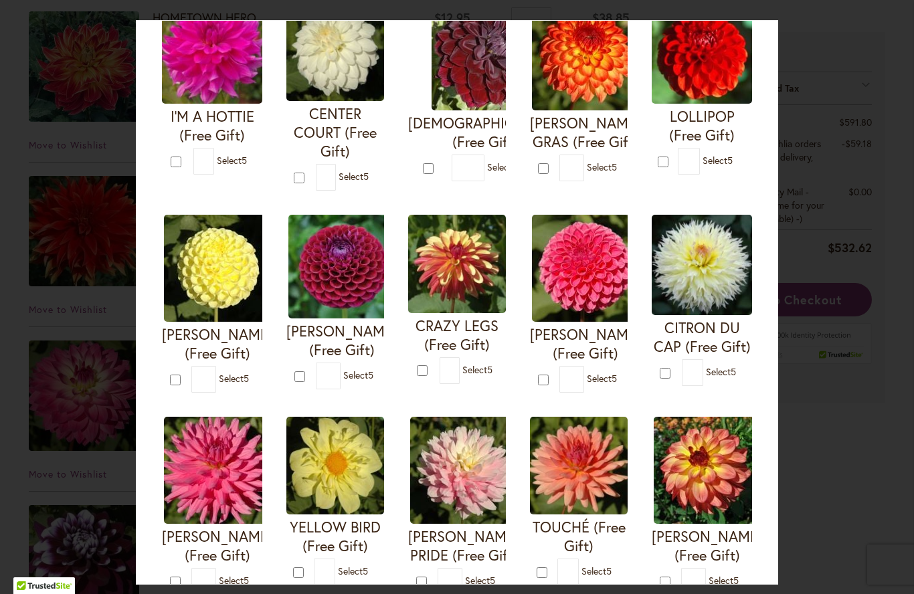
scroll to position [168, 0]
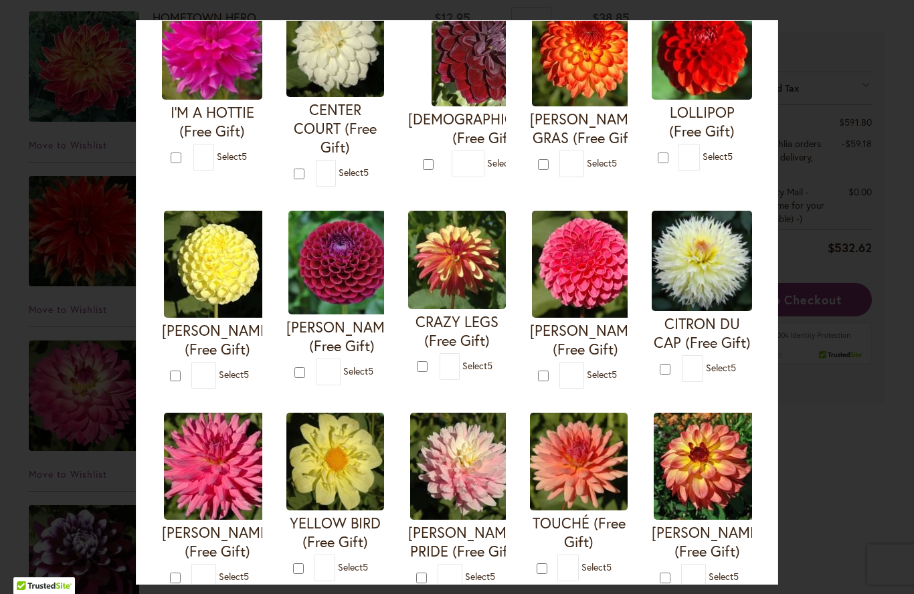
type input "*"
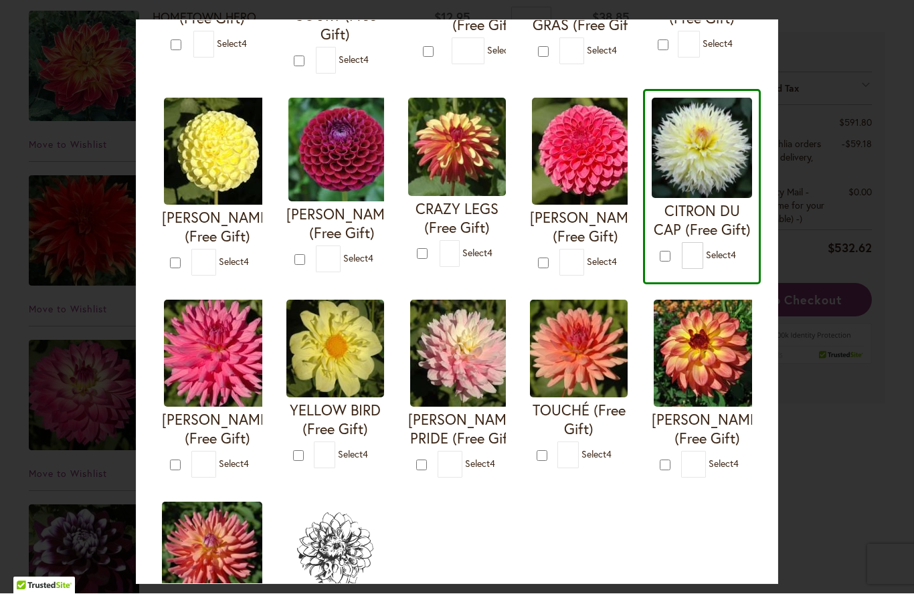
scroll to position [294, 0]
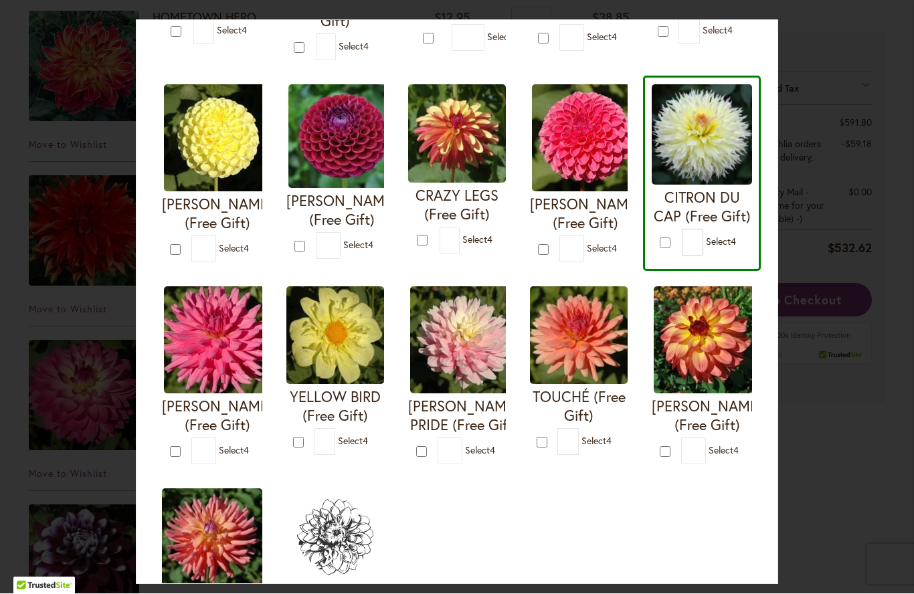
type input "*"
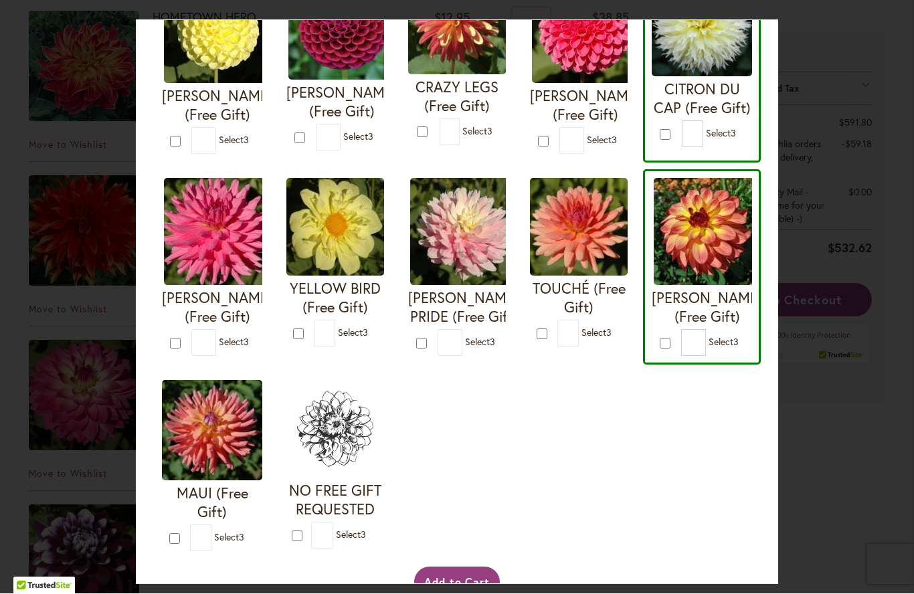
scroll to position [401, 0]
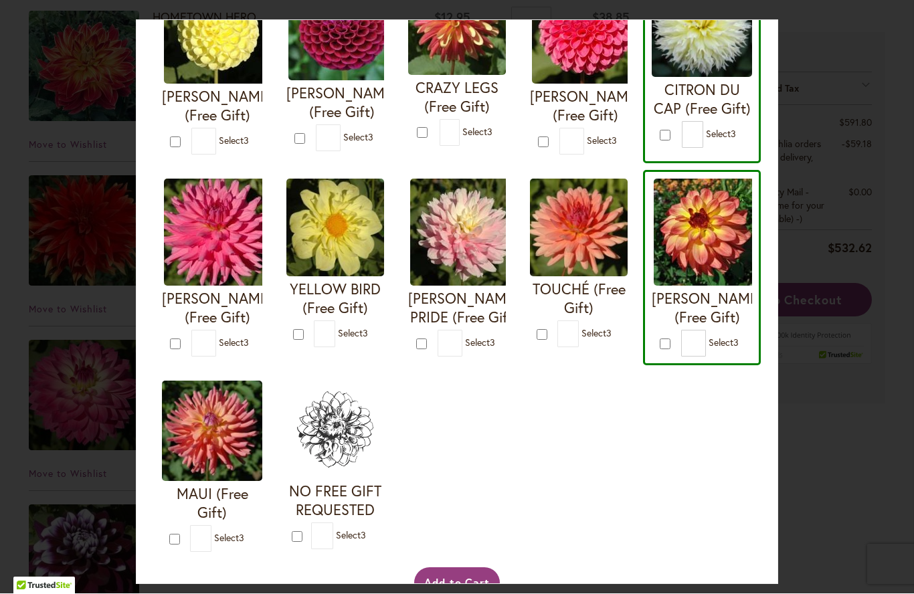
type input "*"
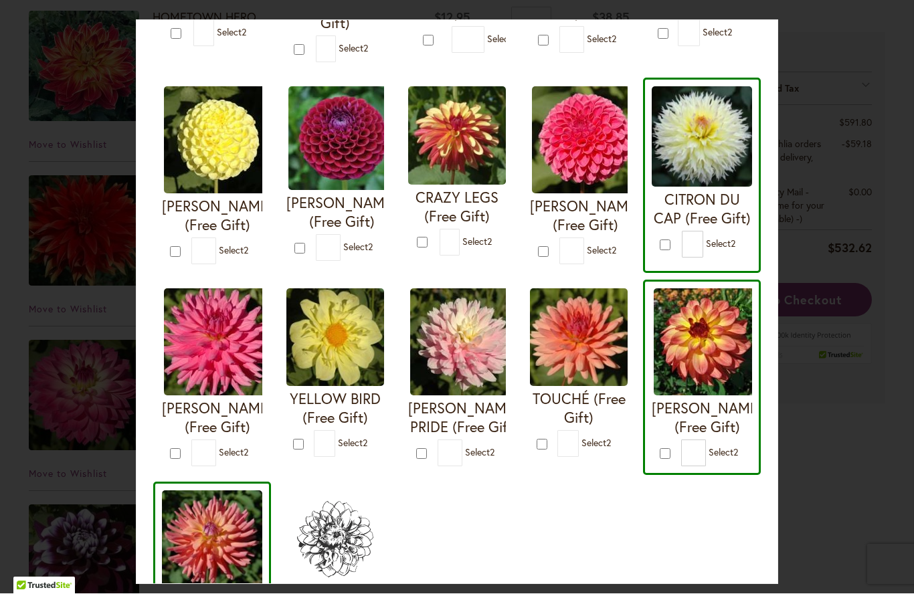
scroll to position [288, 0]
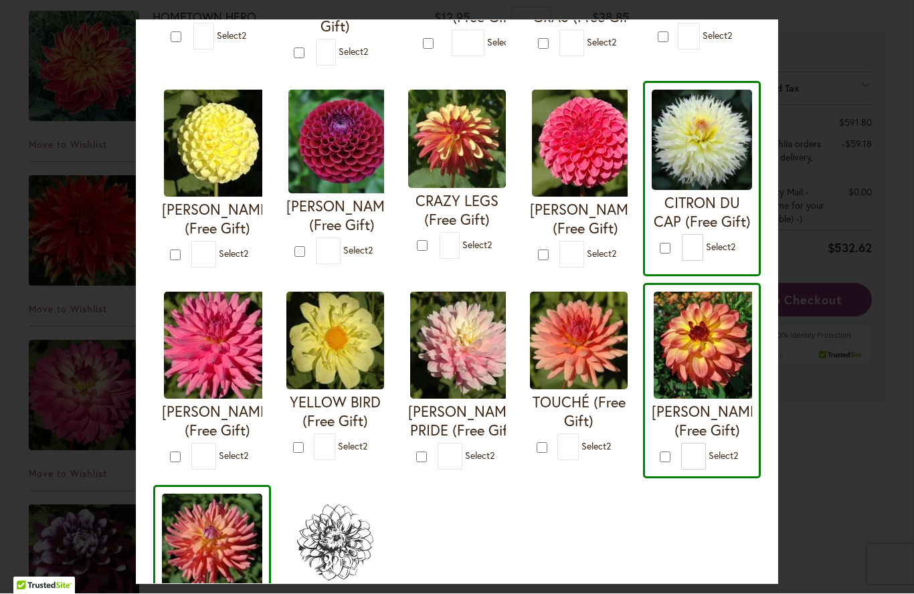
click at [410, 252] on form "CRAZY LEGS (Free Gift) * 2" at bounding box center [457, 174] width 98 height 169
type input "*"
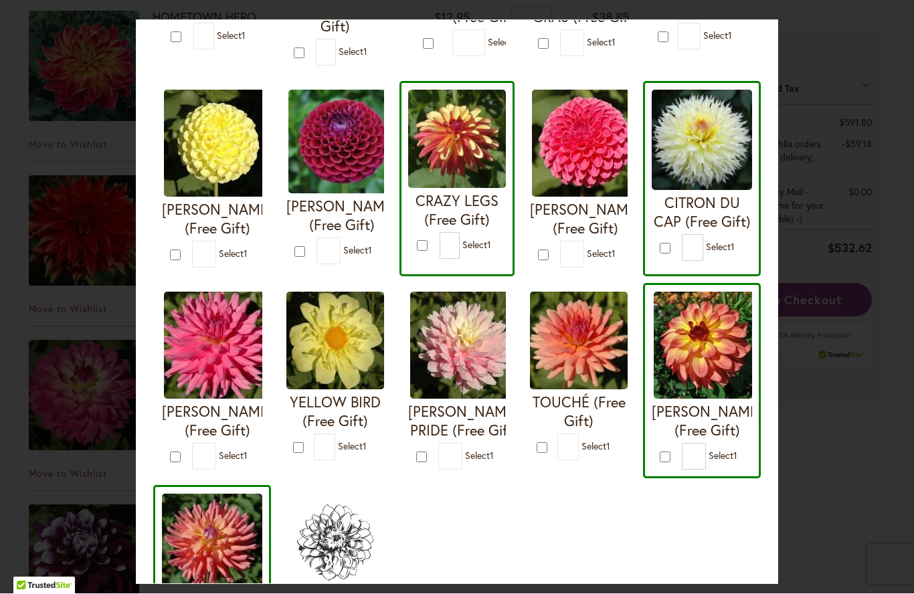
type input "*"
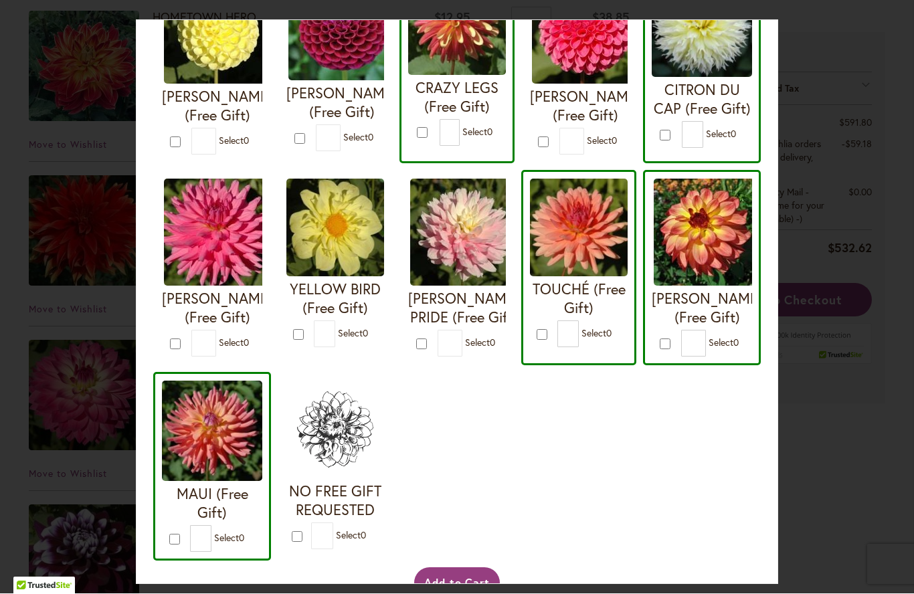
scroll to position [401, 0]
click at [464, 585] on button "Add to Cart" at bounding box center [457, 583] width 86 height 31
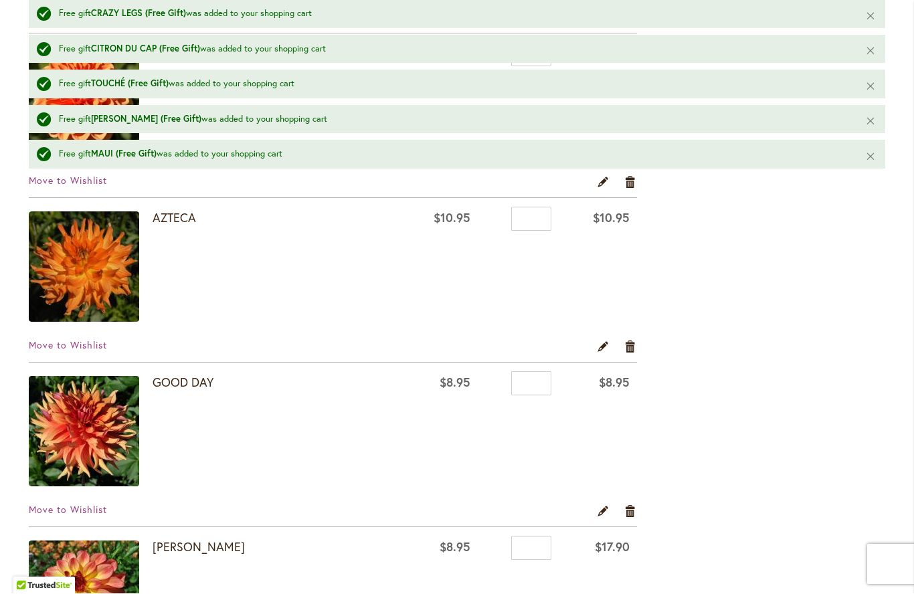
scroll to position [2400, 0]
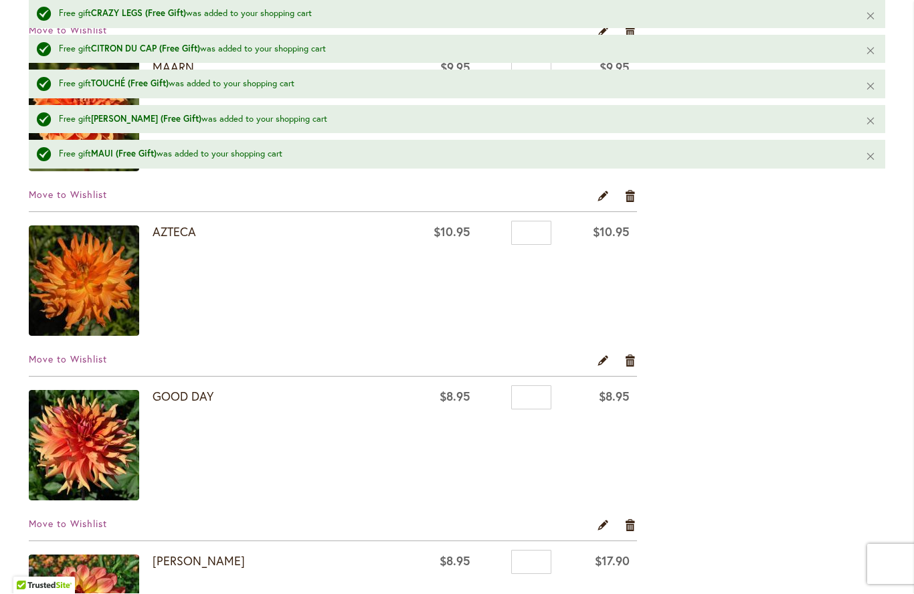
click at [274, 250] on div "AZTECA" at bounding box center [274, 283] width 242 height 114
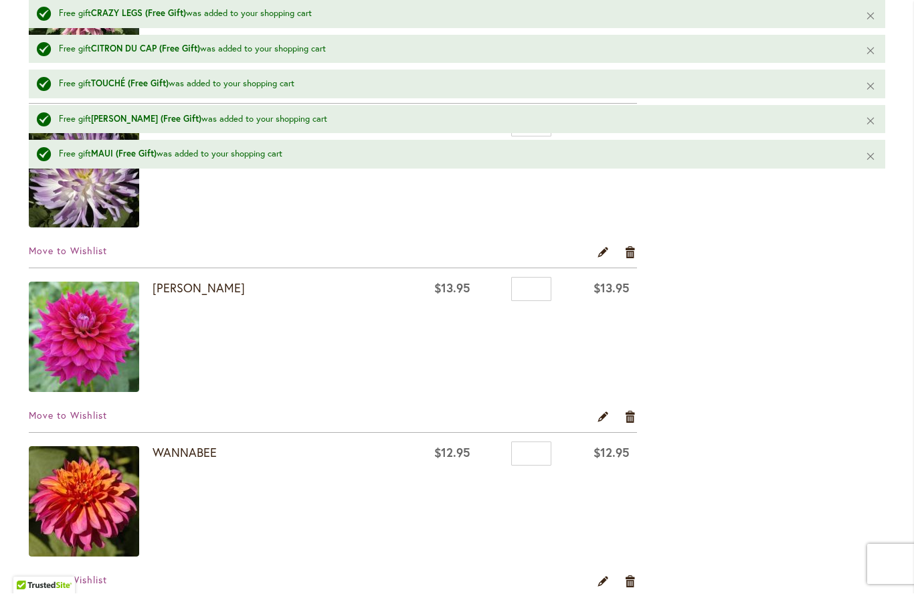
scroll to position [3166, 0]
click at [304, 483] on div "WANNABEE" at bounding box center [274, 505] width 242 height 114
click at [276, 488] on div "WANNABEE" at bounding box center [274, 505] width 242 height 114
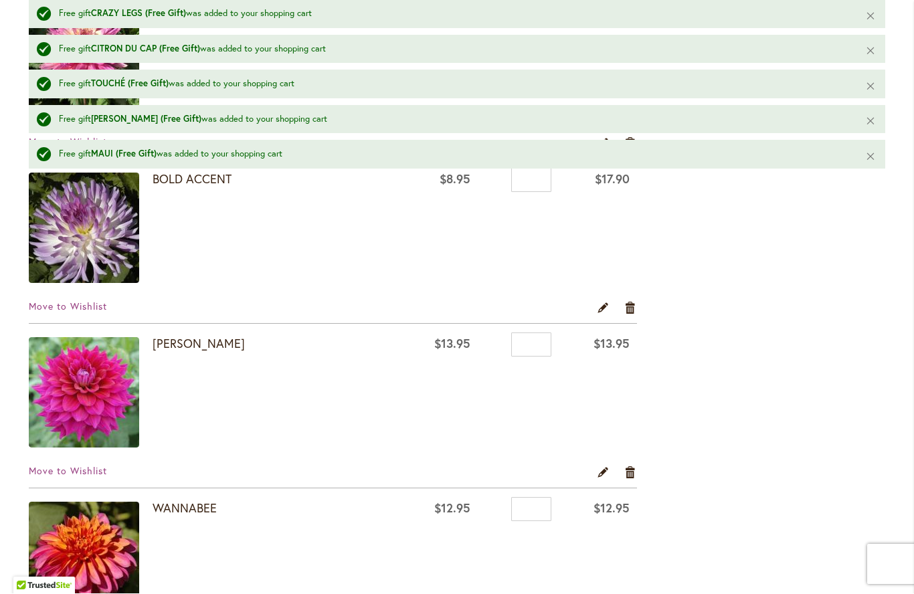
scroll to position [3110, 0]
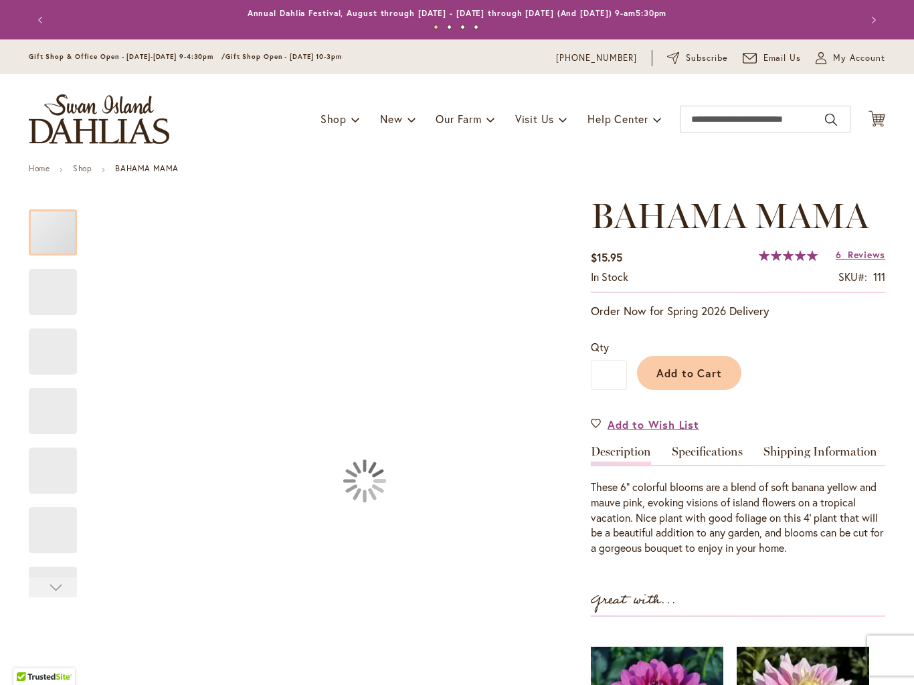
type input "*****"
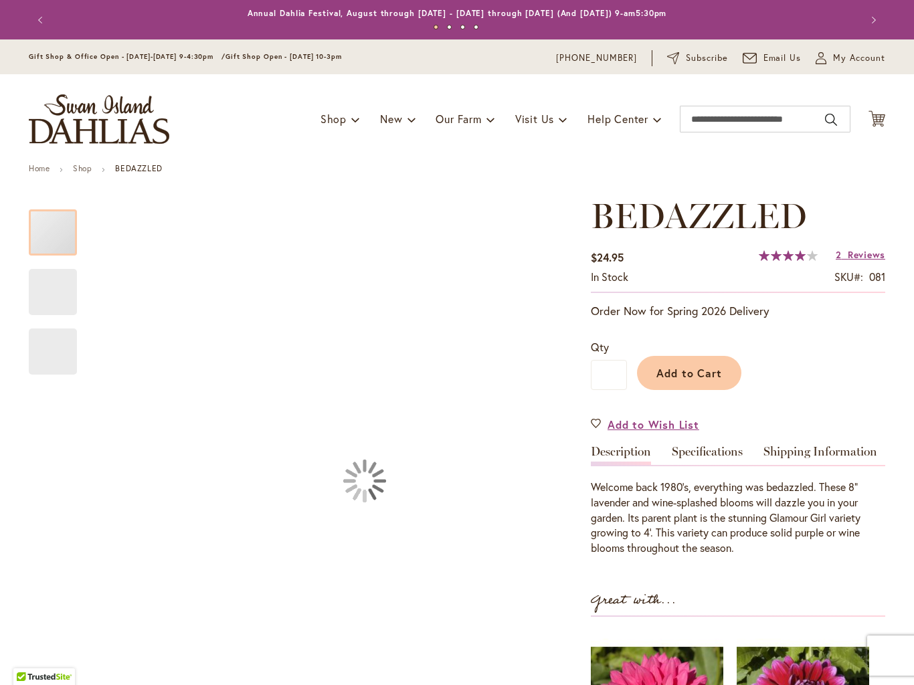
type input "*****"
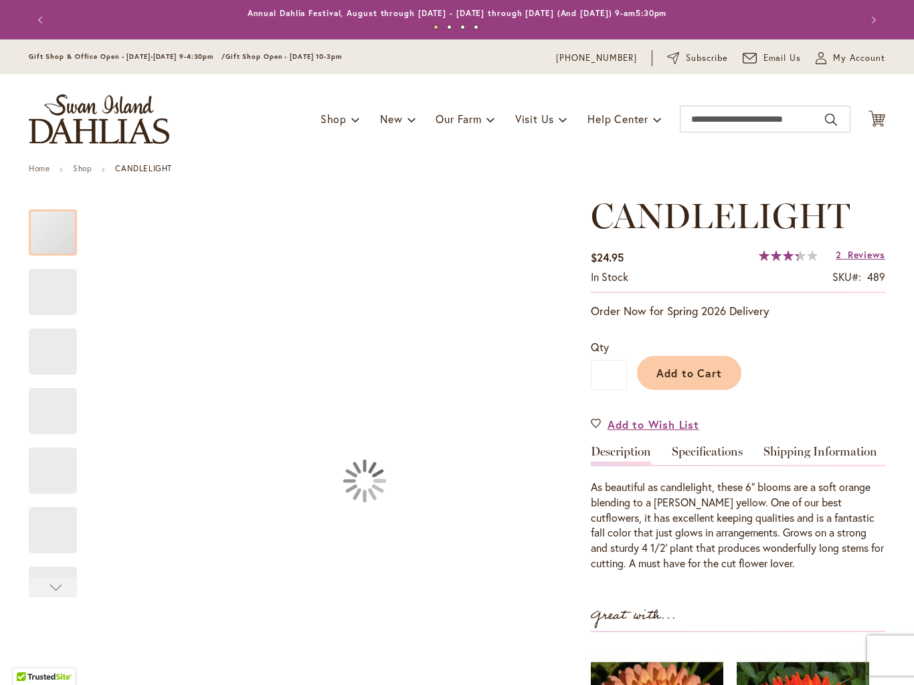
type input "*****"
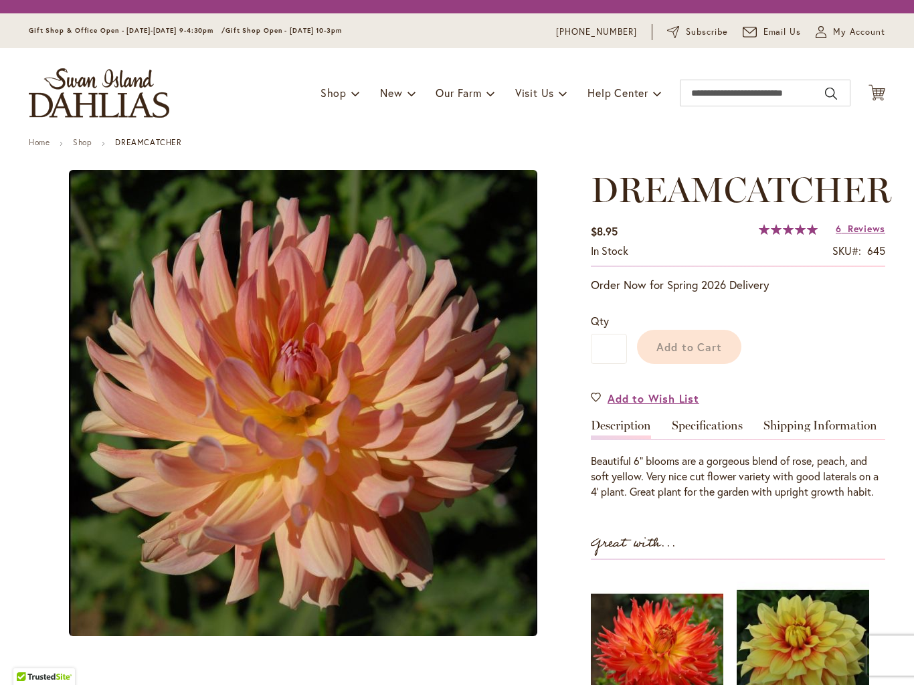
type input "*****"
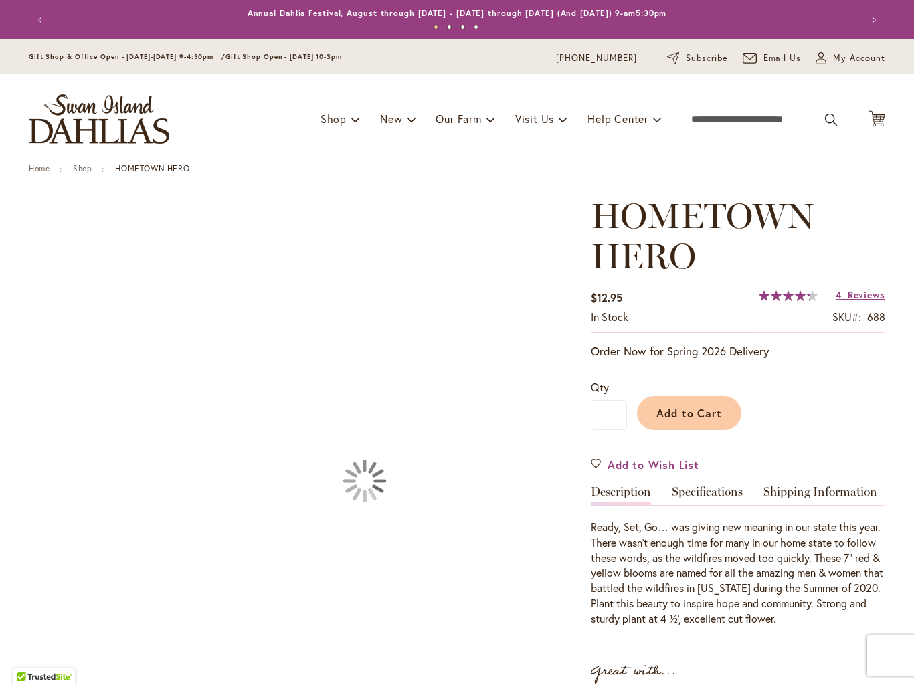
type input "*****"
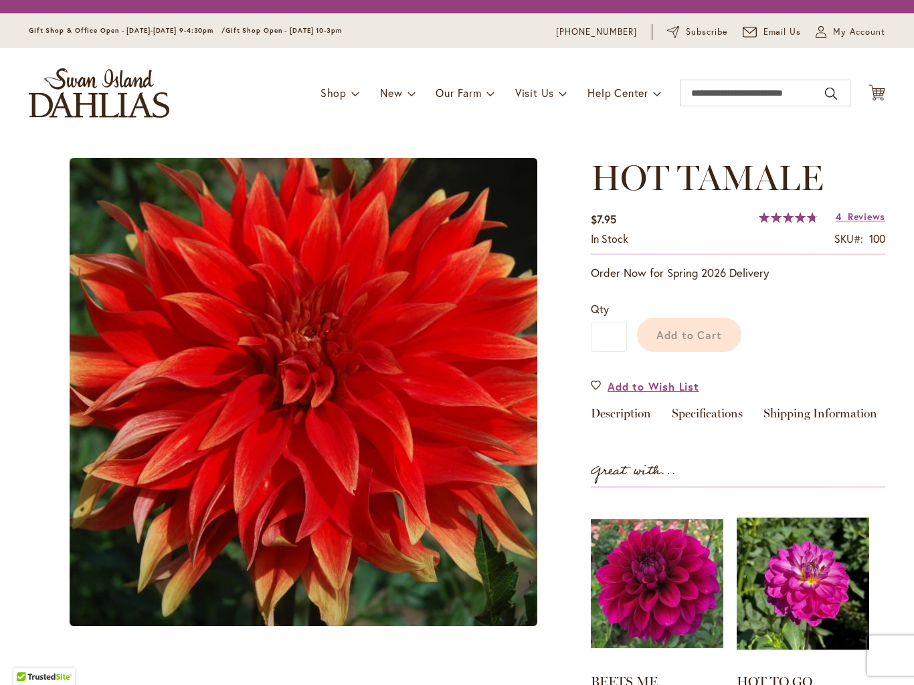
type input "*****"
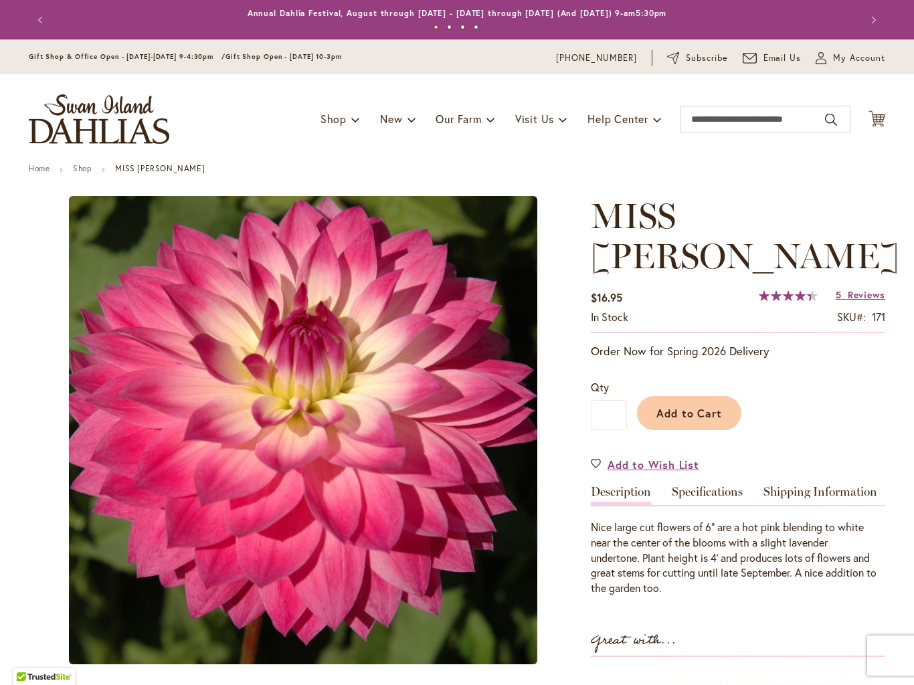
type input "*****"
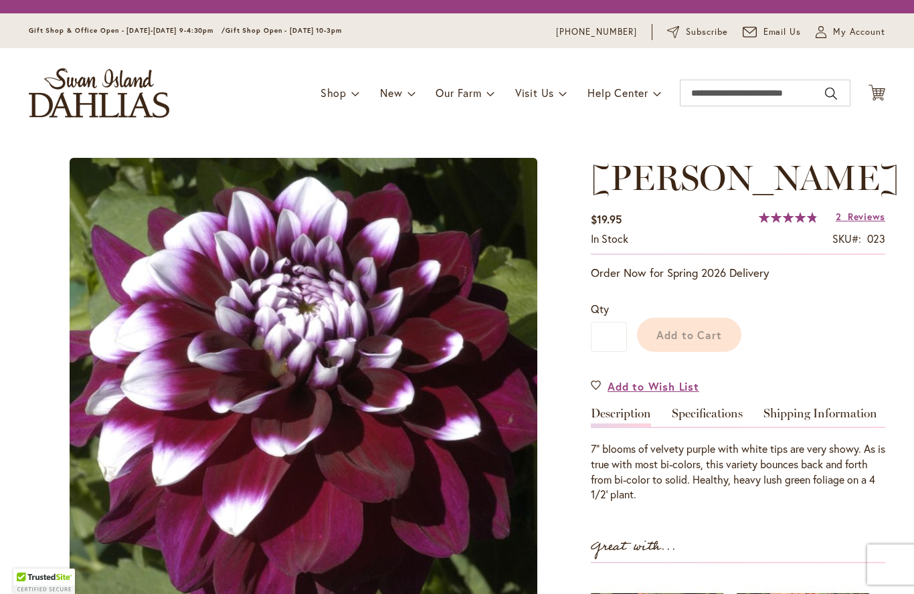
type input "*****"
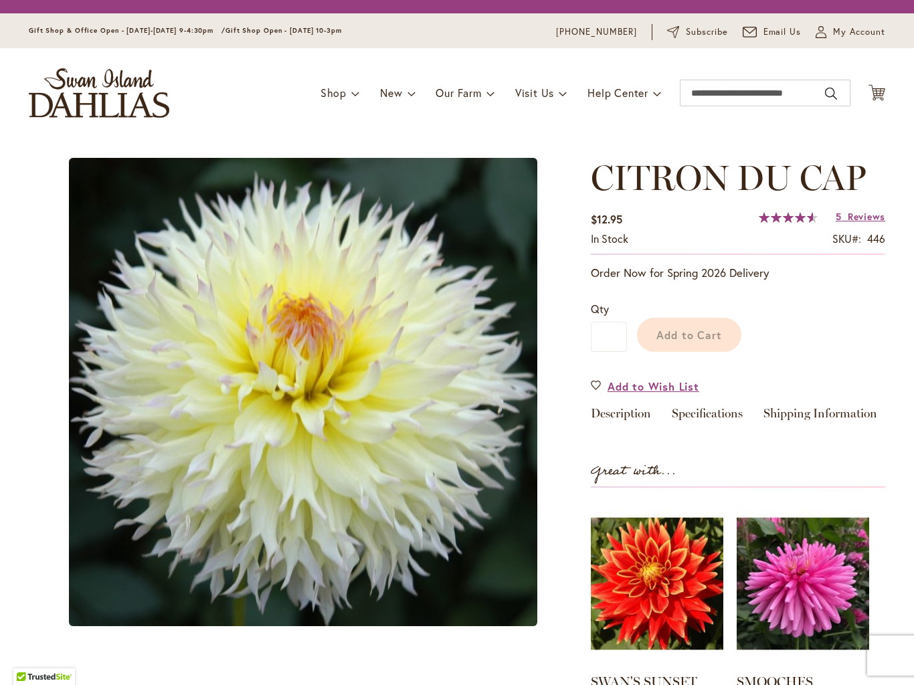
type input "*****"
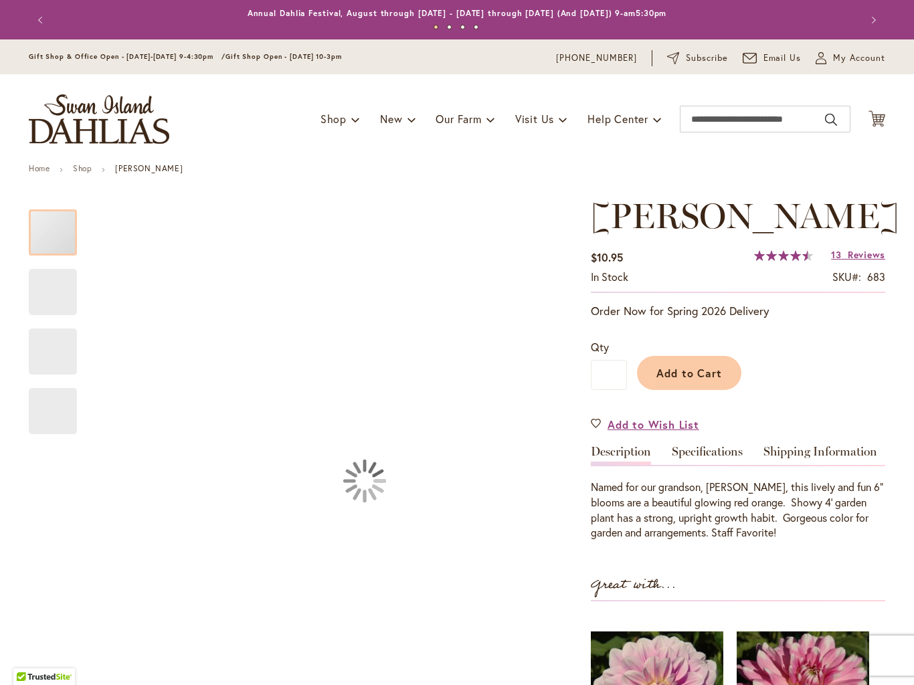
type input "*****"
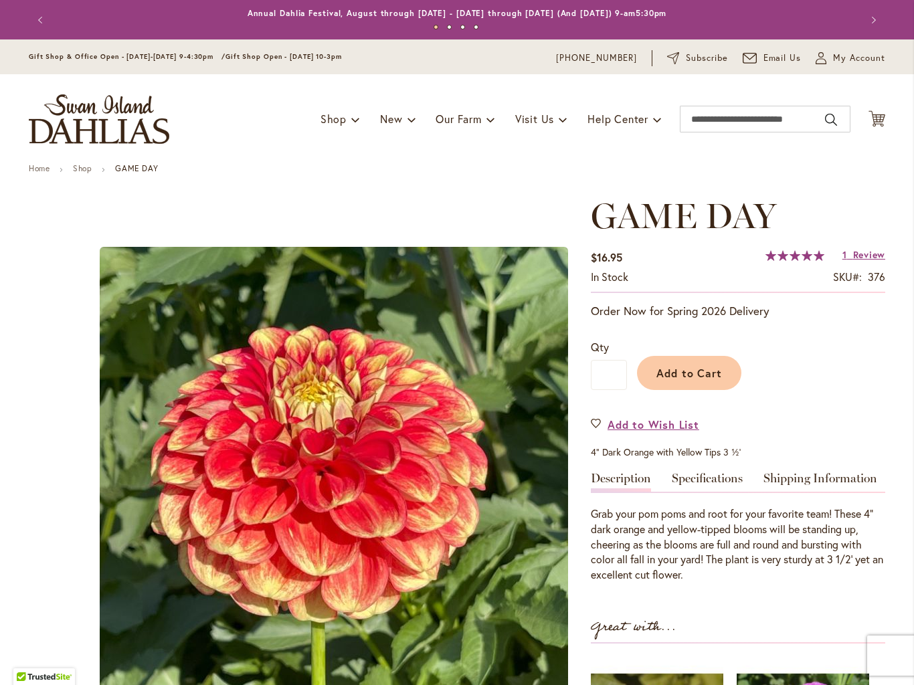
type input "*****"
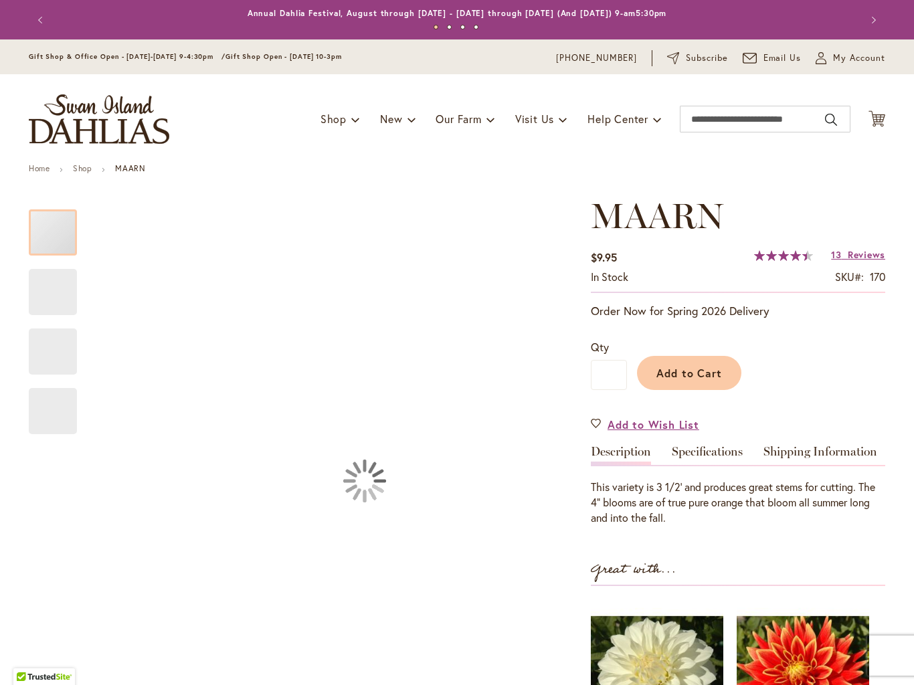
type input "*****"
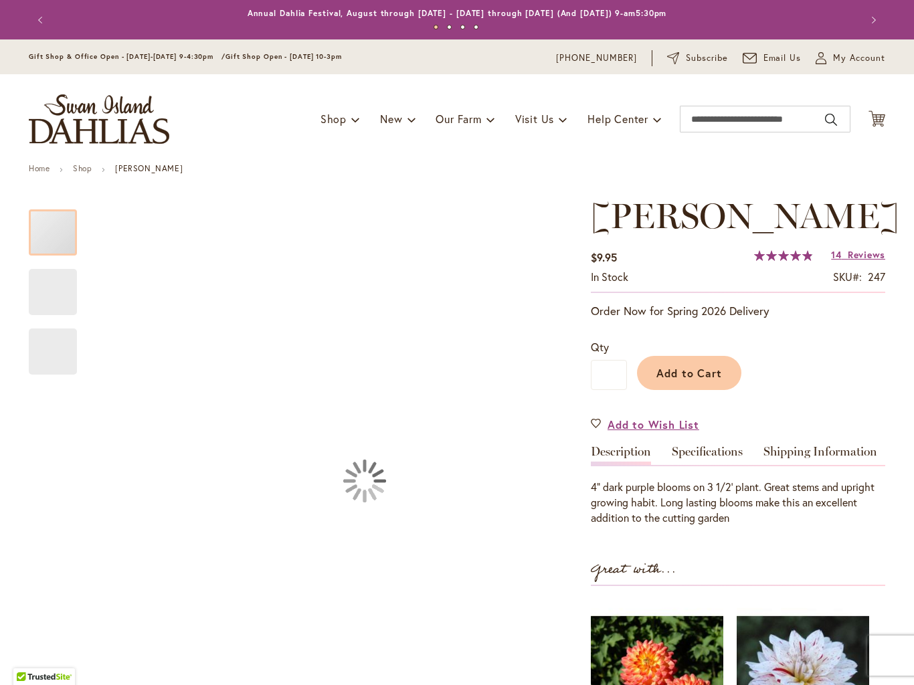
type input "*****"
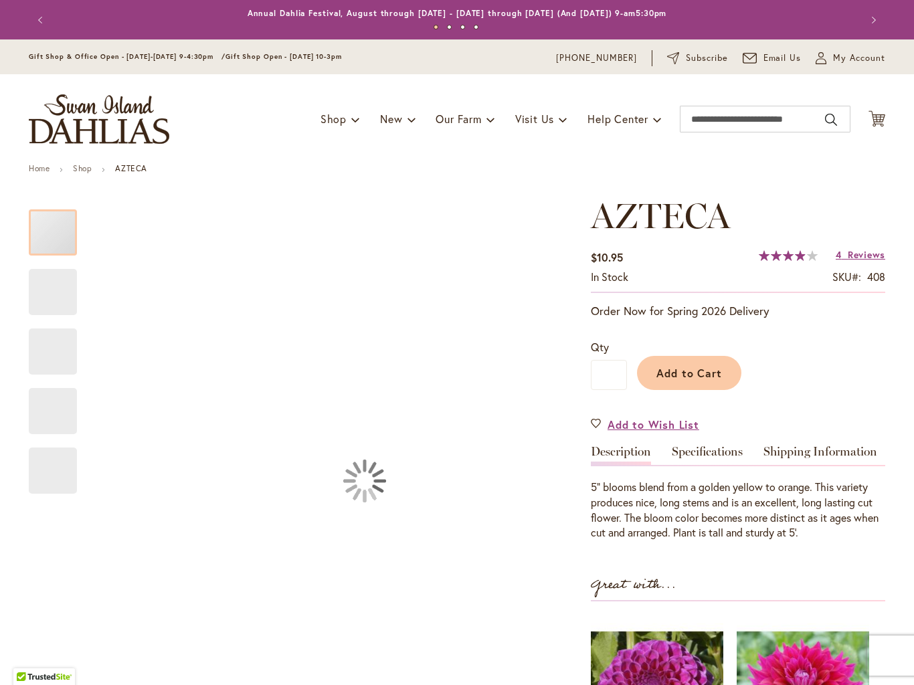
type input "*****"
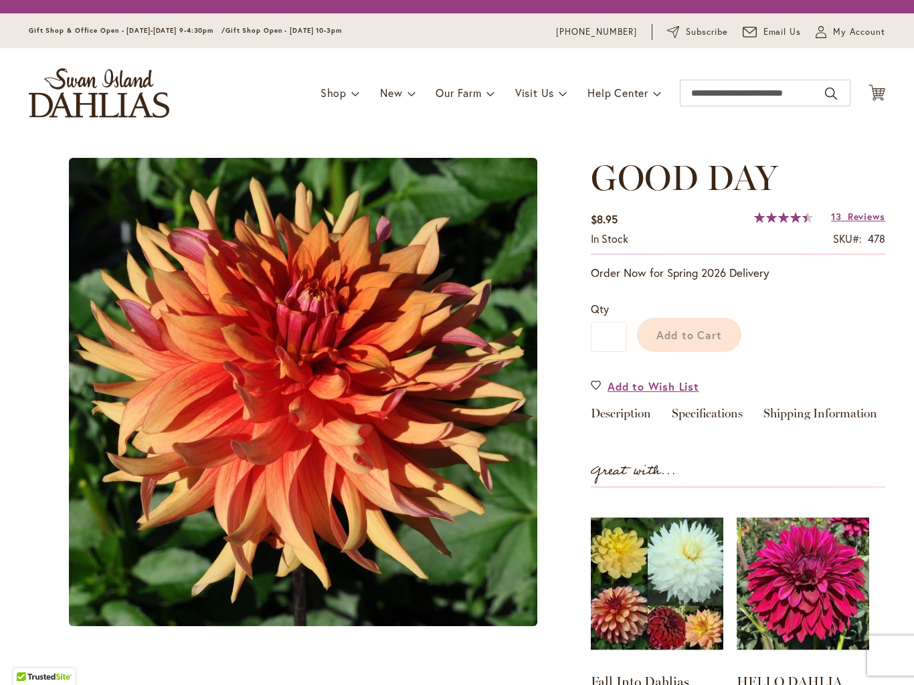
type input "*****"
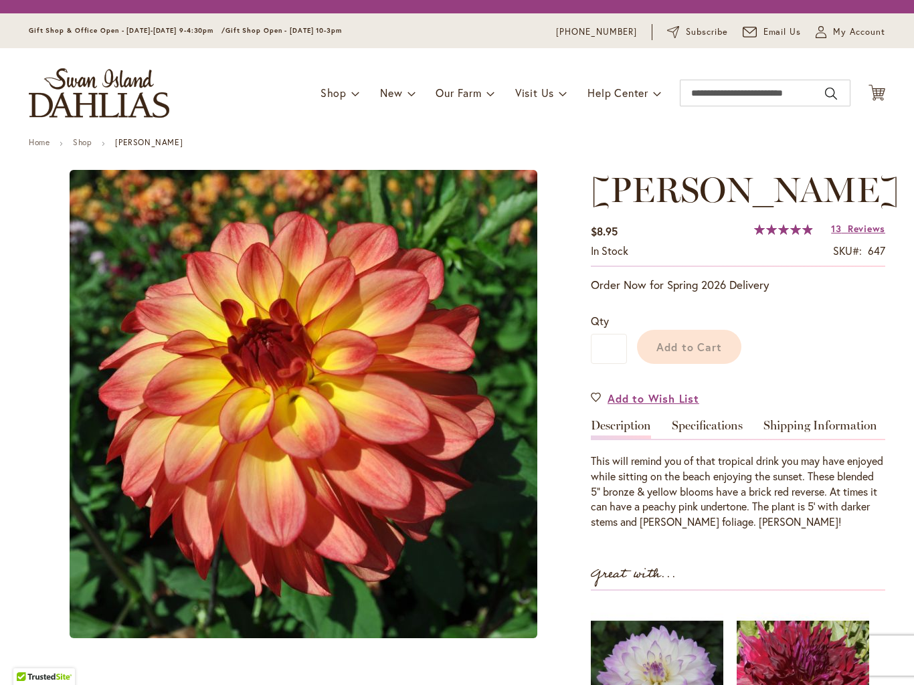
type input "*****"
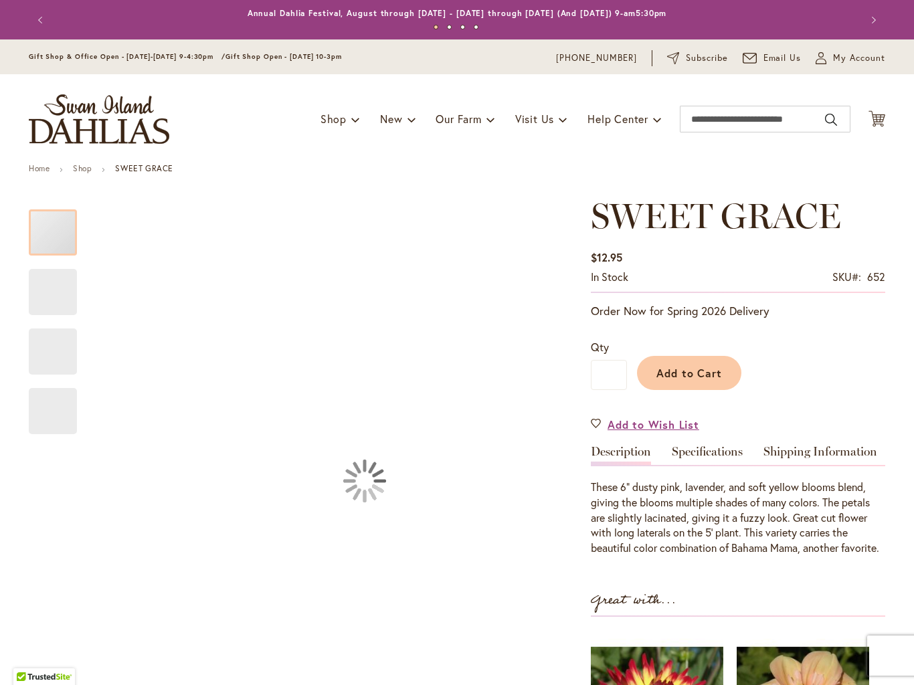
type input "*****"
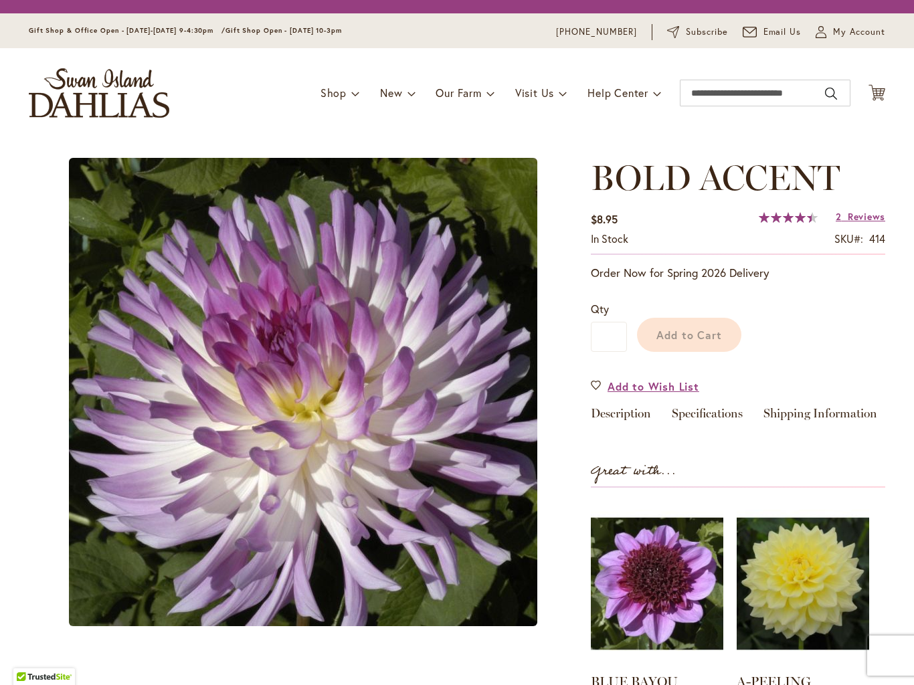
type input "*****"
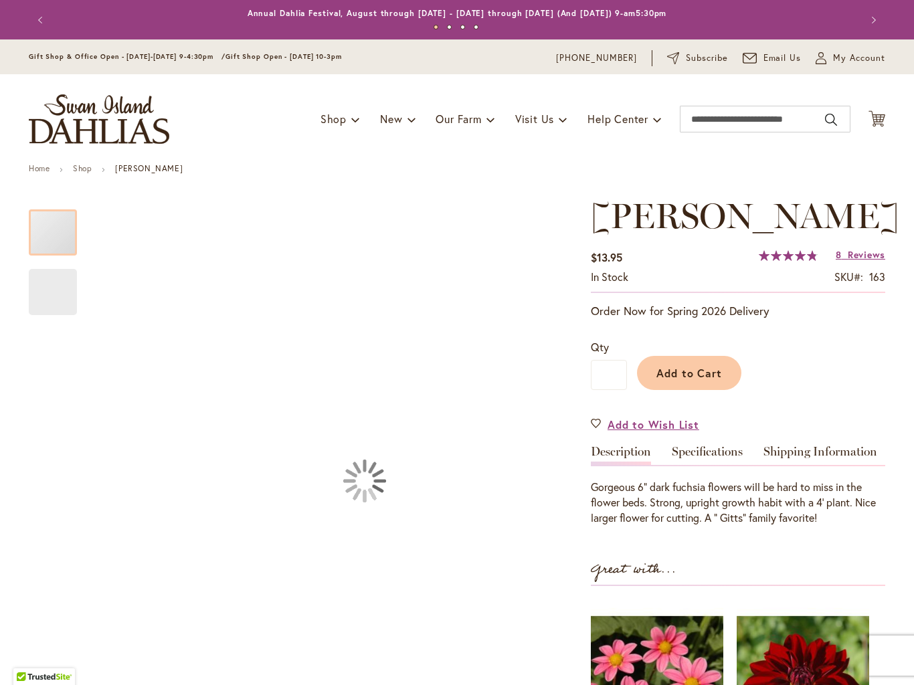
type input "*****"
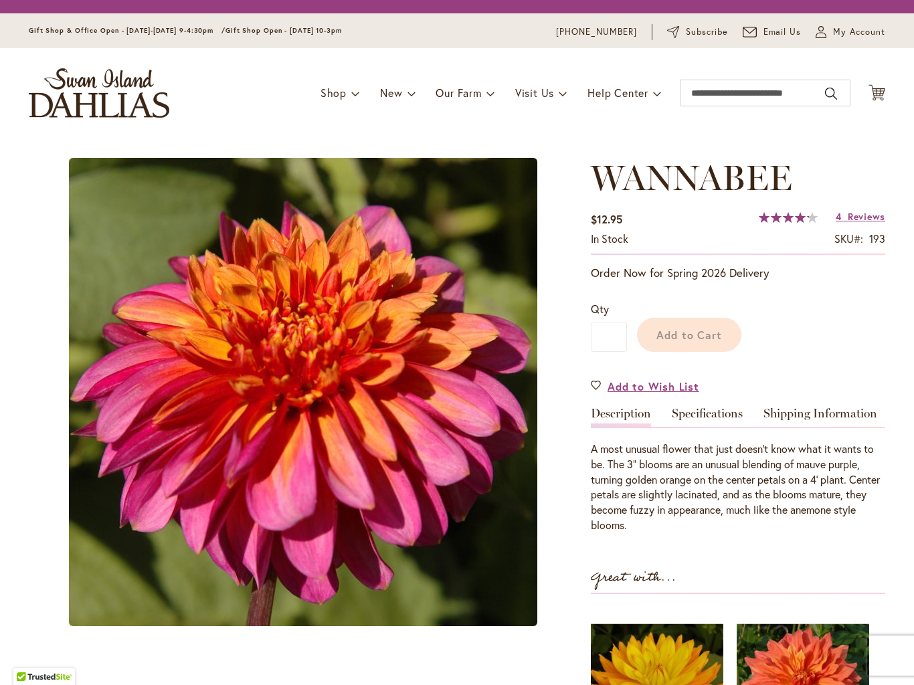
type input "*****"
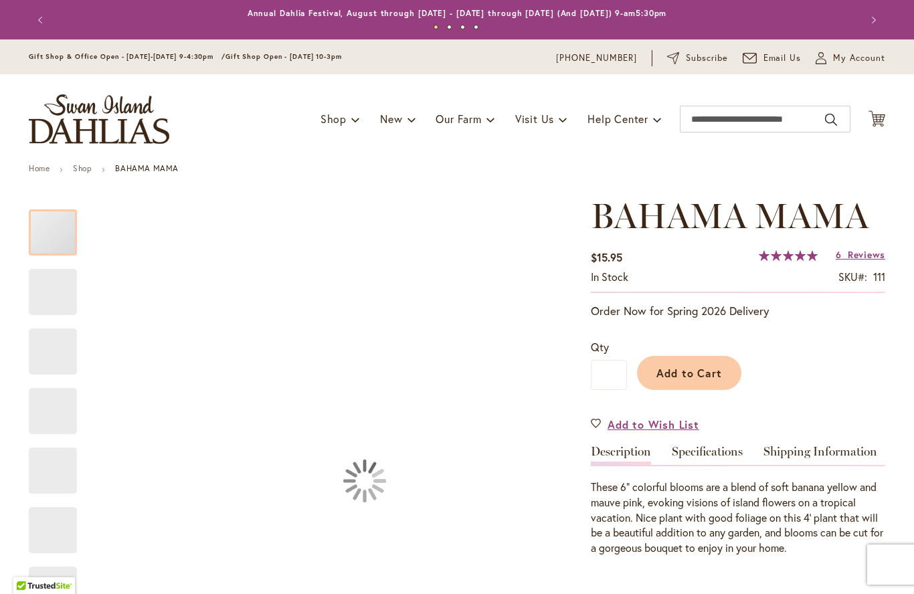
type input "*****"
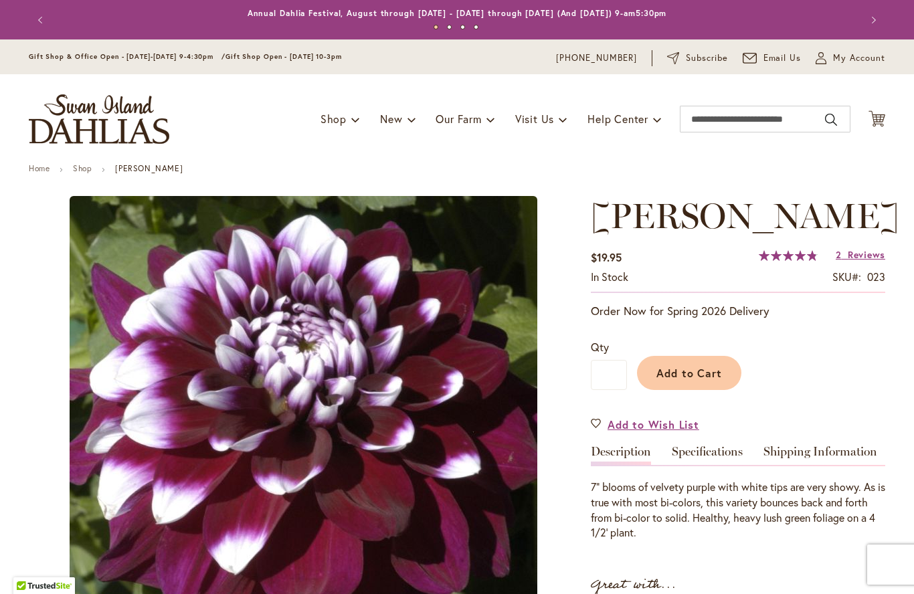
type input "*****"
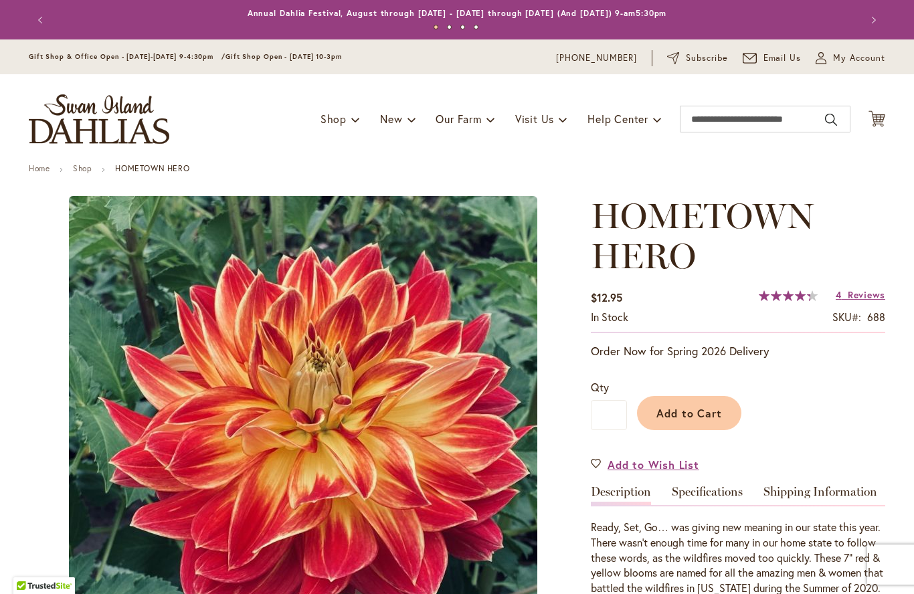
type input "*****"
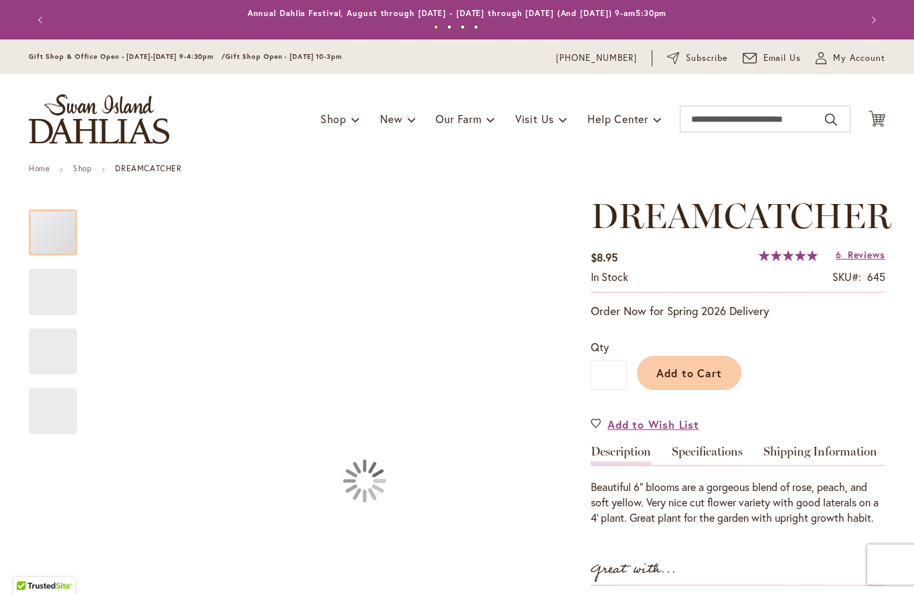
type input "*****"
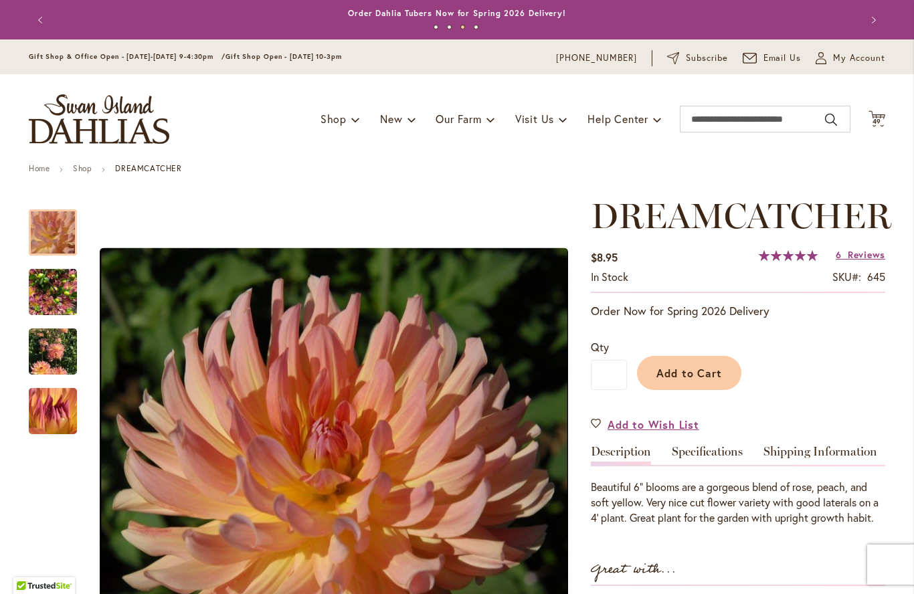
click at [850, 227] on span "DREAMCATCHER" at bounding box center [741, 216] width 300 height 42
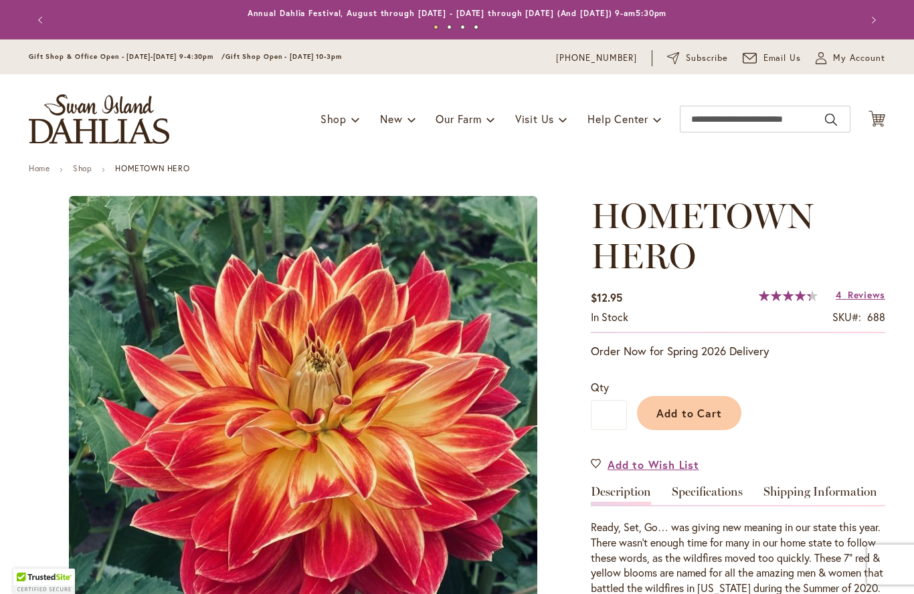
type input "*****"
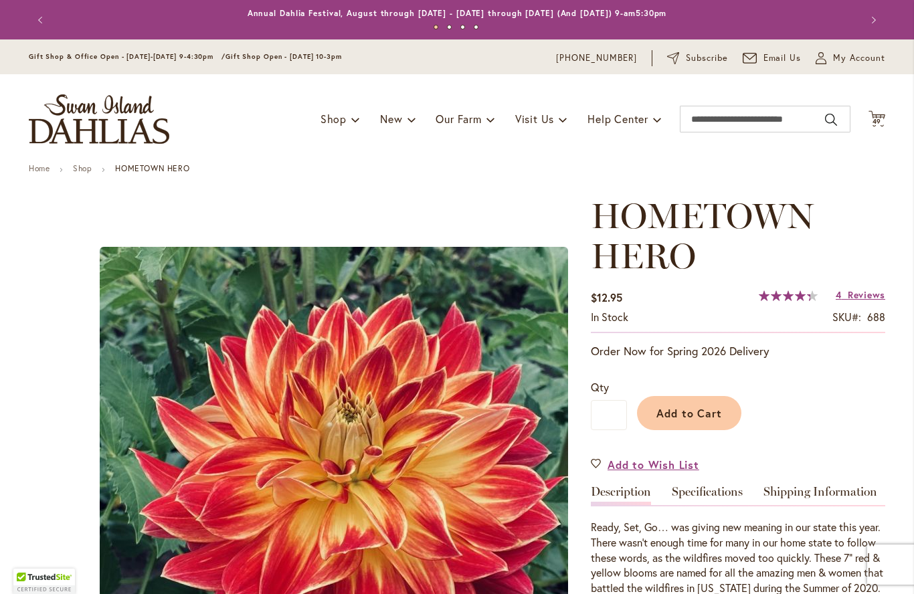
click at [870, 292] on span "Reviews" at bounding box center [866, 294] width 37 height 13
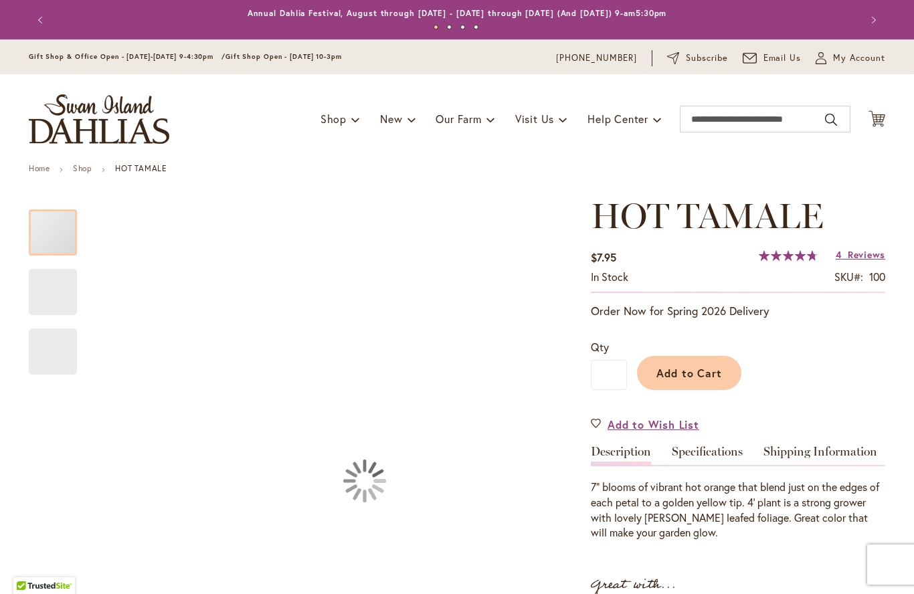
type input "*****"
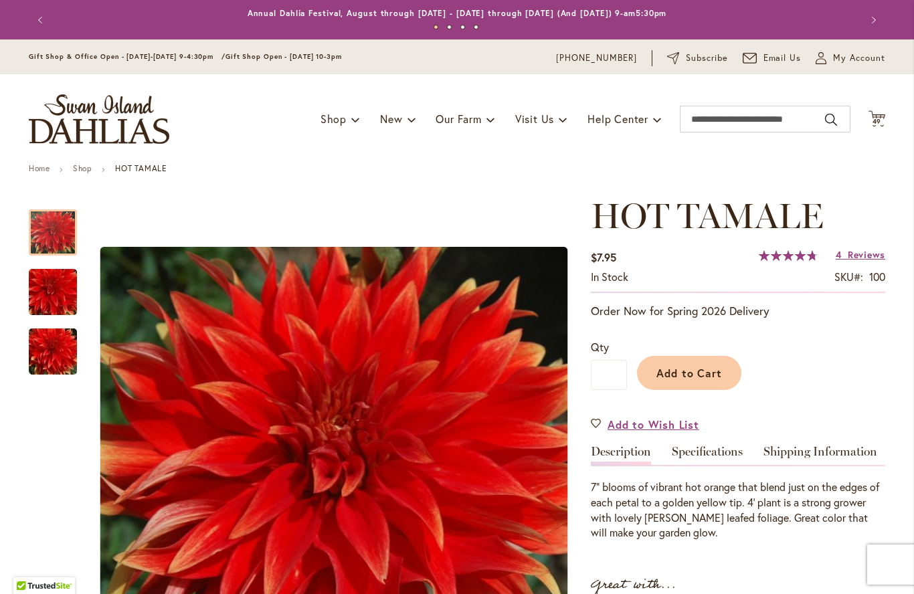
click at [865, 252] on span "Reviews" at bounding box center [866, 254] width 37 height 13
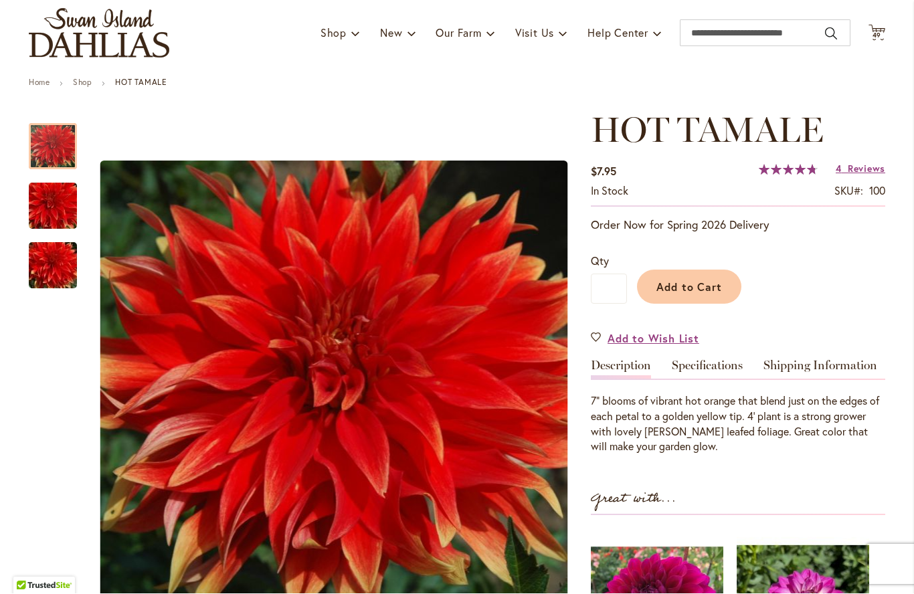
scroll to position [84, 0]
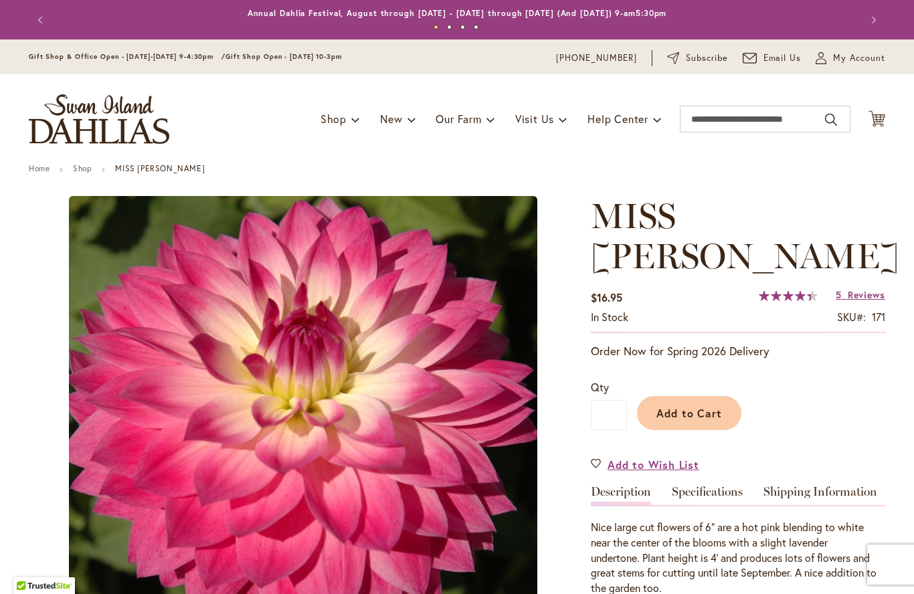
type input "*****"
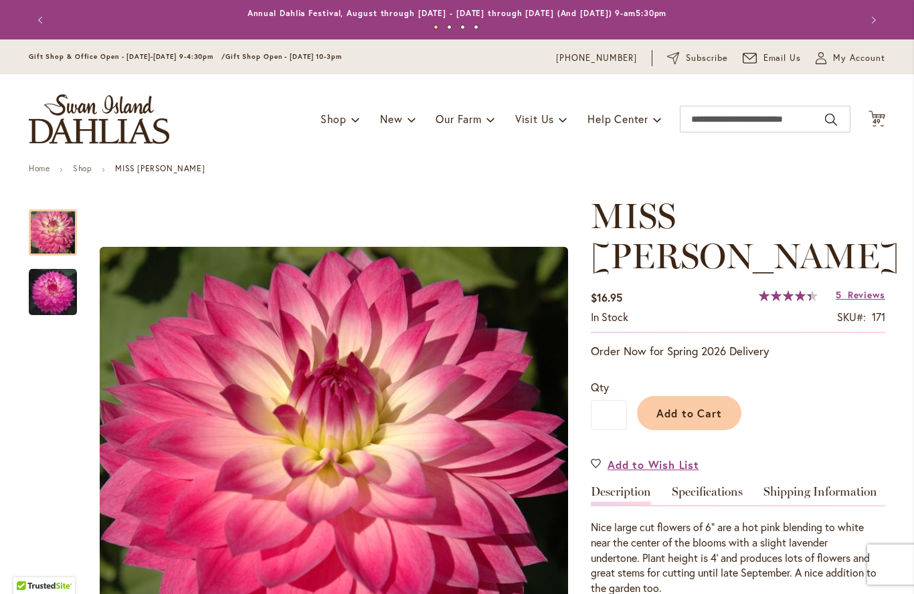
click at [858, 288] on span "Reviews" at bounding box center [866, 294] width 37 height 13
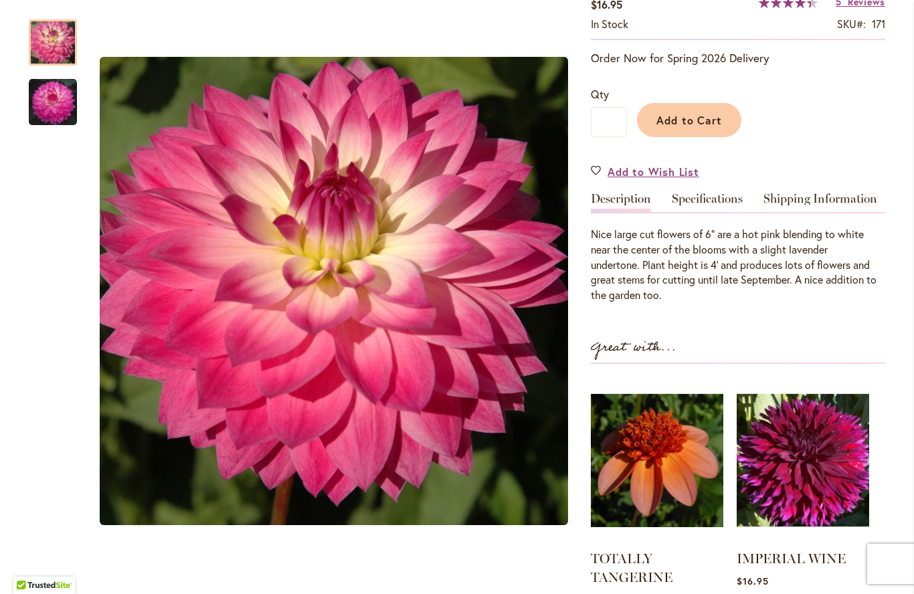
scroll to position [290, 0]
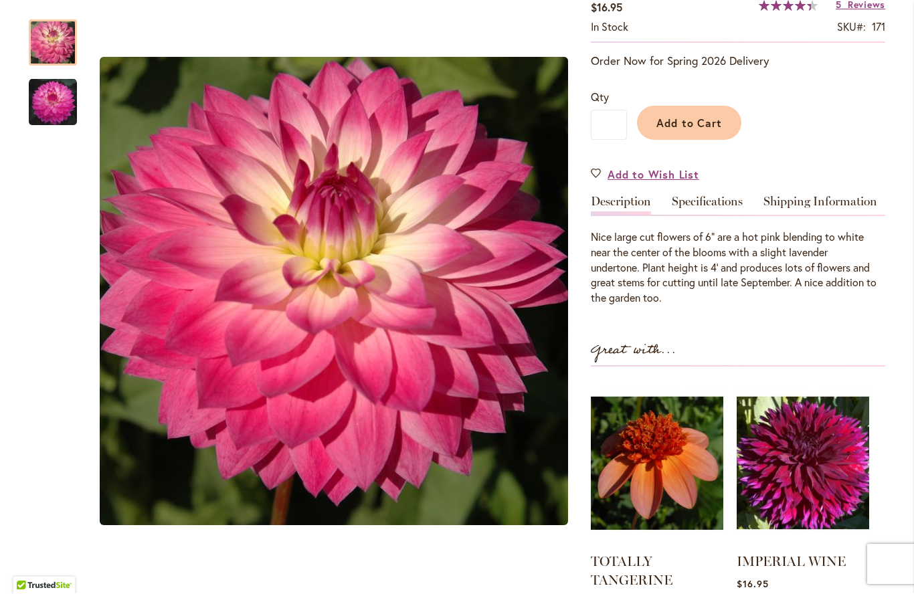
click at [45, 102] on img "MISS DELILAH" at bounding box center [53, 103] width 48 height 48
click at [48, 29] on img "MISS DELILAH" at bounding box center [53, 43] width 48 height 48
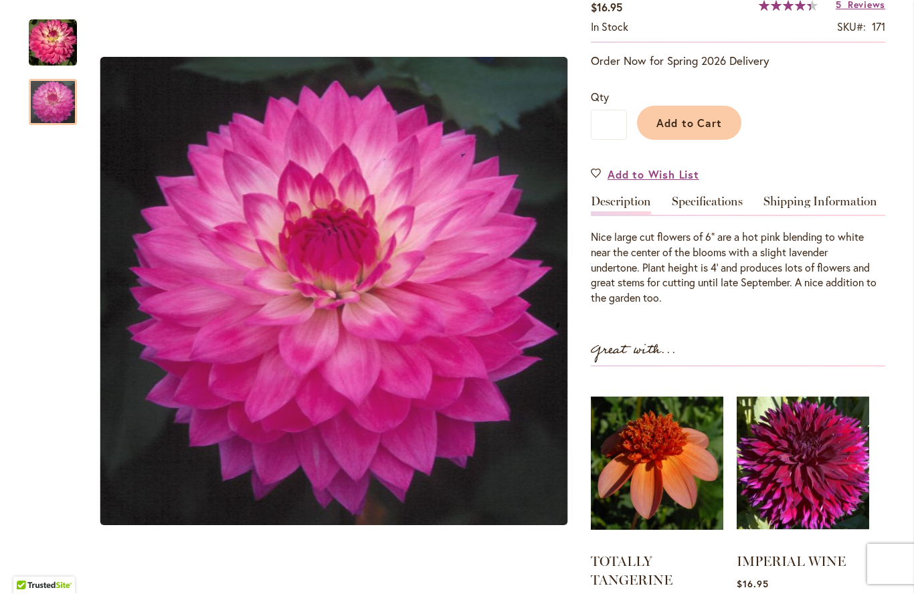
click at [58, 99] on img "MISS DELILAH" at bounding box center [53, 103] width 48 height 48
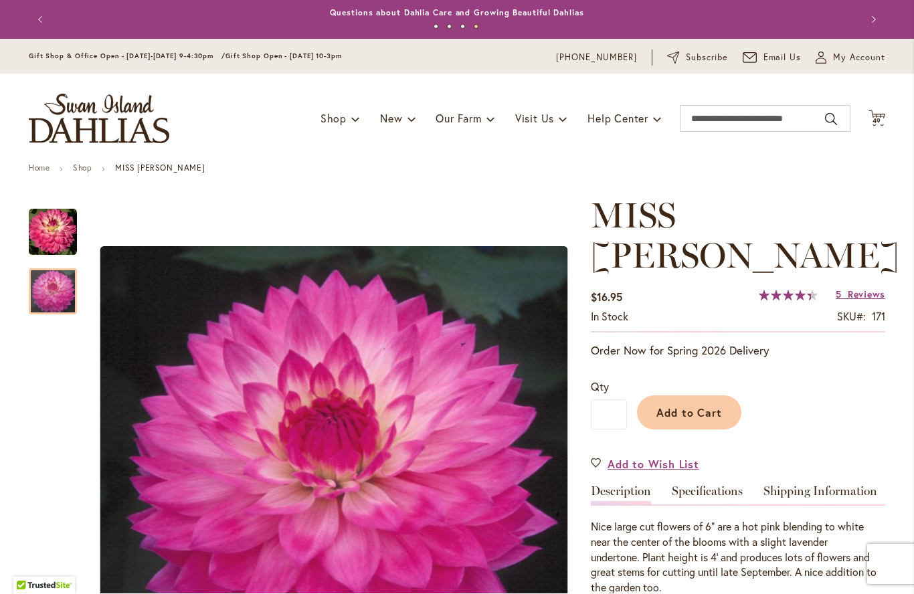
scroll to position [0, 0]
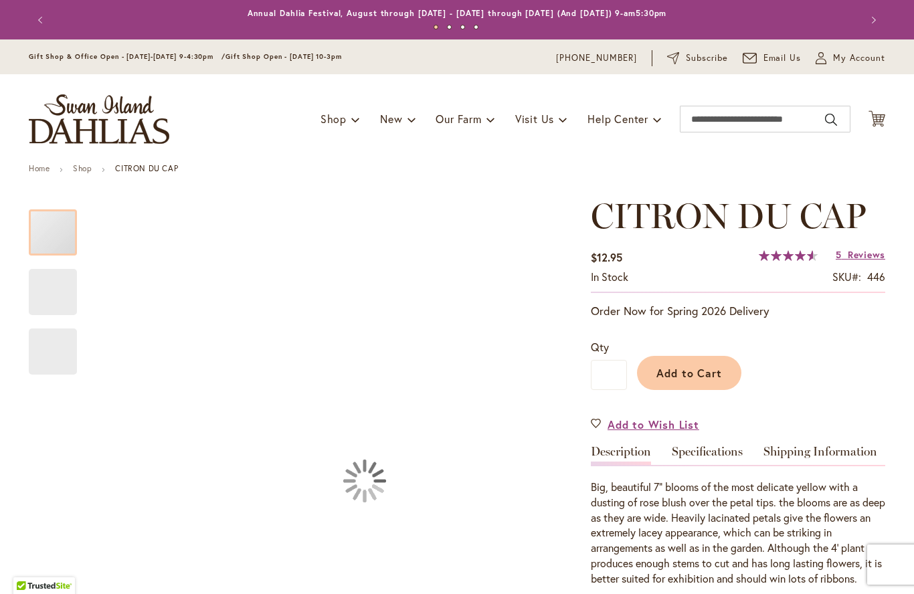
type input "*****"
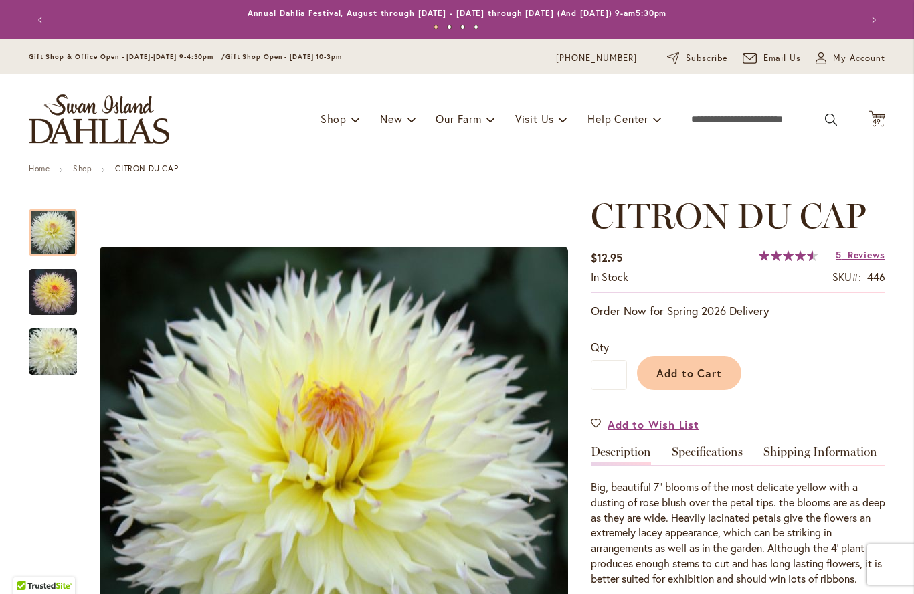
click at [863, 250] on span "Reviews" at bounding box center [866, 254] width 37 height 13
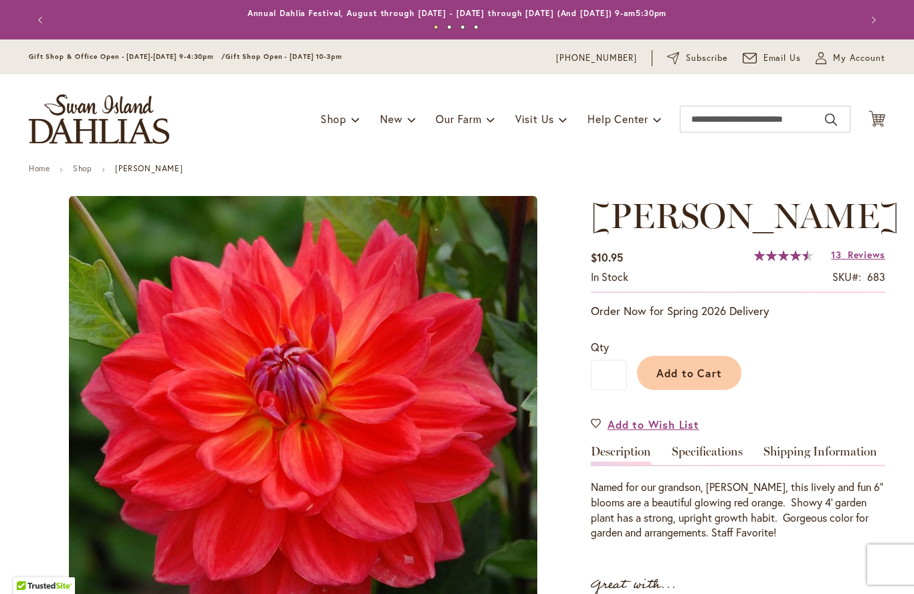
type input "*****"
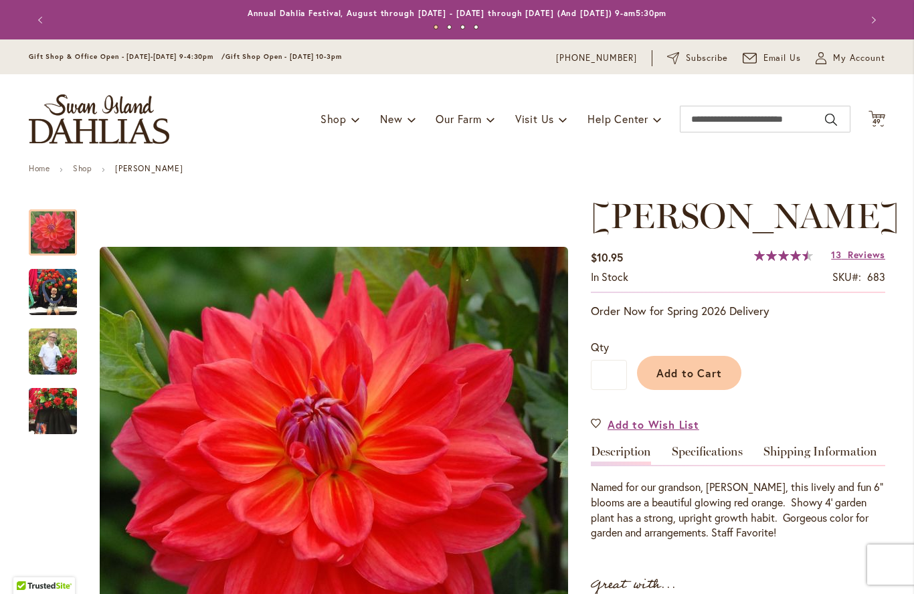
click at [865, 258] on span "Reviews" at bounding box center [866, 254] width 37 height 13
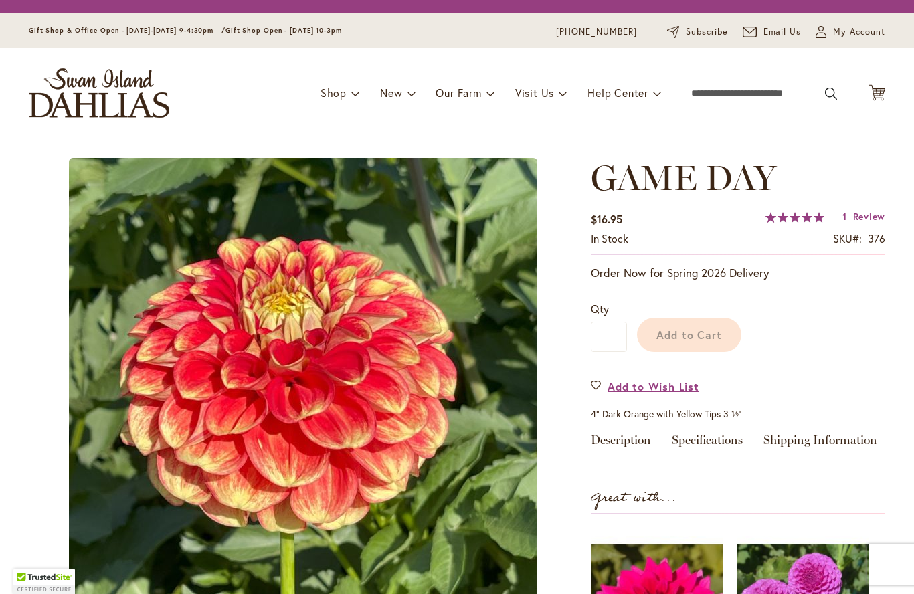
type input "*****"
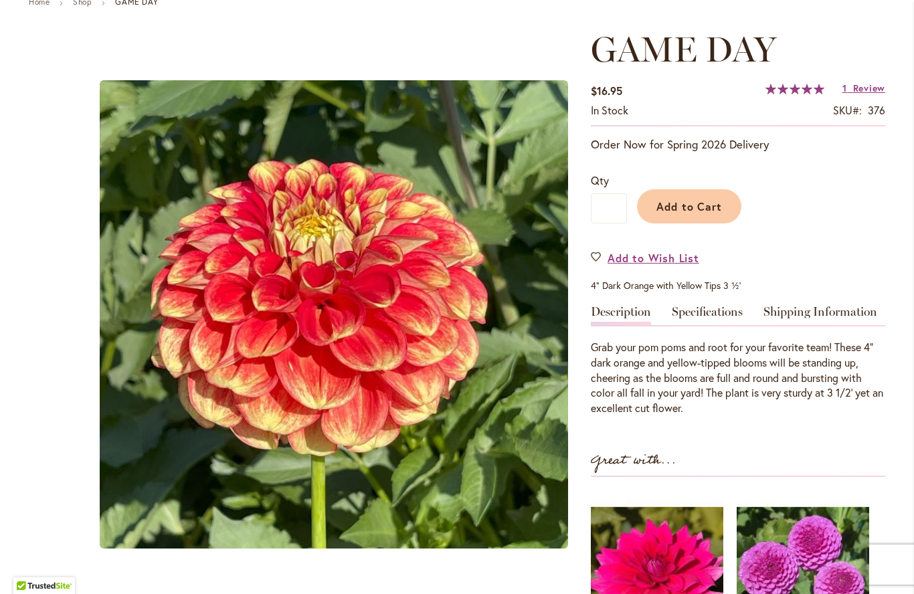
scroll to position [167, 0]
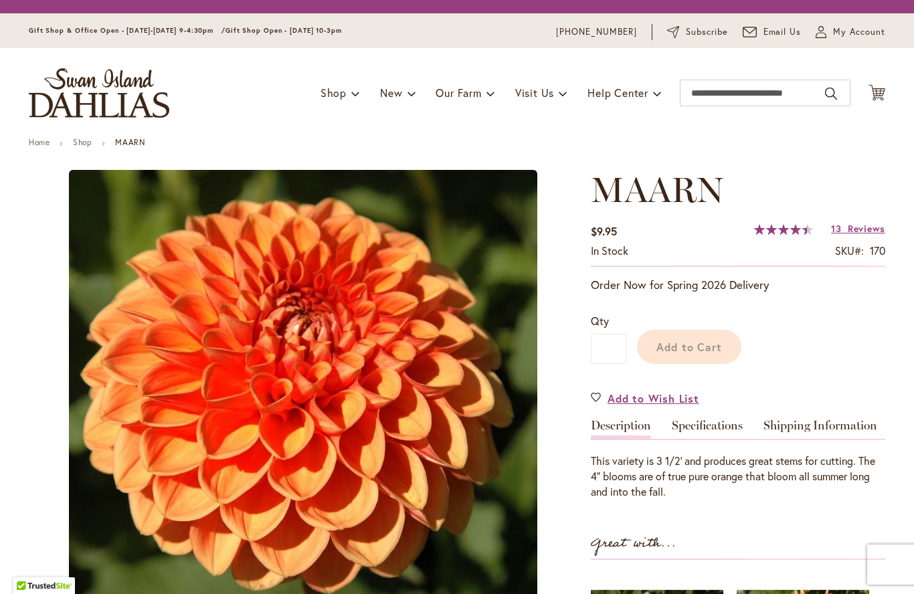
type input "*****"
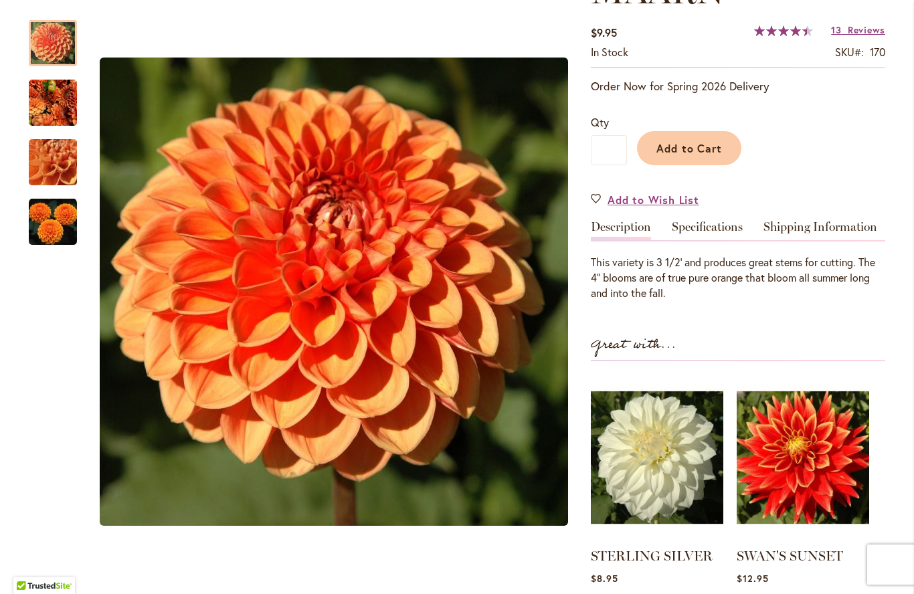
scroll to position [225, 0]
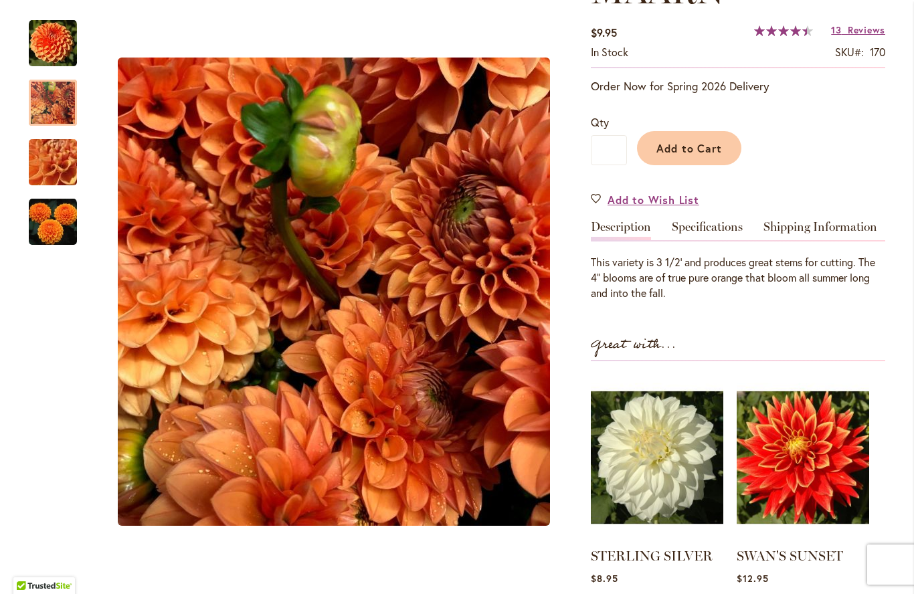
click at [49, 97] on img "MAARN" at bounding box center [53, 102] width 48 height 52
click at [56, 155] on img "MAARN" at bounding box center [53, 162] width 96 height 72
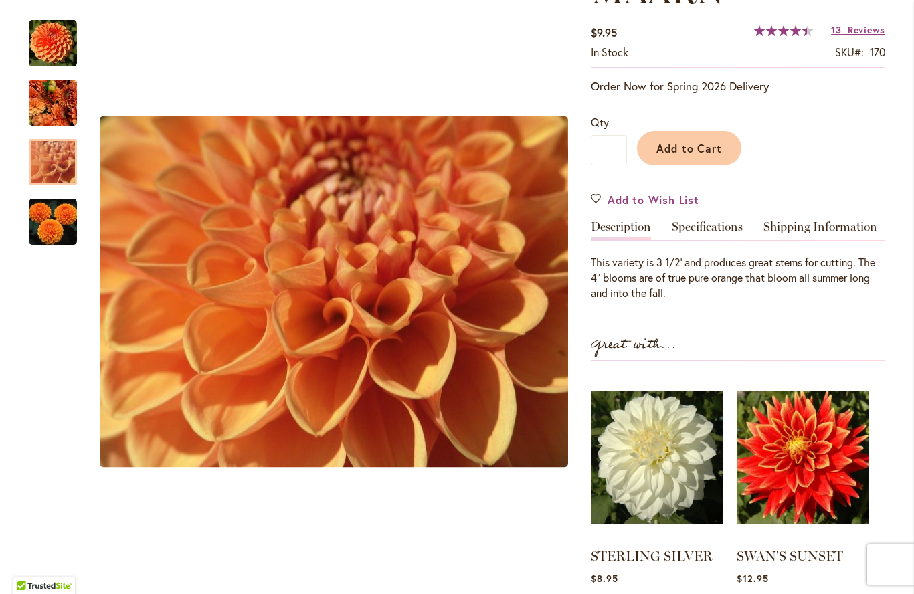
click at [57, 185] on div at bounding box center [53, 162] width 48 height 46
click at [52, 172] on div at bounding box center [53, 162] width 48 height 46
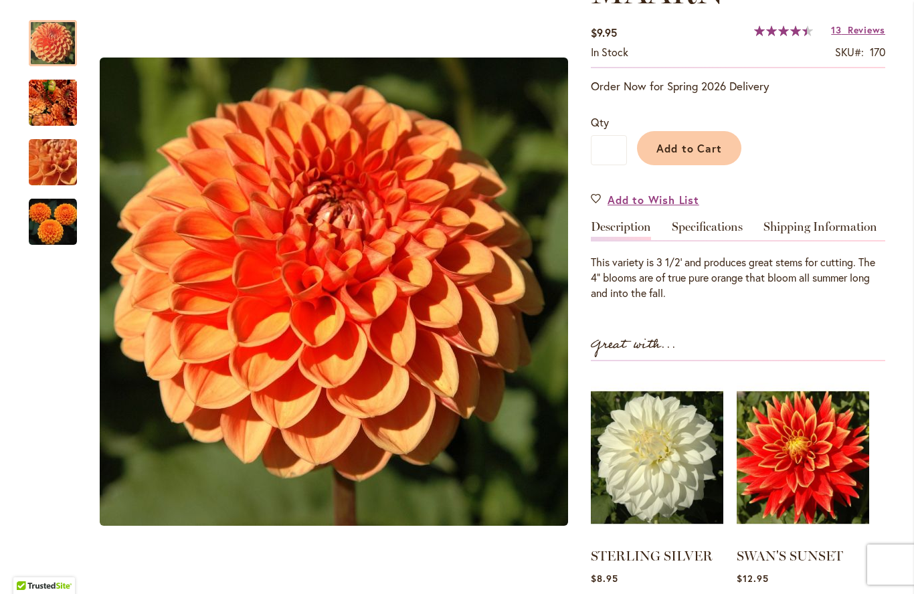
click at [49, 50] on img "MAARN" at bounding box center [53, 43] width 48 height 48
click at [46, 107] on img "MAARN" at bounding box center [53, 102] width 48 height 52
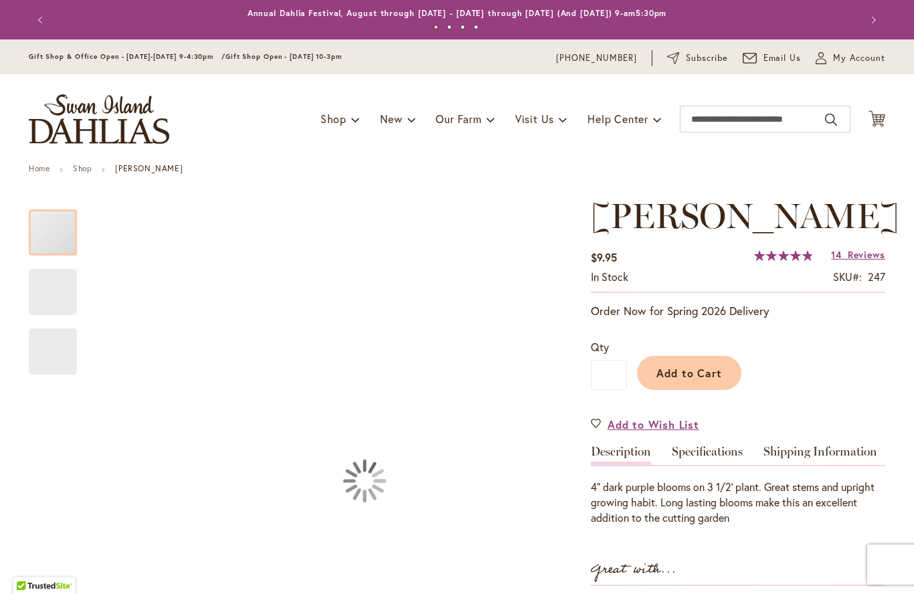
type input "*****"
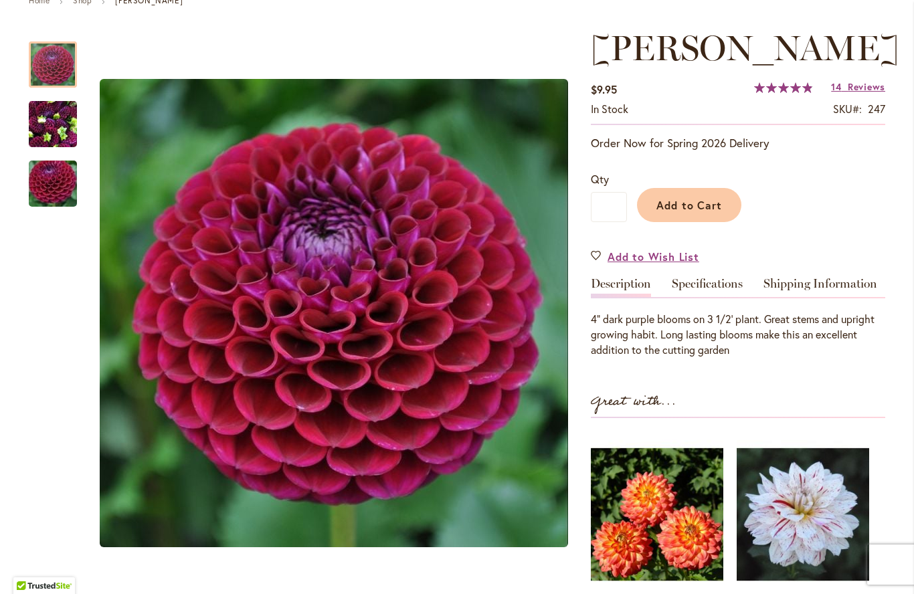
scroll to position [161, 0]
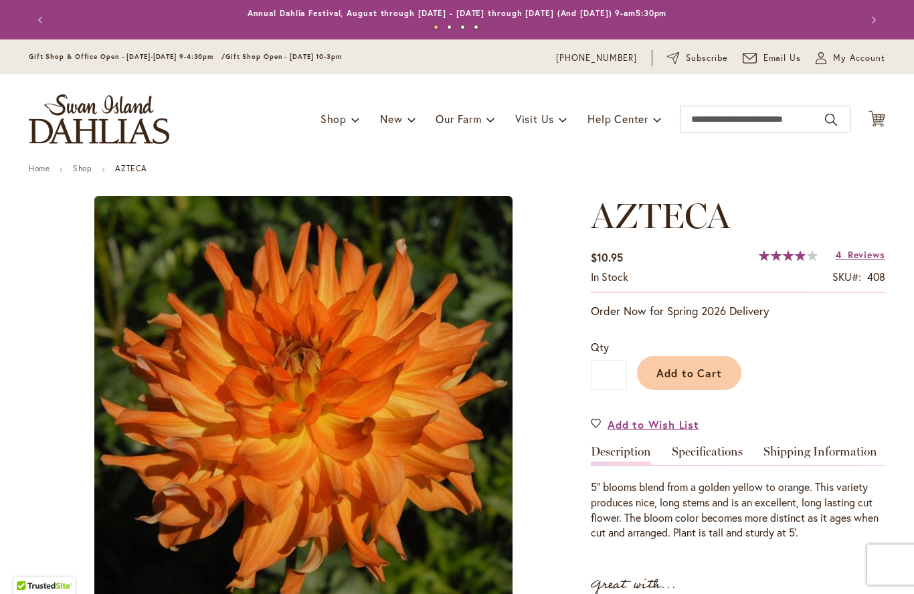
type input "*****"
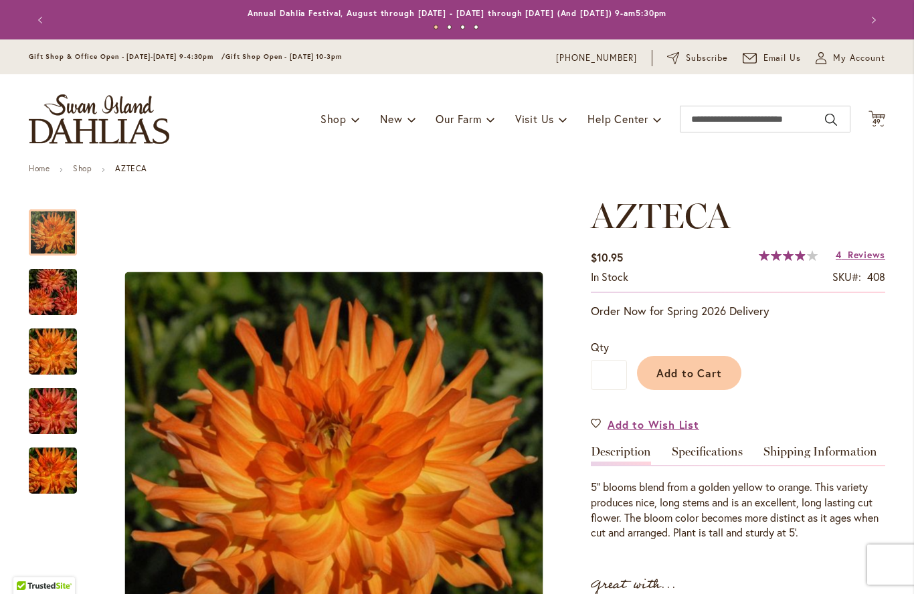
click at [59, 285] on img "AZTECA" at bounding box center [53, 292] width 96 height 64
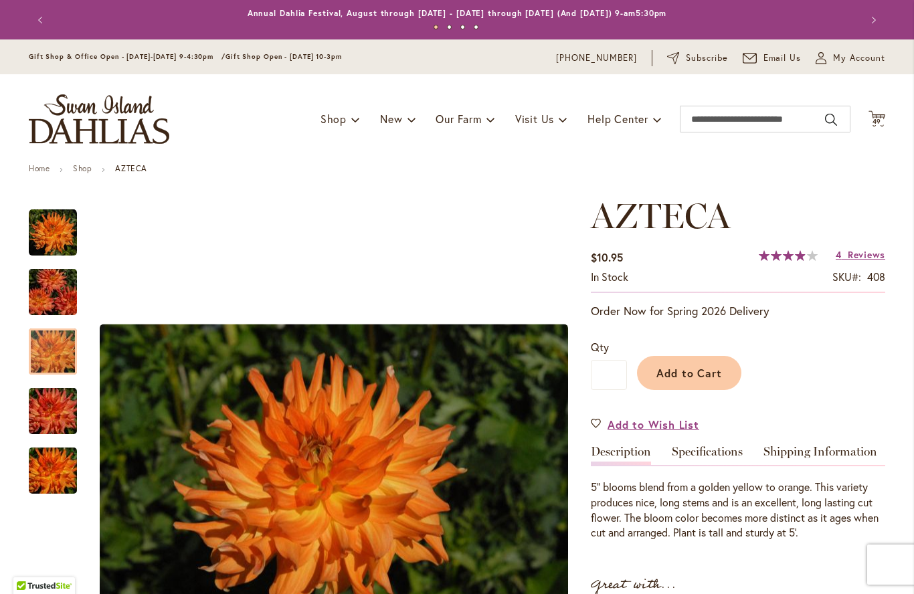
click at [42, 349] on img "AZTECA" at bounding box center [53, 352] width 96 height 64
click at [53, 445] on div "AZTECA" at bounding box center [53, 464] width 48 height 60
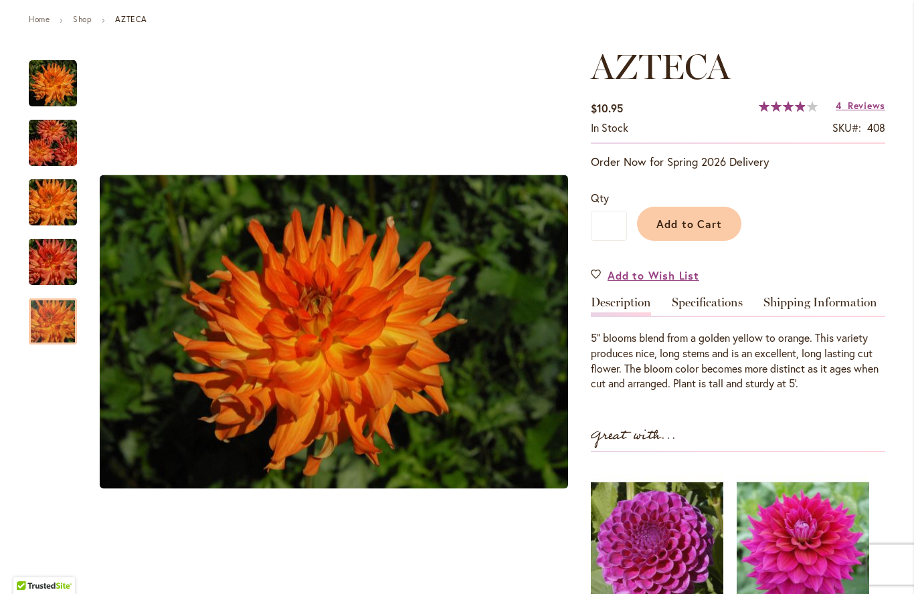
scroll to position [179, 0]
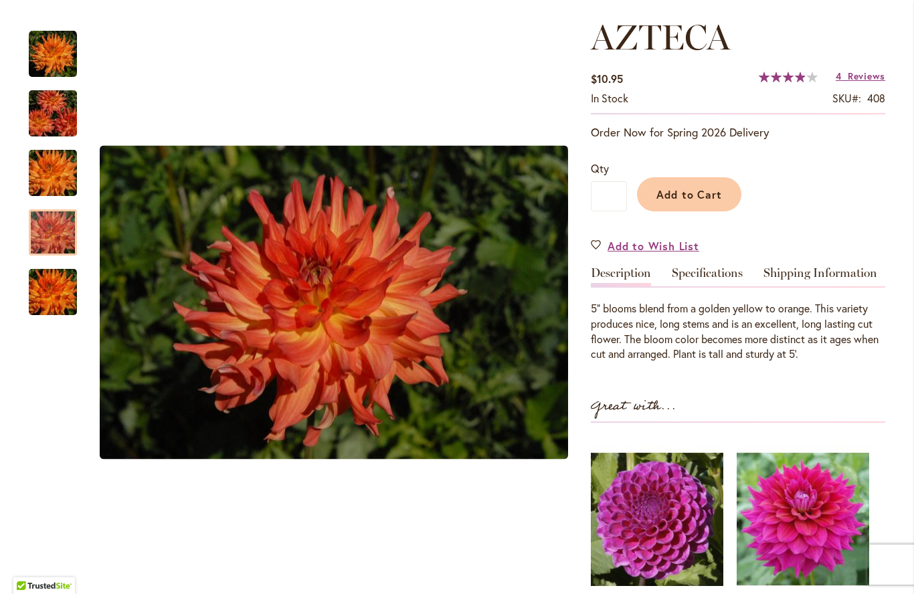
click at [51, 234] on img "AZTECA" at bounding box center [53, 233] width 96 height 64
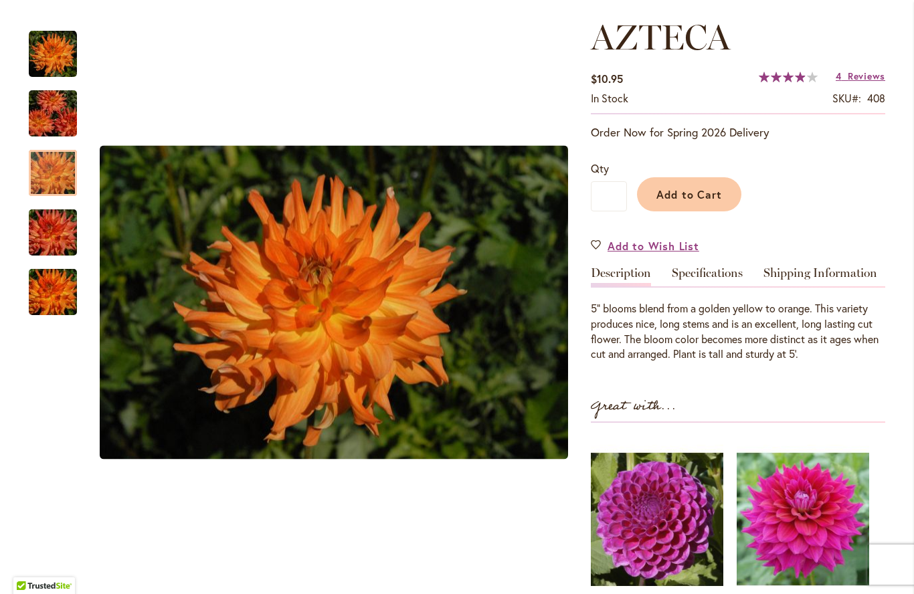
click at [47, 183] on div at bounding box center [53, 173] width 48 height 46
click at [58, 121] on img "AZTECA" at bounding box center [53, 114] width 96 height 64
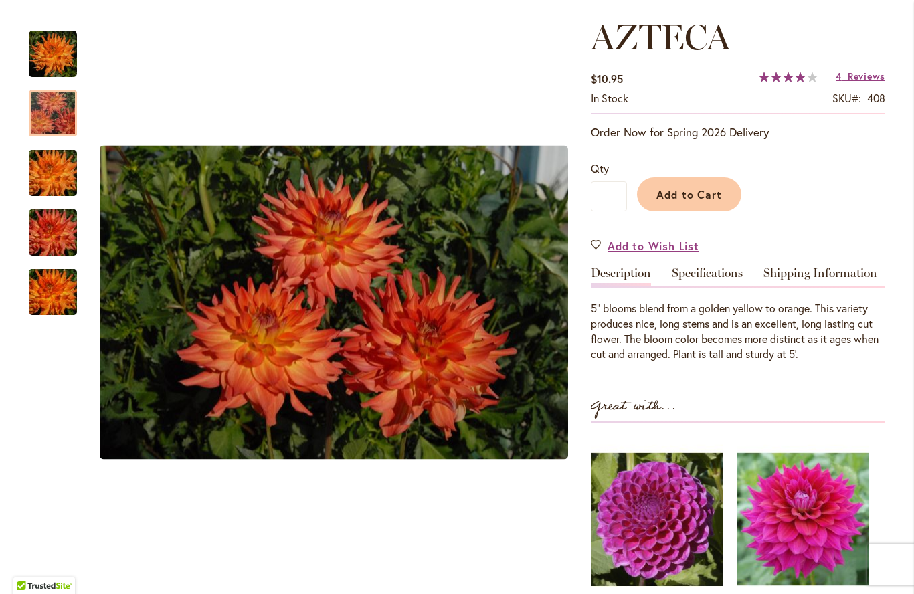
click at [49, 61] on img "AZTECA" at bounding box center [53, 54] width 48 height 48
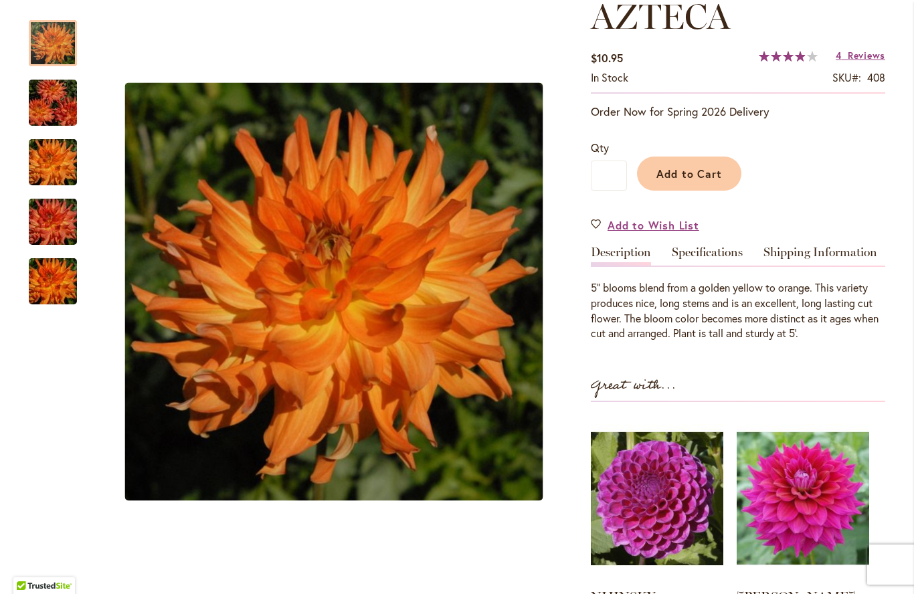
scroll to position [199, 0]
click at [867, 50] on span "Reviews" at bounding box center [866, 56] width 37 height 13
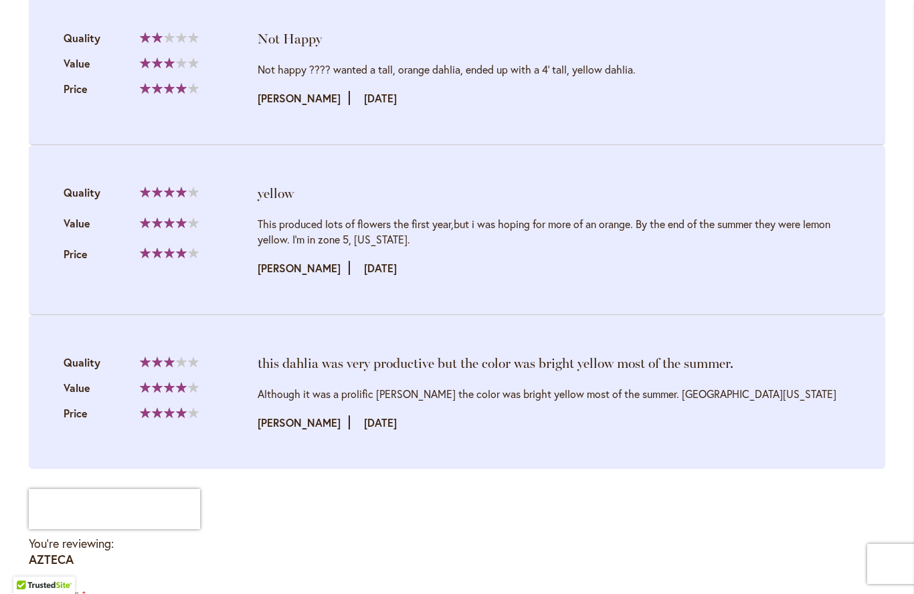
scroll to position [1631, 0]
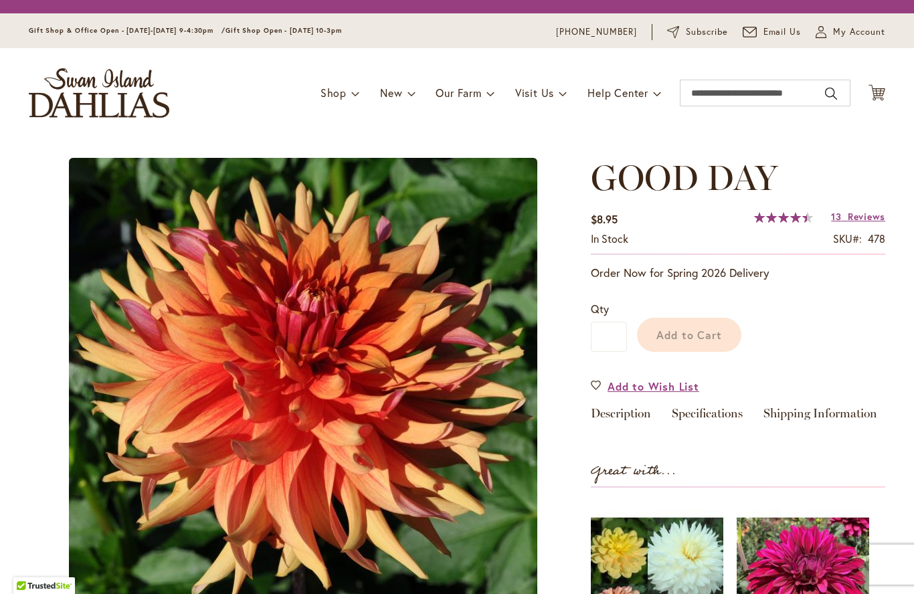
type input "*****"
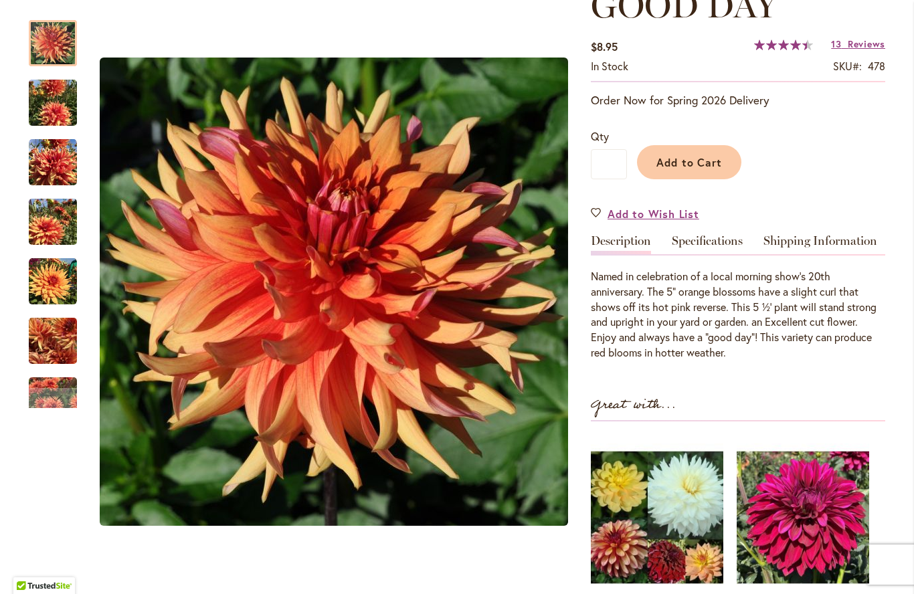
scroll to position [220, 0]
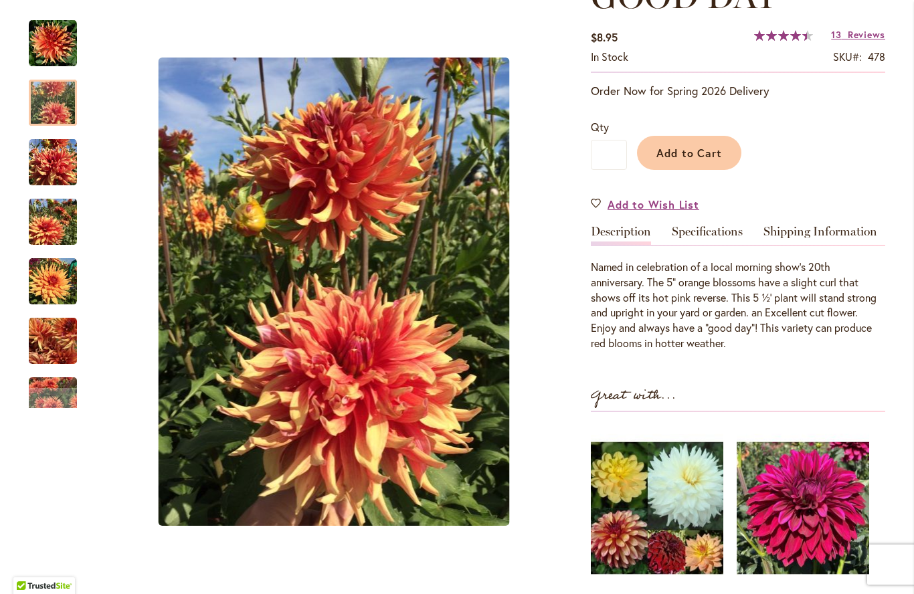
click at [47, 114] on img "GOOD DAY" at bounding box center [53, 103] width 48 height 64
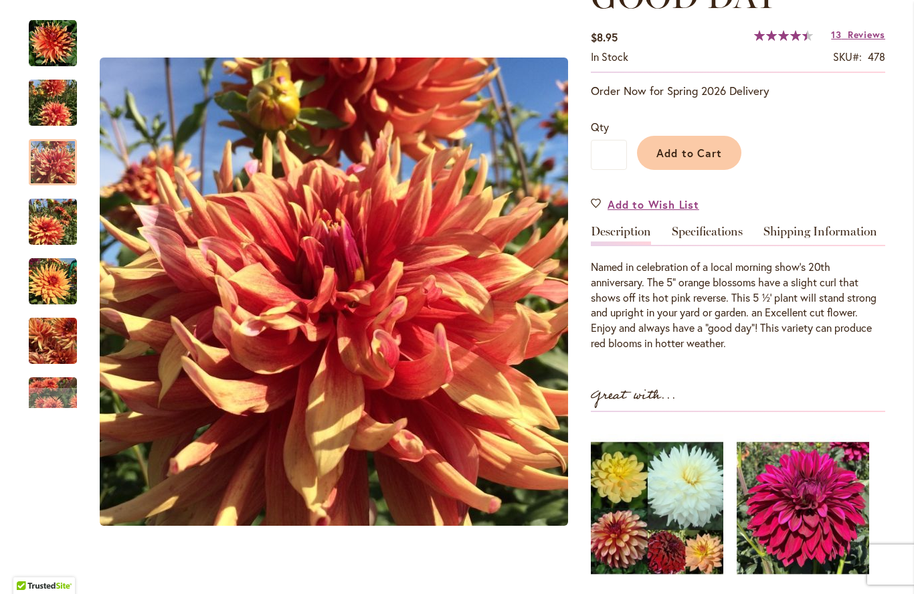
click at [56, 164] on img "GOOD DAY" at bounding box center [53, 162] width 48 height 48
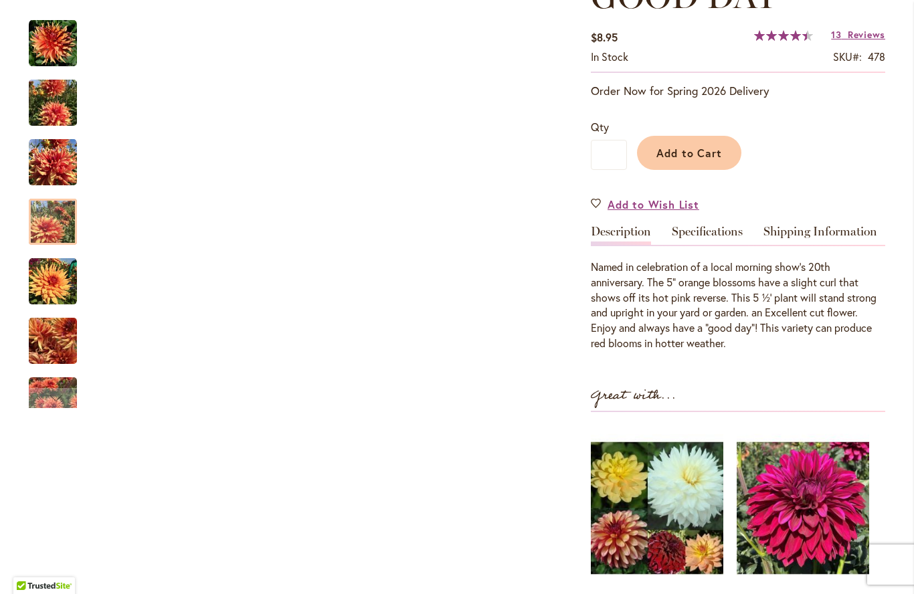
click at [58, 210] on div at bounding box center [53, 222] width 48 height 46
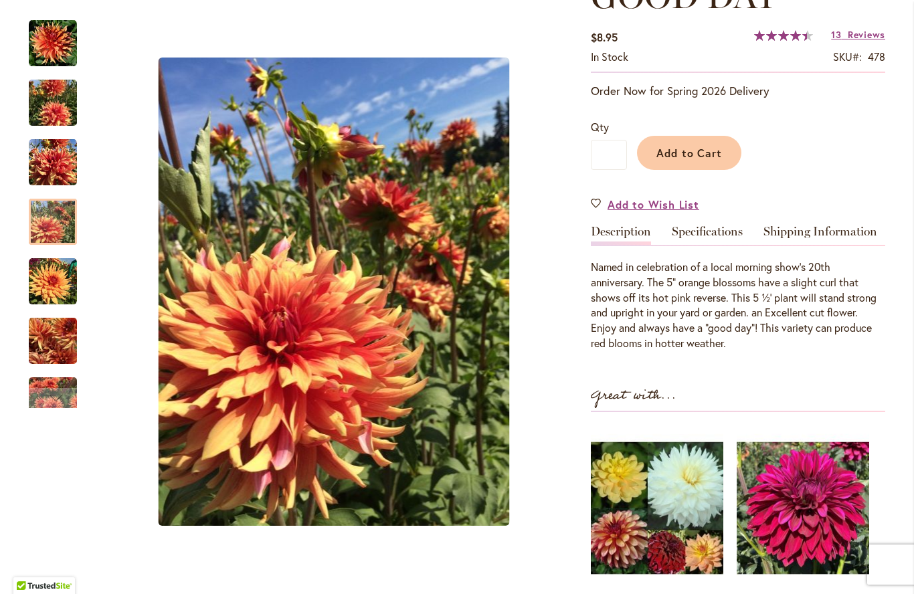
click at [61, 274] on img "GOOD DAY" at bounding box center [53, 282] width 48 height 48
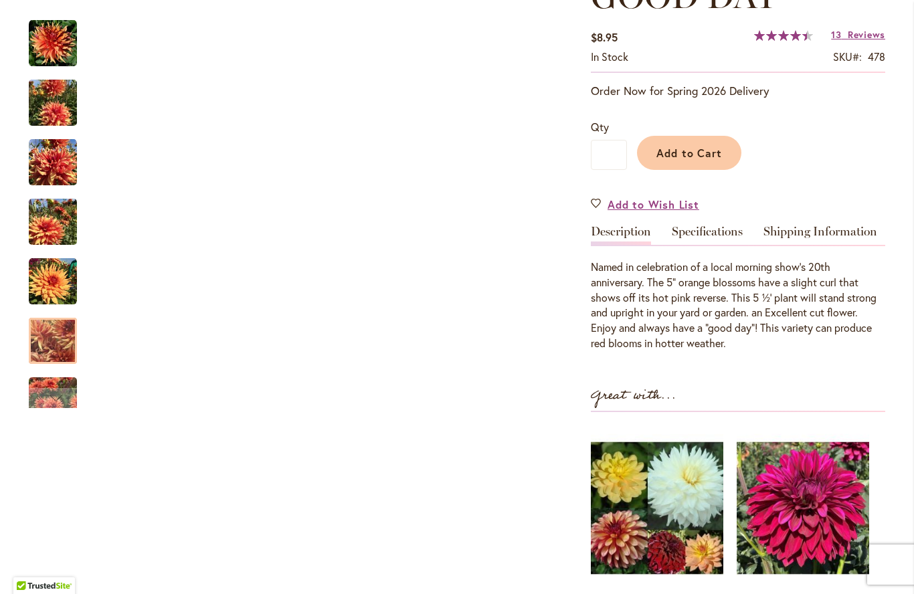
click at [55, 321] on div at bounding box center [53, 341] width 48 height 46
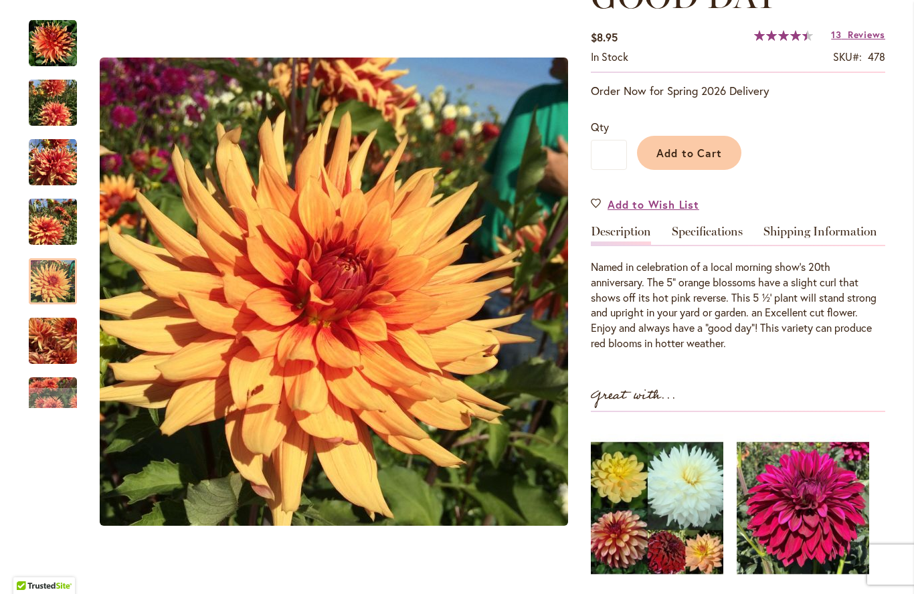
click at [49, 276] on img "GOOD DAY" at bounding box center [53, 282] width 48 height 48
click at [48, 393] on div "Next" at bounding box center [53, 398] width 20 height 20
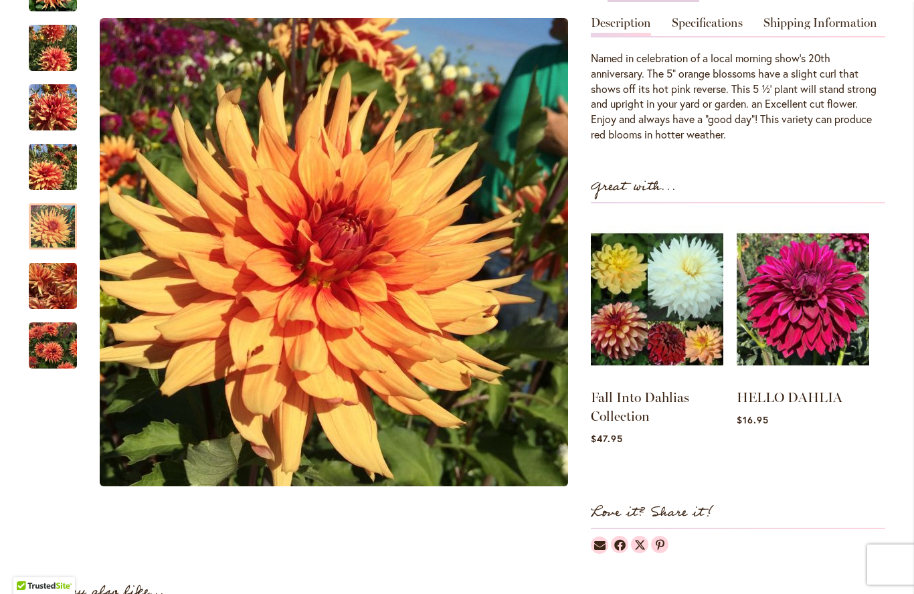
scroll to position [447, 0]
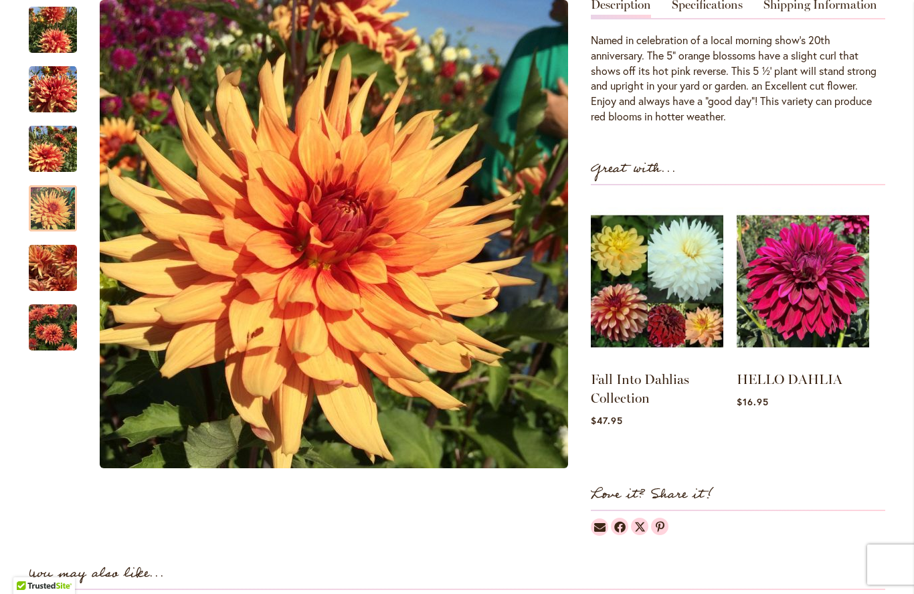
click at [50, 320] on img "GOOD DAY" at bounding box center [53, 327] width 48 height 64
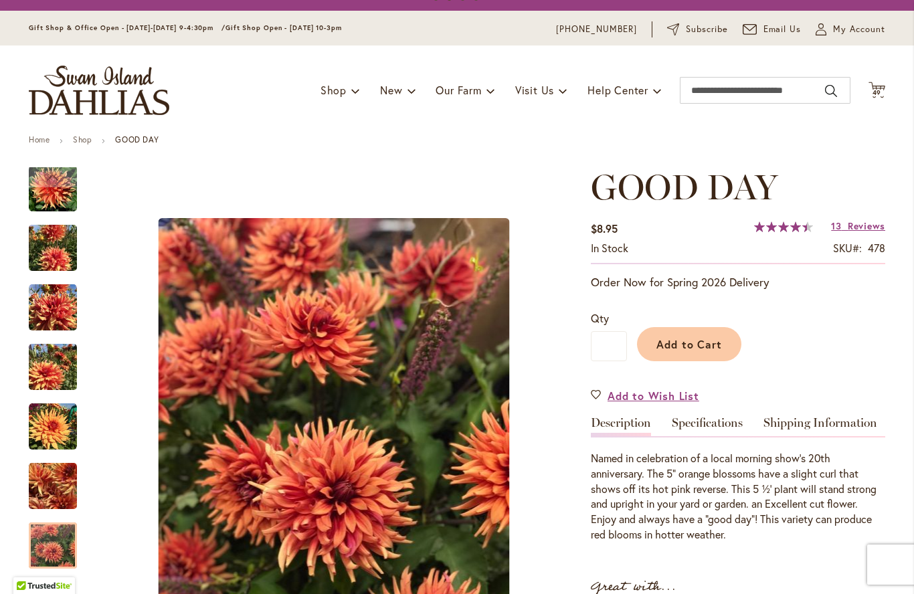
scroll to position [28, 0]
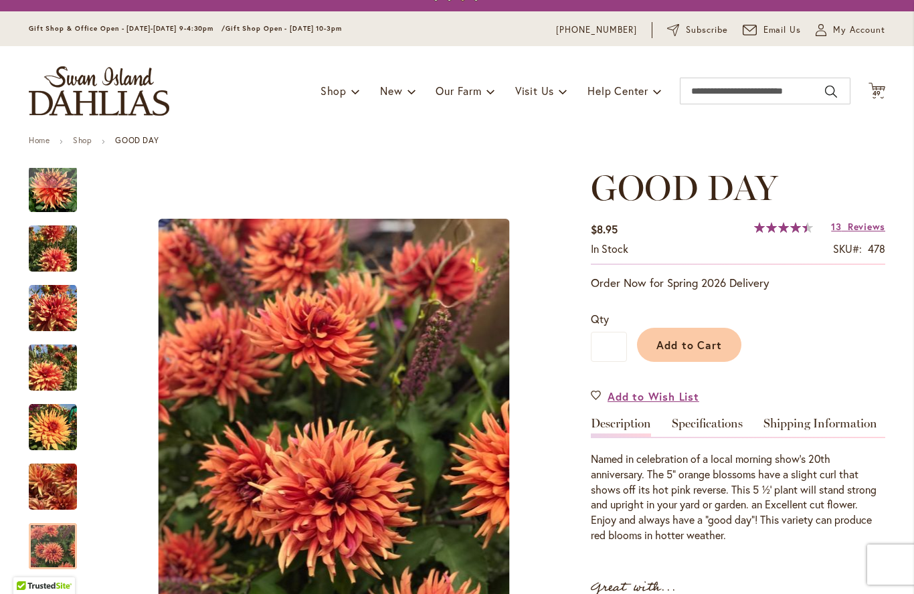
click at [857, 229] on span "Reviews" at bounding box center [866, 226] width 37 height 13
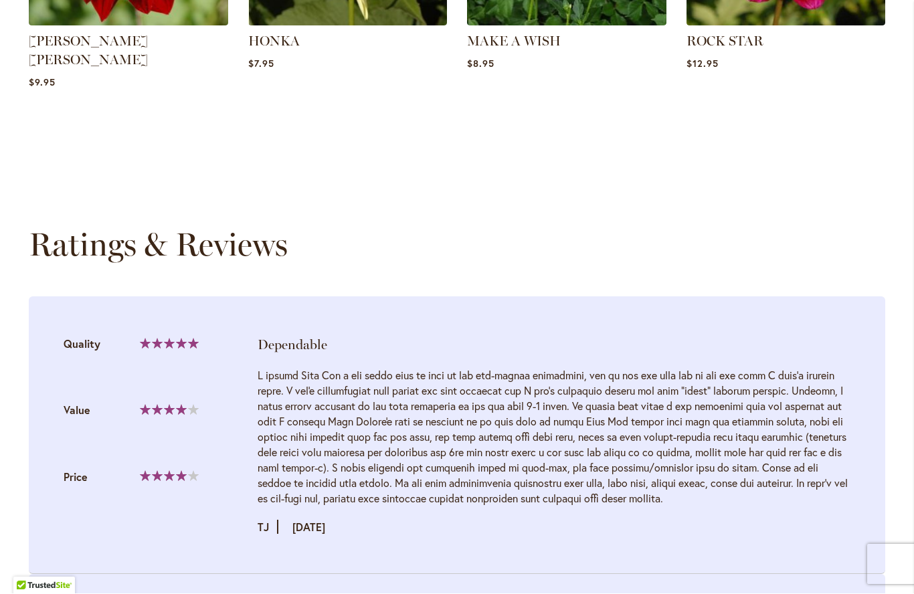
scroll to position [1230, 0]
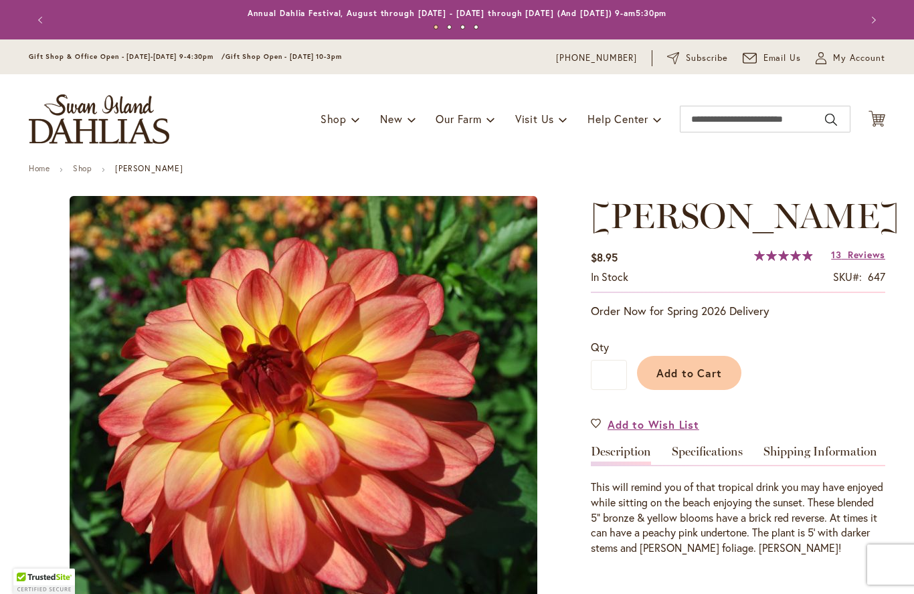
type input "*****"
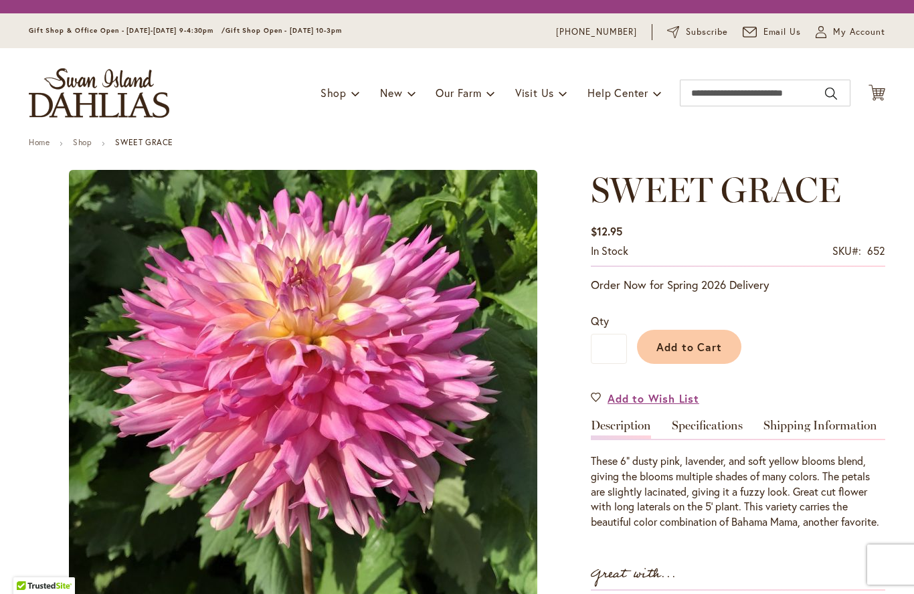
type input "*****"
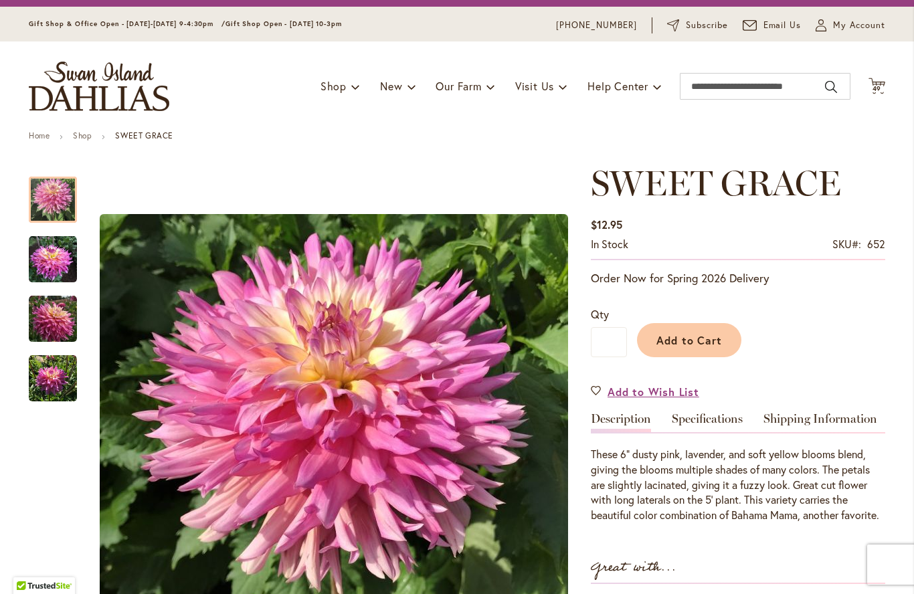
scroll to position [35, 0]
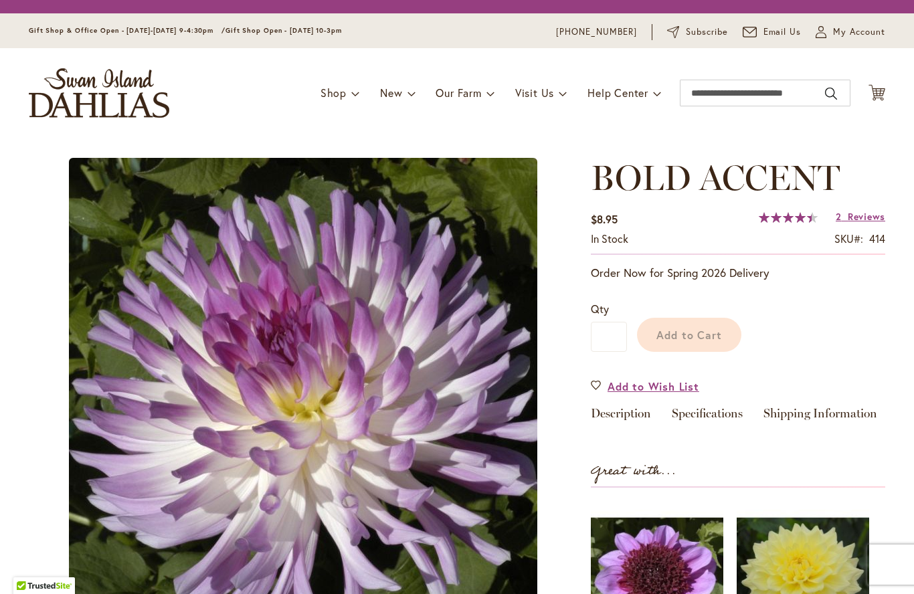
type input "*****"
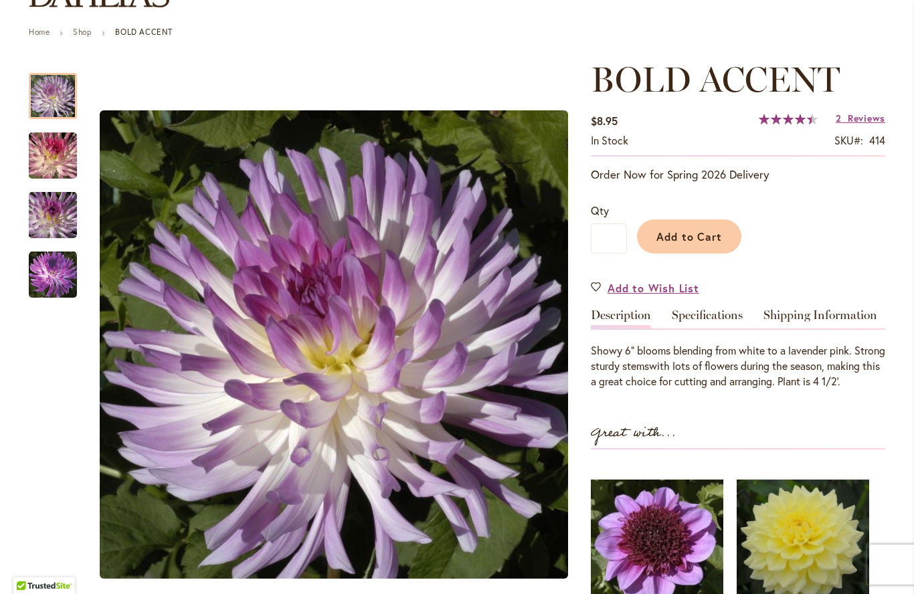
scroll to position [136, 0]
click at [858, 119] on span "Reviews" at bounding box center [866, 118] width 37 height 13
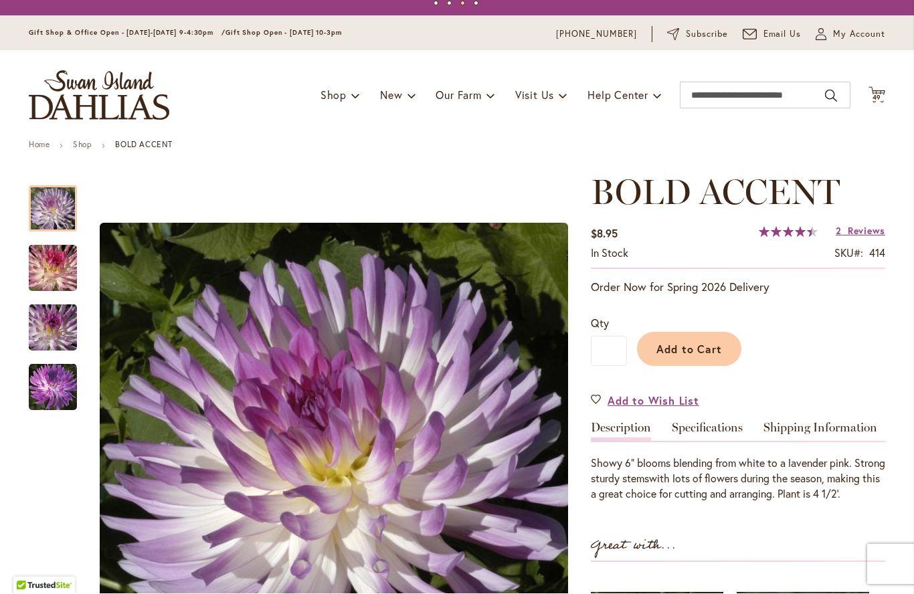
scroll to position [23, 0]
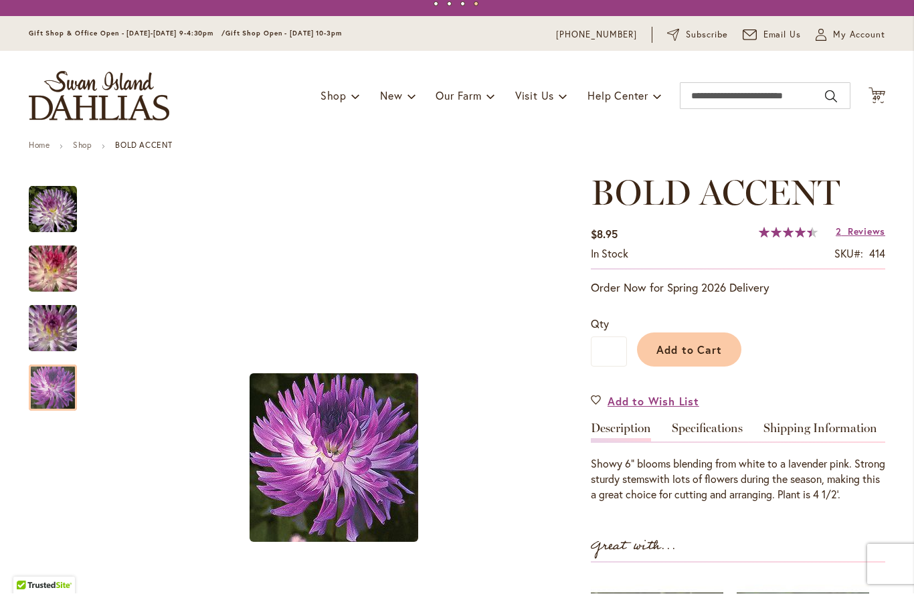
click at [53, 383] on img "BOLD ACCENT" at bounding box center [53, 389] width 48 height 48
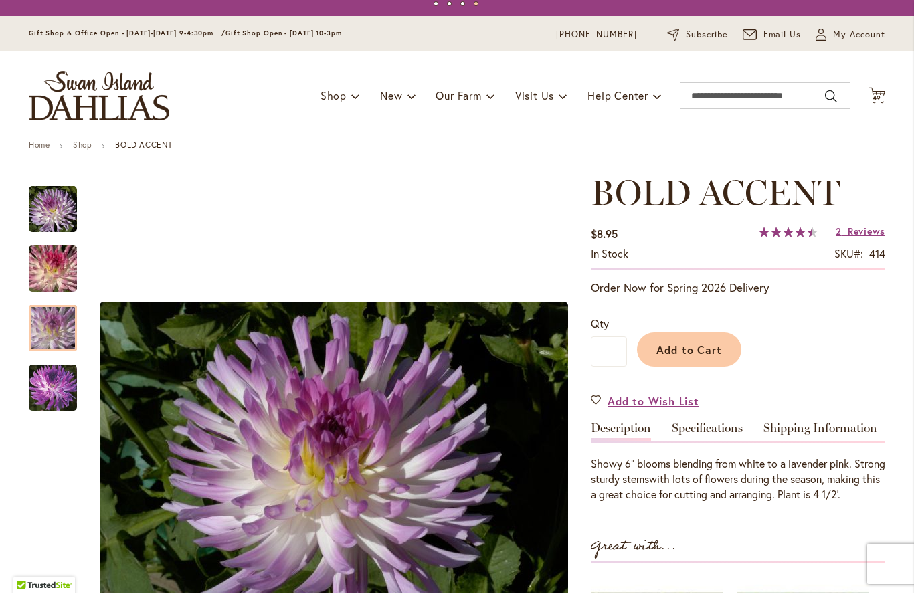
click at [50, 318] on img "BOLD ACCENT" at bounding box center [53, 329] width 96 height 64
click at [55, 260] on img "BOLD ACCENT" at bounding box center [53, 270] width 96 height 64
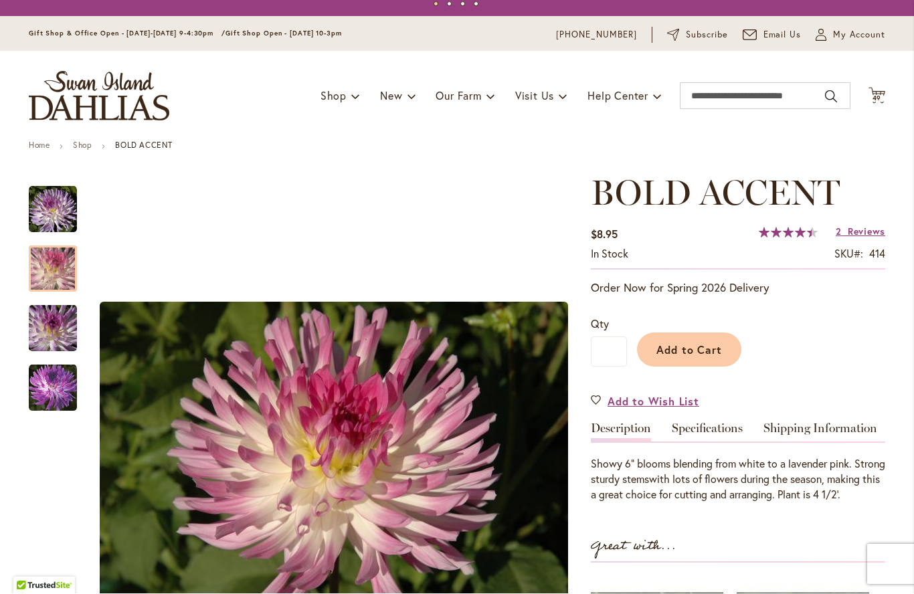
click at [43, 212] on img "BOLD ACCENT" at bounding box center [53, 210] width 48 height 48
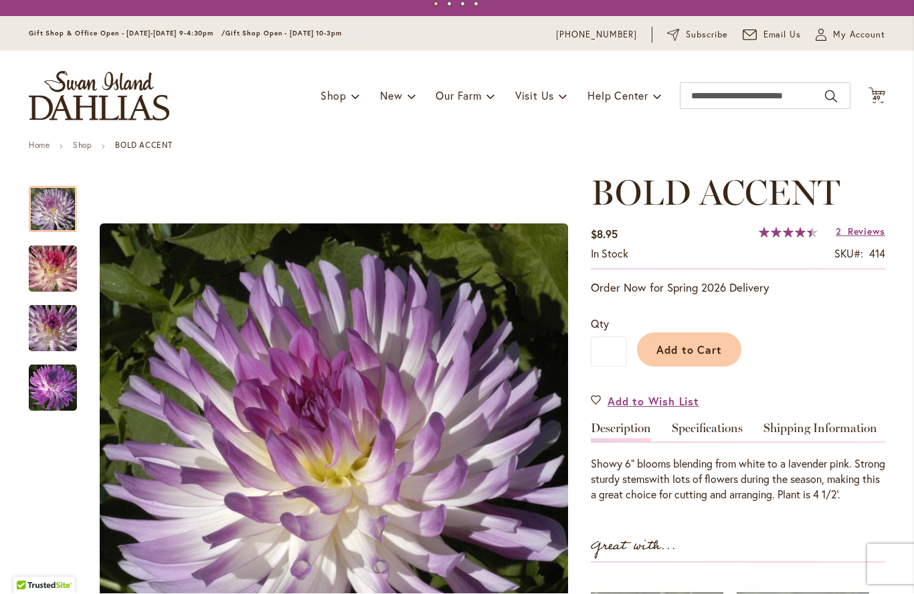
click at [49, 268] on img "BOLD ACCENT" at bounding box center [53, 270] width 96 height 64
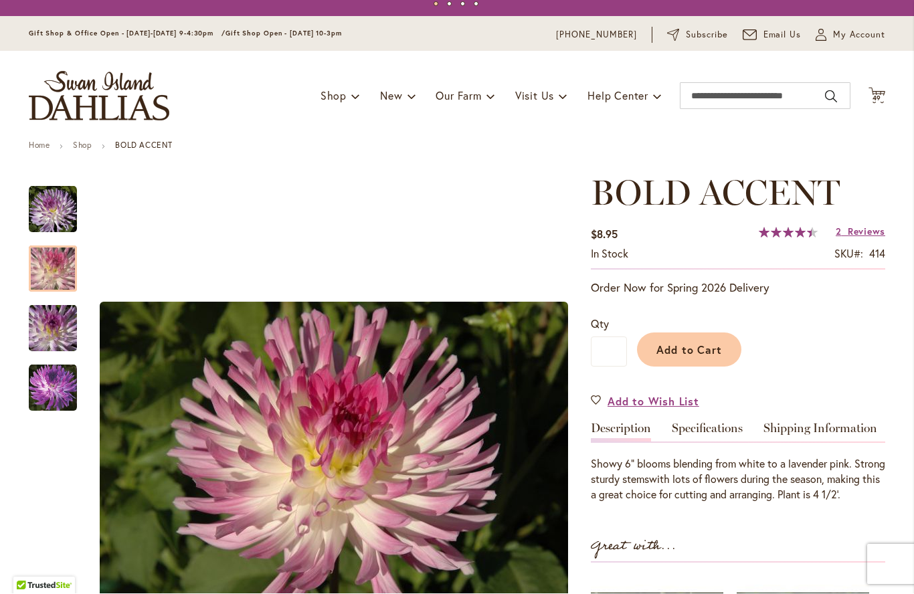
click at [47, 292] on div at bounding box center [53, 269] width 48 height 46
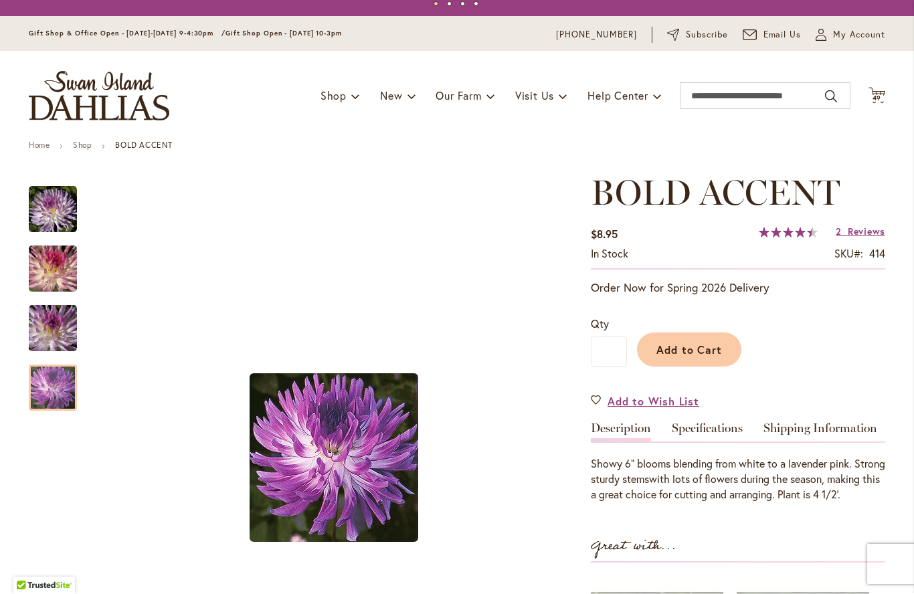
click at [54, 385] on img "BOLD ACCENT" at bounding box center [53, 389] width 48 height 48
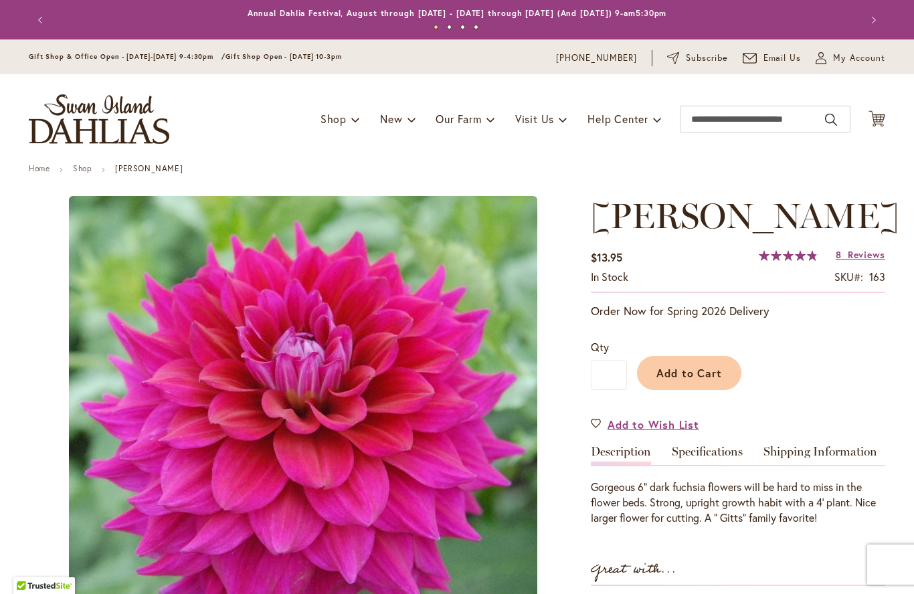
type input "*****"
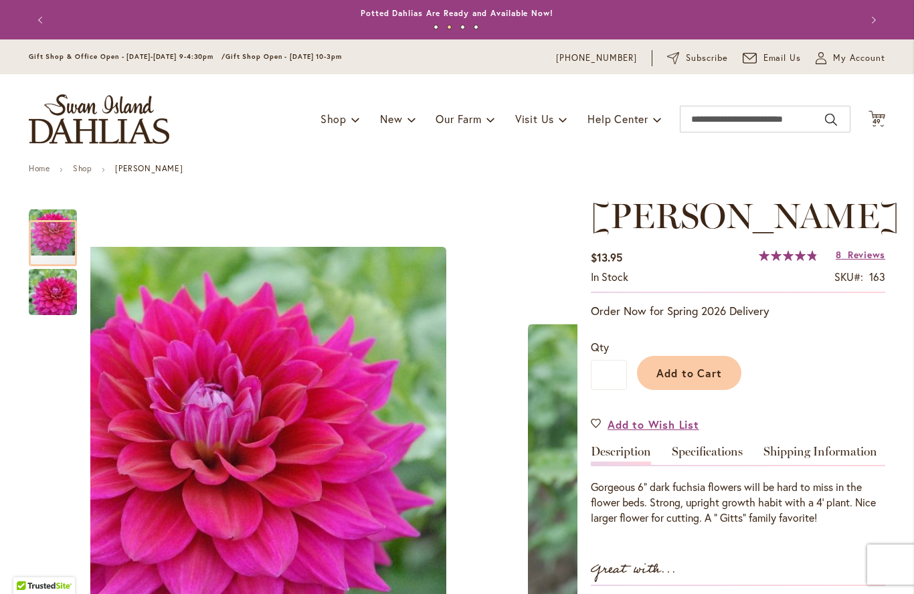
click at [52, 300] on img "CHLOE JANAE" at bounding box center [53, 292] width 96 height 64
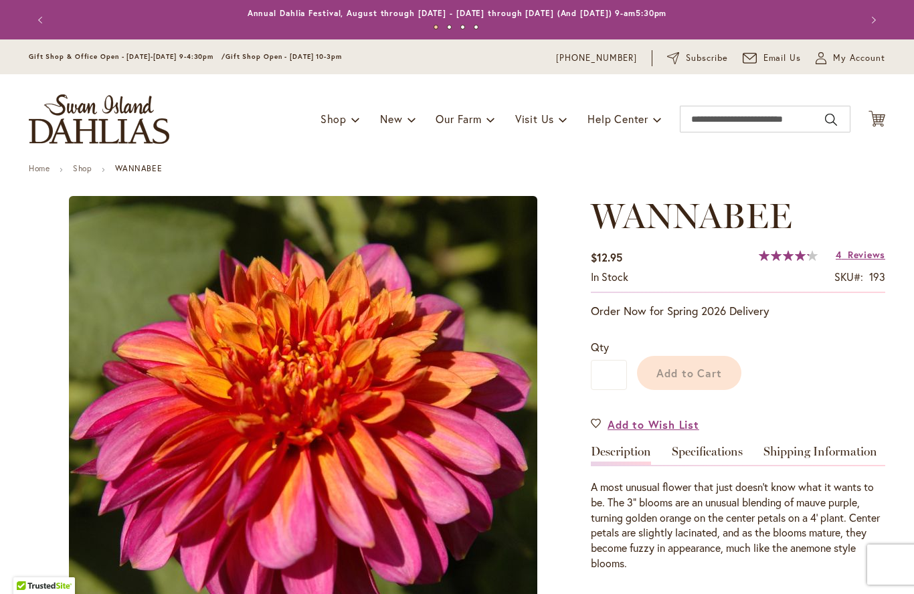
type input "*****"
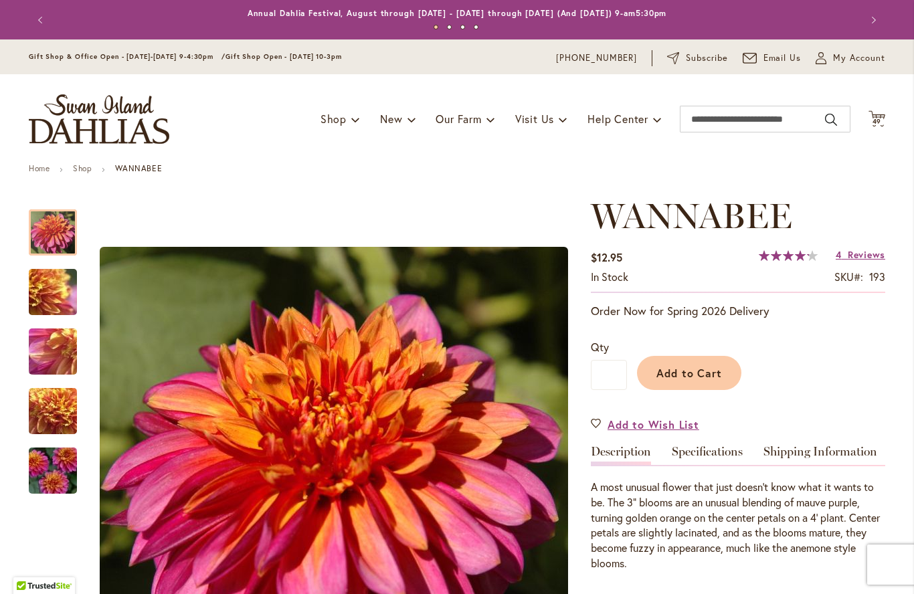
click at [864, 252] on span "Reviews" at bounding box center [866, 254] width 37 height 13
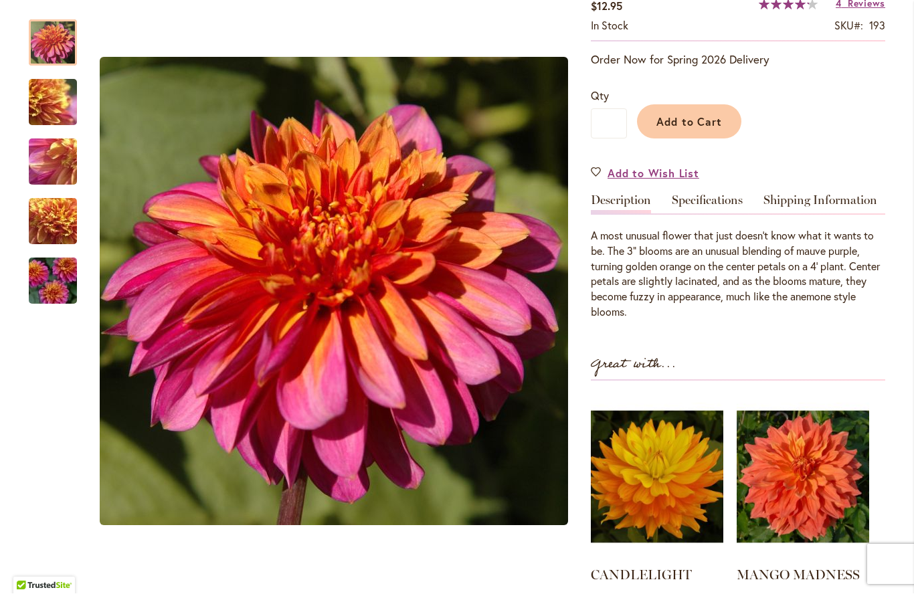
scroll to position [249, 0]
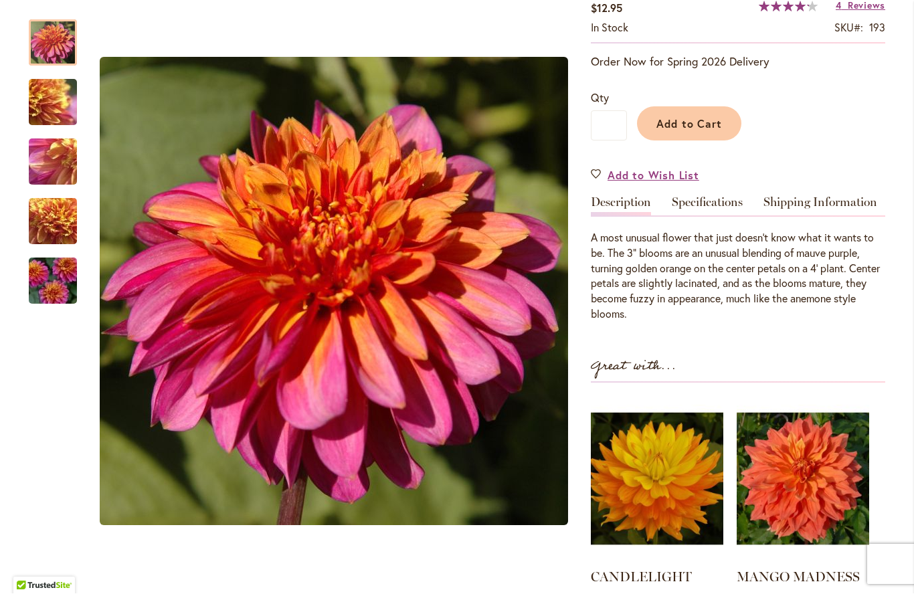
click at [48, 45] on div at bounding box center [53, 43] width 48 height 46
click at [52, 39] on div at bounding box center [53, 43] width 48 height 46
click at [56, 106] on img "WANNABEE" at bounding box center [53, 103] width 96 height 72
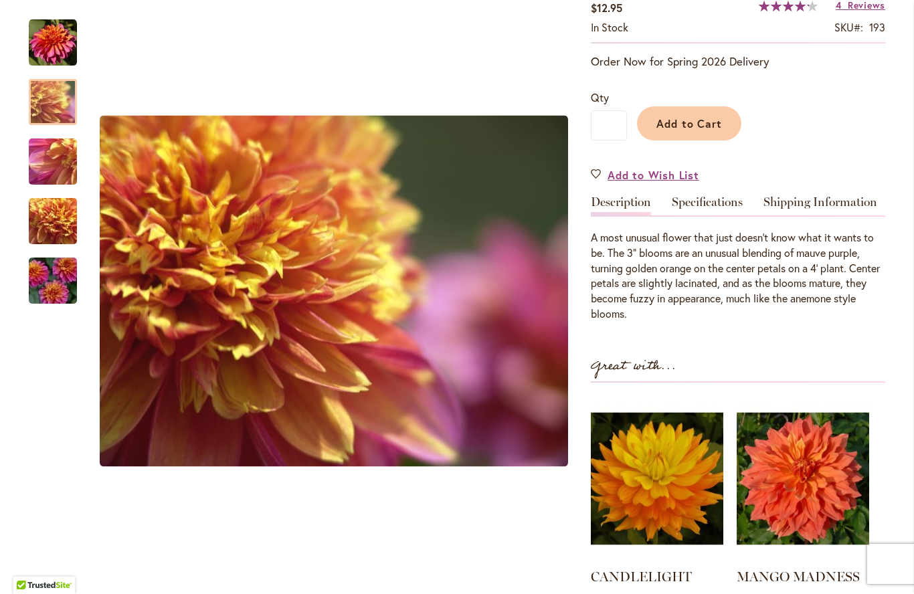
click at [52, 157] on img "WANNABEE" at bounding box center [53, 162] width 96 height 72
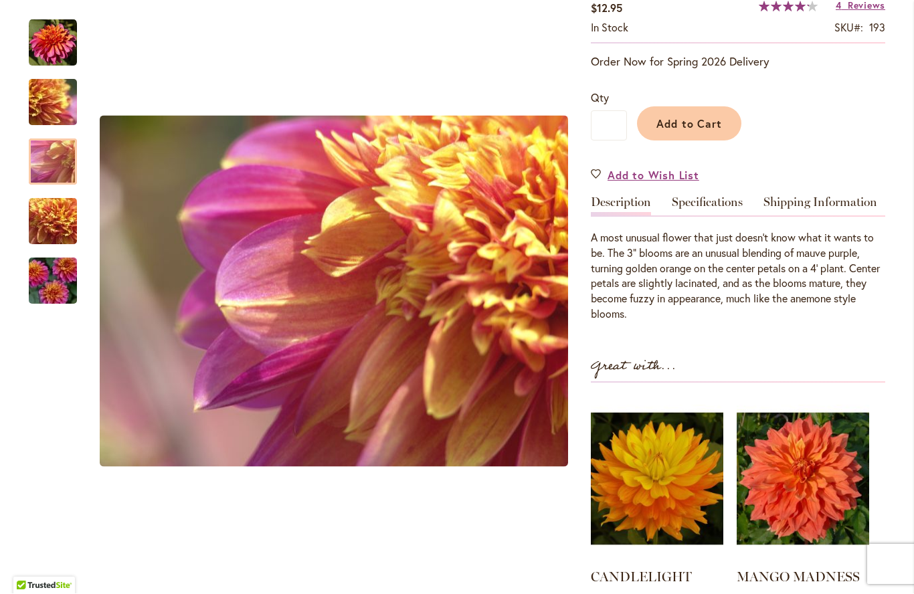
click at [50, 218] on img "WANNABEE" at bounding box center [53, 222] width 96 height 72
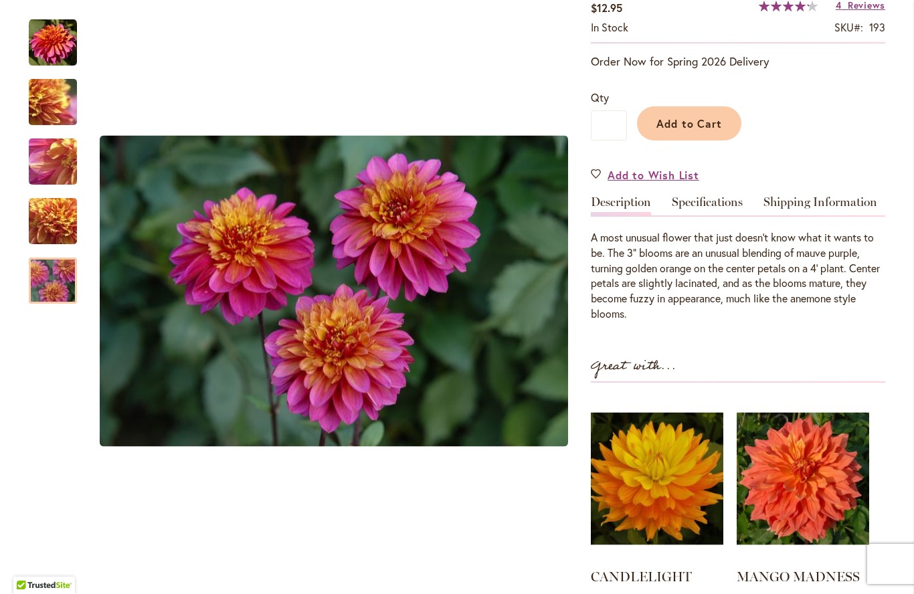
click at [54, 276] on img "WANNABEE" at bounding box center [53, 282] width 96 height 64
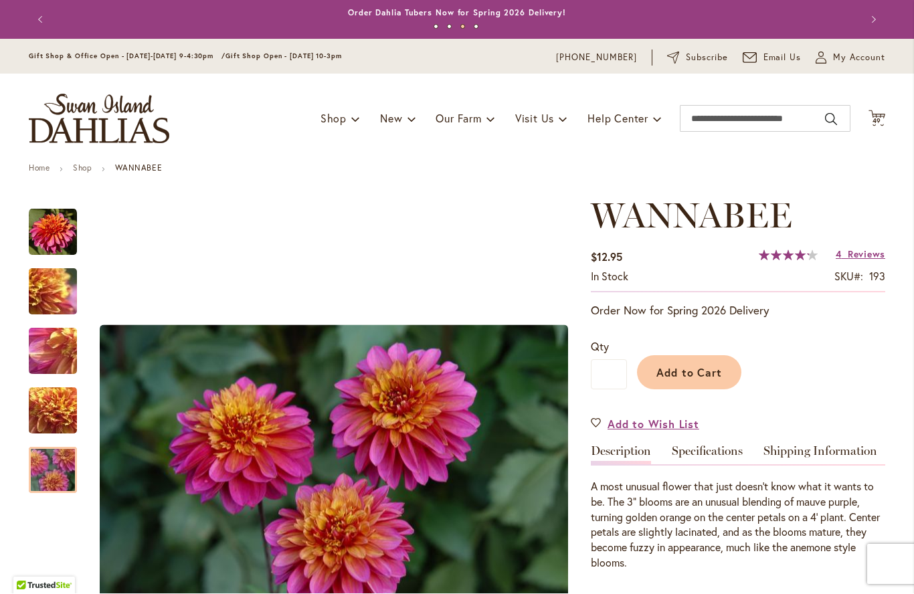
scroll to position [0, 0]
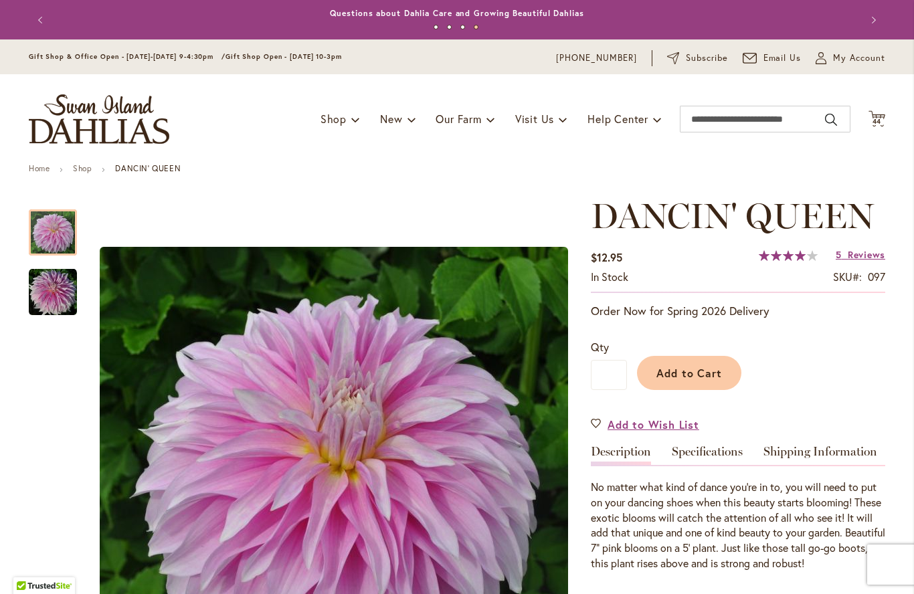
click at [859, 249] on span "Reviews" at bounding box center [866, 254] width 37 height 13
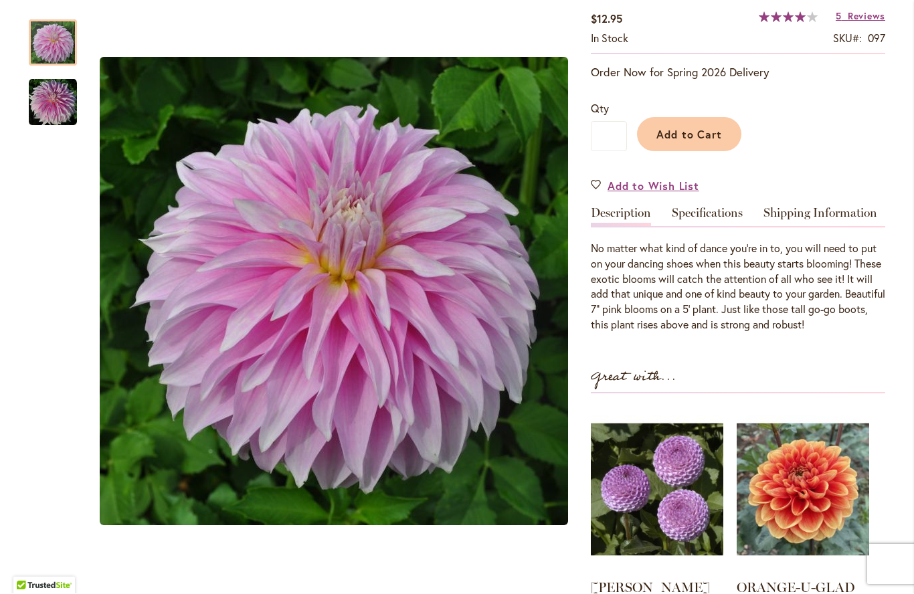
scroll to position [238, 0]
click at [50, 33] on div at bounding box center [53, 43] width 48 height 46
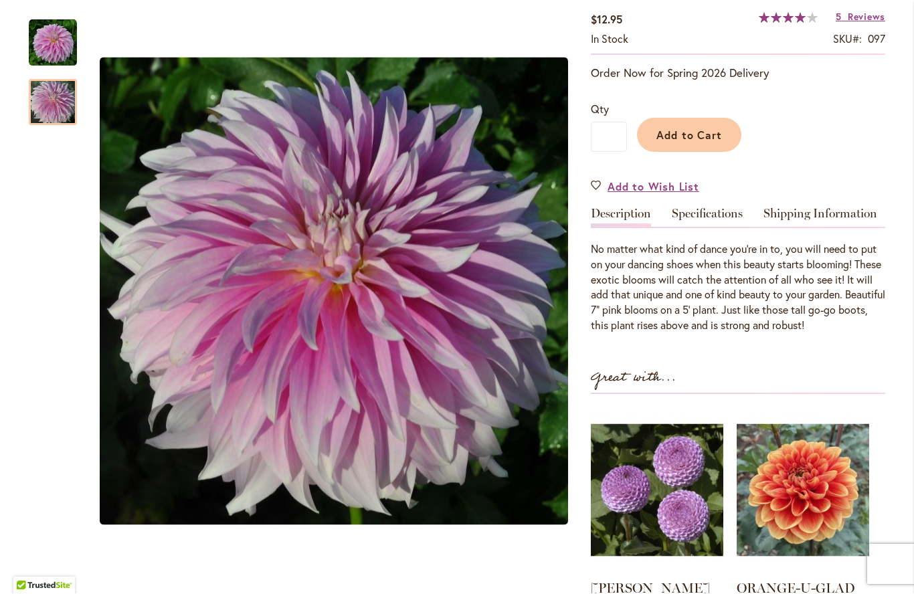
click at [53, 103] on img "Dancin' Queen" at bounding box center [53, 103] width 48 height 48
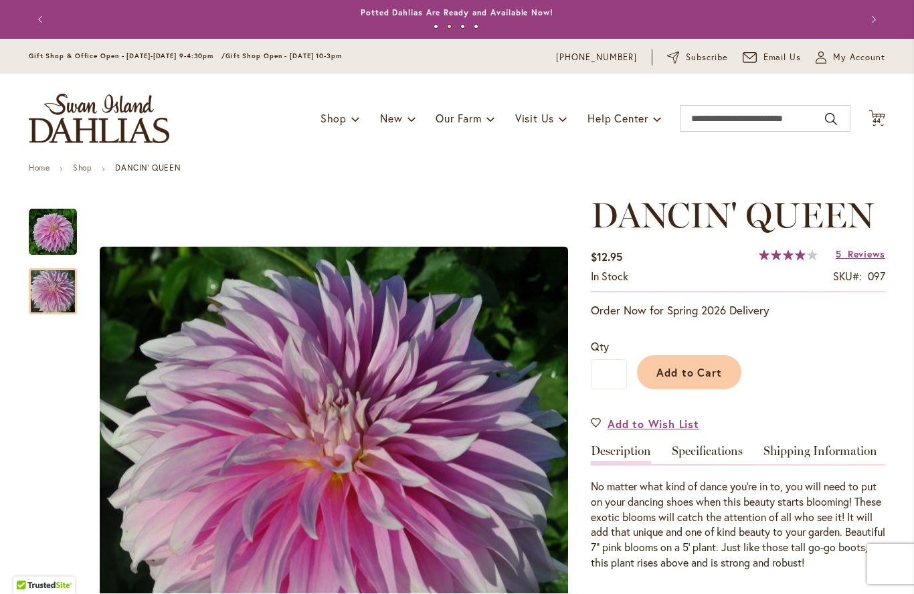
scroll to position [0, 0]
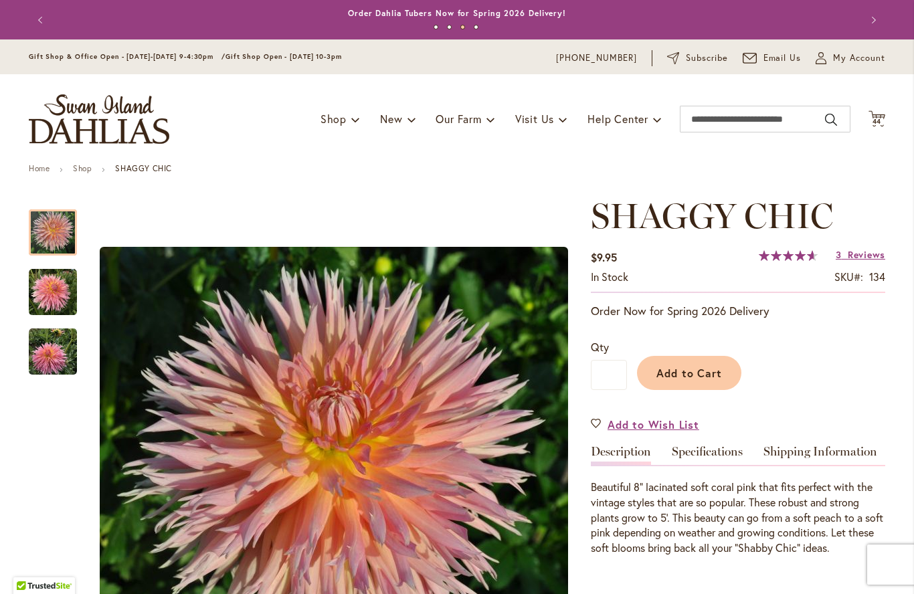
click at [867, 250] on span "Reviews" at bounding box center [866, 254] width 37 height 13
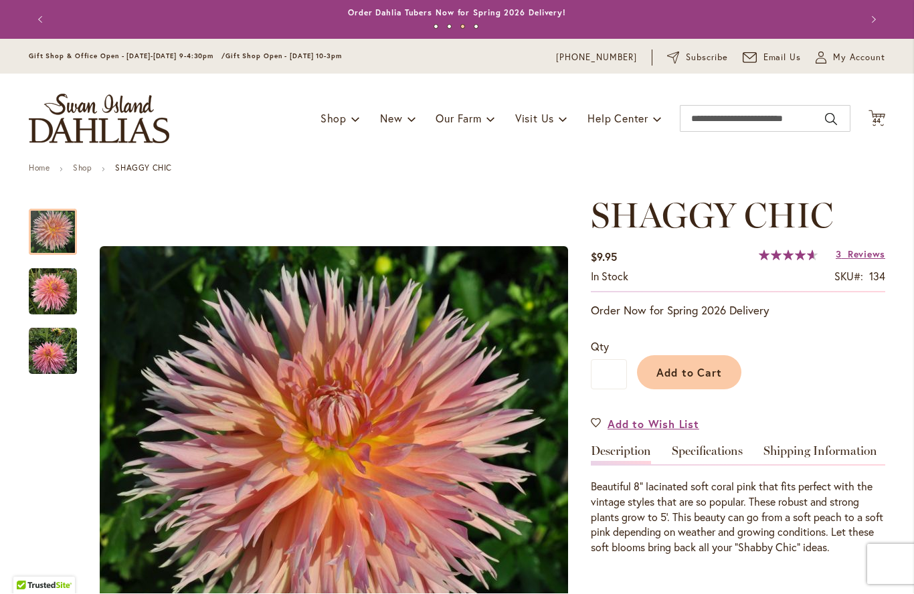
click at [45, 343] on img "SHAGGY CHIC" at bounding box center [53, 352] width 48 height 48
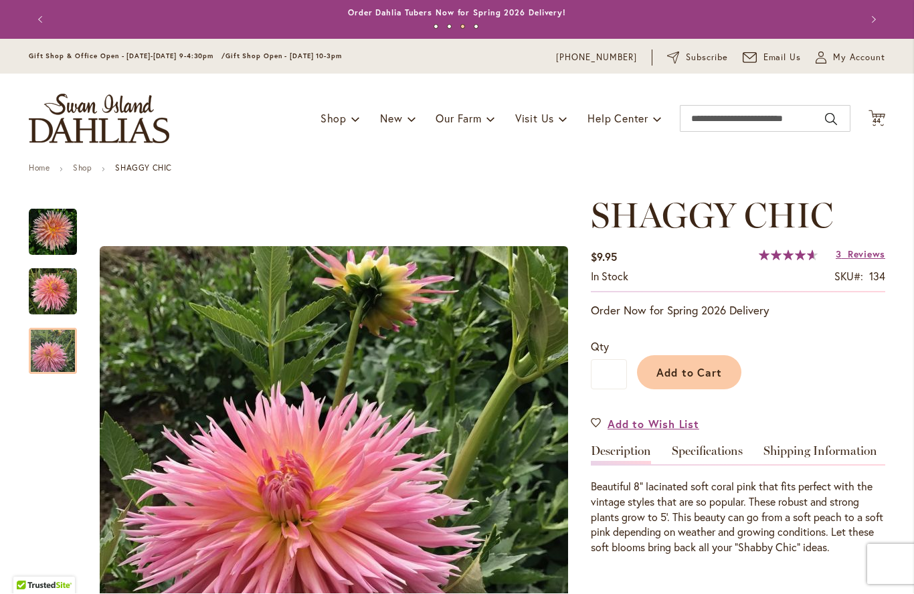
click at [56, 278] on img "SHAGGY CHIC" at bounding box center [53, 292] width 48 height 48
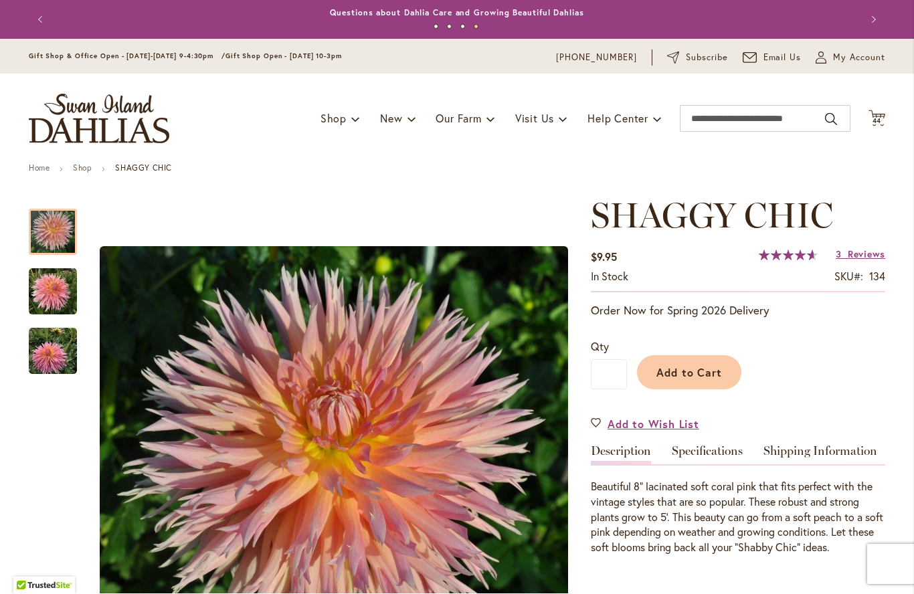
click at [52, 234] on img "SHAGGY CHIC" at bounding box center [53, 233] width 48 height 48
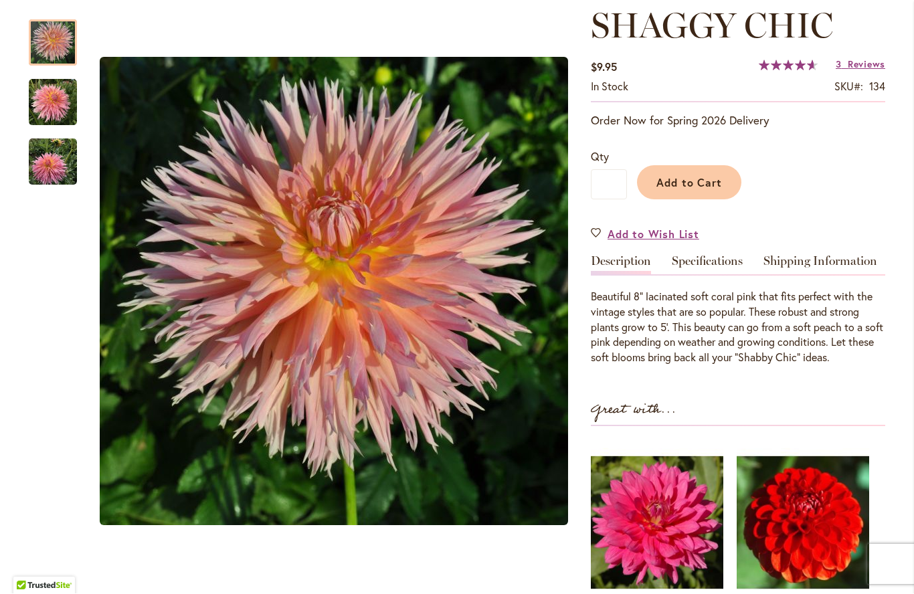
scroll to position [191, 0]
click at [54, 159] on img "SHAGGY CHIC" at bounding box center [53, 162] width 48 height 48
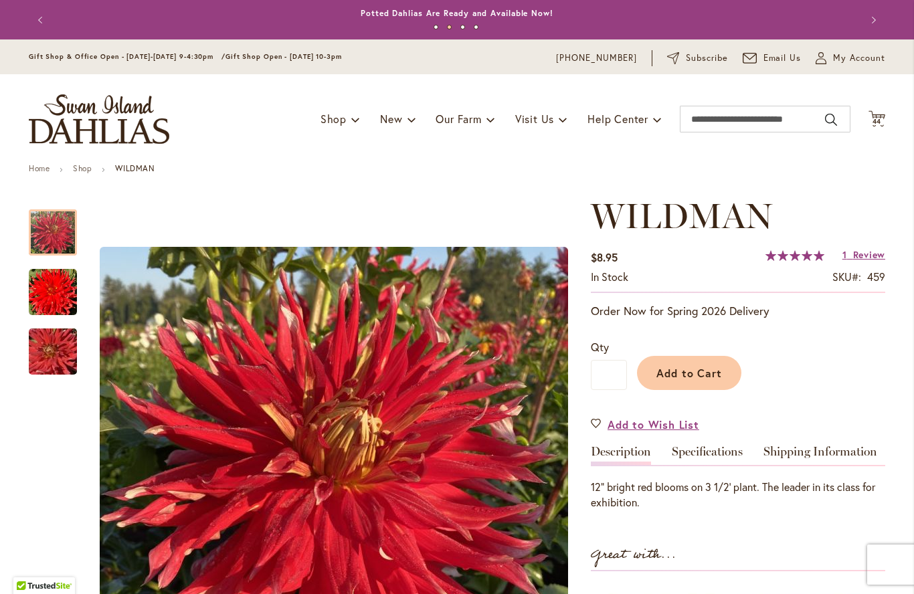
click at [860, 256] on span "Review" at bounding box center [869, 254] width 32 height 13
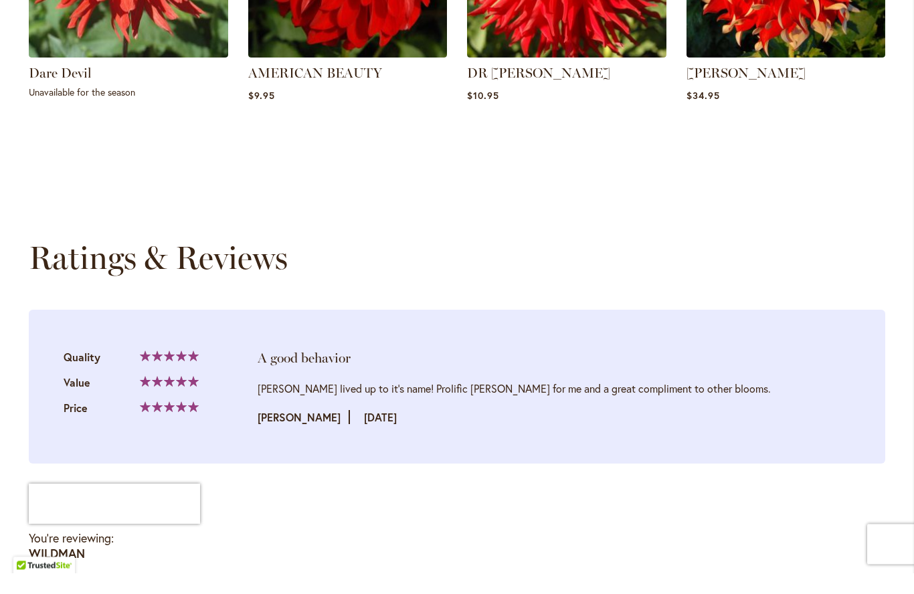
scroll to position [1323, 0]
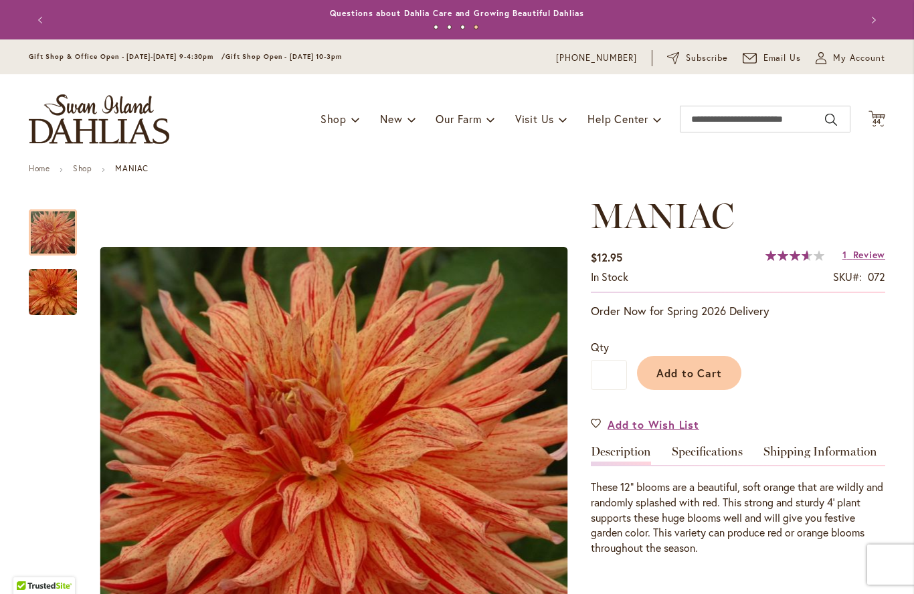
click at [861, 250] on span "Review" at bounding box center [869, 254] width 32 height 13
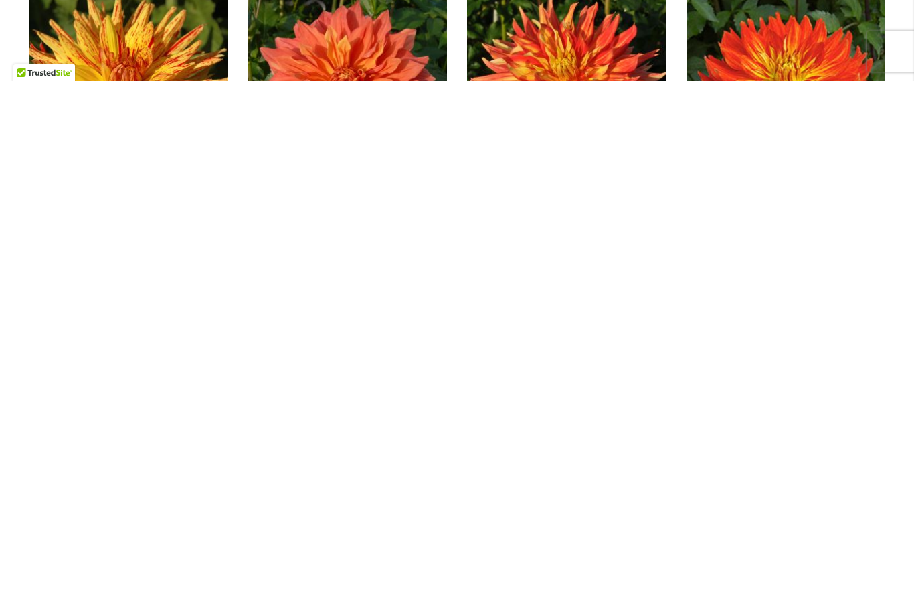
scroll to position [1367, 0]
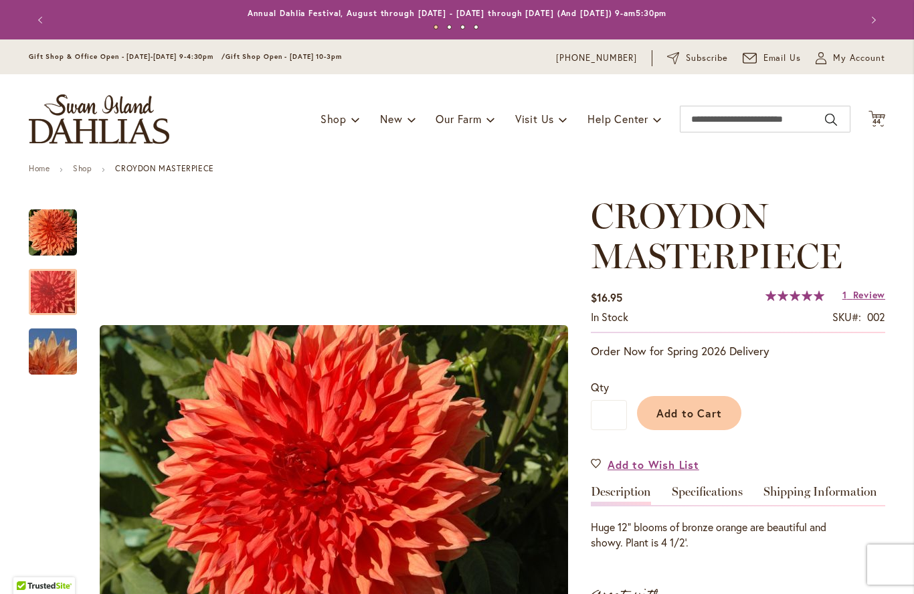
click at [65, 290] on img "CROYDON MASTERPIECE" at bounding box center [53, 292] width 96 height 64
click at [54, 221] on img "CROYDON MASTERPIECE" at bounding box center [53, 233] width 48 height 48
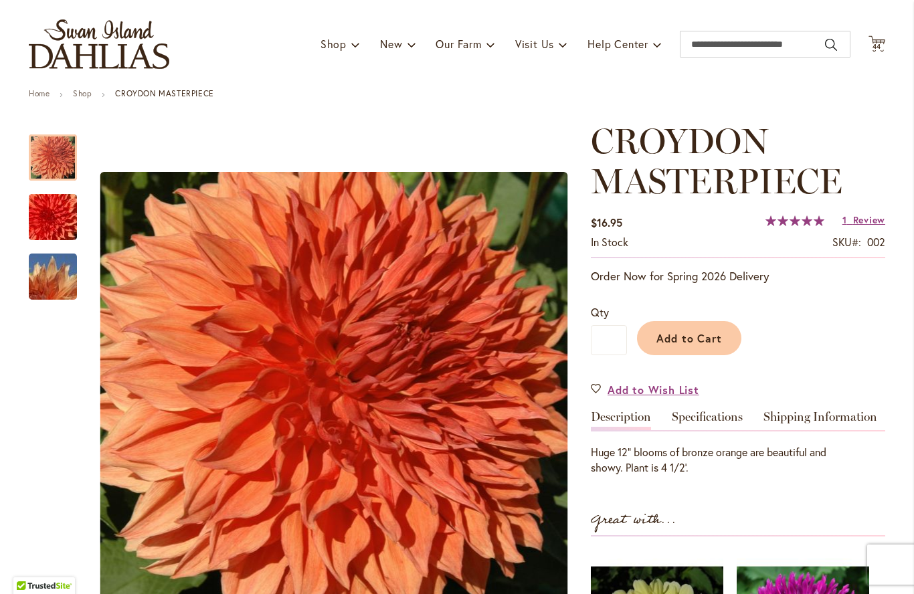
scroll to position [72, 0]
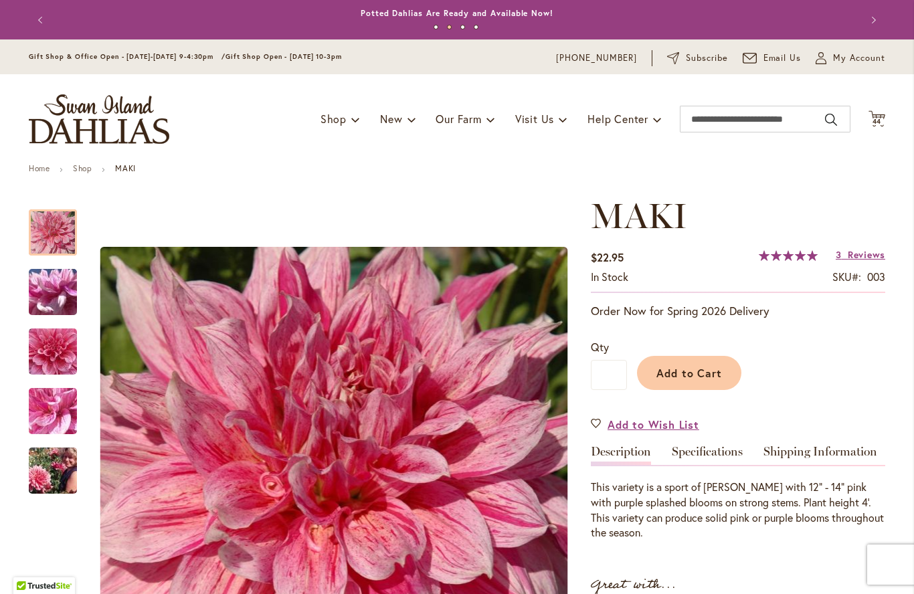
click at [54, 468] on img "MAKI" at bounding box center [53, 471] width 96 height 64
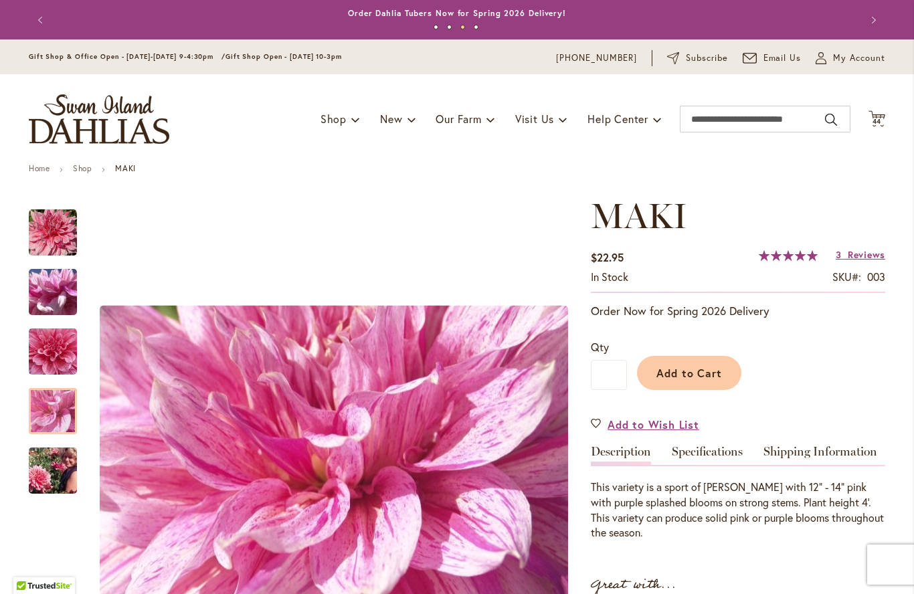
click at [48, 405] on img "MAKI" at bounding box center [53, 411] width 96 height 72
click at [52, 354] on img "MAKI" at bounding box center [53, 351] width 96 height 91
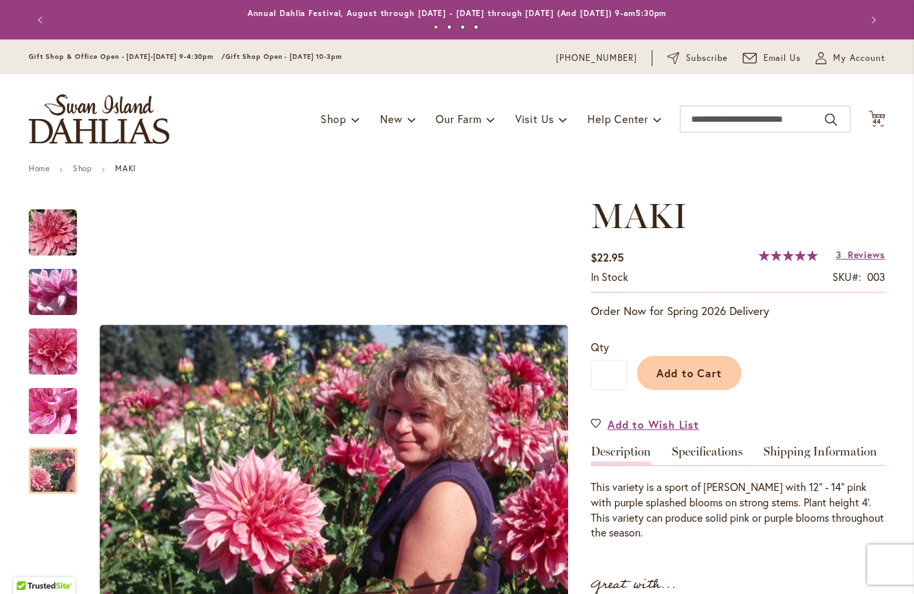
click at [42, 462] on img "MAKI" at bounding box center [53, 471] width 96 height 64
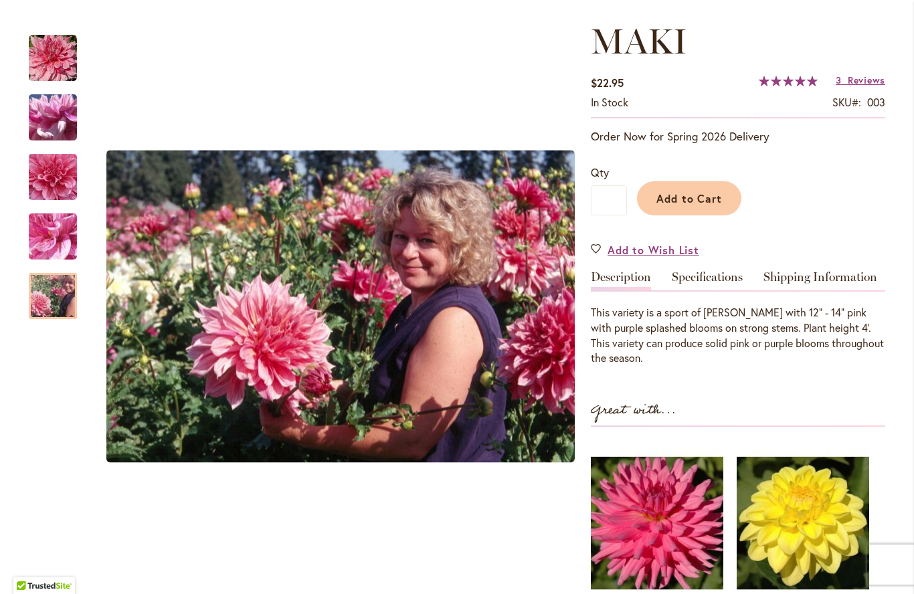
scroll to position [173, 0]
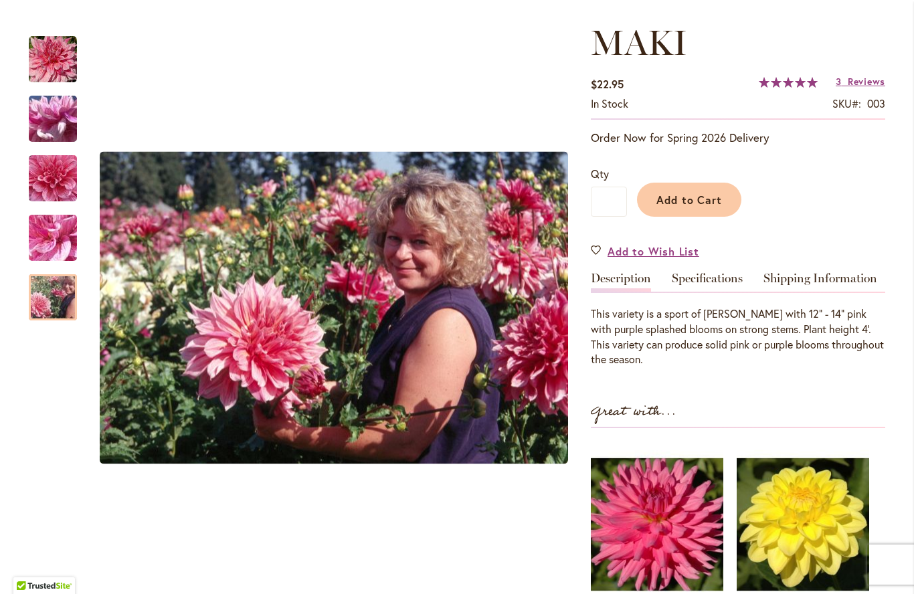
click at [46, 234] on img "MAKI" at bounding box center [53, 238] width 96 height 72
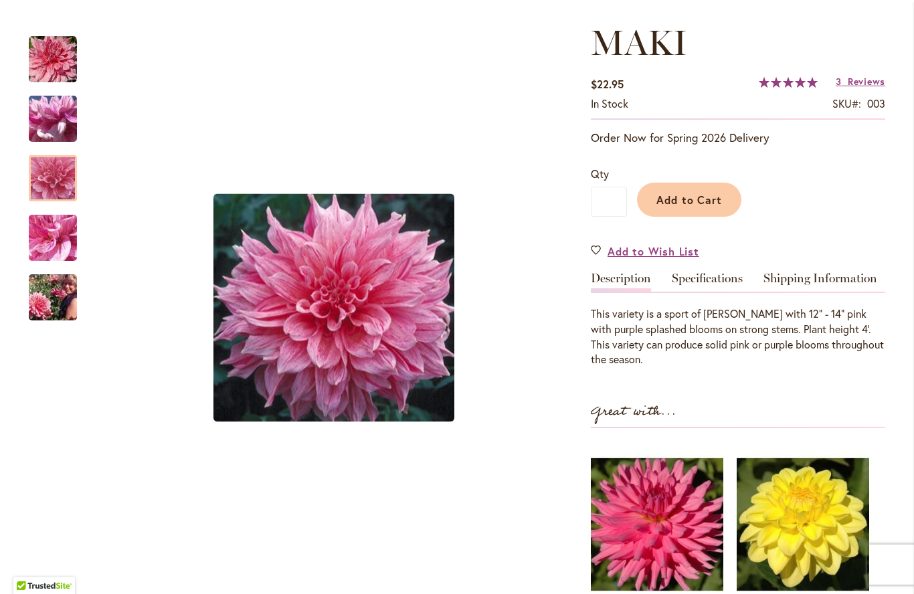
click at [52, 169] on img "MAKI" at bounding box center [53, 178] width 96 height 91
click at [52, 112] on img "MAKI" at bounding box center [53, 119] width 96 height 72
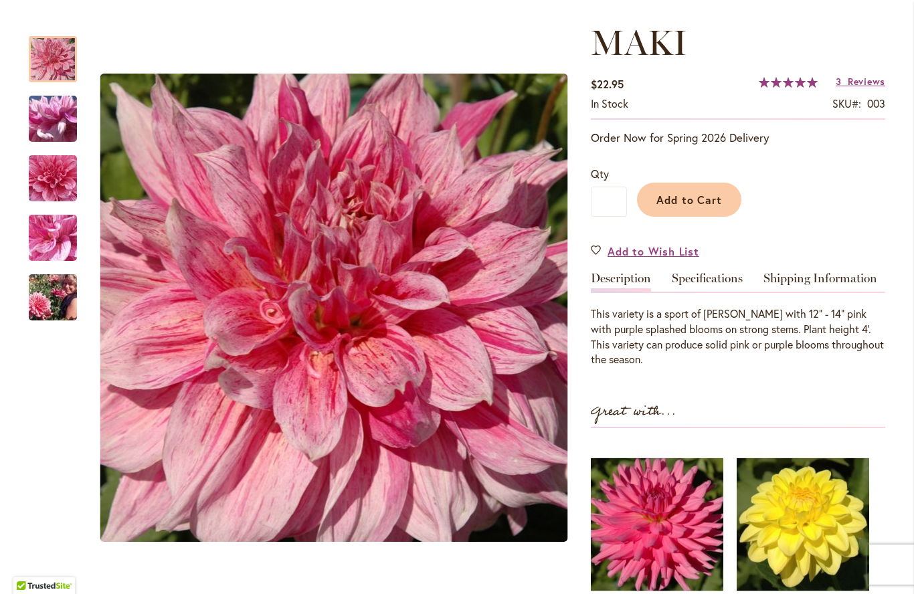
click at [52, 58] on img "MAKI" at bounding box center [53, 59] width 48 height 48
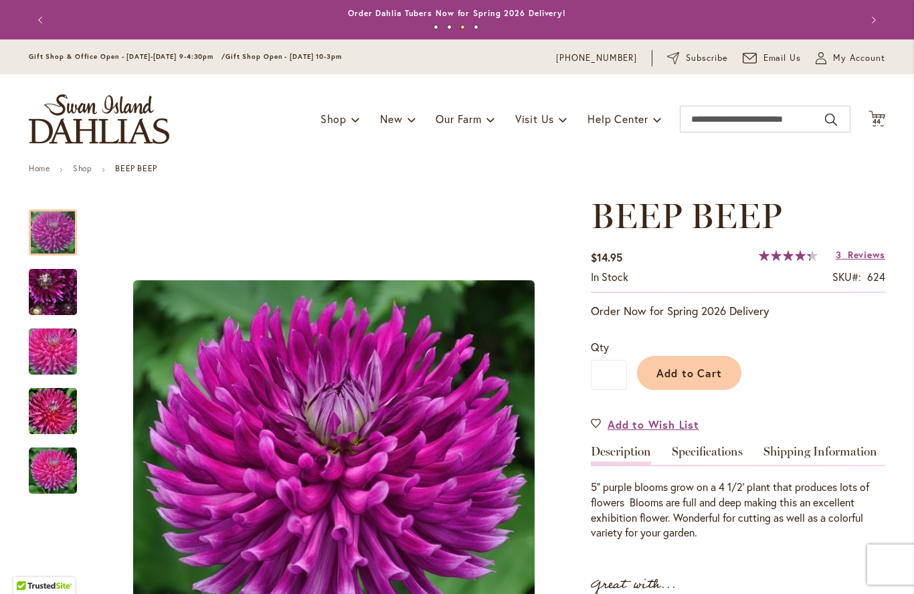
click at [864, 260] on span "Reviews" at bounding box center [866, 254] width 37 height 13
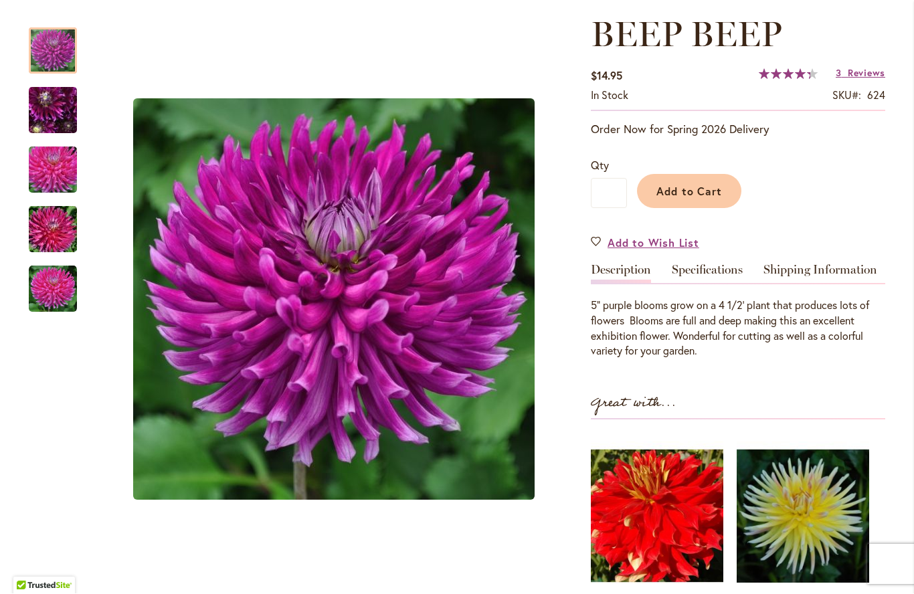
scroll to position [179, 0]
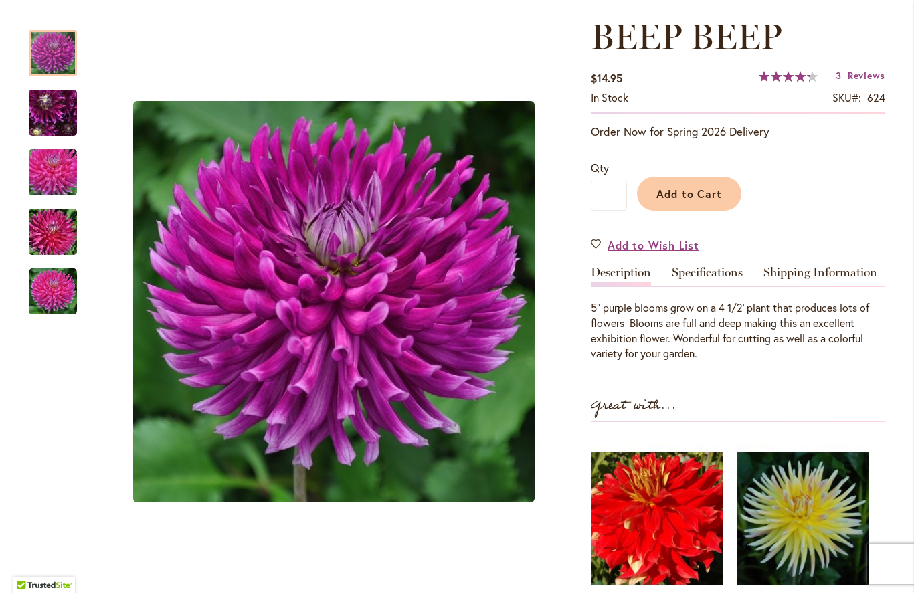
click at [58, 118] on img "BEEP BEEP" at bounding box center [53, 114] width 96 height 72
click at [46, 64] on div at bounding box center [53, 54] width 48 height 46
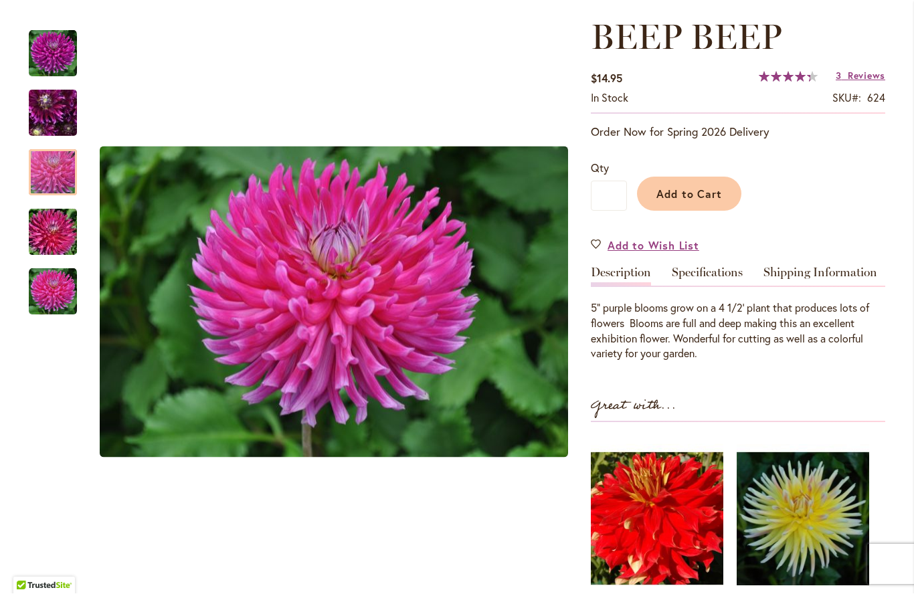
click at [54, 173] on img "BEEP BEEP" at bounding box center [53, 173] width 96 height 64
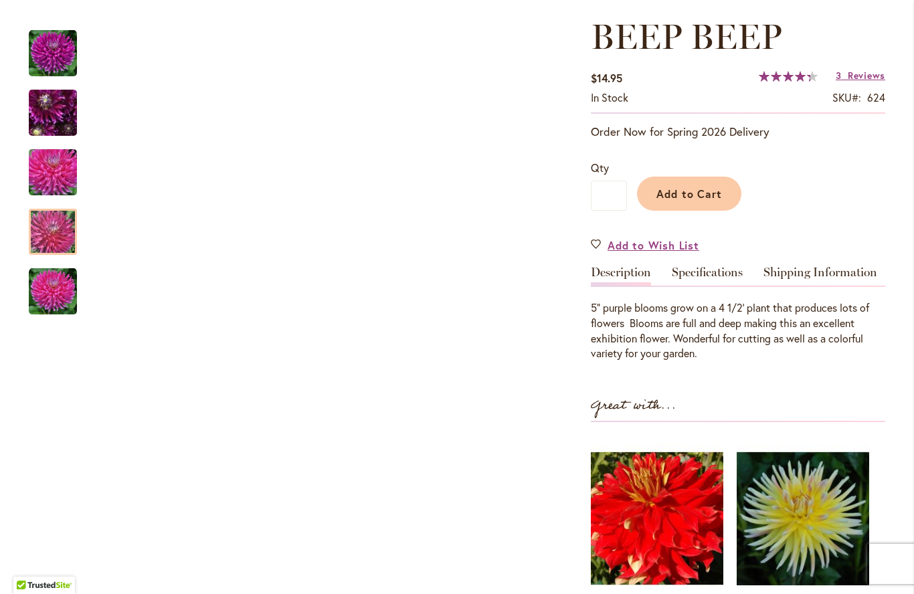
click at [36, 215] on div at bounding box center [53, 232] width 48 height 46
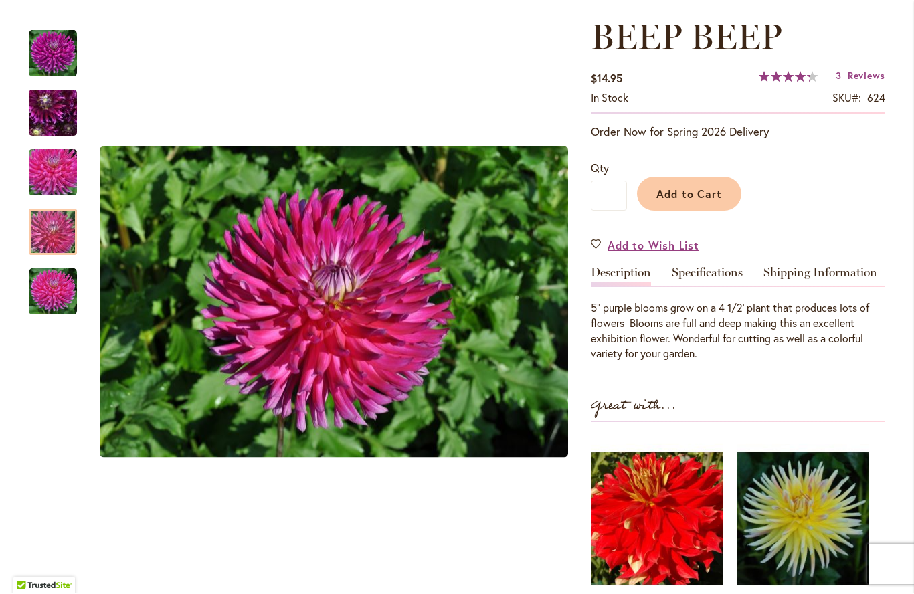
click at [62, 256] on div at bounding box center [53, 232] width 48 height 46
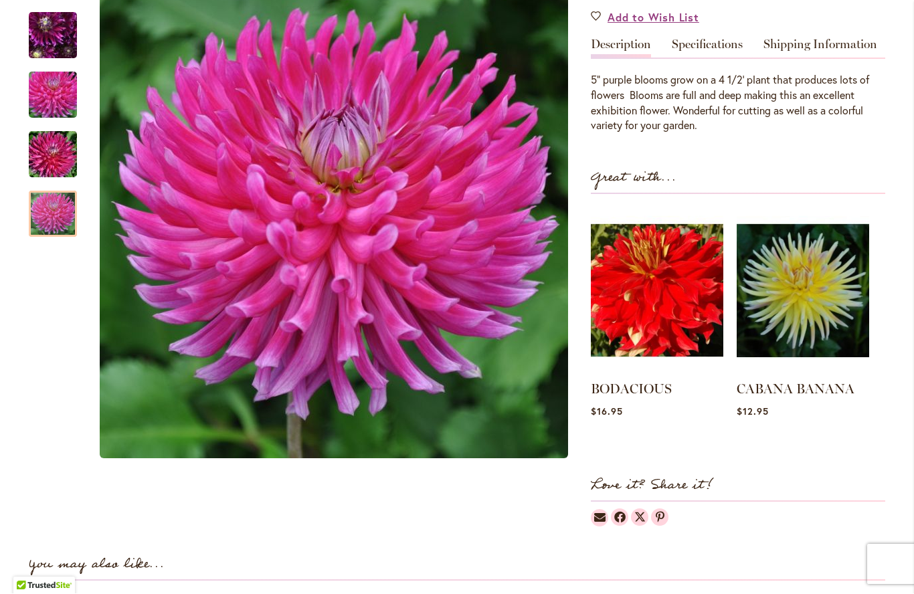
scroll to position [407, 0]
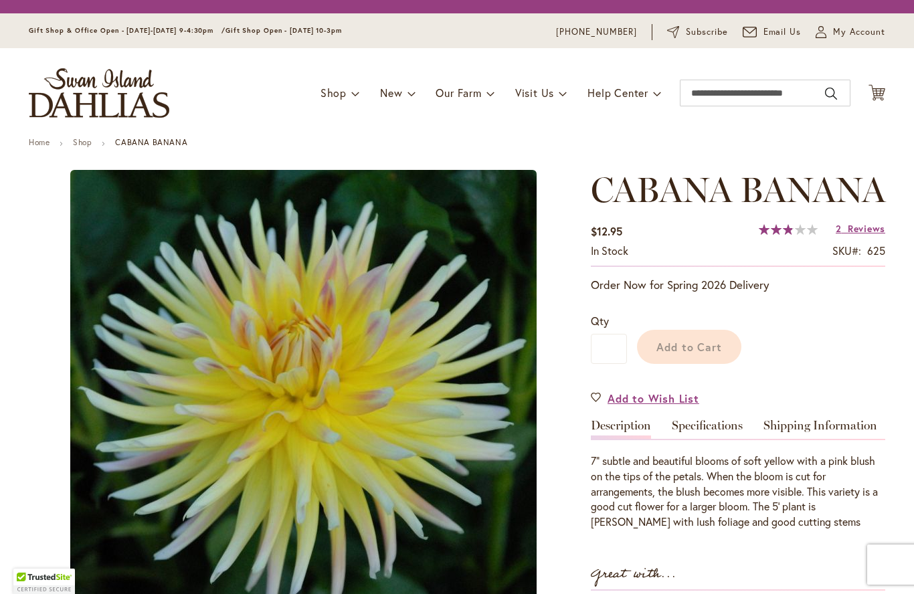
type input "*****"
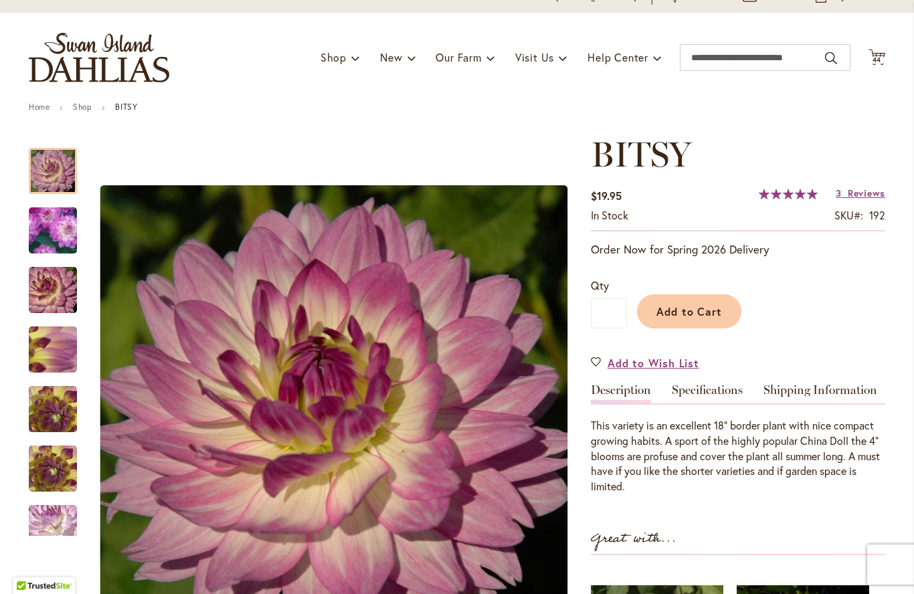
scroll to position [63, 0]
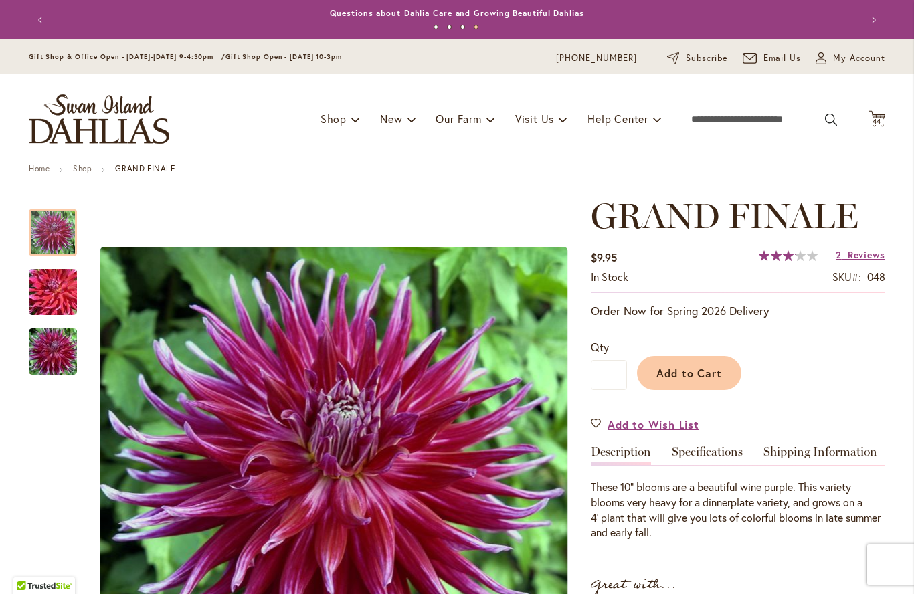
click at [866, 256] on span "Reviews" at bounding box center [866, 254] width 37 height 13
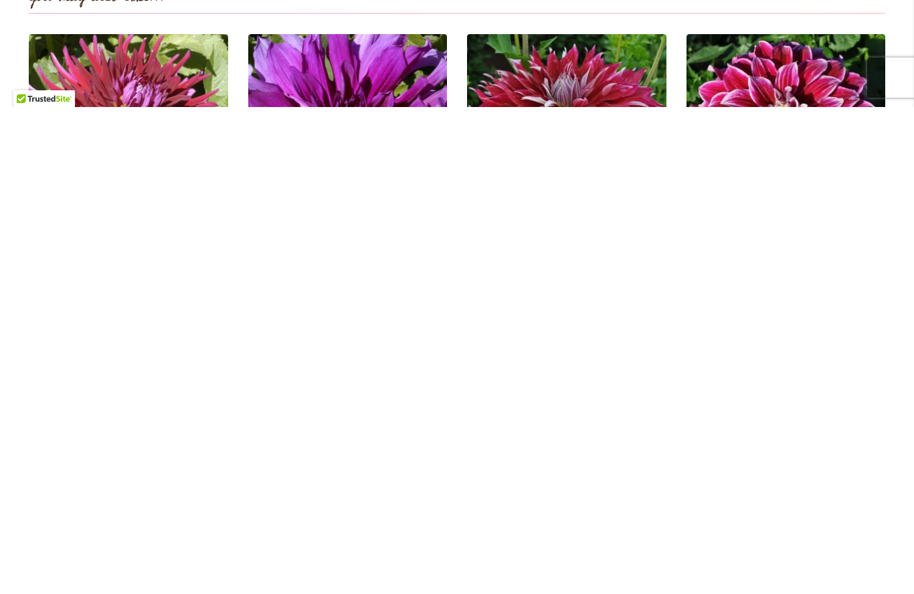
scroll to position [1352, 0]
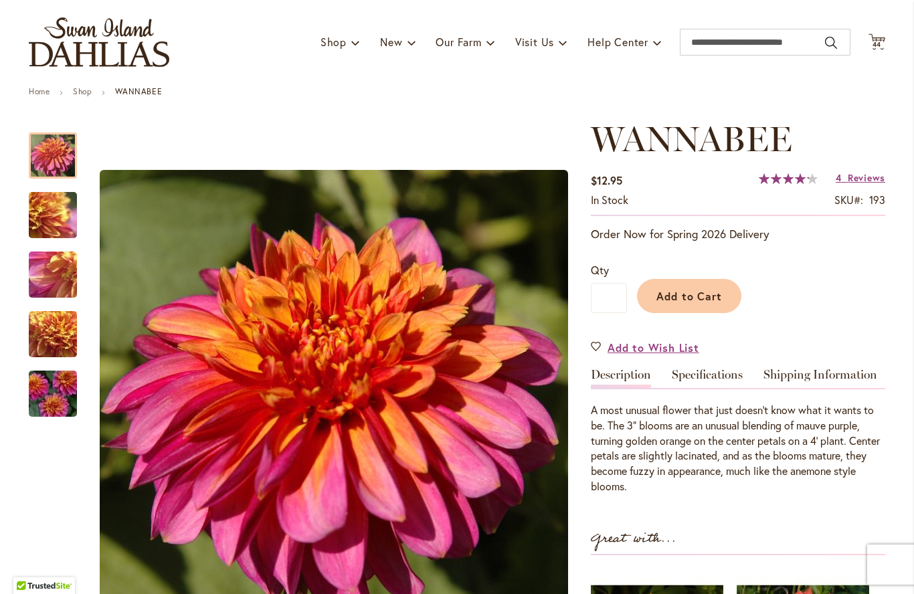
scroll to position [76, 0]
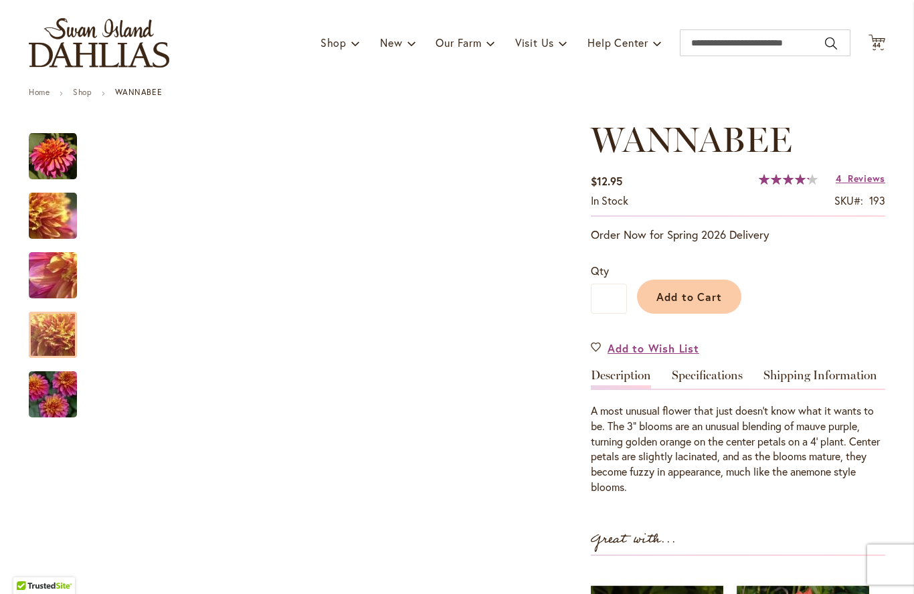
click at [57, 335] on img "WANNABEE" at bounding box center [53, 335] width 96 height 72
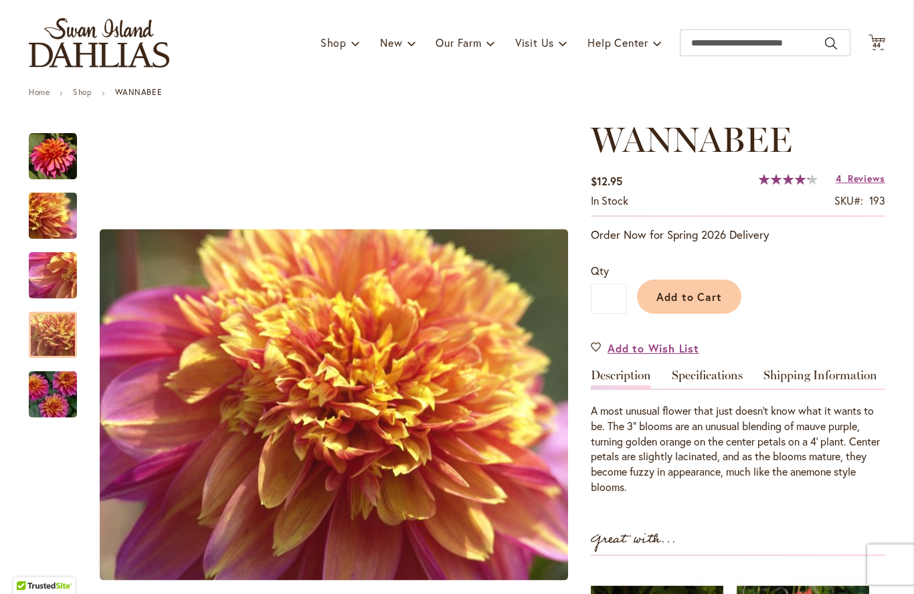
click at [53, 411] on img "WANNABEE" at bounding box center [53, 395] width 96 height 64
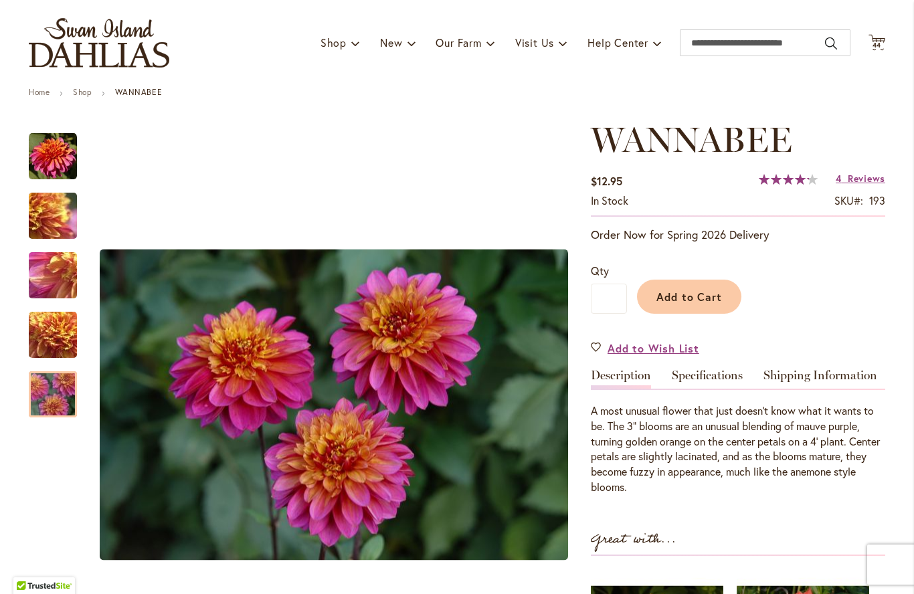
click at [43, 272] on img "WANNABEE" at bounding box center [53, 276] width 96 height 72
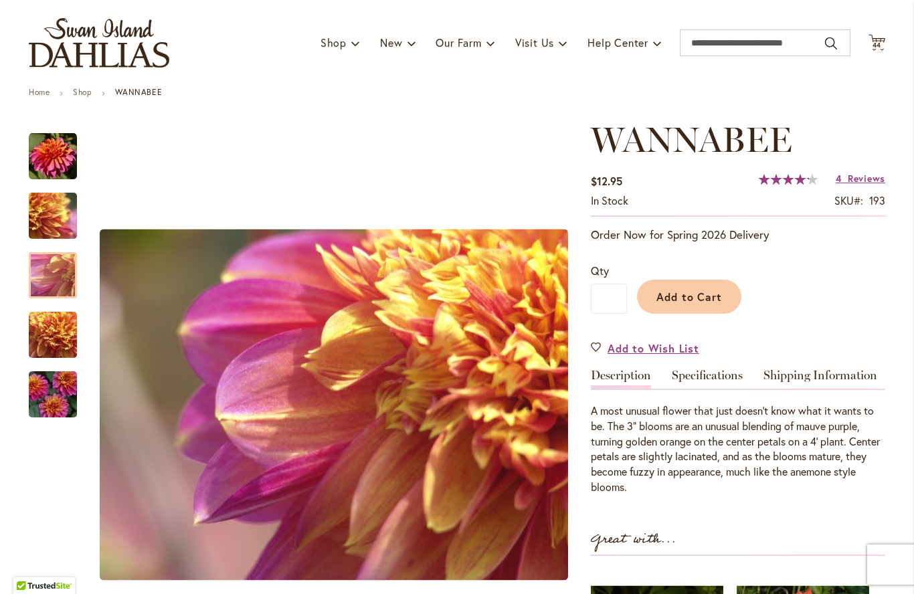
click at [870, 173] on span "Reviews" at bounding box center [866, 178] width 37 height 13
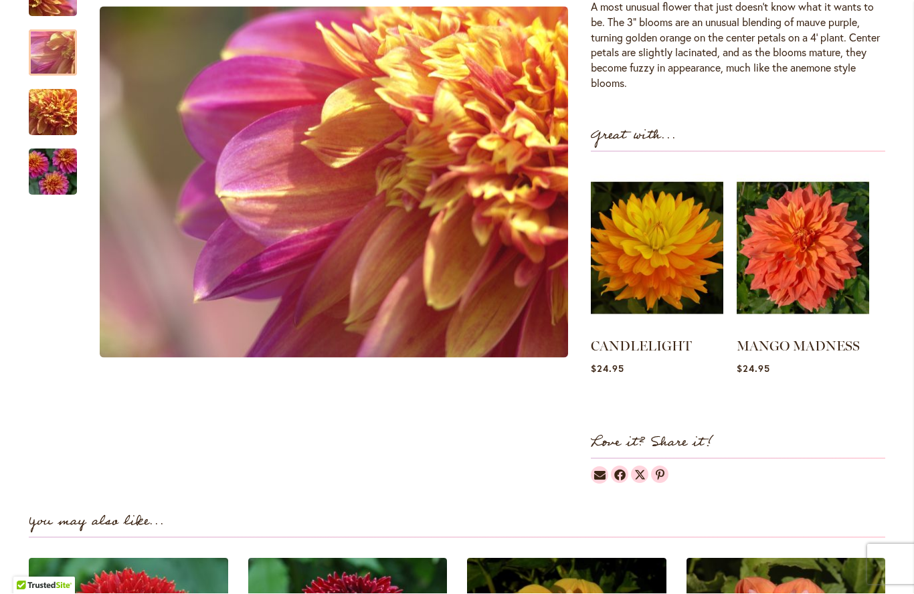
scroll to position [479, 0]
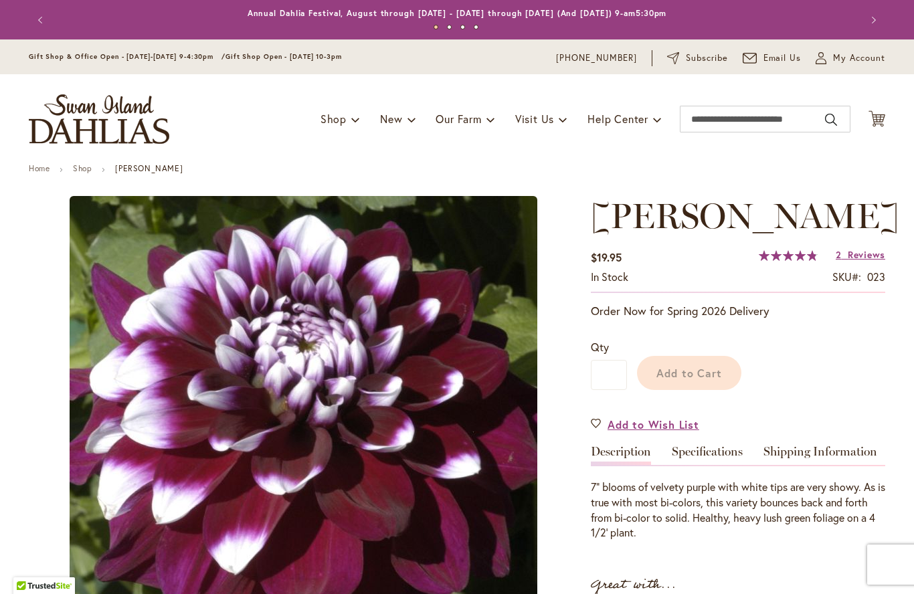
type input "*****"
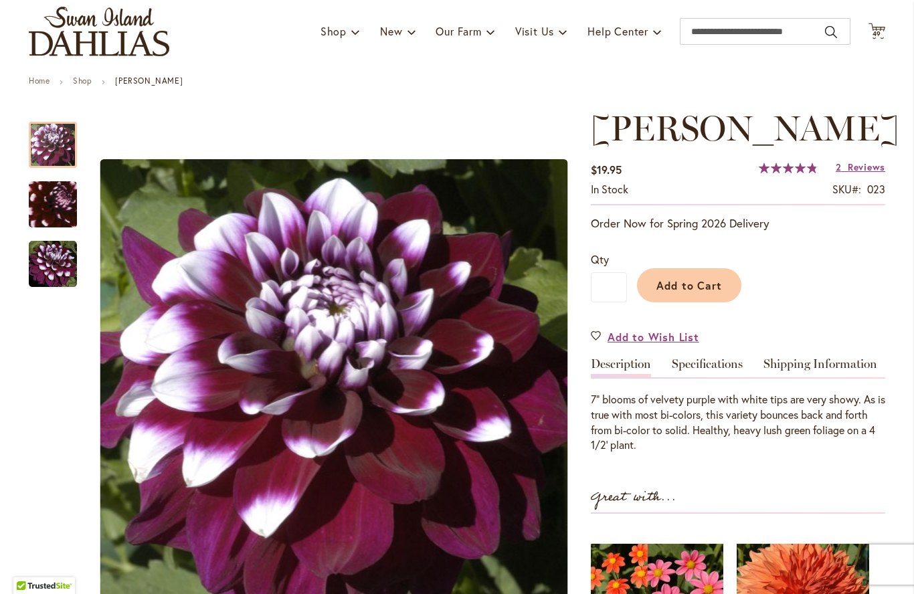
scroll to position [91, 0]
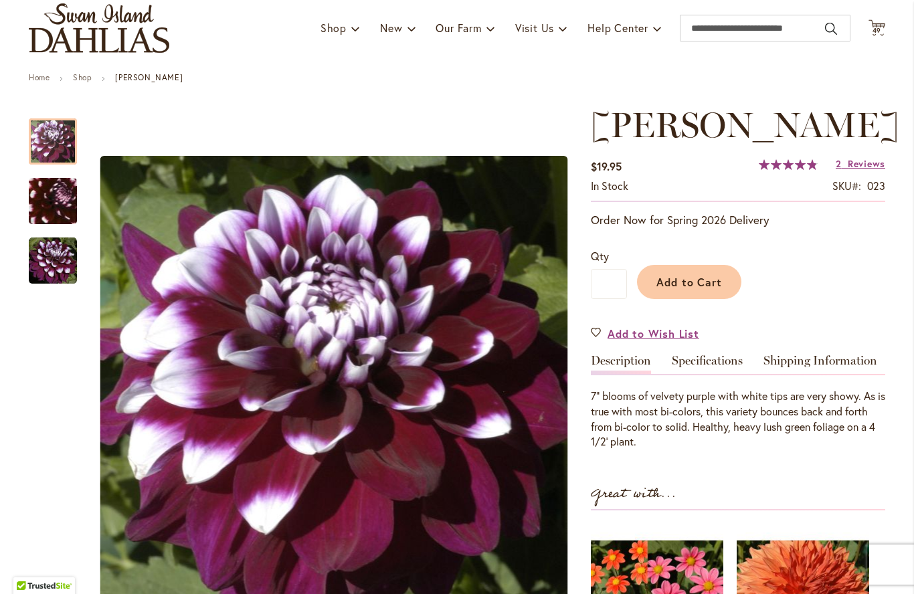
click at [63, 145] on div at bounding box center [53, 141] width 48 height 46
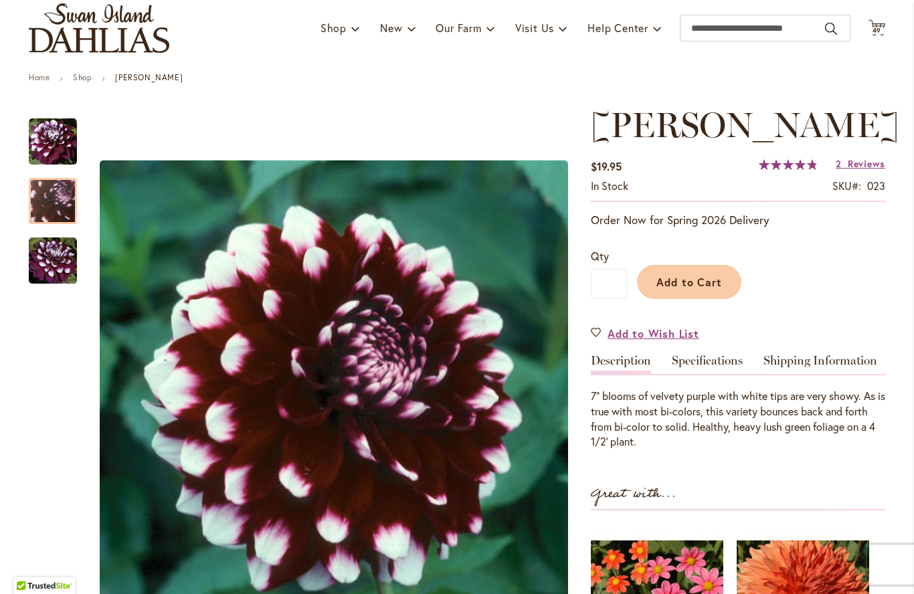
click at [43, 215] on img "Ryan C" at bounding box center [53, 201] width 94 height 92
click at [59, 256] on img "Ryan C" at bounding box center [53, 261] width 48 height 48
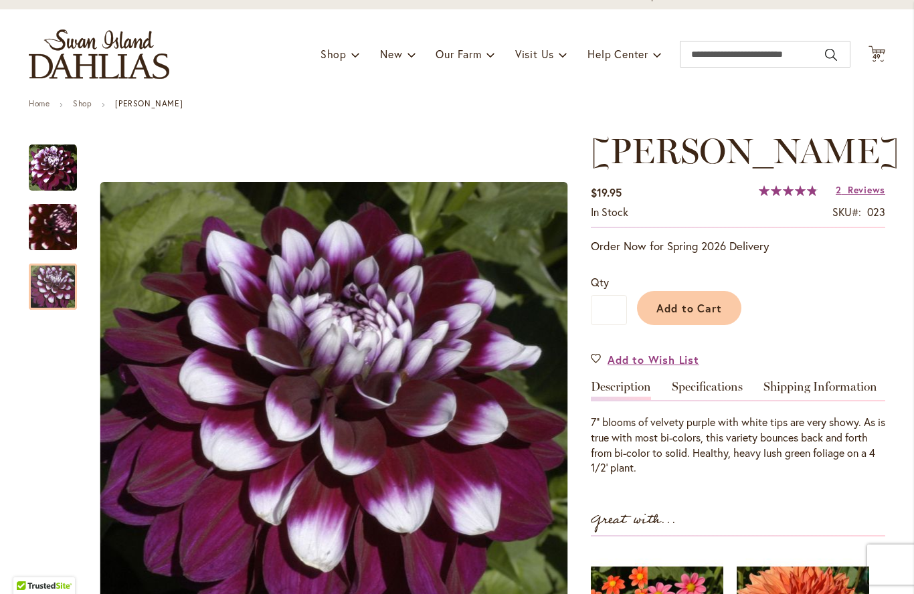
scroll to position [57, 0]
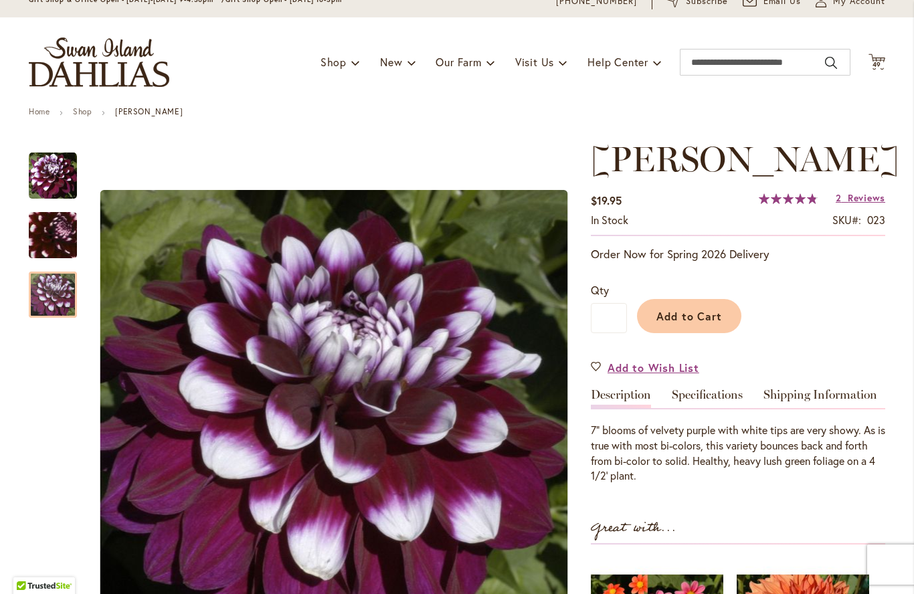
click at [862, 191] on span "Reviews" at bounding box center [866, 197] width 37 height 13
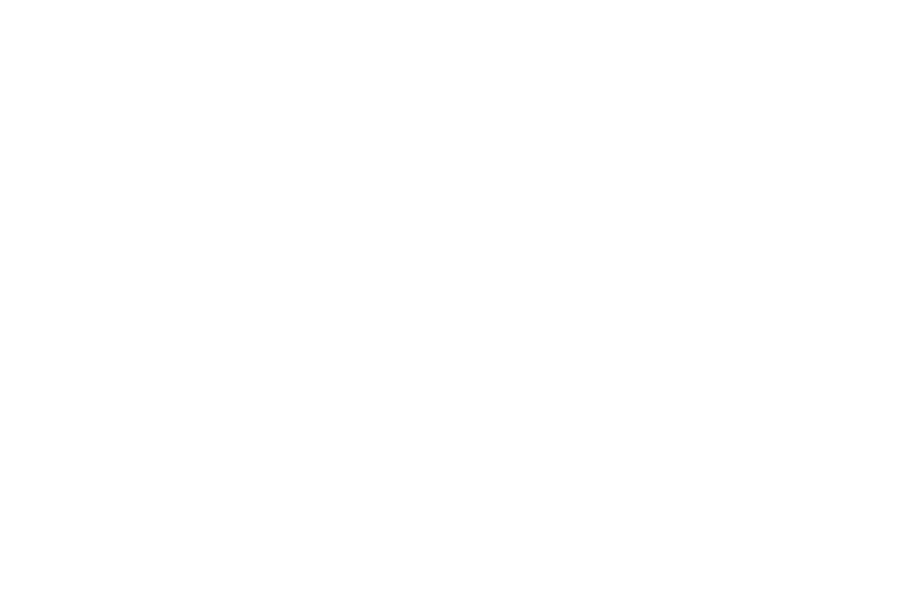
scroll to position [1314, 0]
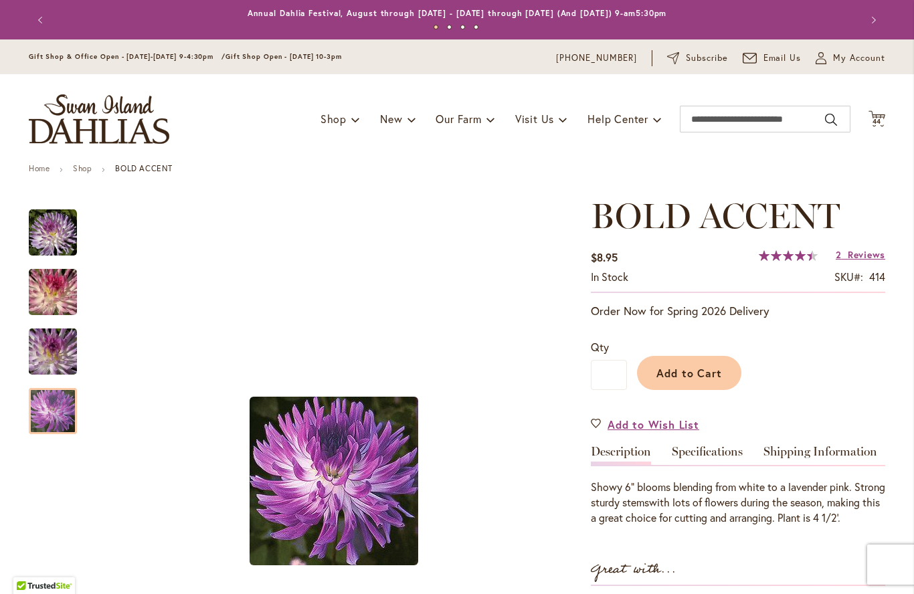
click at [46, 409] on img "BOLD ACCENT" at bounding box center [53, 411] width 48 height 48
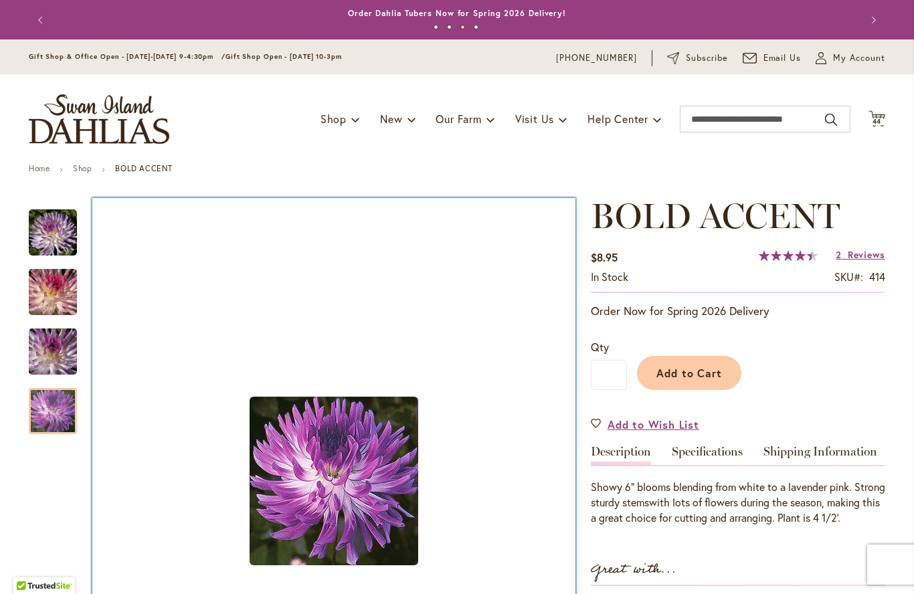
scroll to position [177, 0]
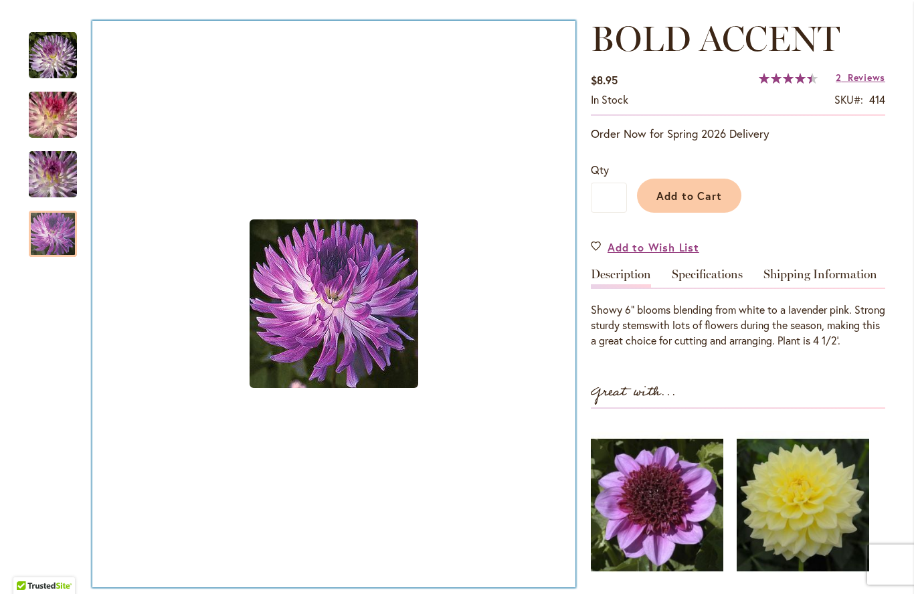
click at [43, 54] on img "BOLD ACCENT" at bounding box center [53, 55] width 48 height 48
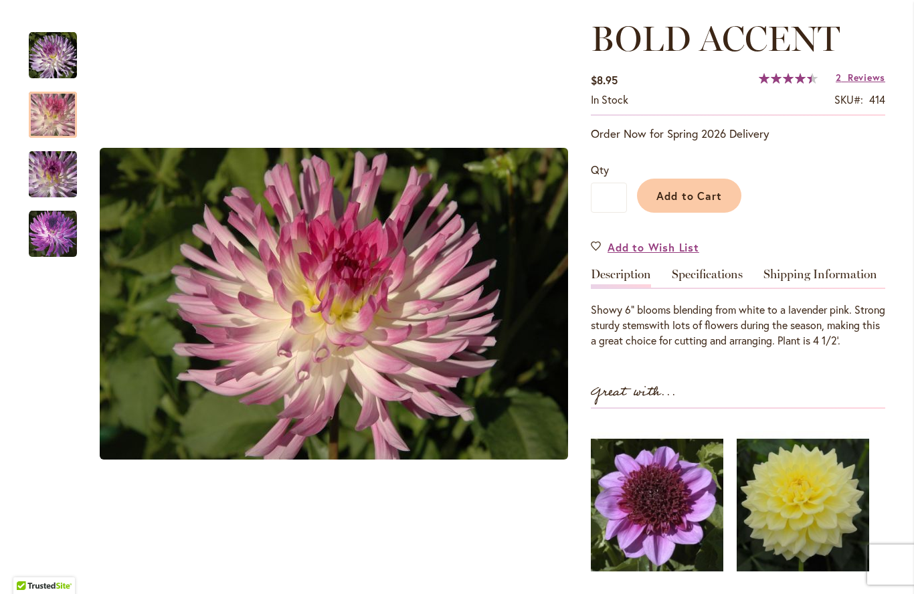
click at [52, 125] on img "BOLD ACCENT" at bounding box center [53, 115] width 96 height 64
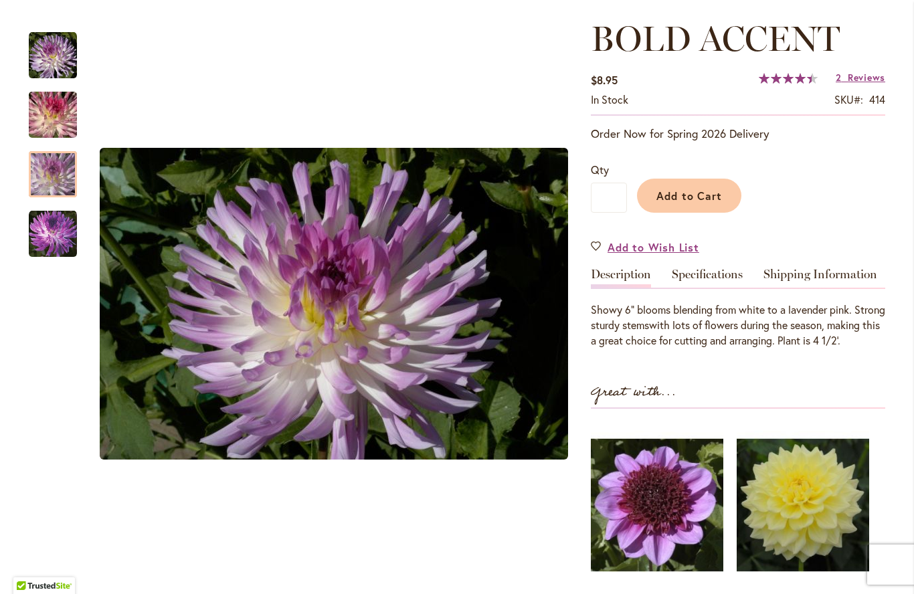
click at [48, 180] on img "BOLD ACCENT" at bounding box center [53, 175] width 96 height 64
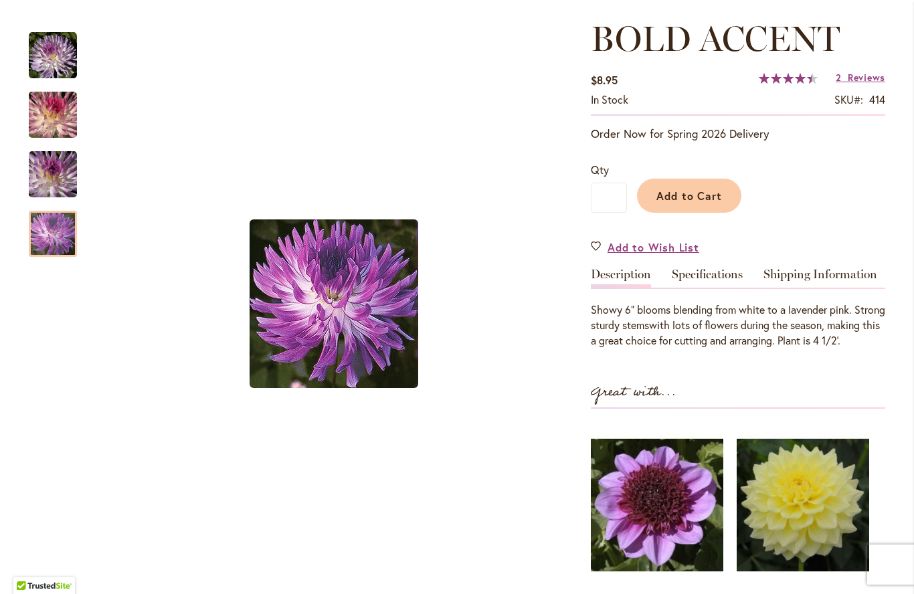
click at [52, 238] on img "BOLD ACCENT" at bounding box center [53, 234] width 48 height 48
click at [856, 74] on span "Reviews" at bounding box center [866, 77] width 37 height 13
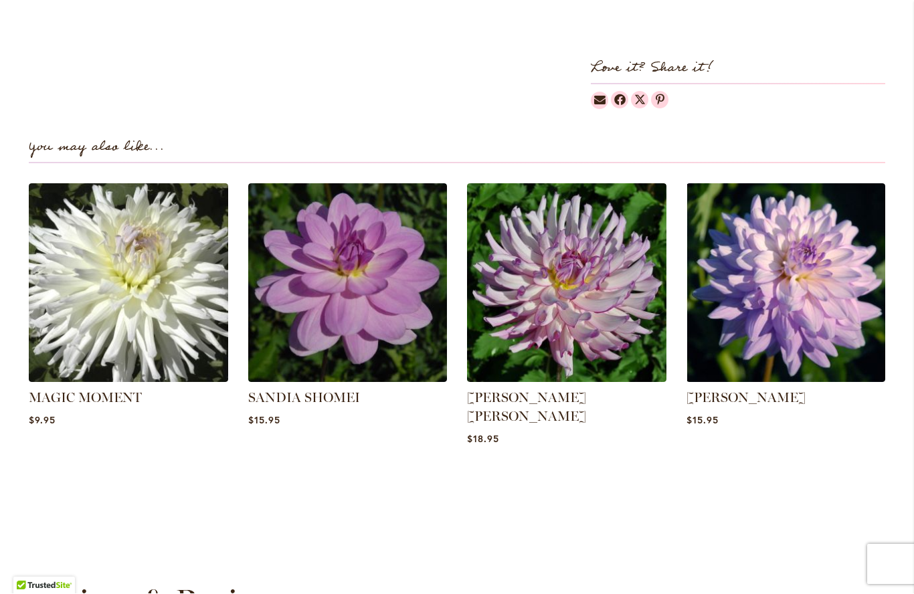
scroll to position [808, 0]
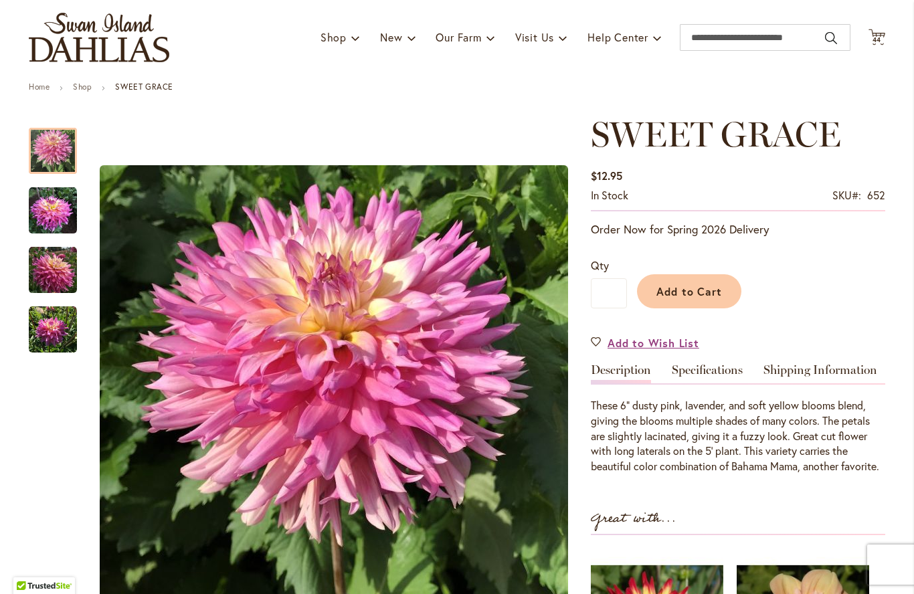
scroll to position [83, 0]
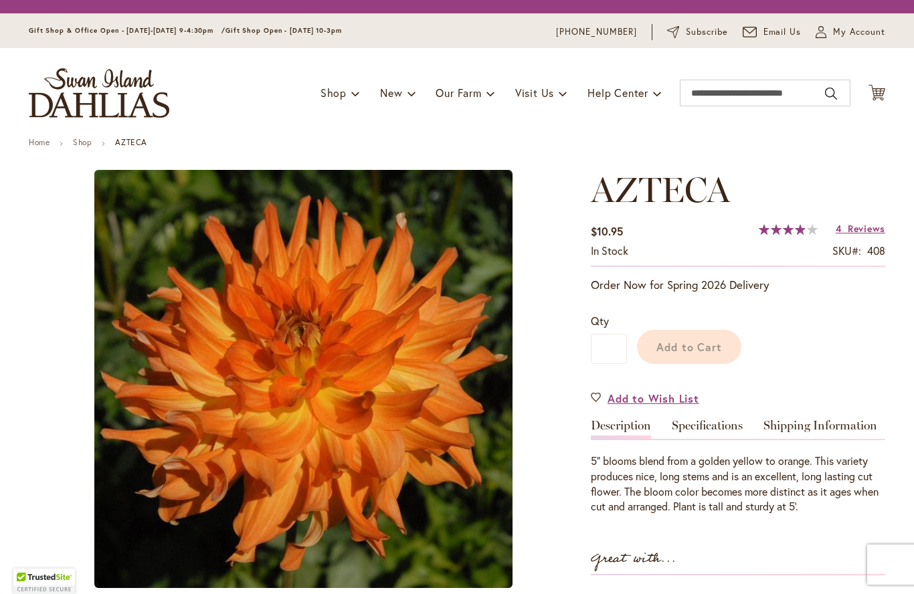
type input "*****"
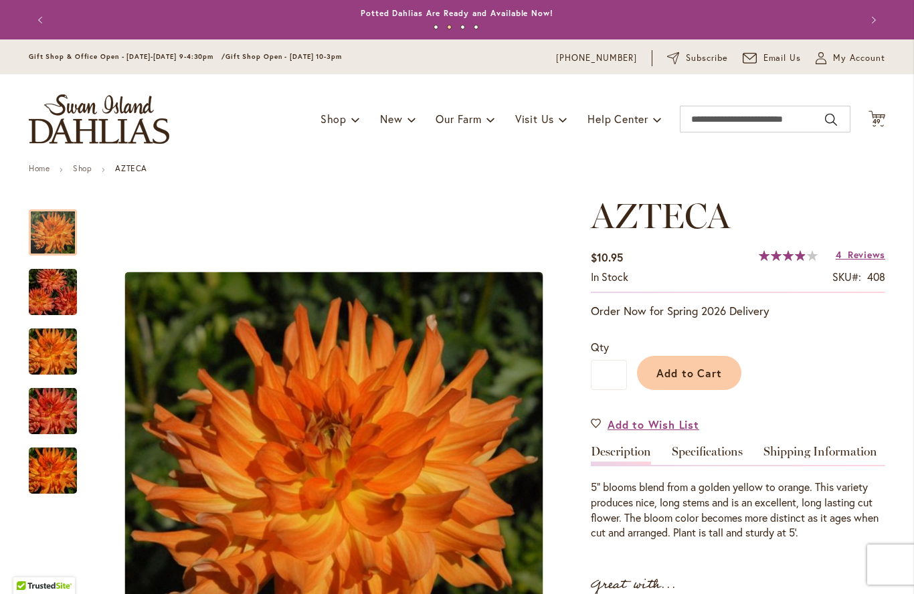
click at [870, 251] on span "Reviews" at bounding box center [866, 254] width 37 height 13
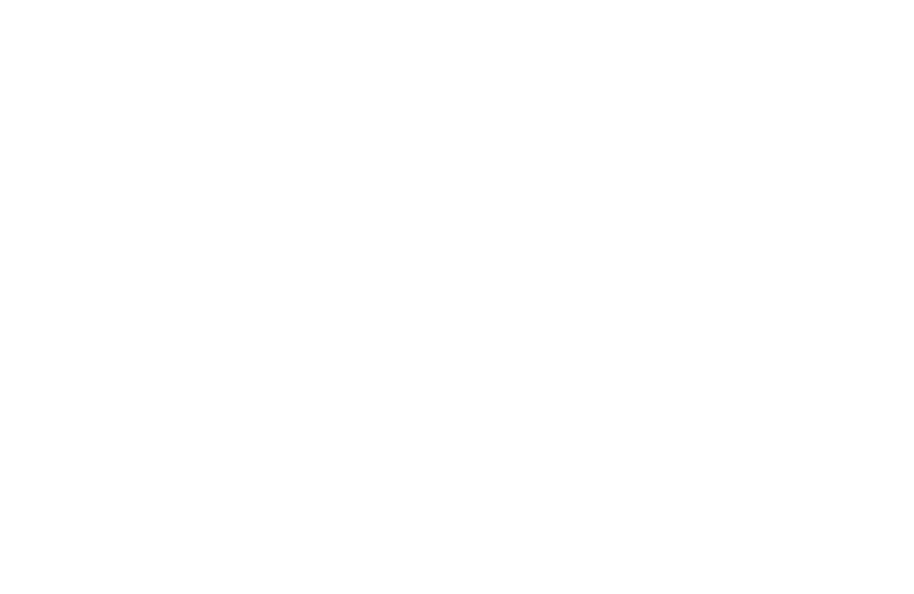
scroll to position [1352, 0]
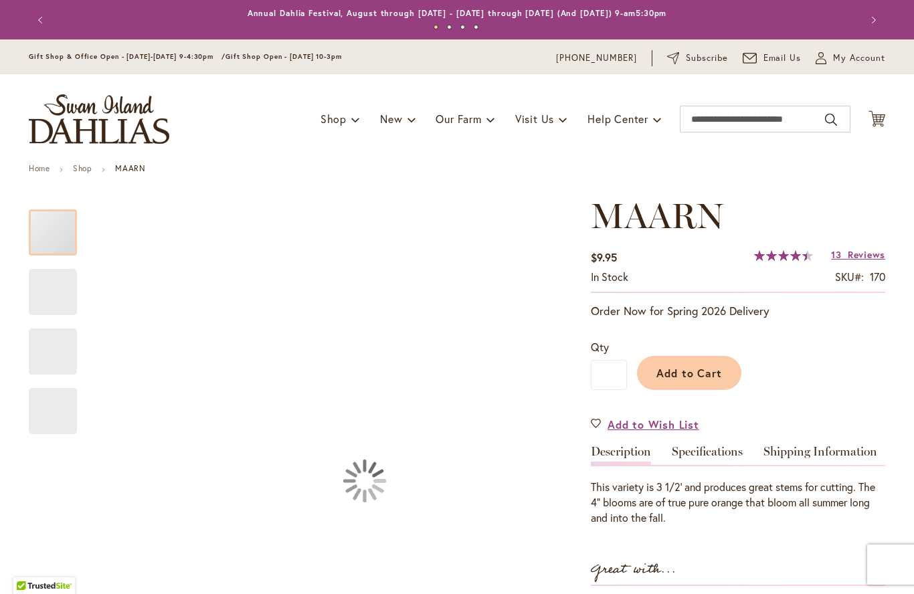
type input "*****"
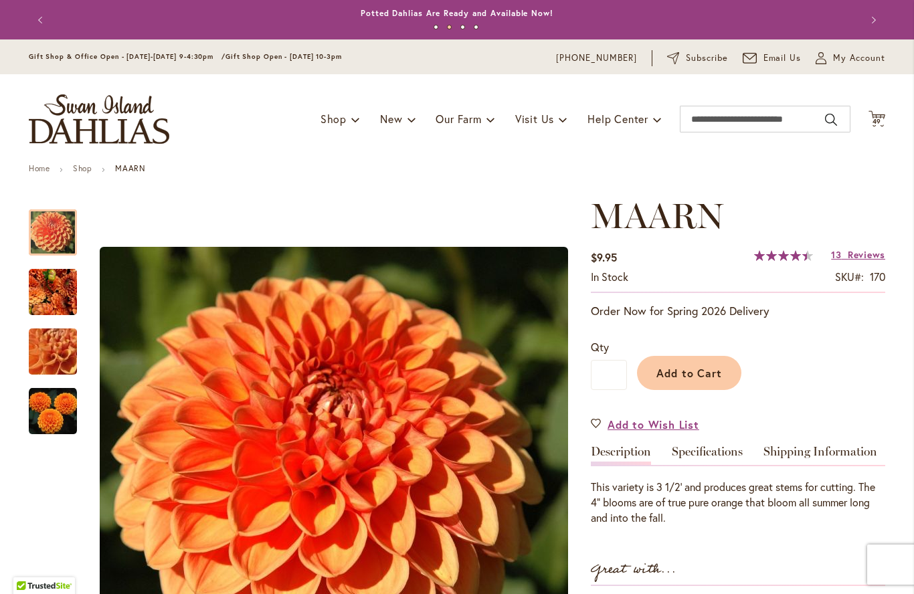
click at [852, 250] on span "Reviews" at bounding box center [866, 254] width 37 height 13
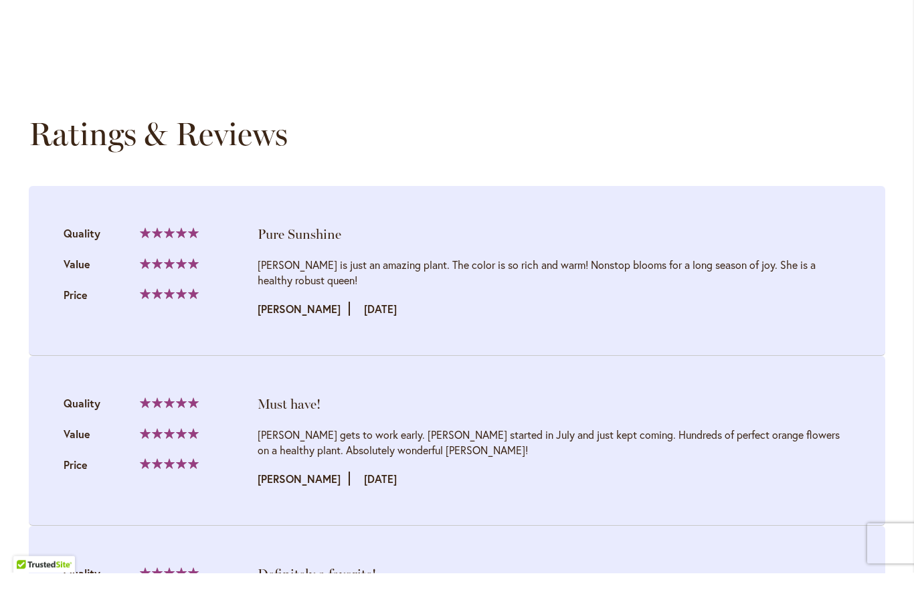
scroll to position [1337, 0]
